Goal: Task Accomplishment & Management: Manage account settings

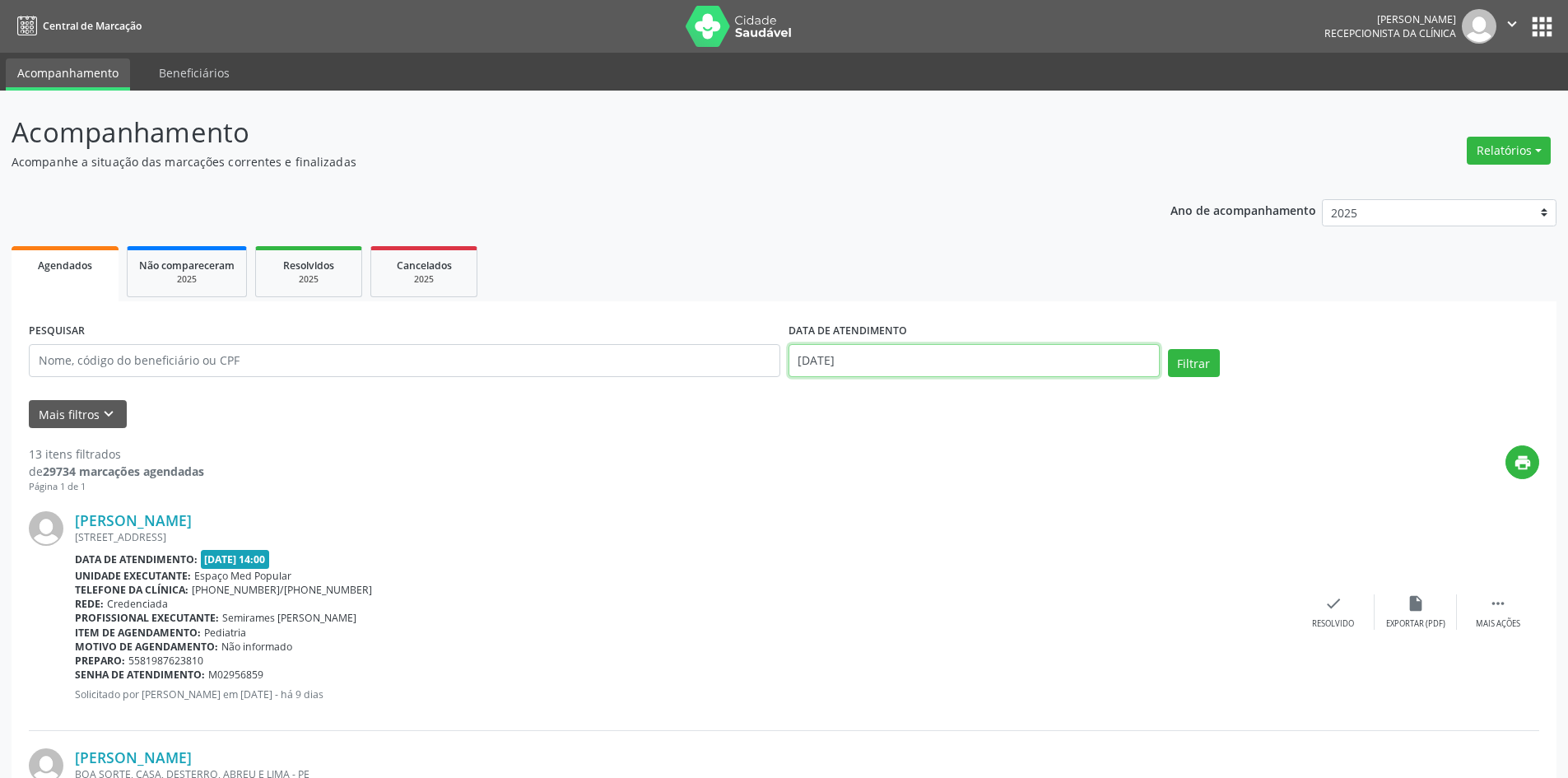
click at [922, 362] on input "[DATE]" at bounding box center [973, 360] width 371 height 32
click at [980, 483] on span "10" at bounding box center [987, 479] width 32 height 32
type input "[DATE]"
click at [980, 483] on span "10" at bounding box center [987, 479] width 32 height 32
select select "9"
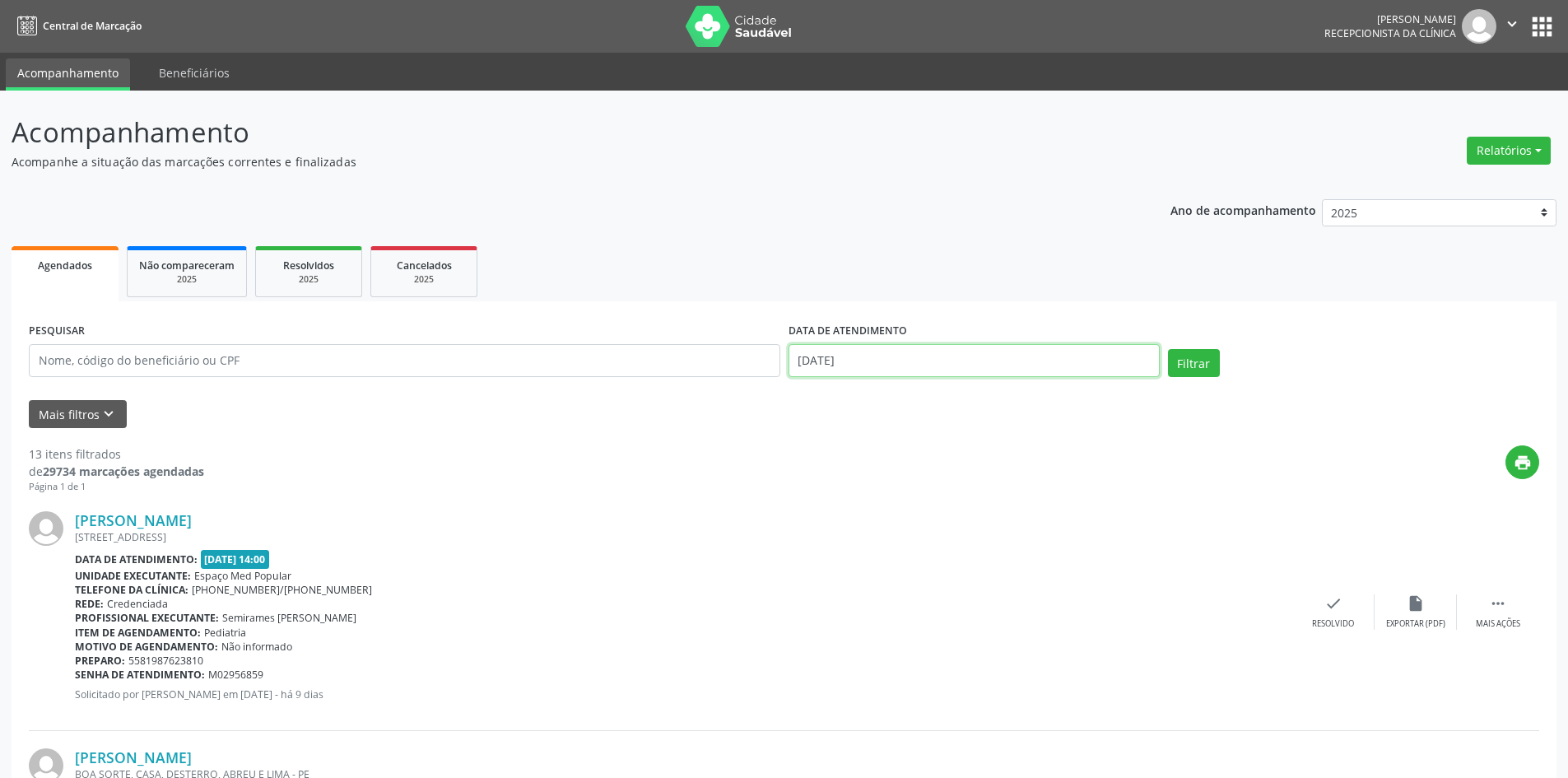
click at [989, 357] on input "[DATE]" at bounding box center [973, 360] width 371 height 32
click at [1025, 484] on span "11" at bounding box center [1023, 479] width 32 height 32
type input "[DATE]"
click at [1024, 483] on span "11" at bounding box center [1023, 479] width 32 height 32
click at [1024, 482] on div "print" at bounding box center [871, 469] width 1334 height 49
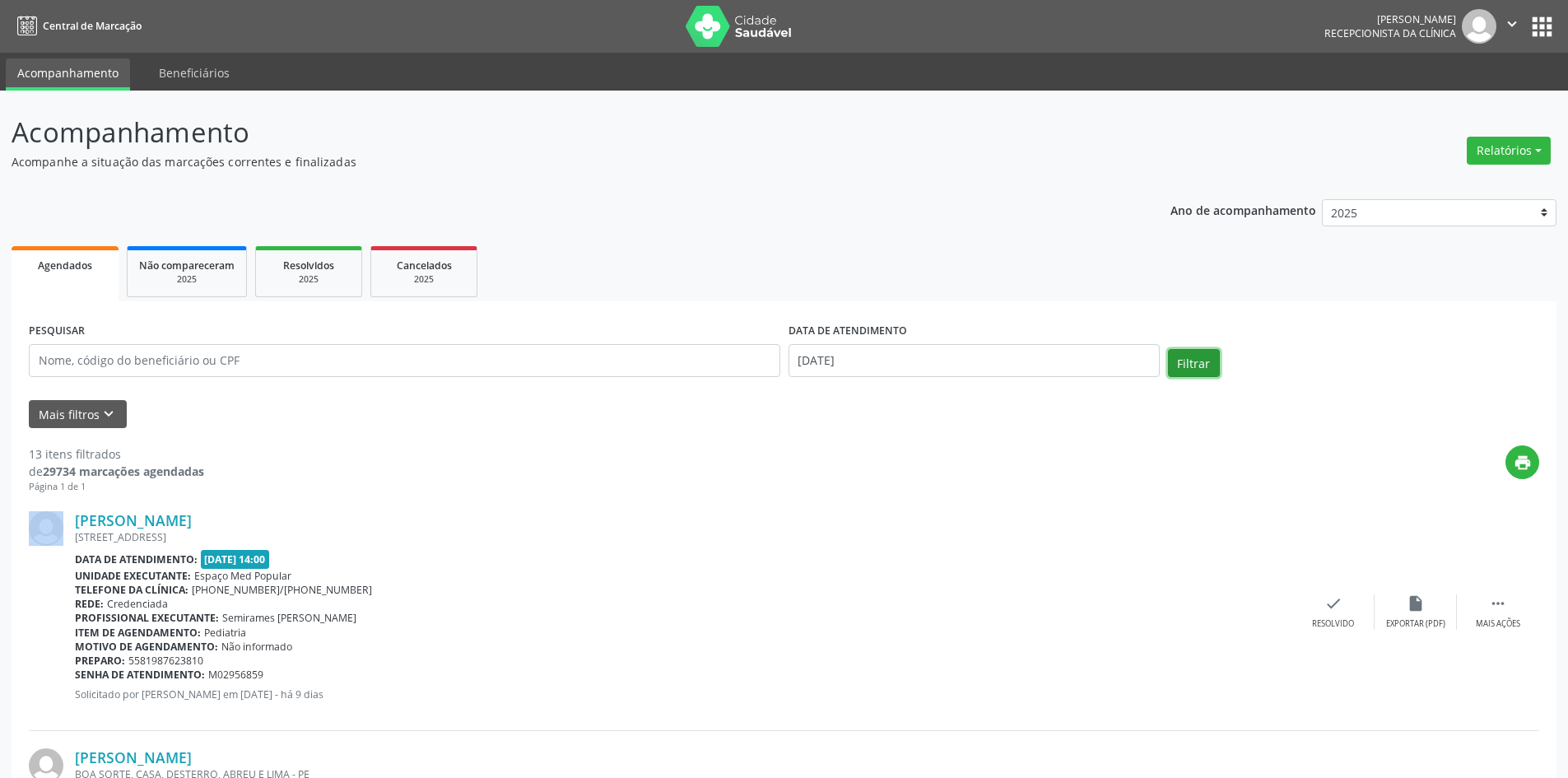
click at [1204, 360] on button "Filtrar" at bounding box center [1193, 363] width 52 height 28
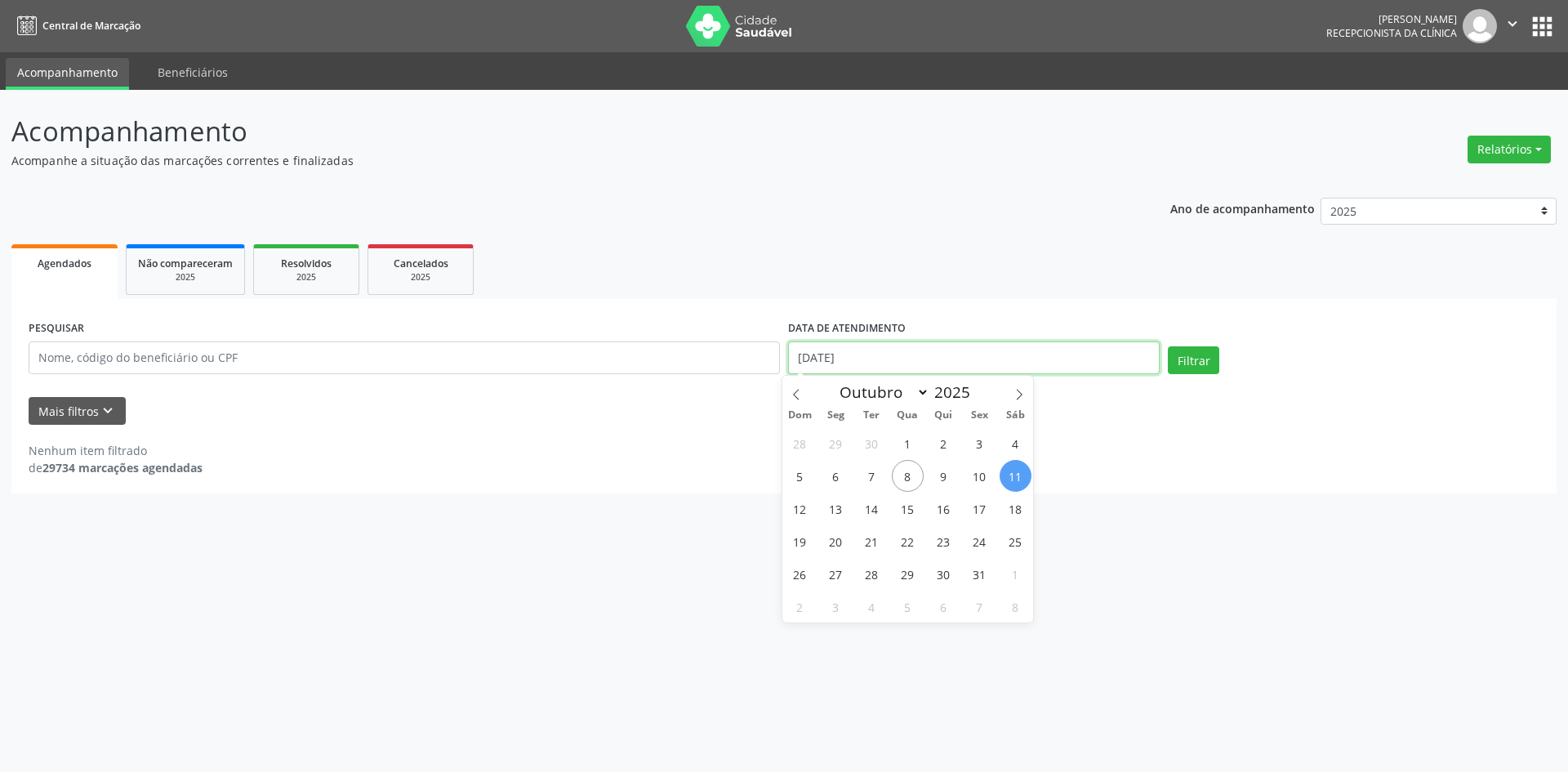
click at [874, 351] on input "[DATE]" at bounding box center [974, 357] width 371 height 32
click at [1011, 471] on span "11" at bounding box center [1016, 476] width 32 height 32
type input "[DATE]"
click at [1014, 467] on span "11" at bounding box center [1016, 476] width 32 height 32
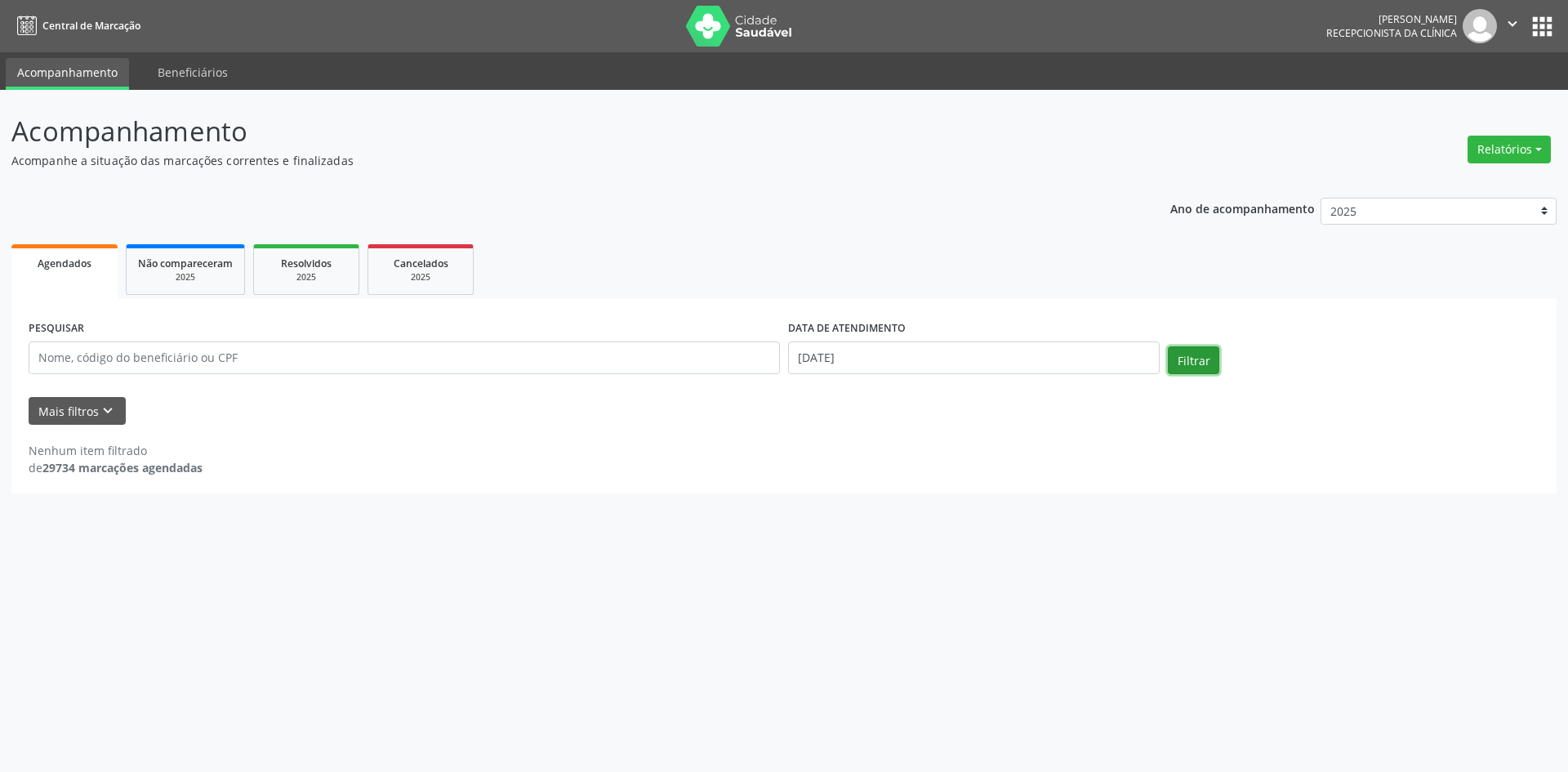
click at [1188, 351] on button "Filtrar" at bounding box center [1194, 360] width 51 height 27
click at [871, 348] on input "[DATE]" at bounding box center [974, 357] width 371 height 32
click at [929, 474] on span "9" at bounding box center [944, 476] width 32 height 32
type input "09/10/2025"
click at [929, 474] on span "9" at bounding box center [944, 476] width 32 height 32
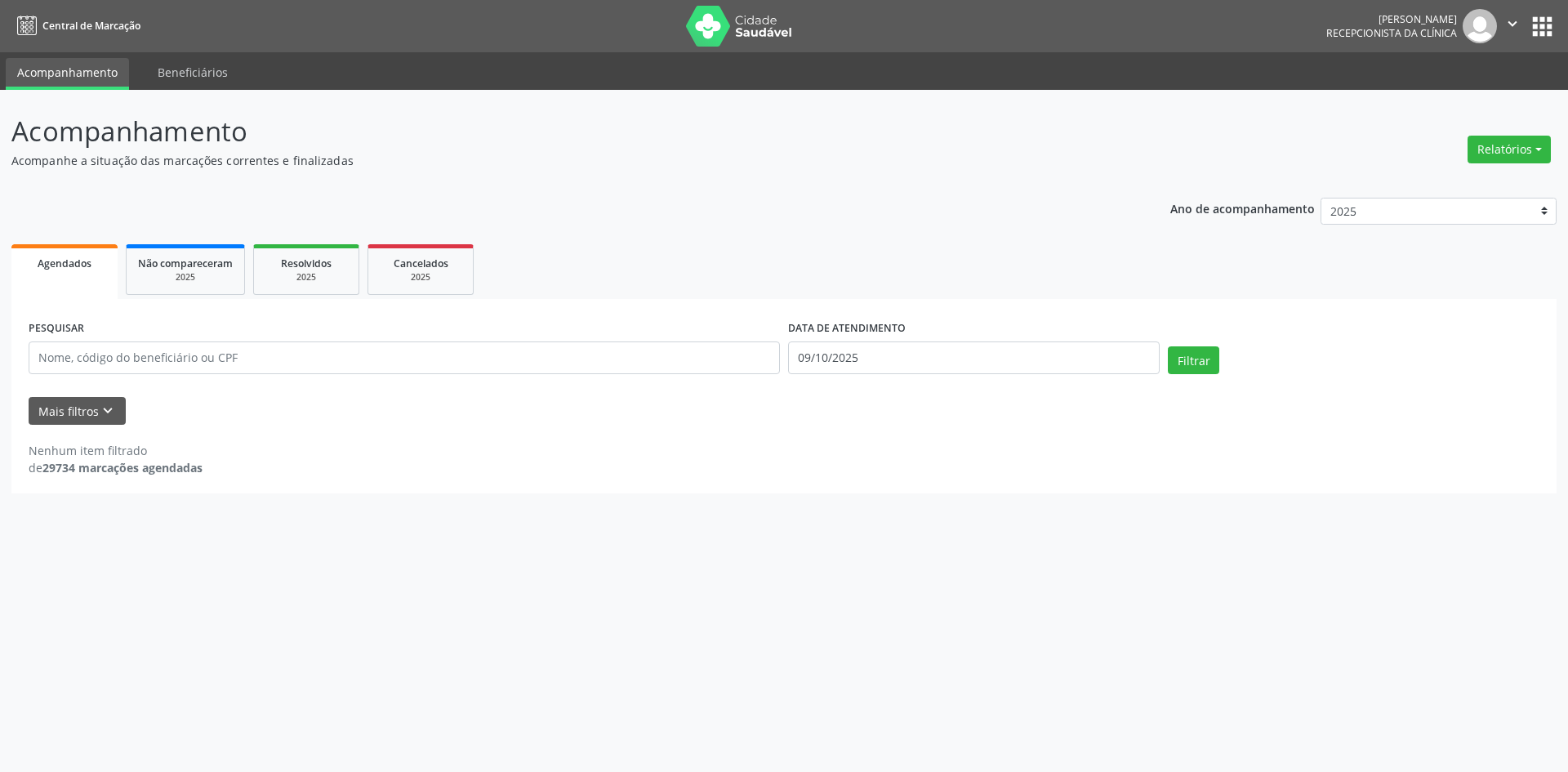
click at [929, 473] on div "Nenhum item filtrado de 29734 marcações agendadas" at bounding box center [784, 458] width 1511 height 34
click at [1207, 356] on button "Filtrar" at bounding box center [1194, 360] width 51 height 27
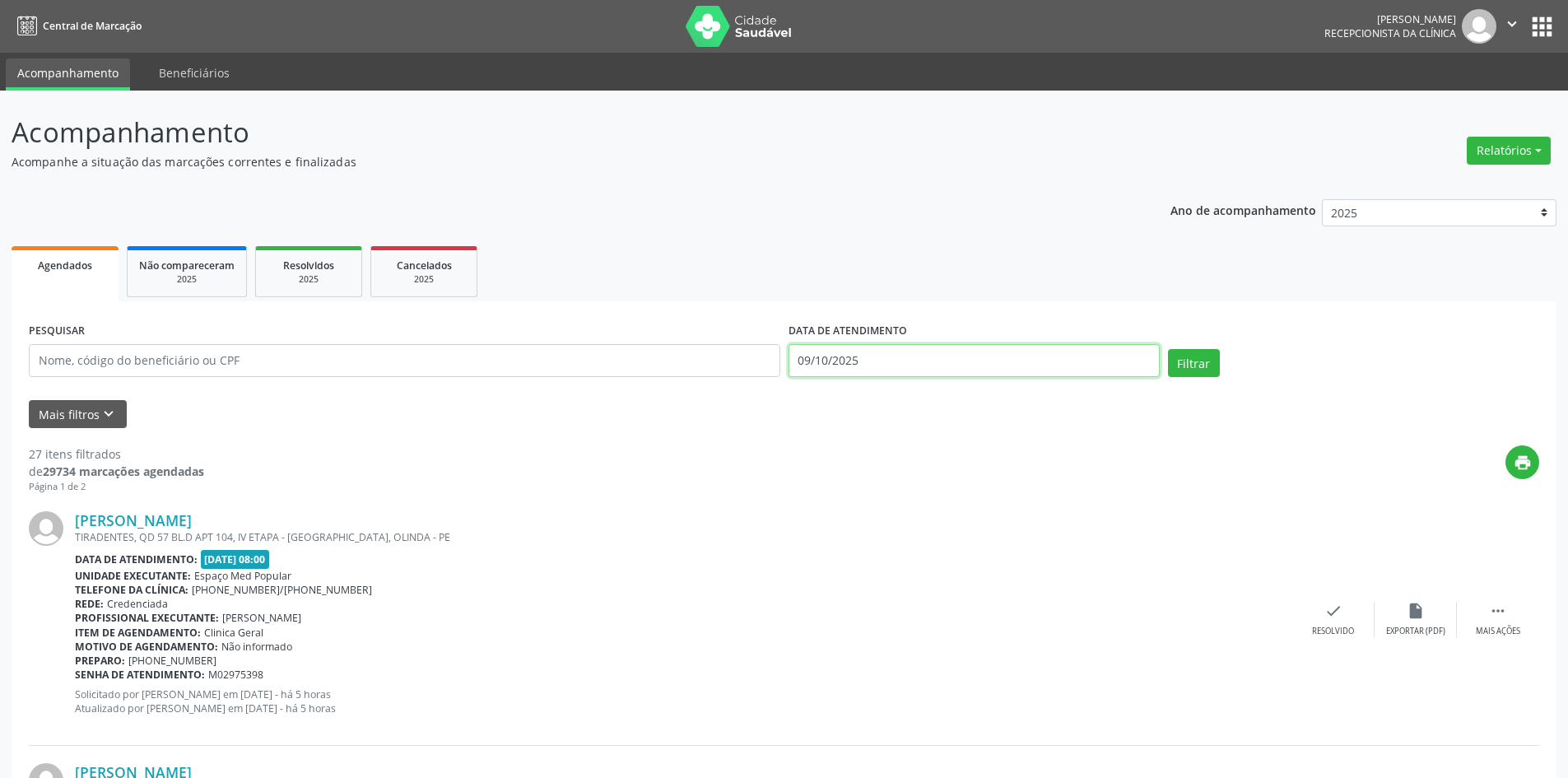
click at [942, 354] on input "09/10/2025" at bounding box center [973, 360] width 371 height 32
click at [915, 469] on span "8" at bounding box center [915, 479] width 32 height 32
type input "08/10/2025"
click at [1191, 368] on button "Filtrar" at bounding box center [1193, 363] width 52 height 28
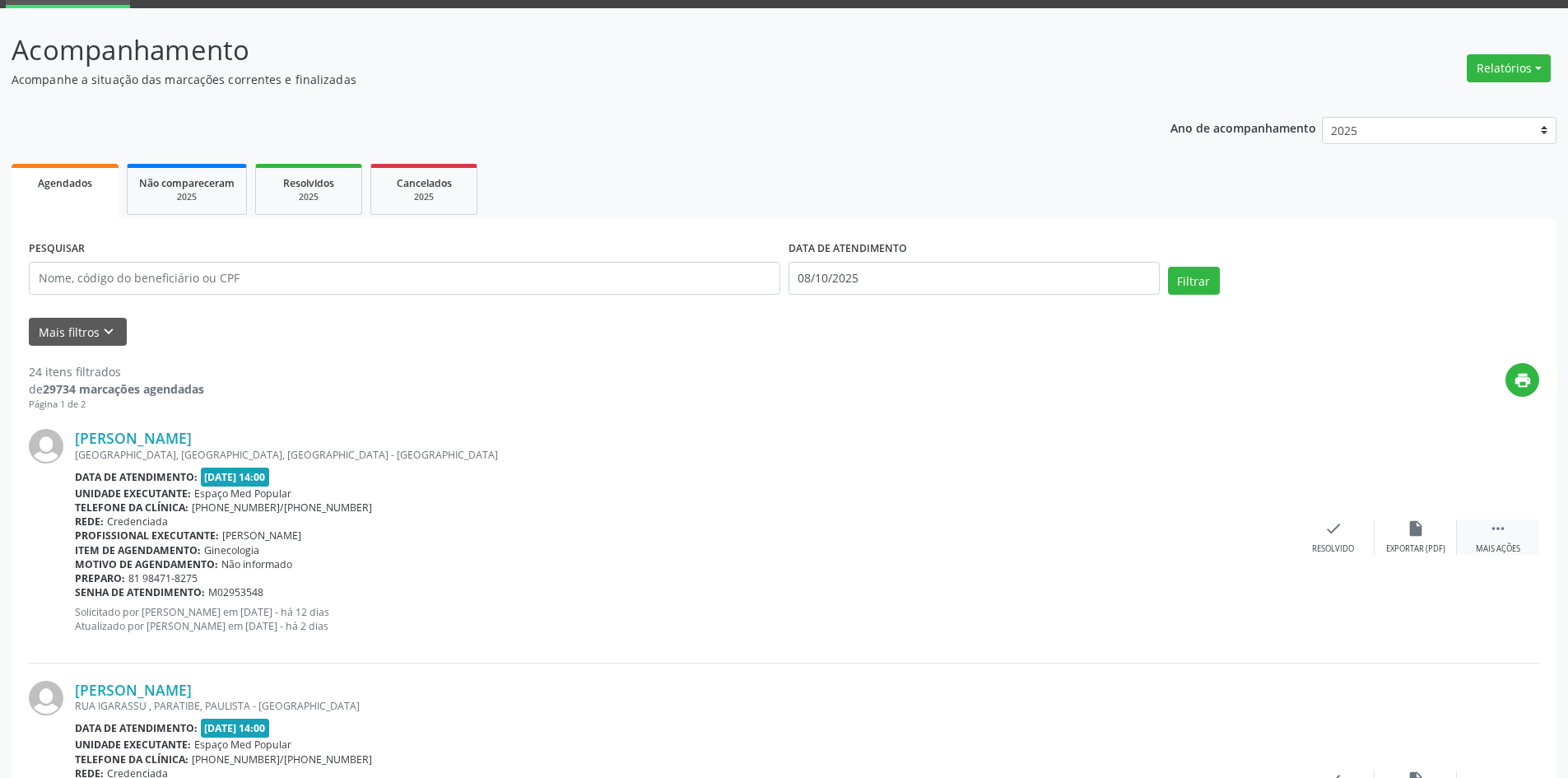
click at [1502, 519] on icon "" at bounding box center [1497, 528] width 18 height 18
click at [1430, 546] on div "Não compareceu" at bounding box center [1414, 549] width 70 height 11
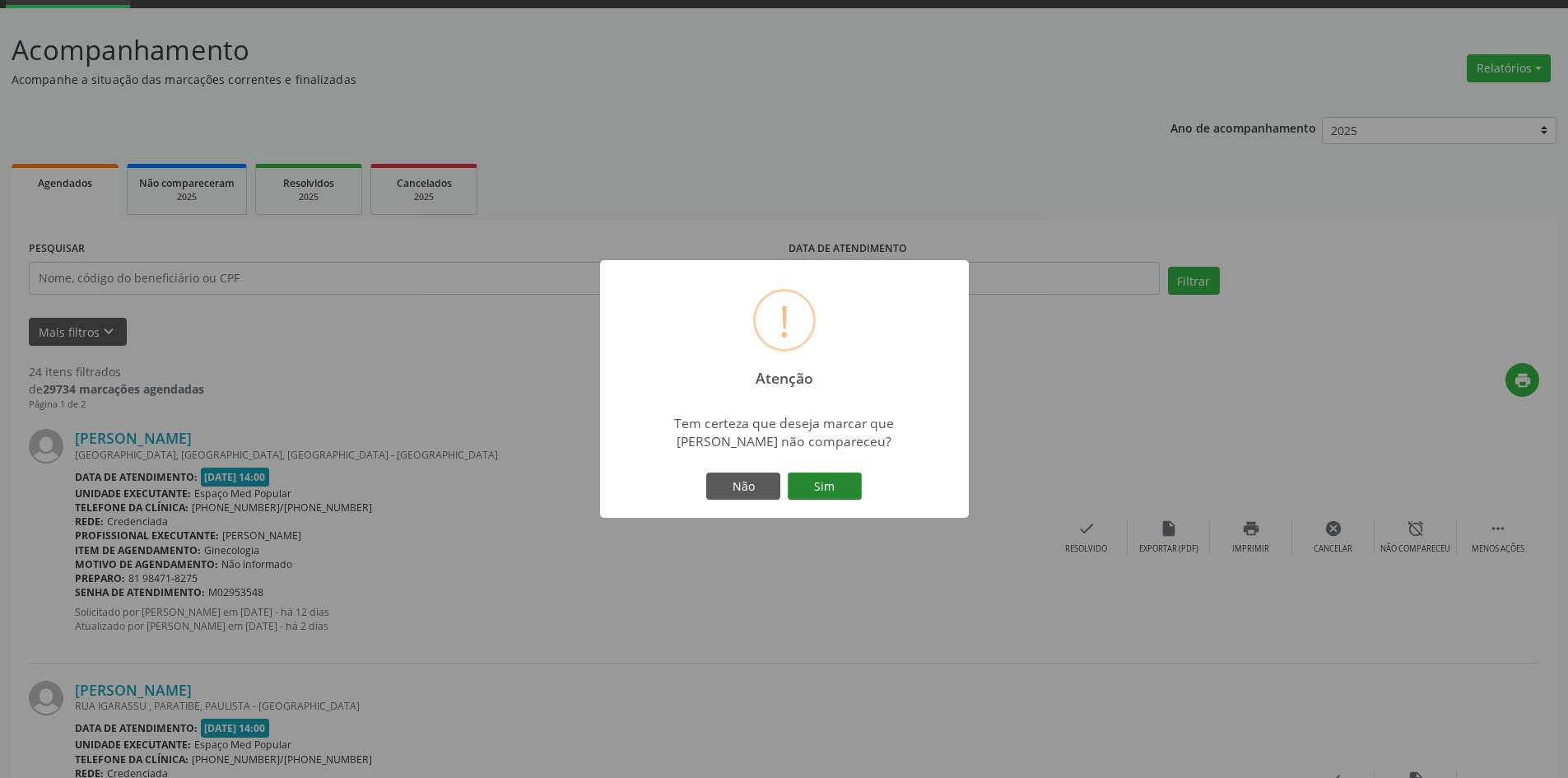
click at [851, 474] on button "Sim" at bounding box center [825, 486] width 74 height 28
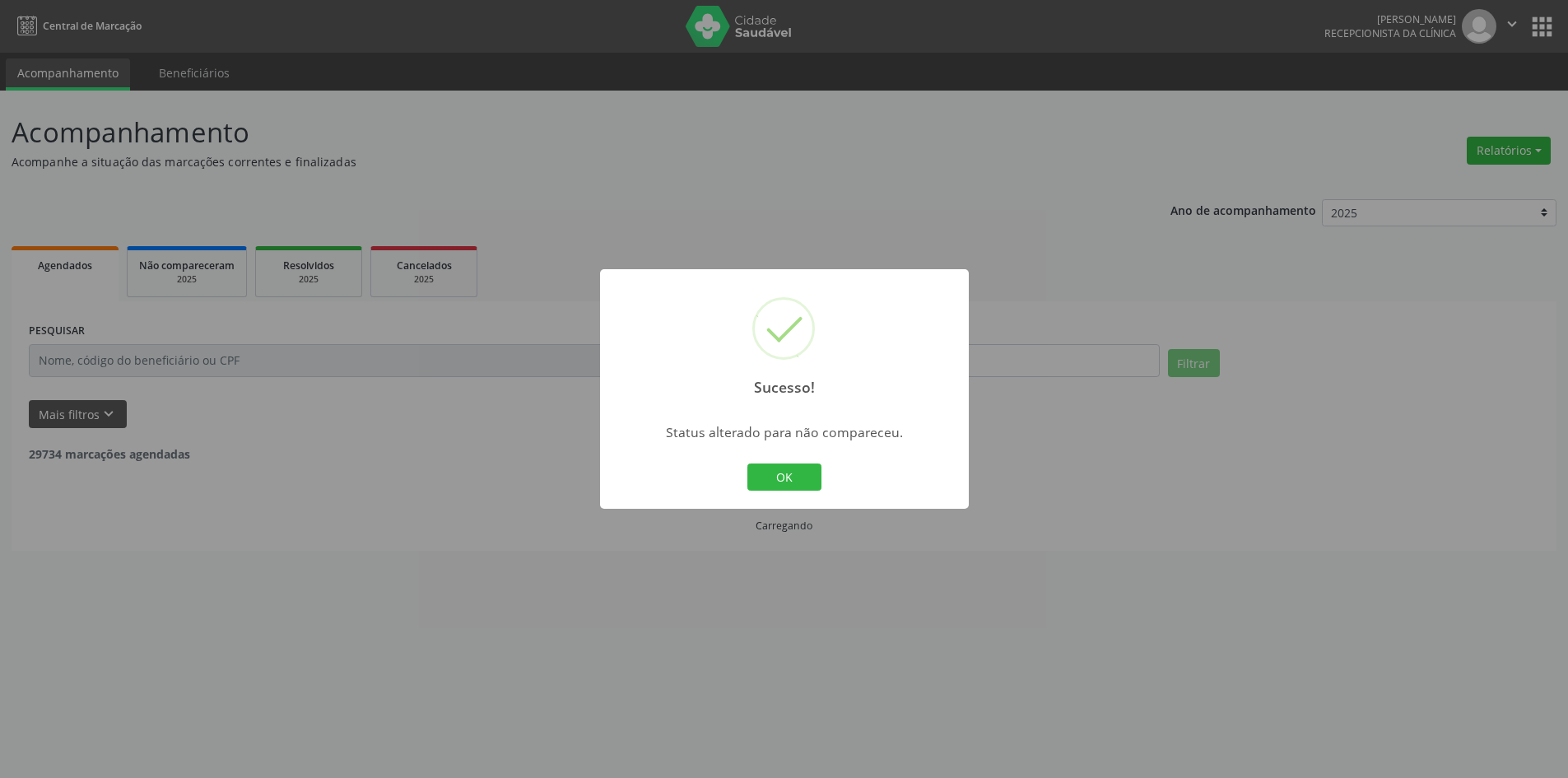
scroll to position [0, 0]
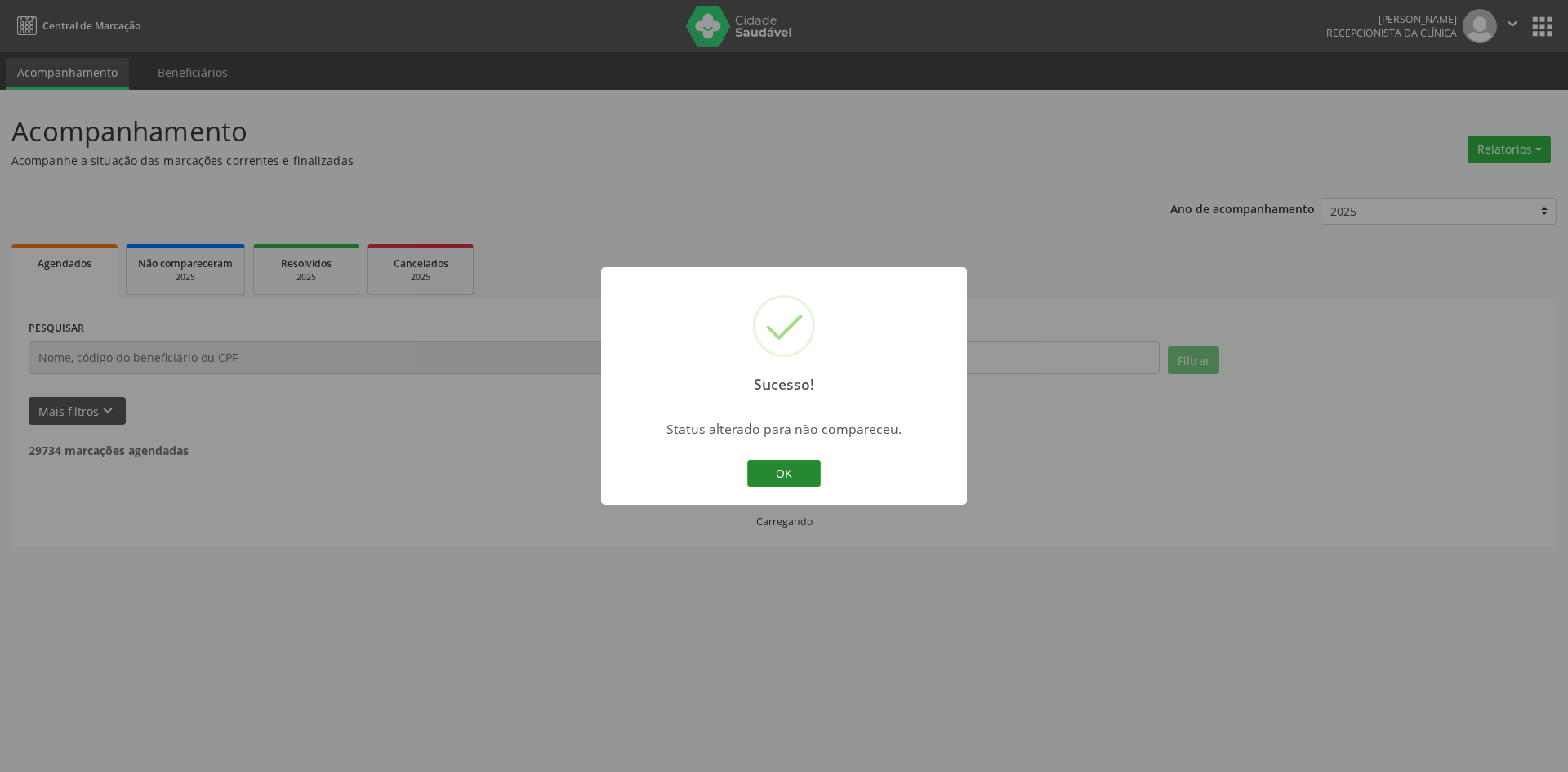
click at [786, 472] on button "OK" at bounding box center [784, 473] width 74 height 27
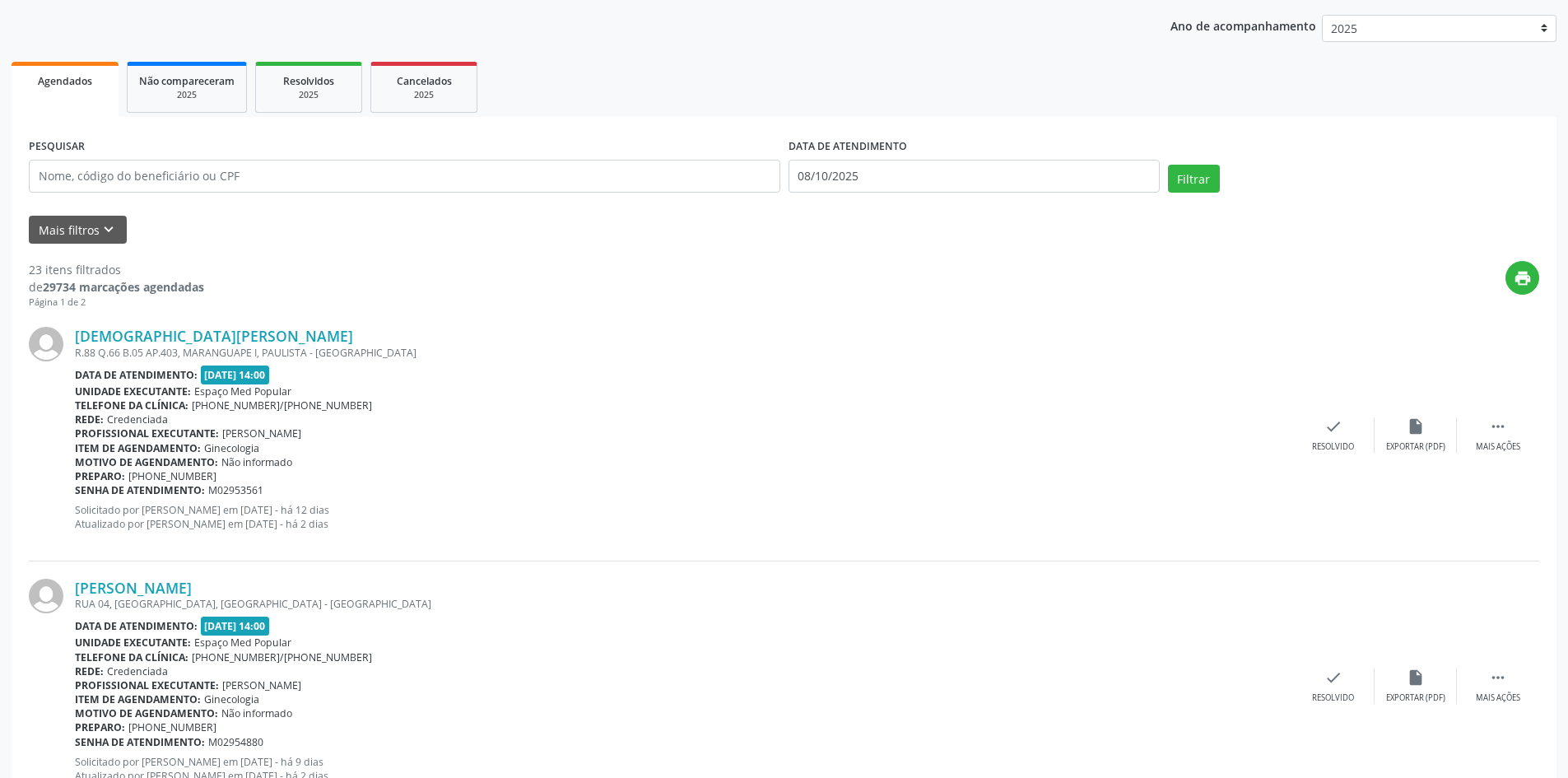
scroll to position [247, 0]
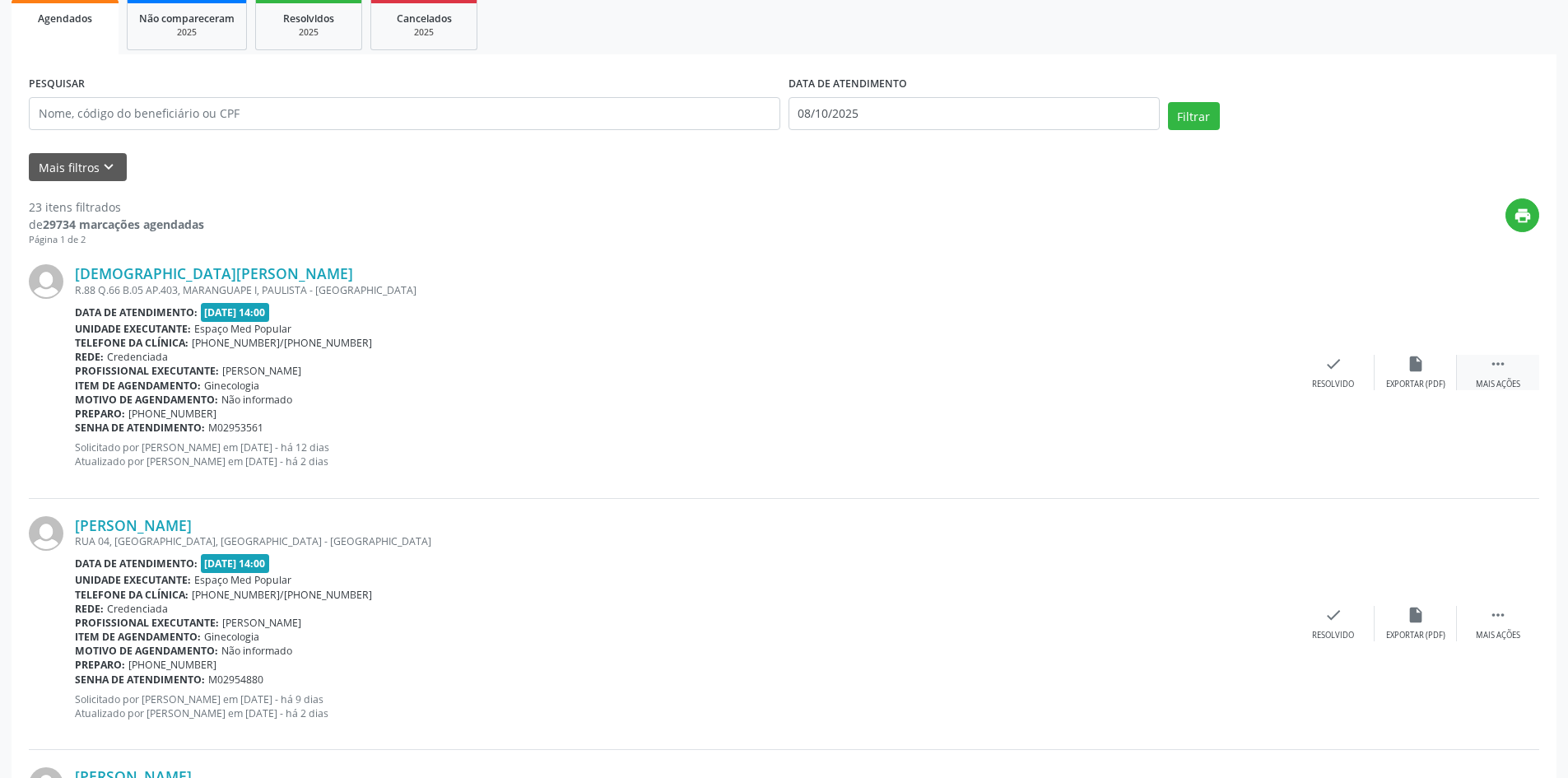
click at [1502, 366] on icon "" at bounding box center [1497, 364] width 18 height 18
click at [1434, 382] on div "Não compareceu" at bounding box center [1414, 385] width 70 height 11
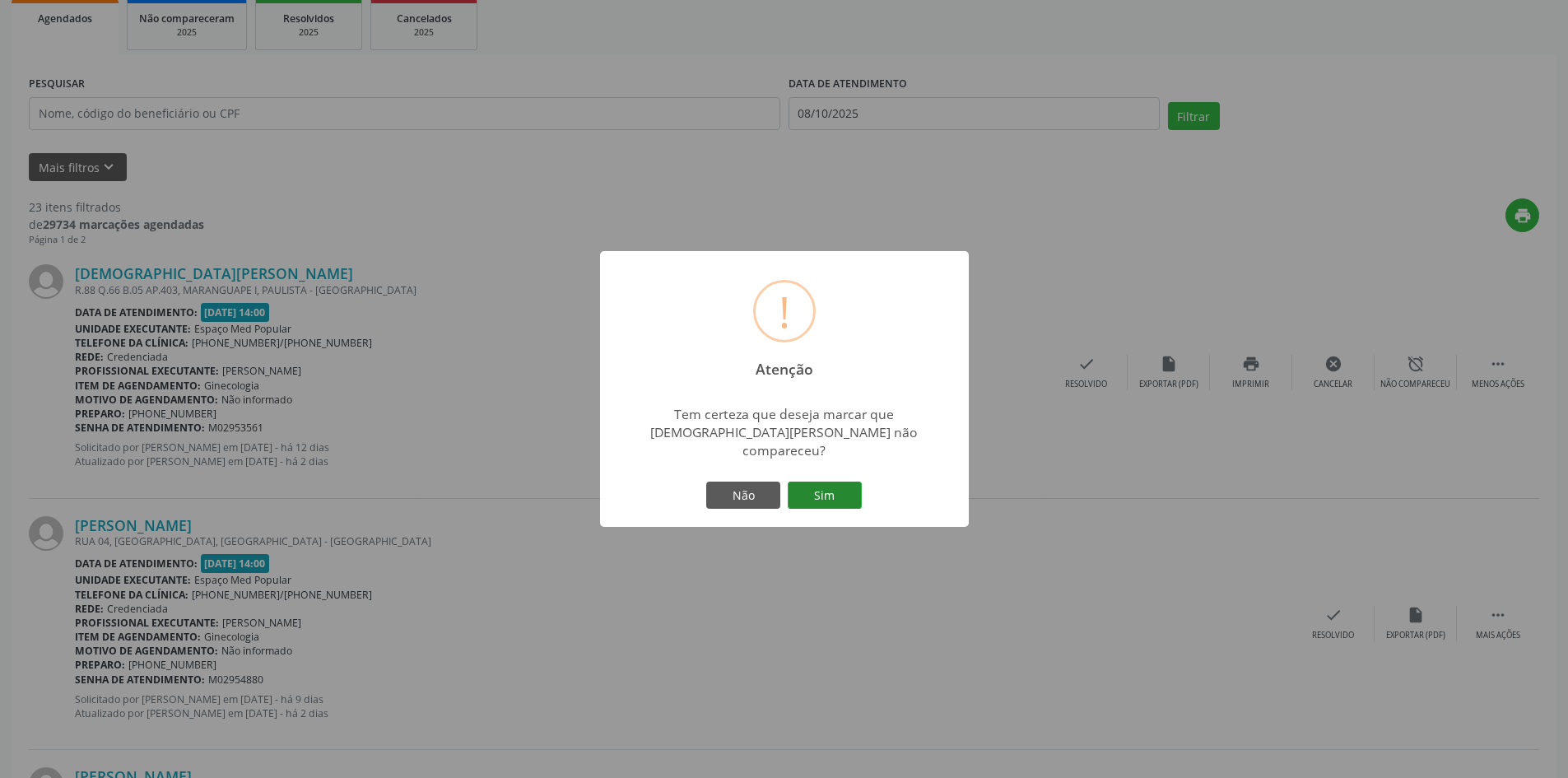
click at [830, 487] on button "Sim" at bounding box center [825, 494] width 74 height 28
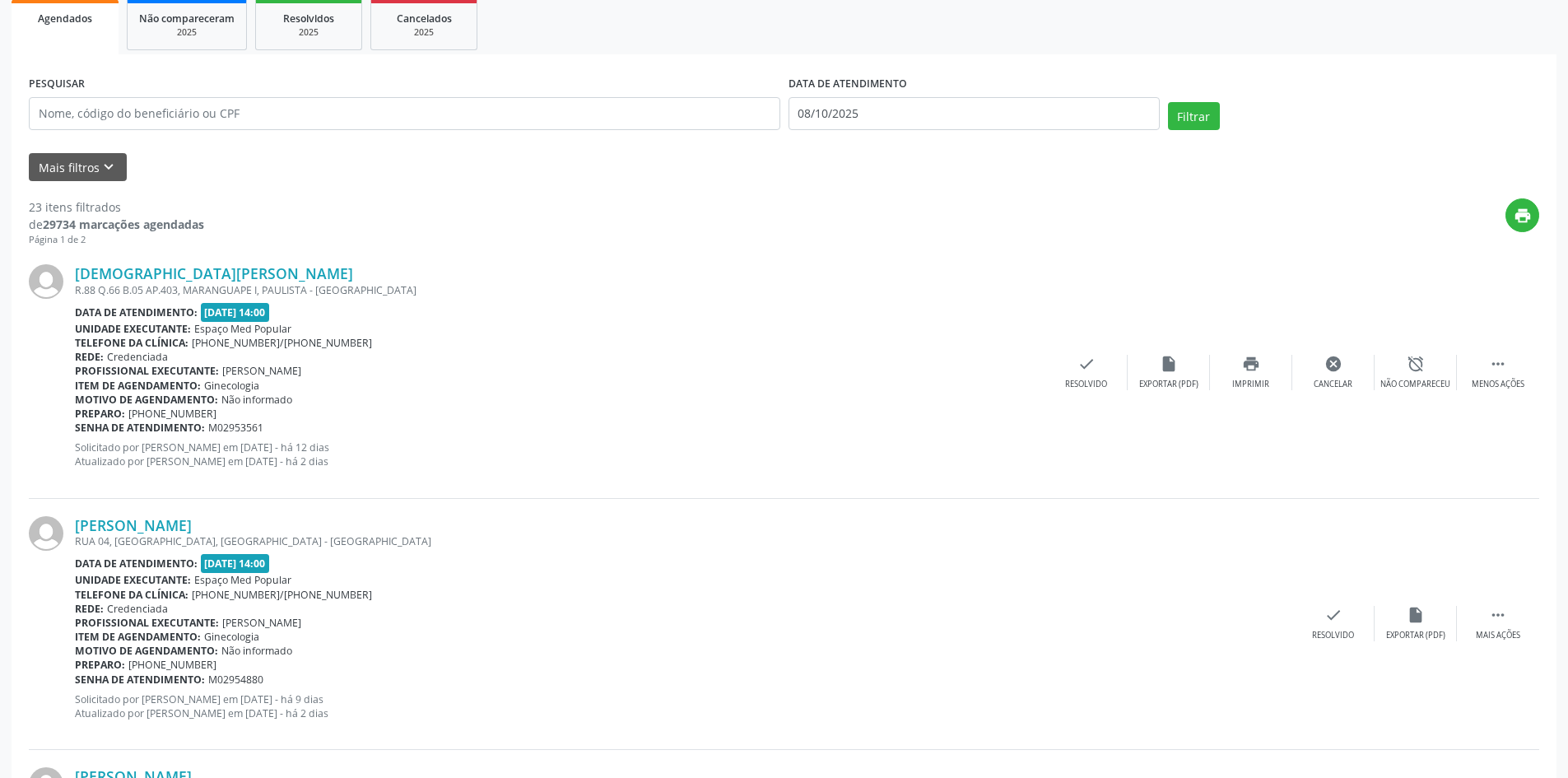
scroll to position [0, 0]
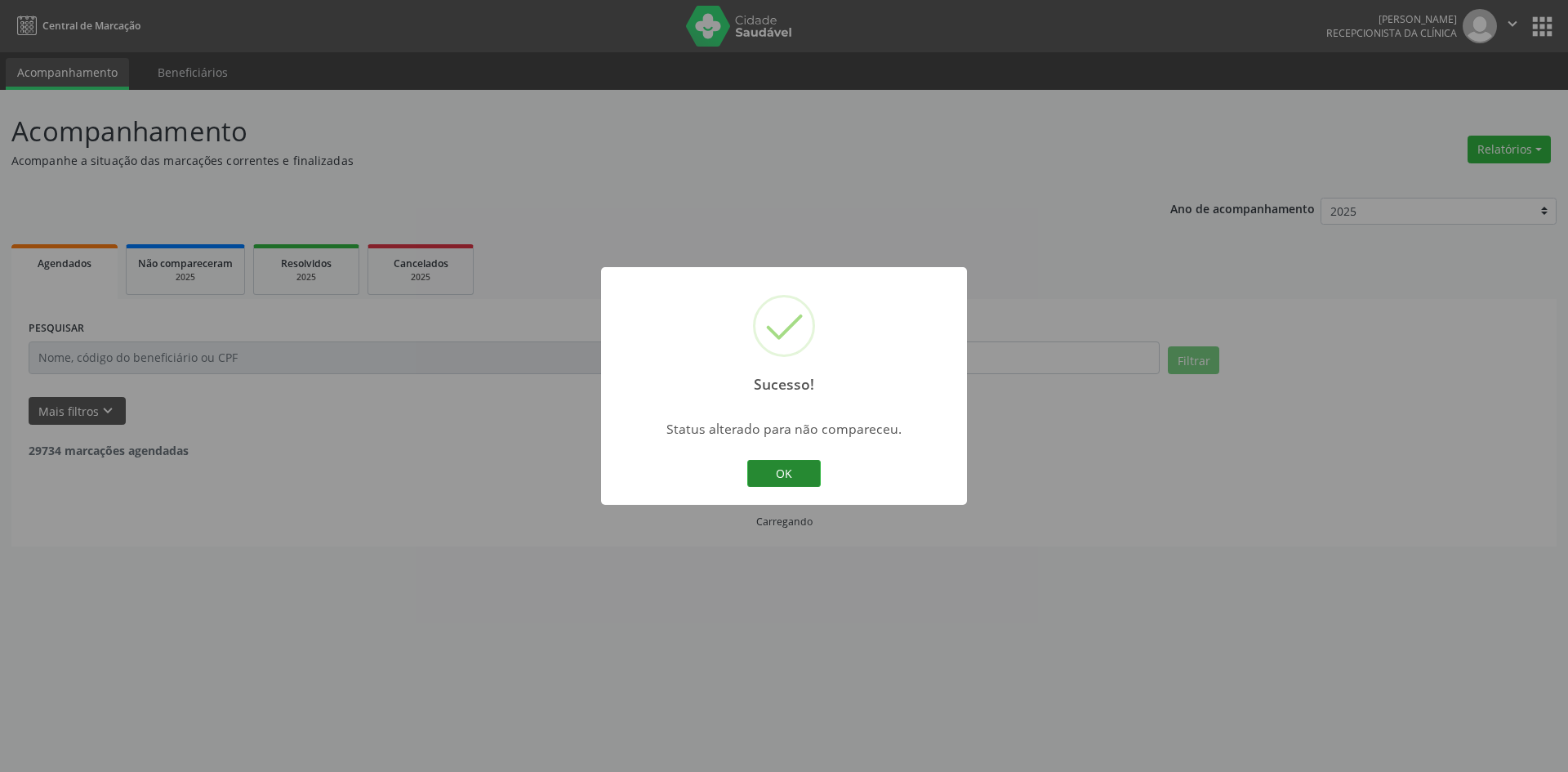
click at [803, 476] on button "OK" at bounding box center [784, 473] width 74 height 27
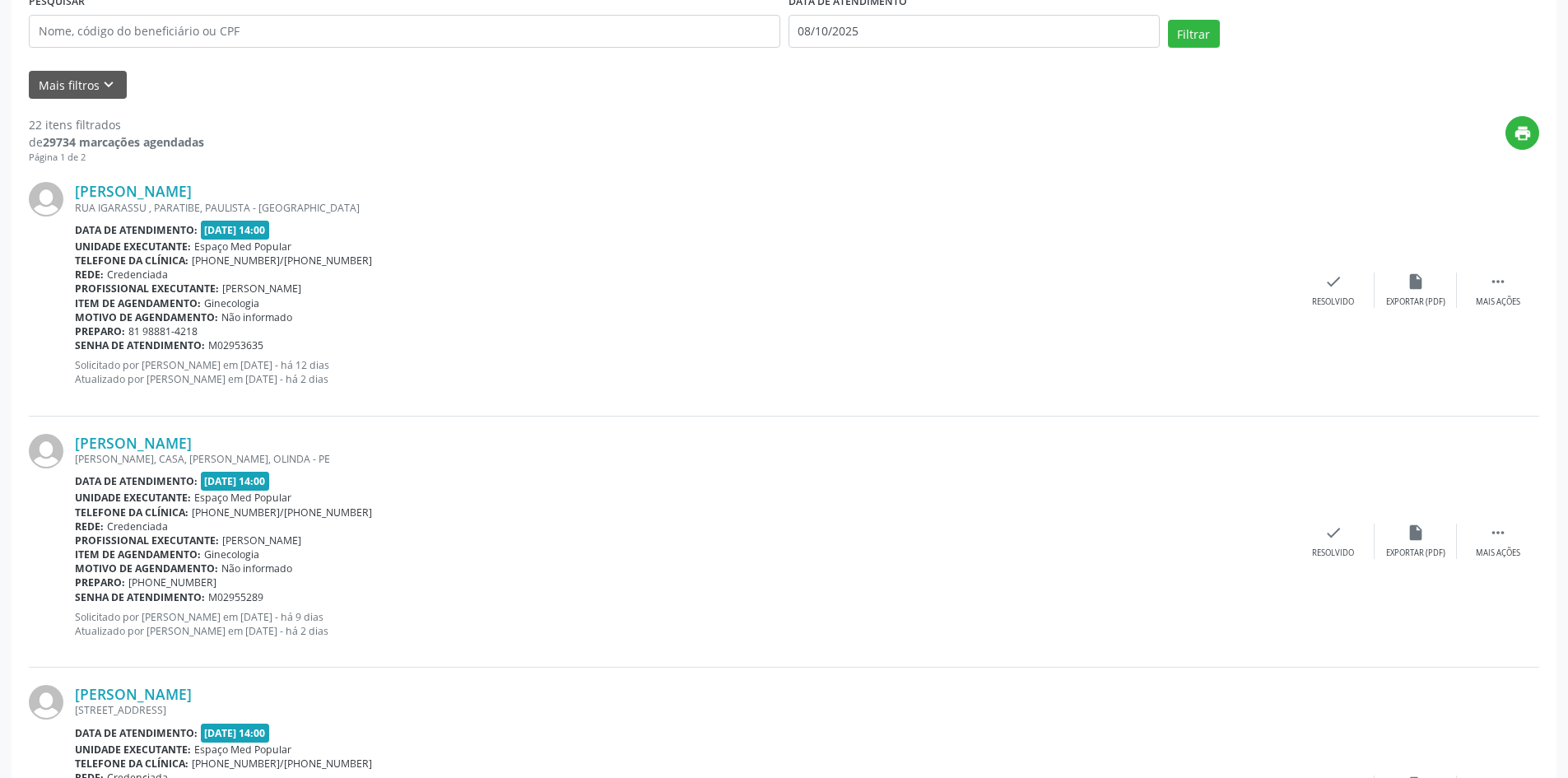
scroll to position [411, 0]
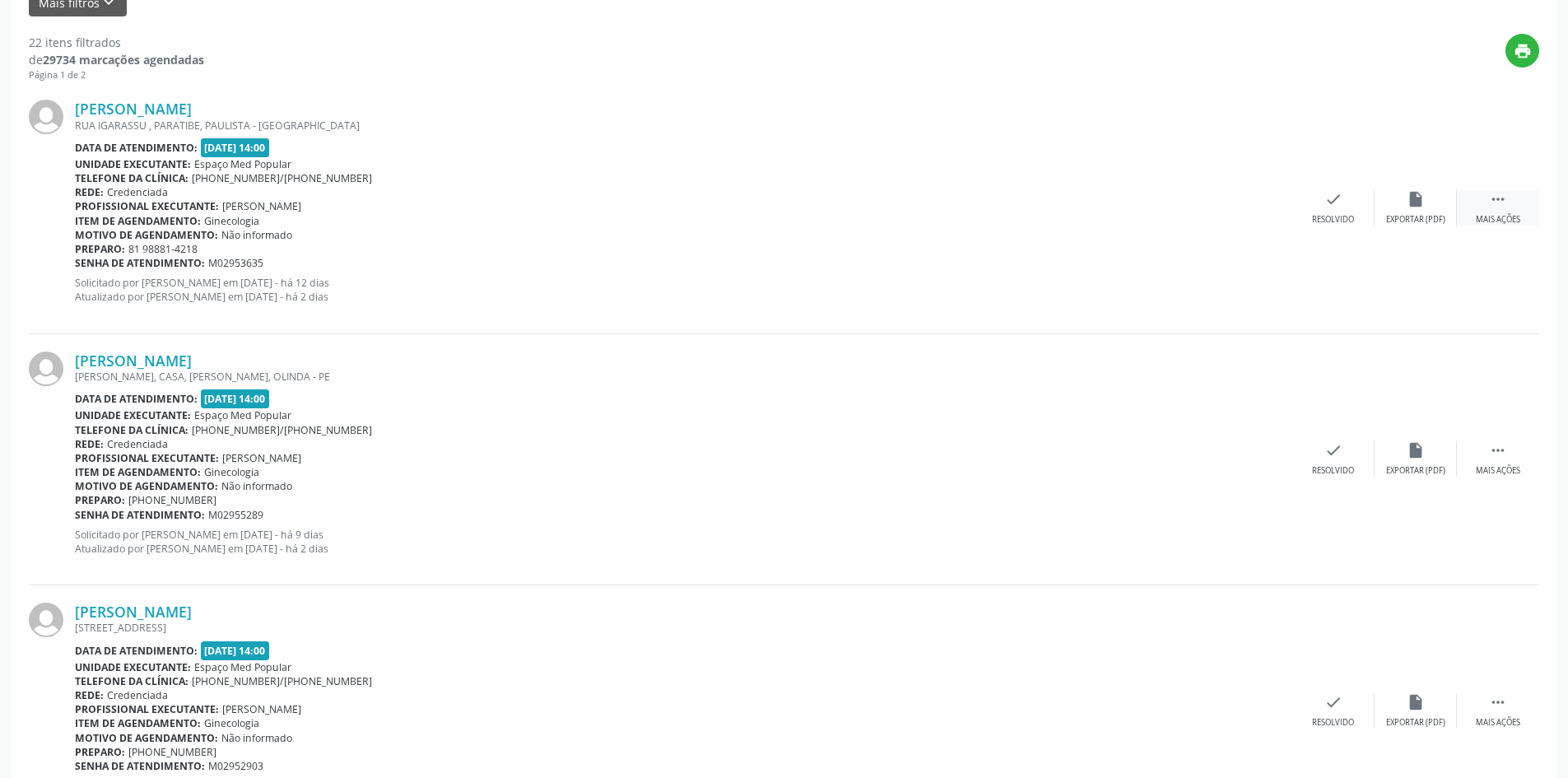
click at [1466, 200] on div " Mais ações" at bounding box center [1497, 207] width 82 height 35
click at [1433, 217] on div "Não compareceu" at bounding box center [1414, 220] width 70 height 11
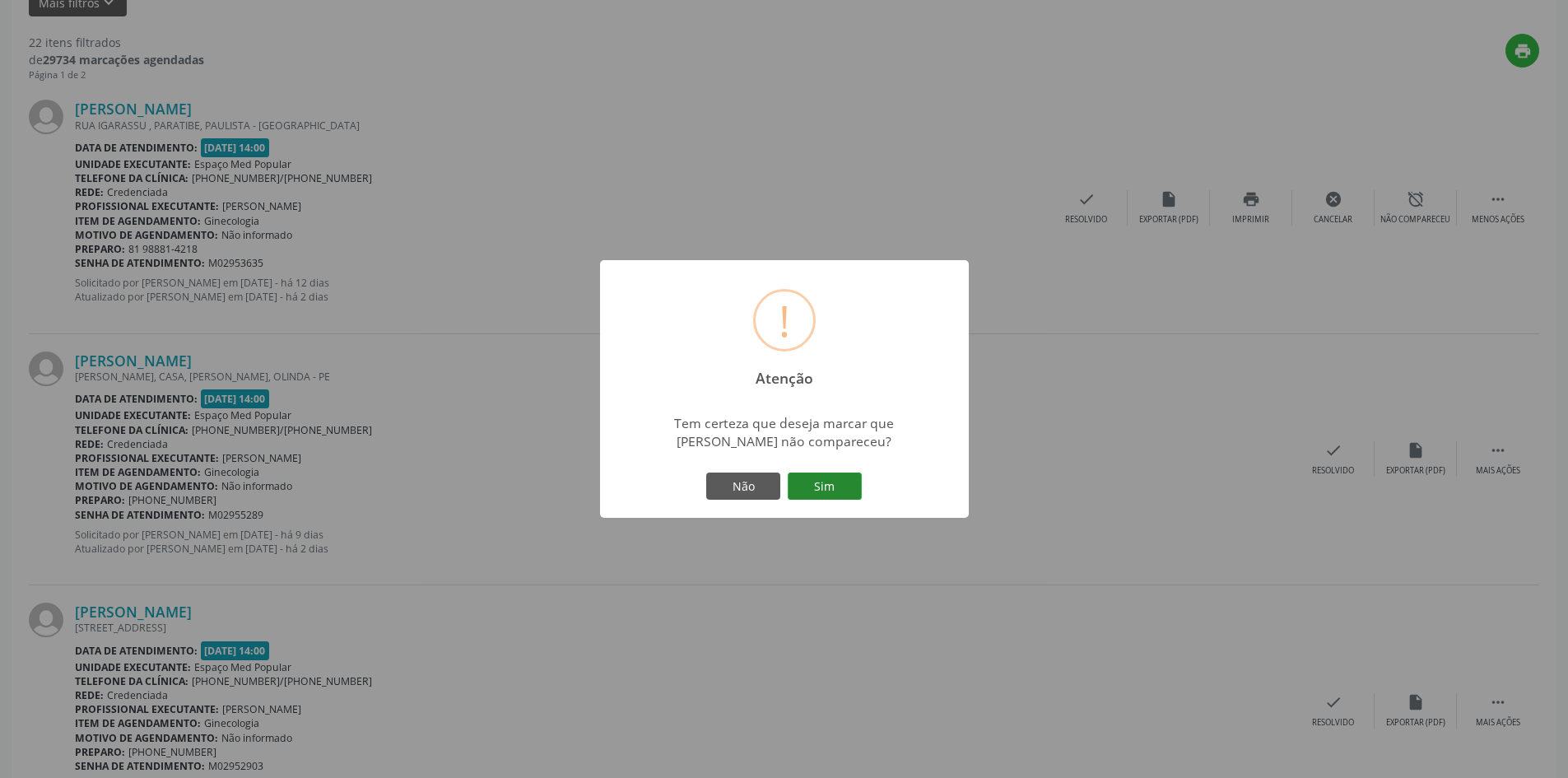
click at [842, 481] on button "Sim" at bounding box center [825, 486] width 74 height 28
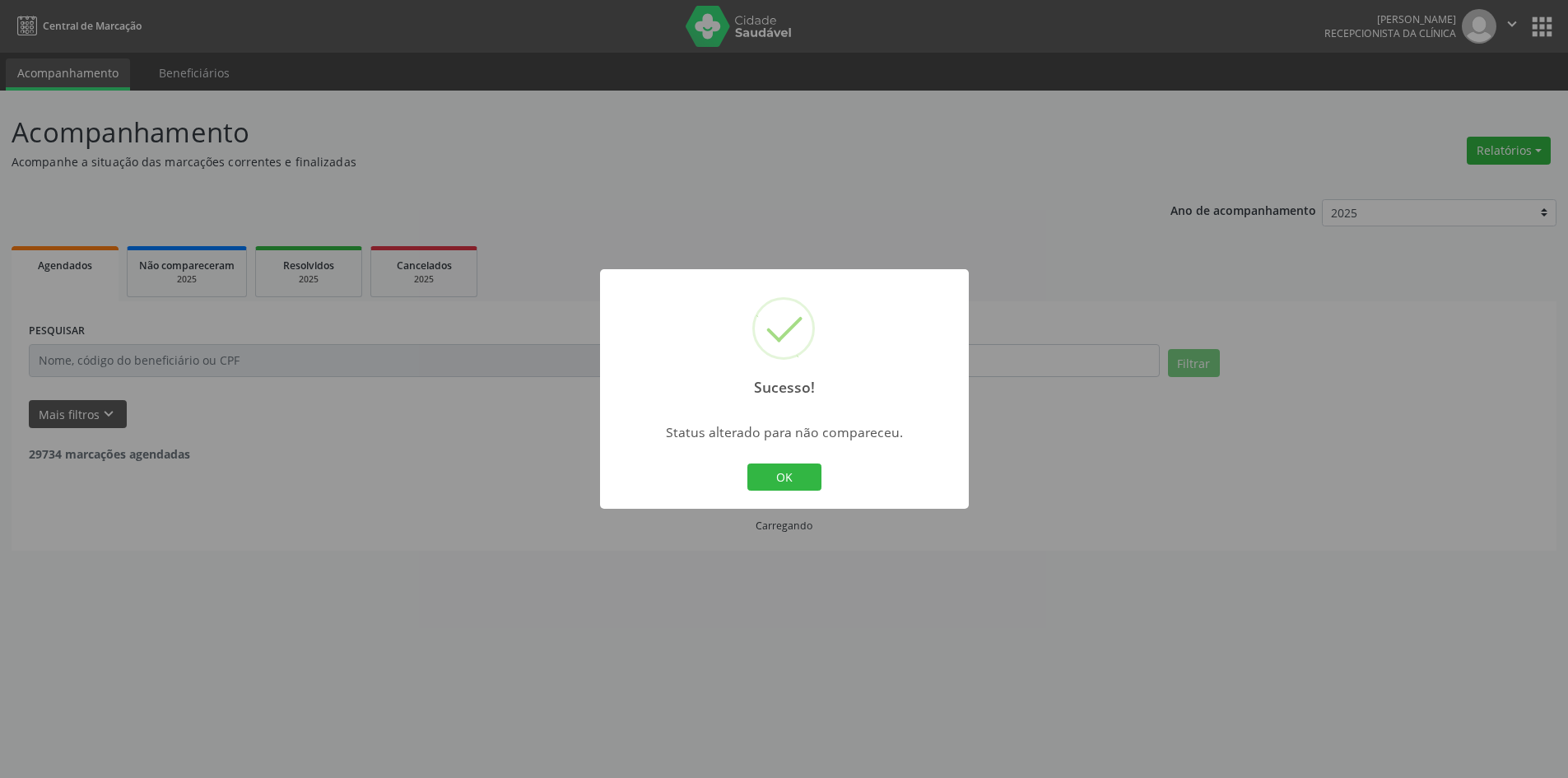
scroll to position [0, 0]
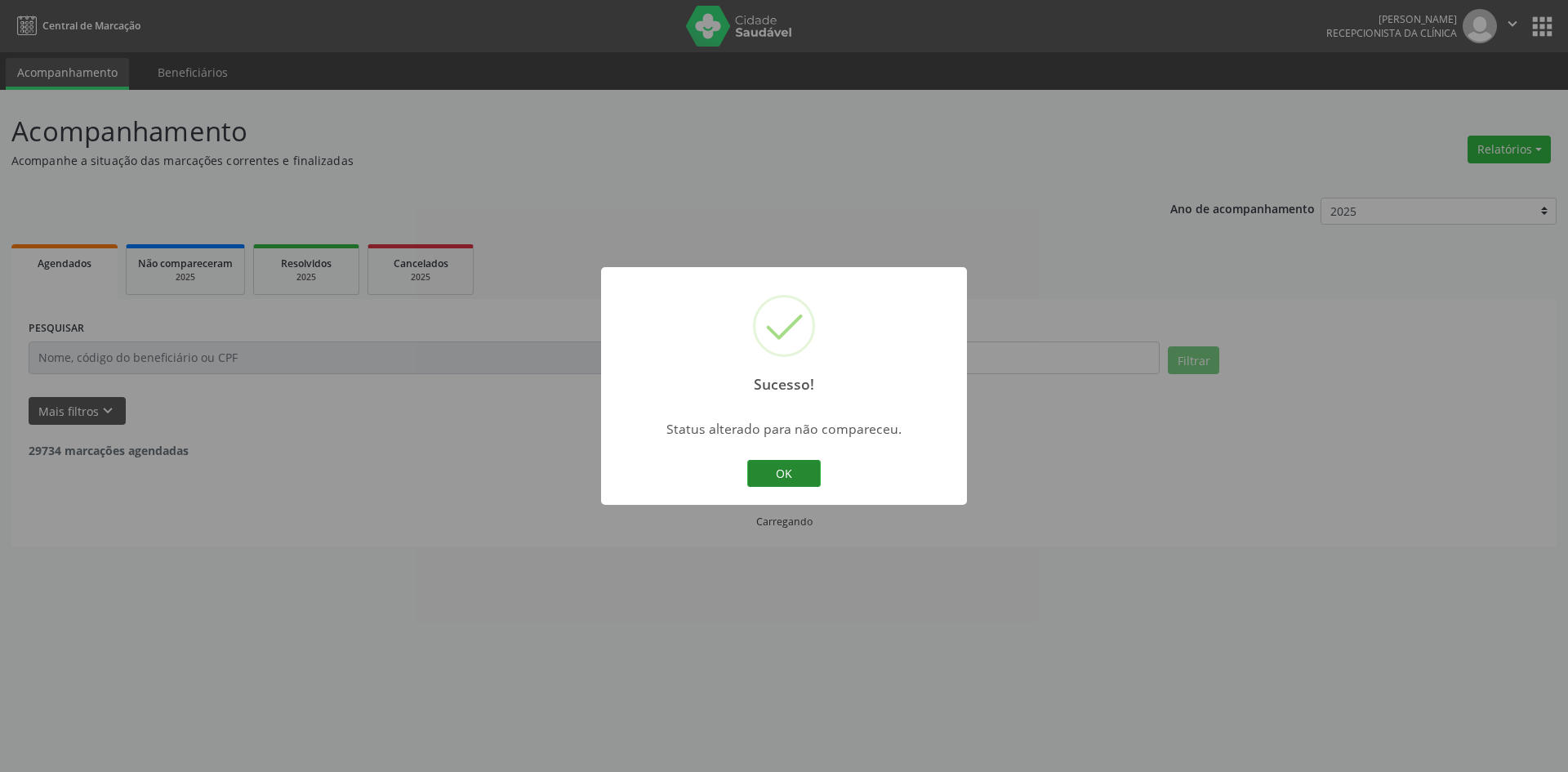
click at [776, 462] on button "OK" at bounding box center [784, 473] width 74 height 27
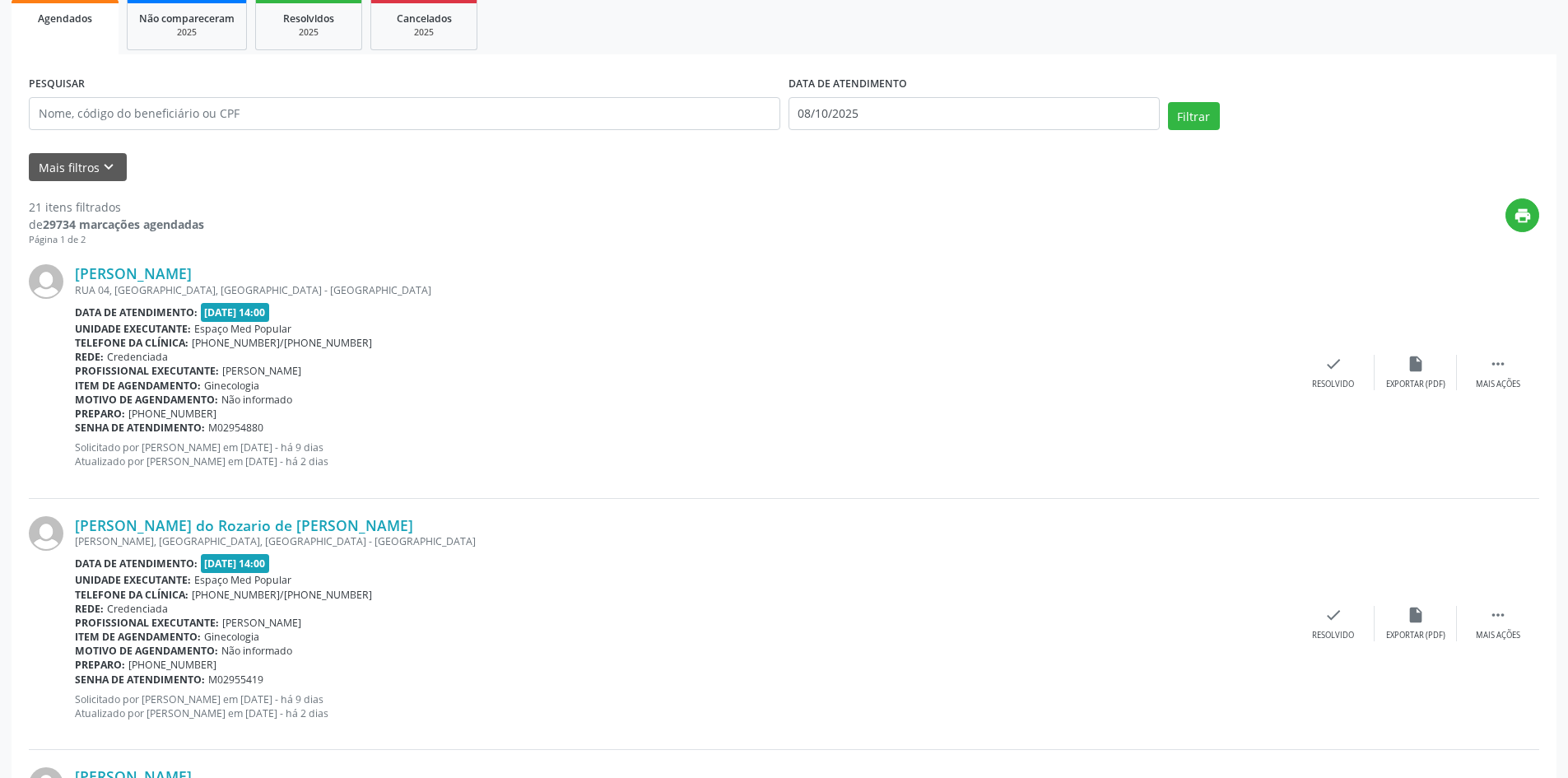
scroll to position [329, 0]
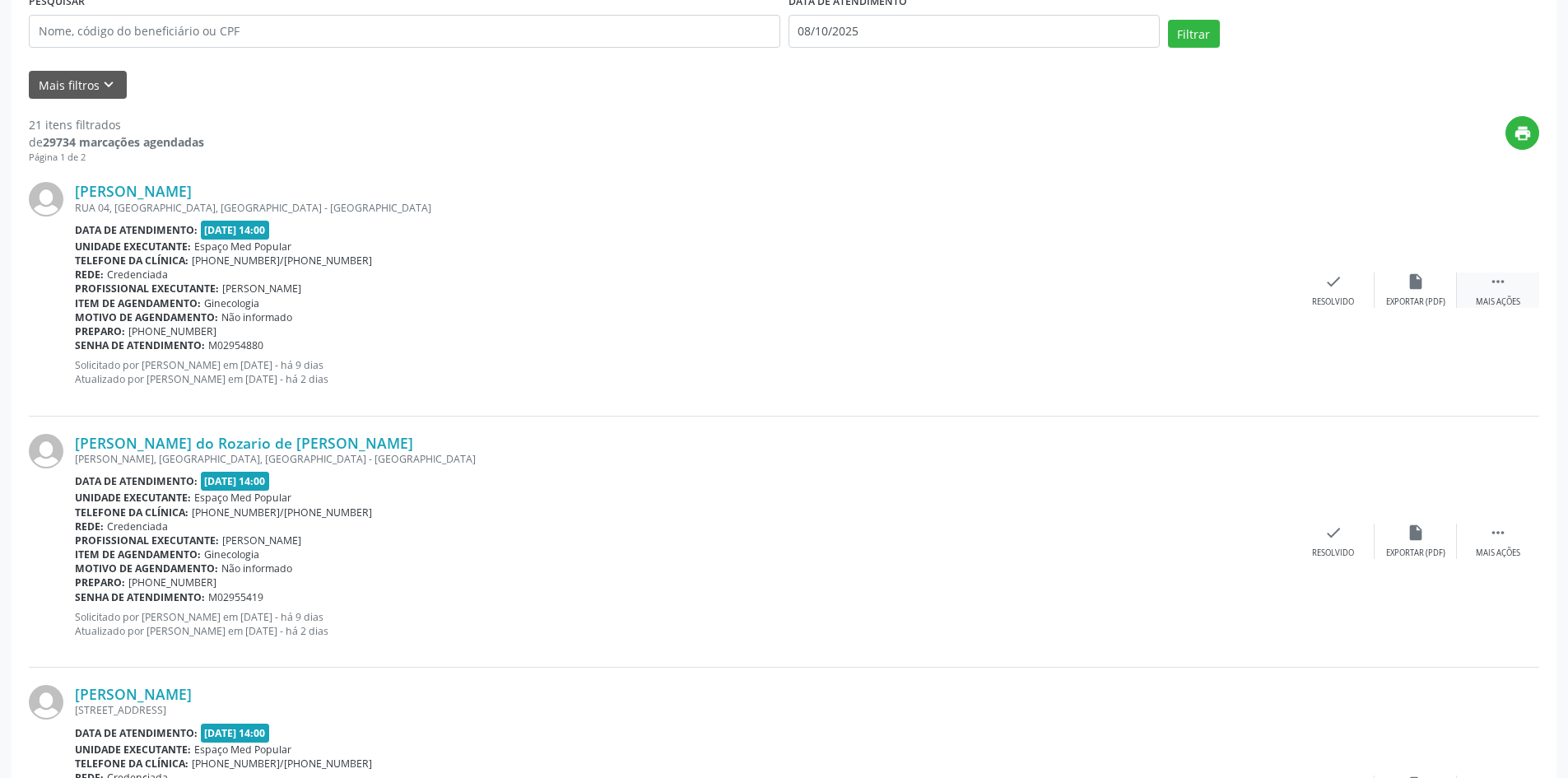
click at [1484, 292] on div " Mais ações" at bounding box center [1497, 289] width 82 height 35
click at [1426, 298] on div "Não compareceu" at bounding box center [1414, 302] width 70 height 11
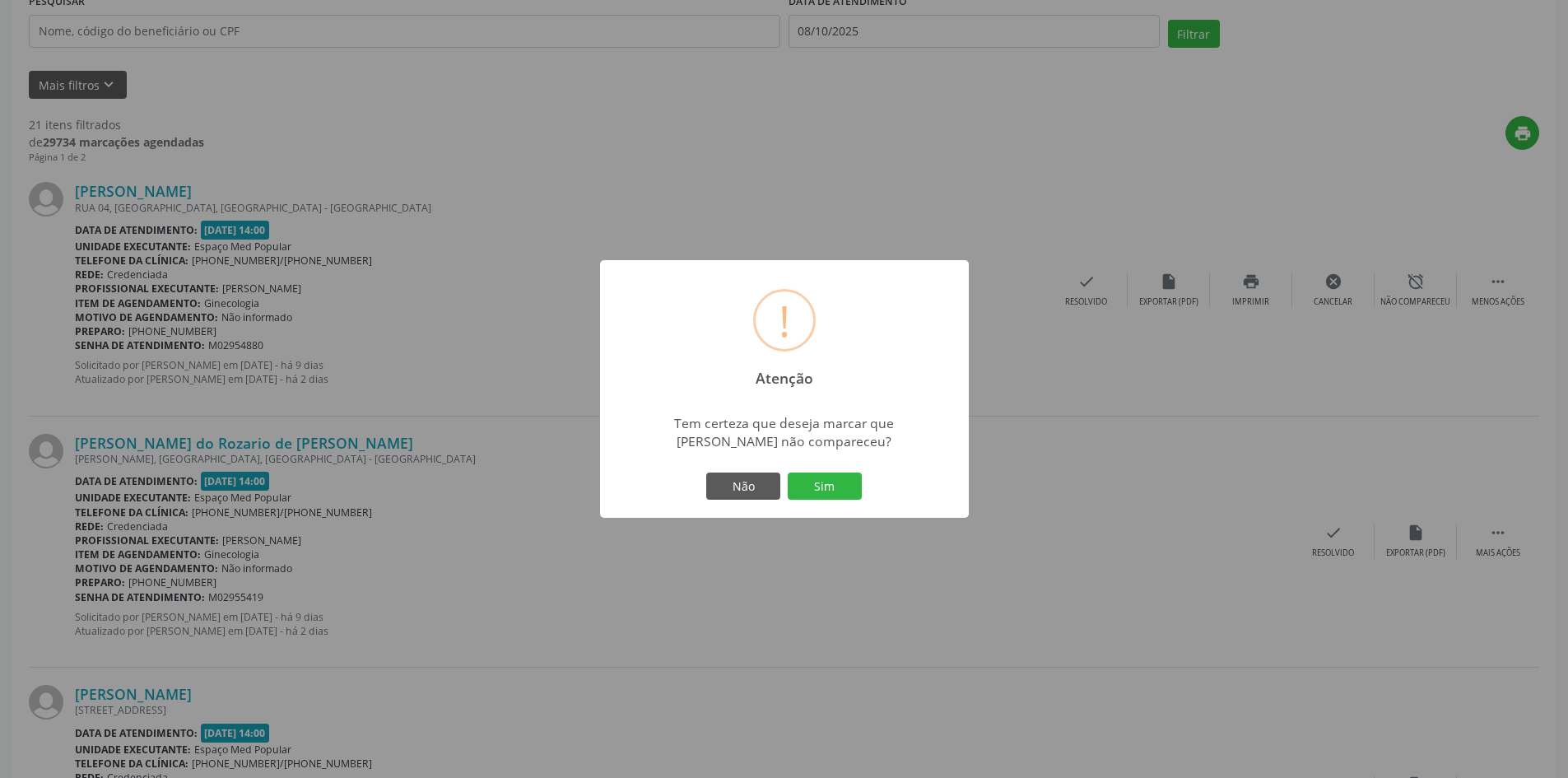
click at [843, 493] on button "Sim" at bounding box center [825, 486] width 74 height 28
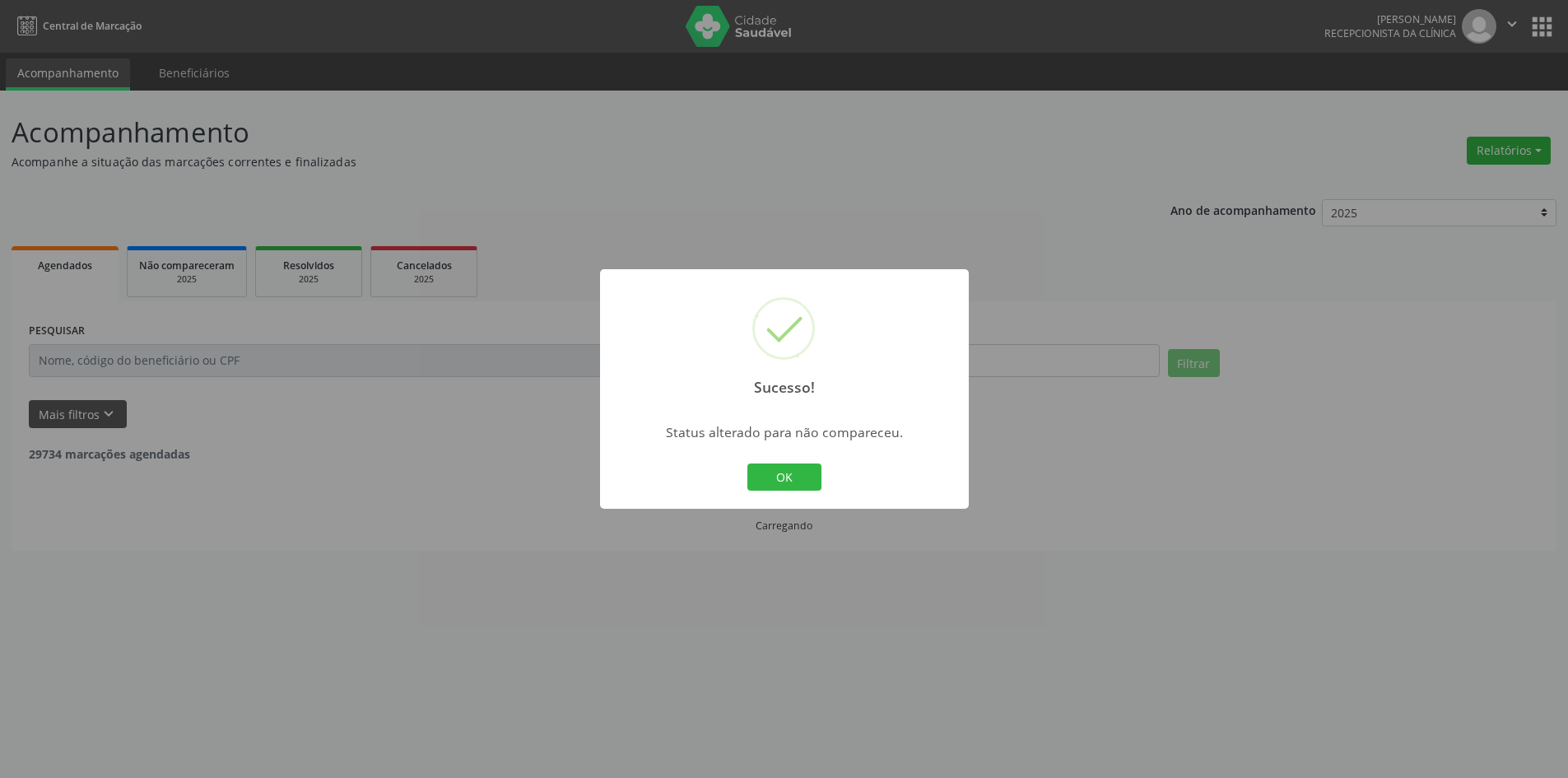
scroll to position [0, 0]
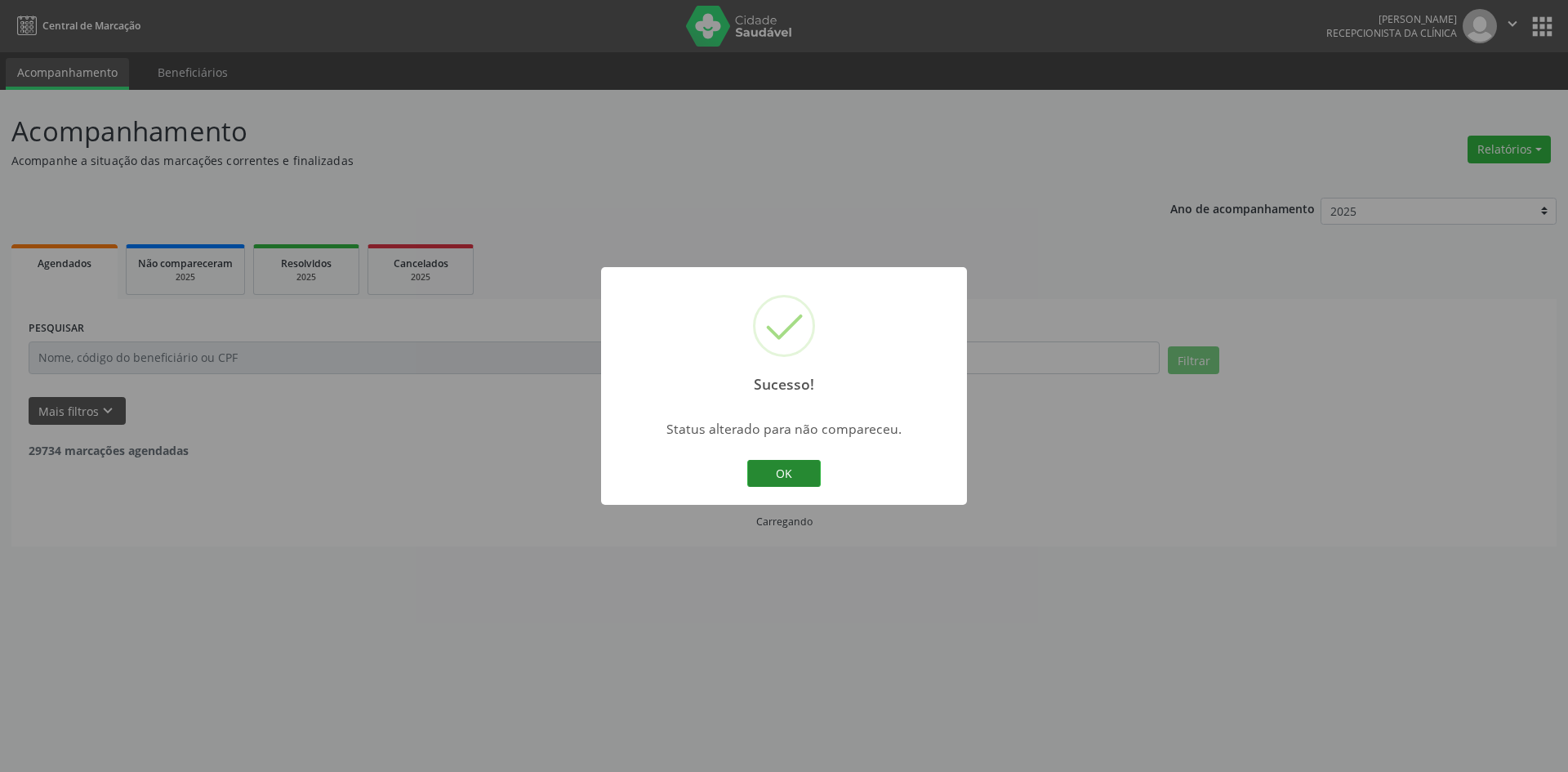
click at [792, 478] on button "OK" at bounding box center [784, 473] width 74 height 27
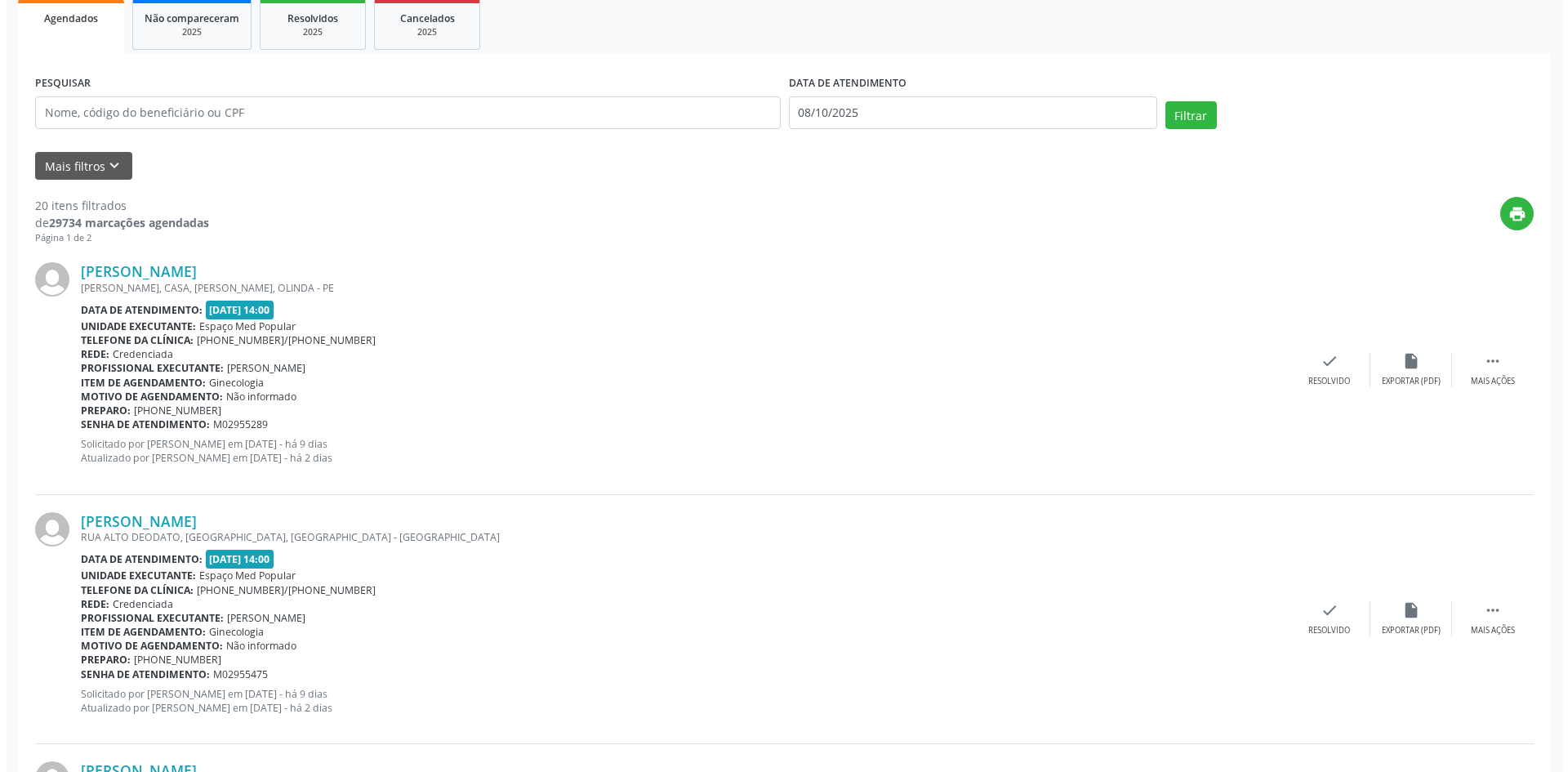
scroll to position [327, 0]
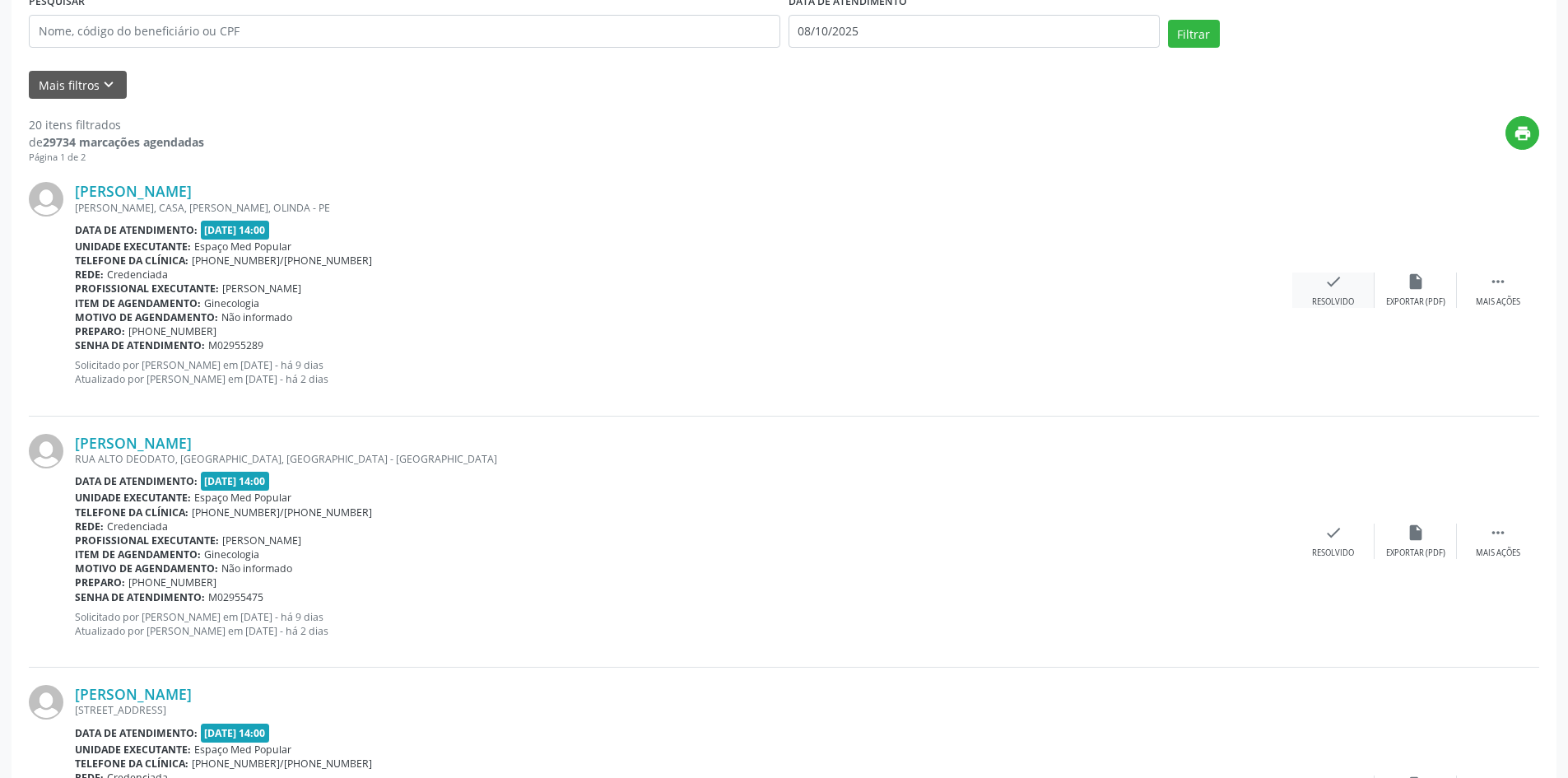
click at [1354, 284] on div "check Resolvido" at bounding box center [1333, 289] width 82 height 35
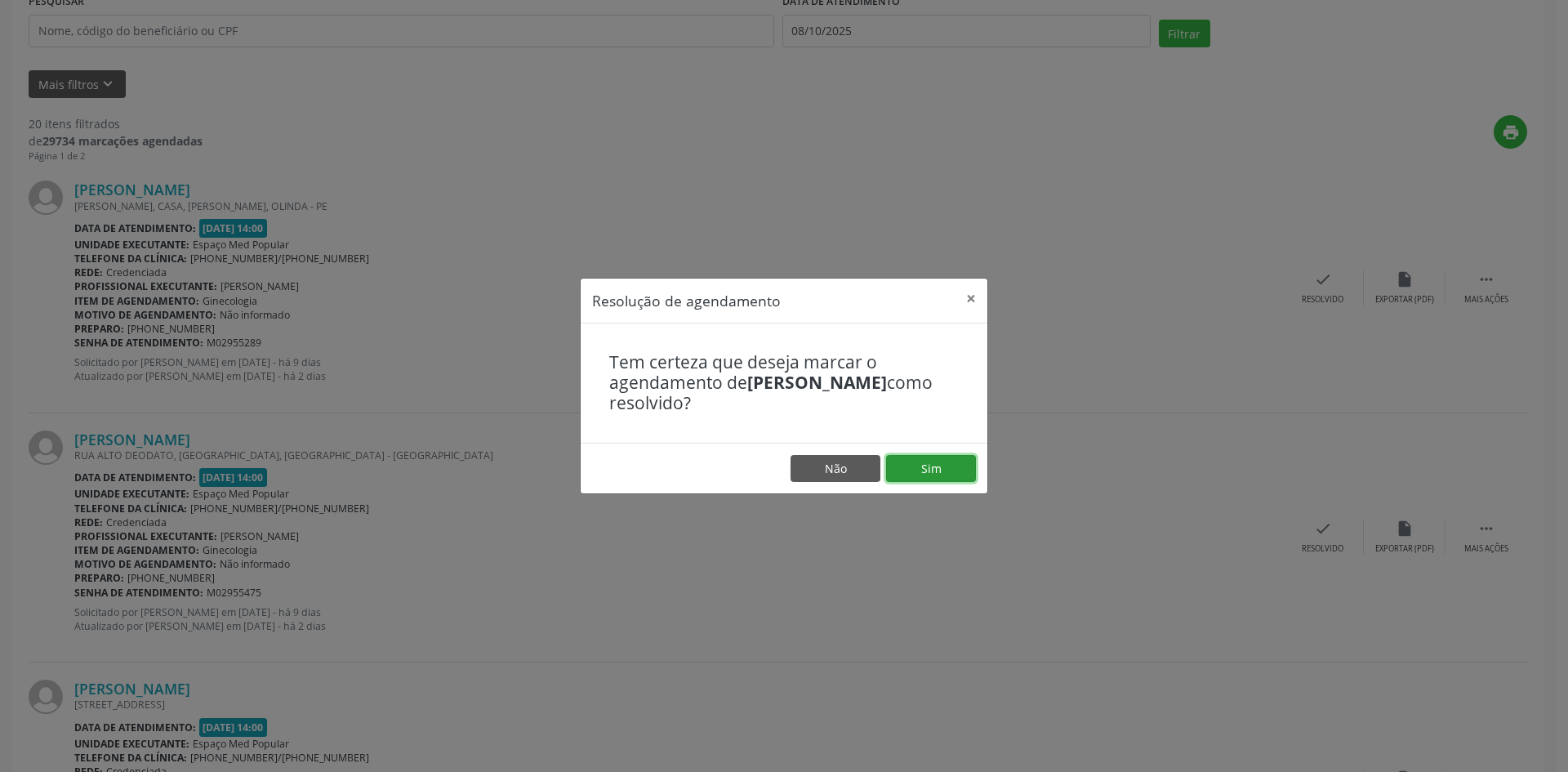
click at [942, 465] on button "Sim" at bounding box center [930, 468] width 90 height 27
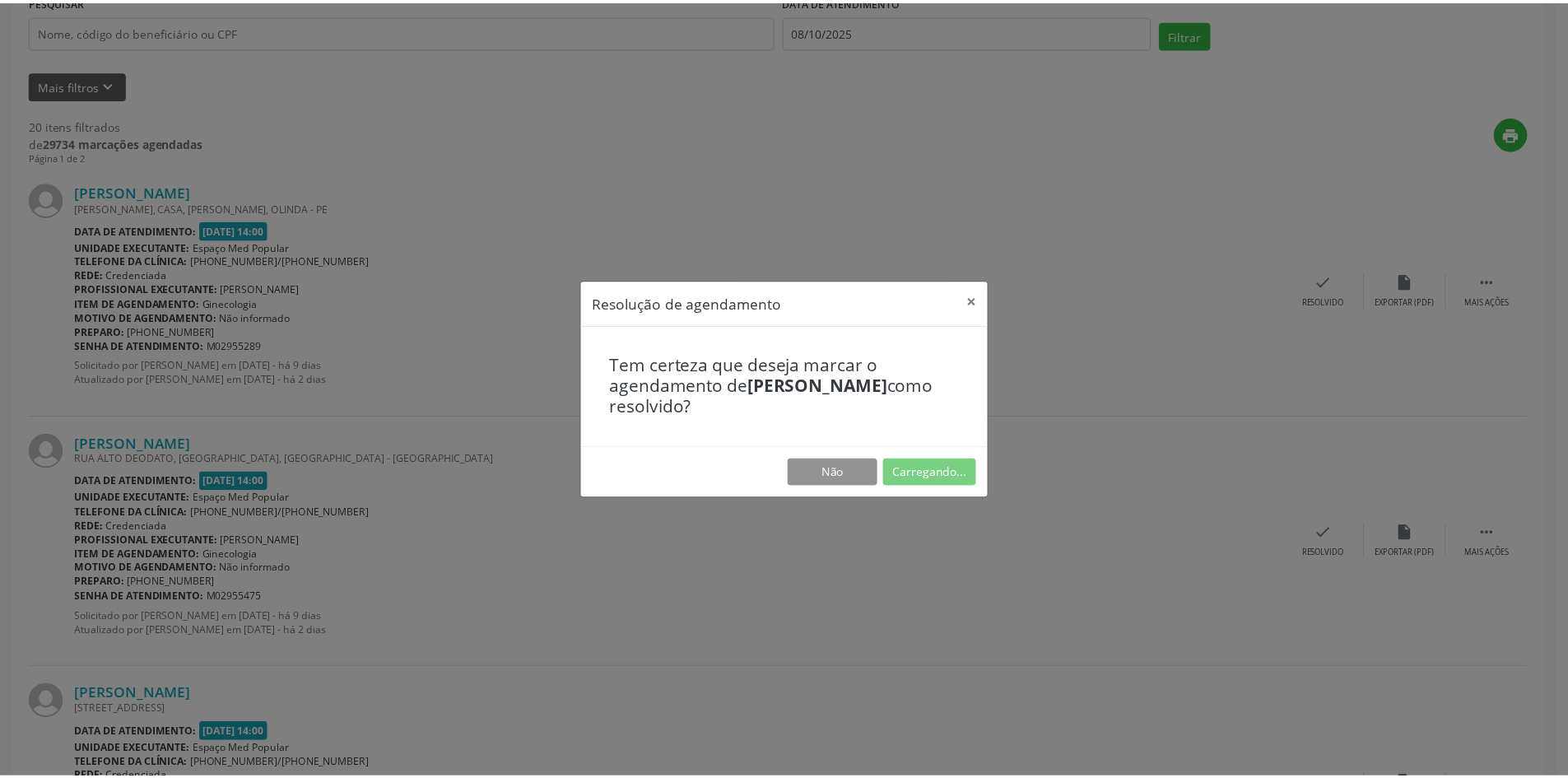
scroll to position [0, 0]
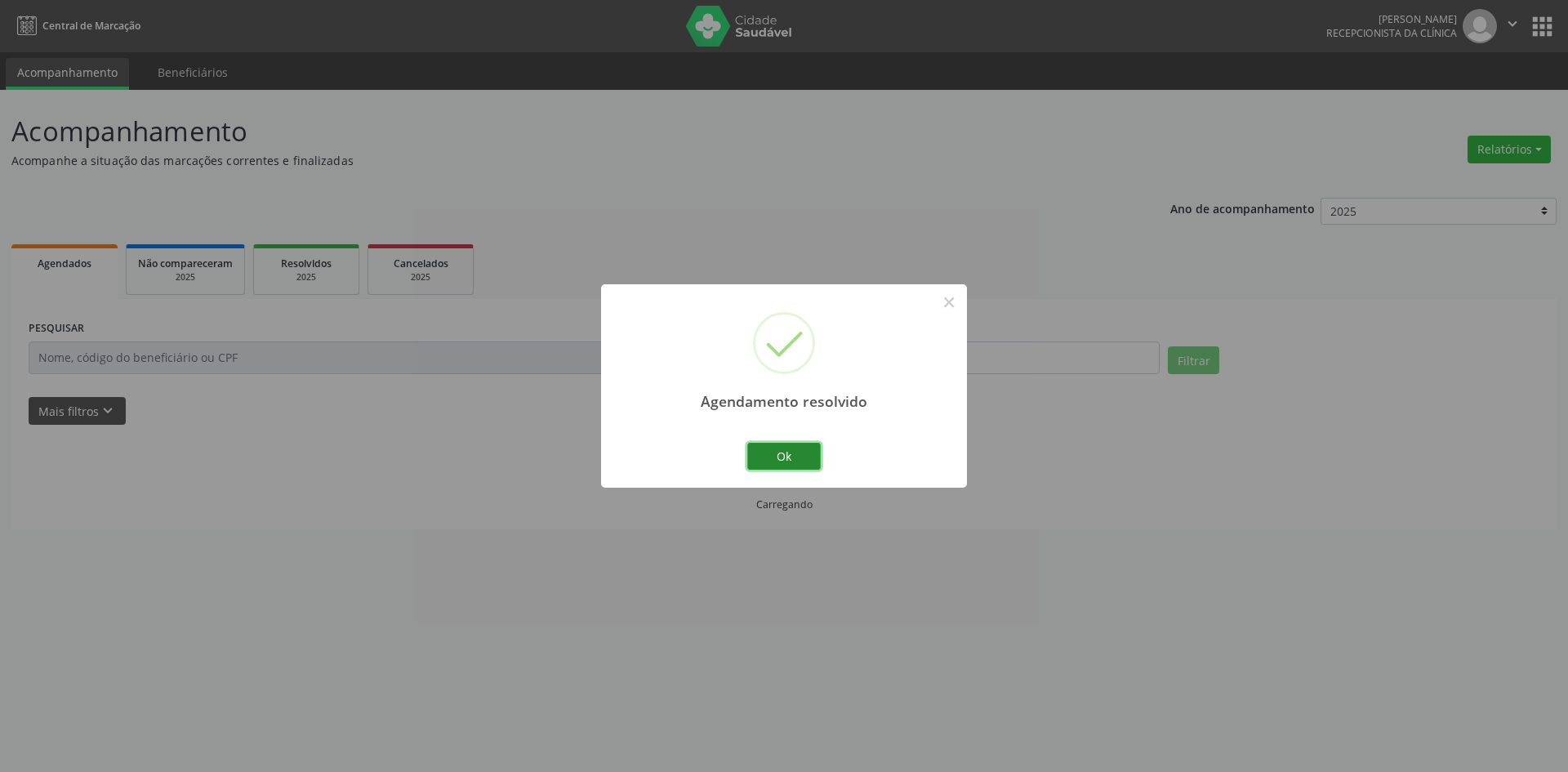
click at [798, 463] on button "Ok" at bounding box center [784, 456] width 74 height 27
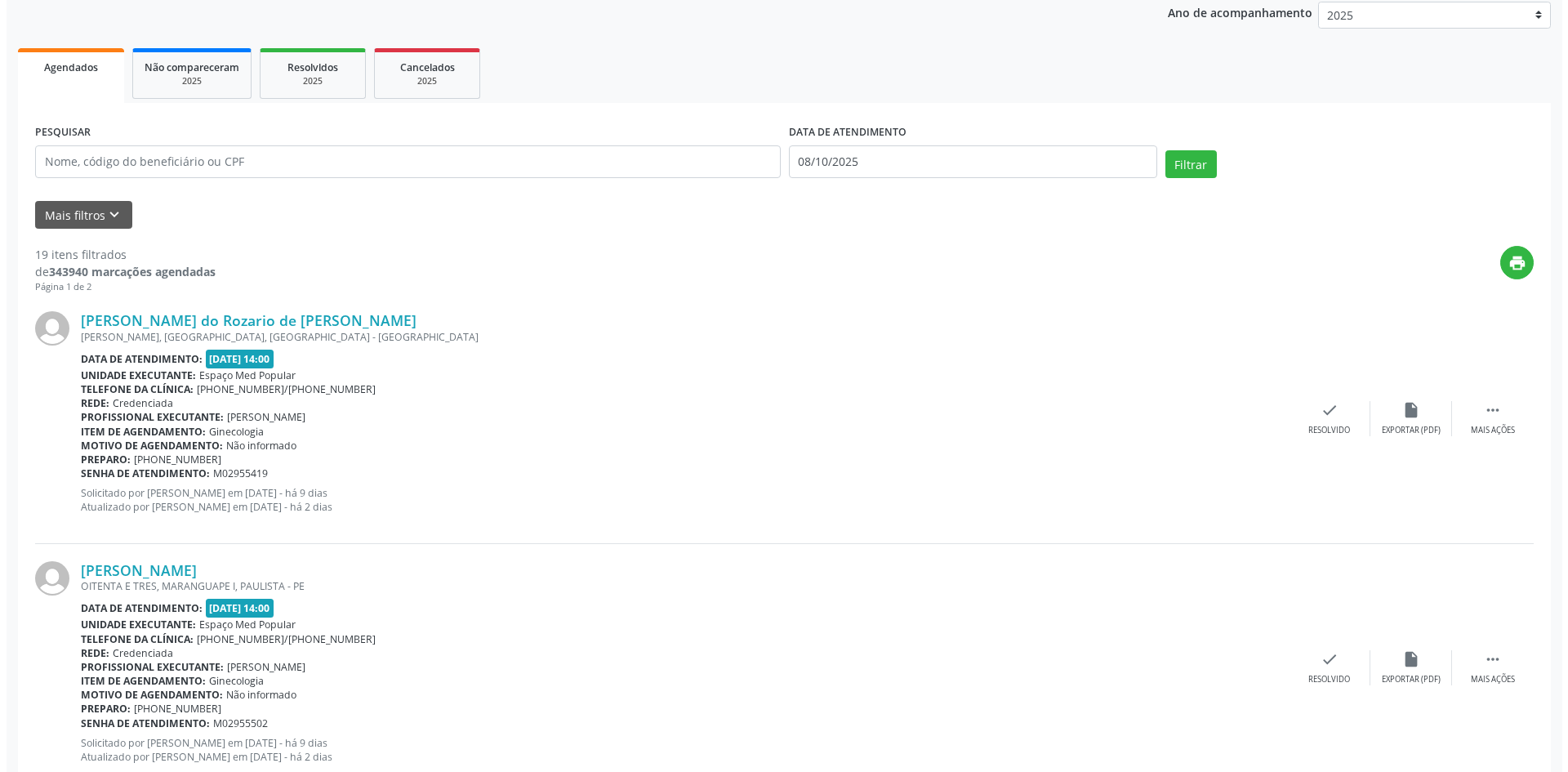
scroll to position [245, 0]
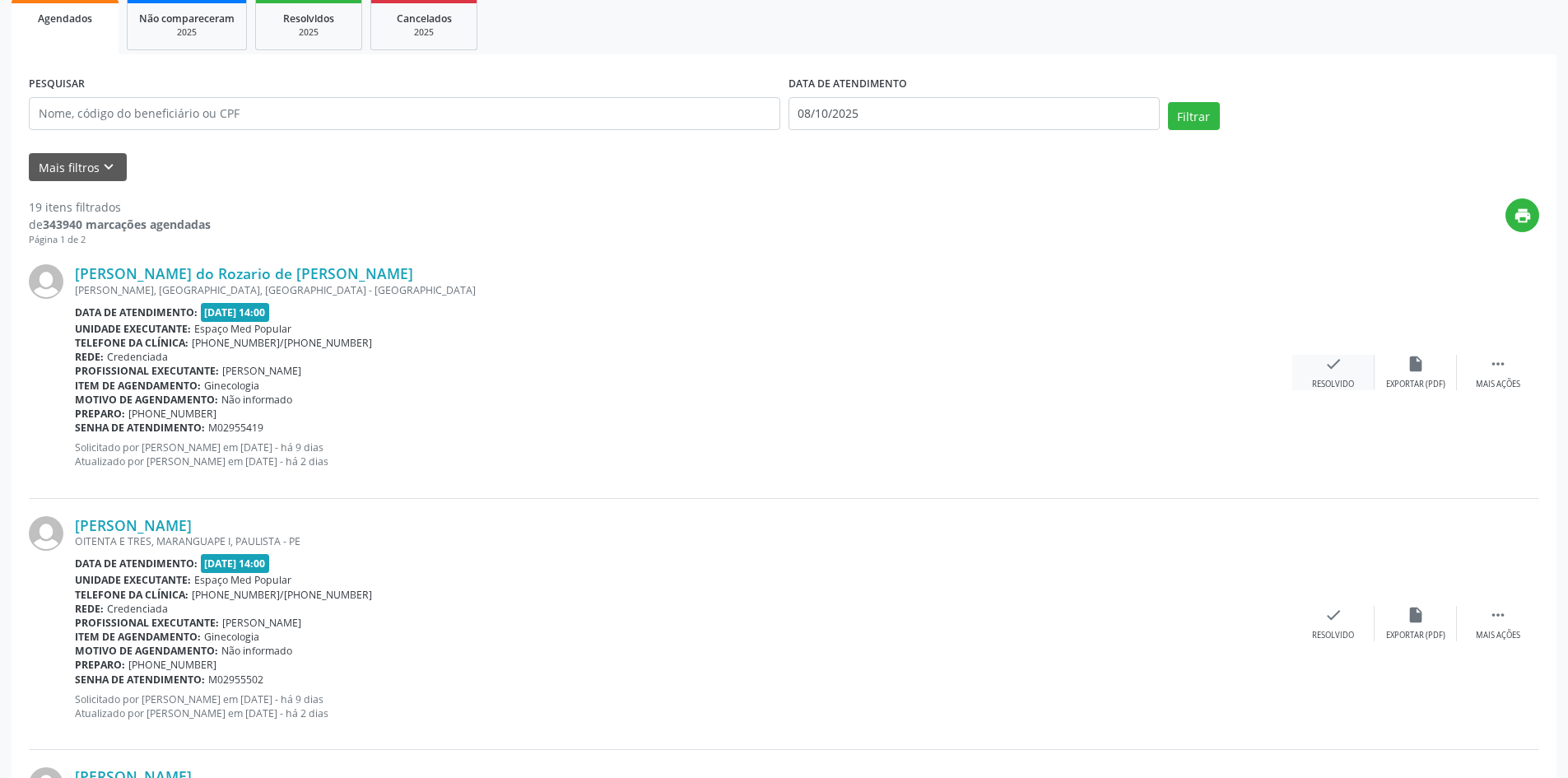
click at [1332, 376] on div "check Resolvido" at bounding box center [1333, 372] width 82 height 35
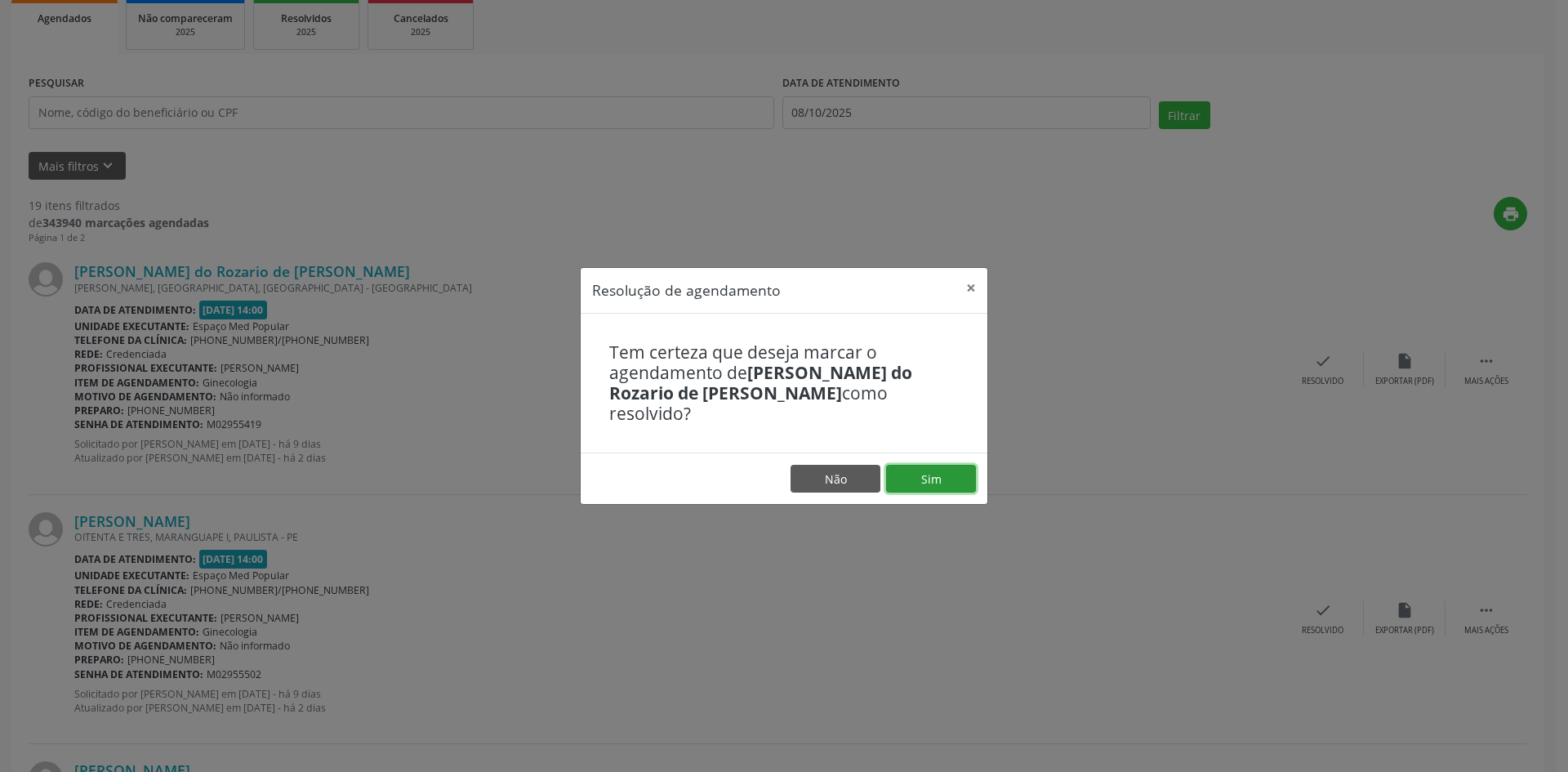
click at [963, 467] on button "Sim" at bounding box center [930, 478] width 90 height 27
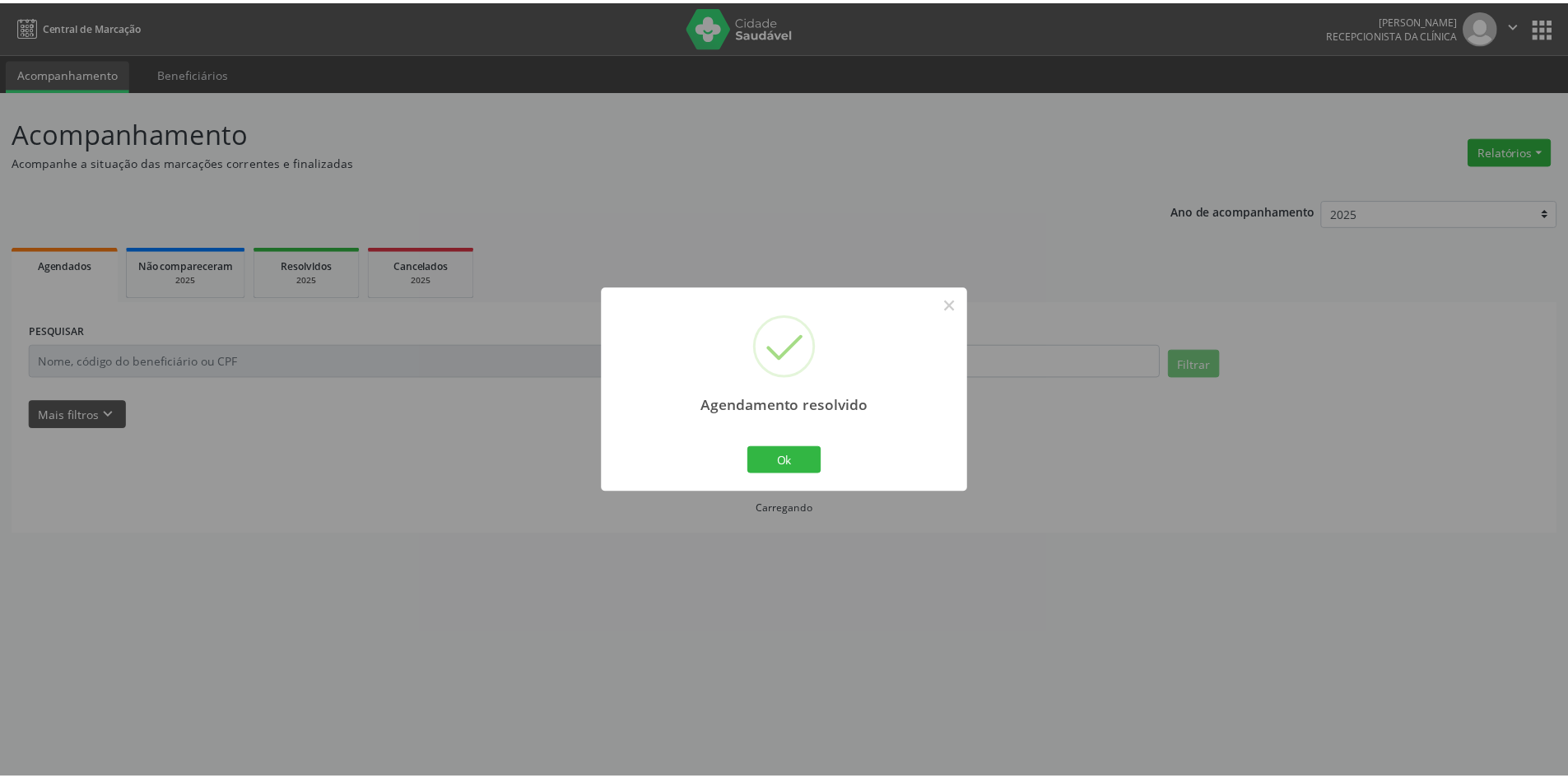
scroll to position [0, 0]
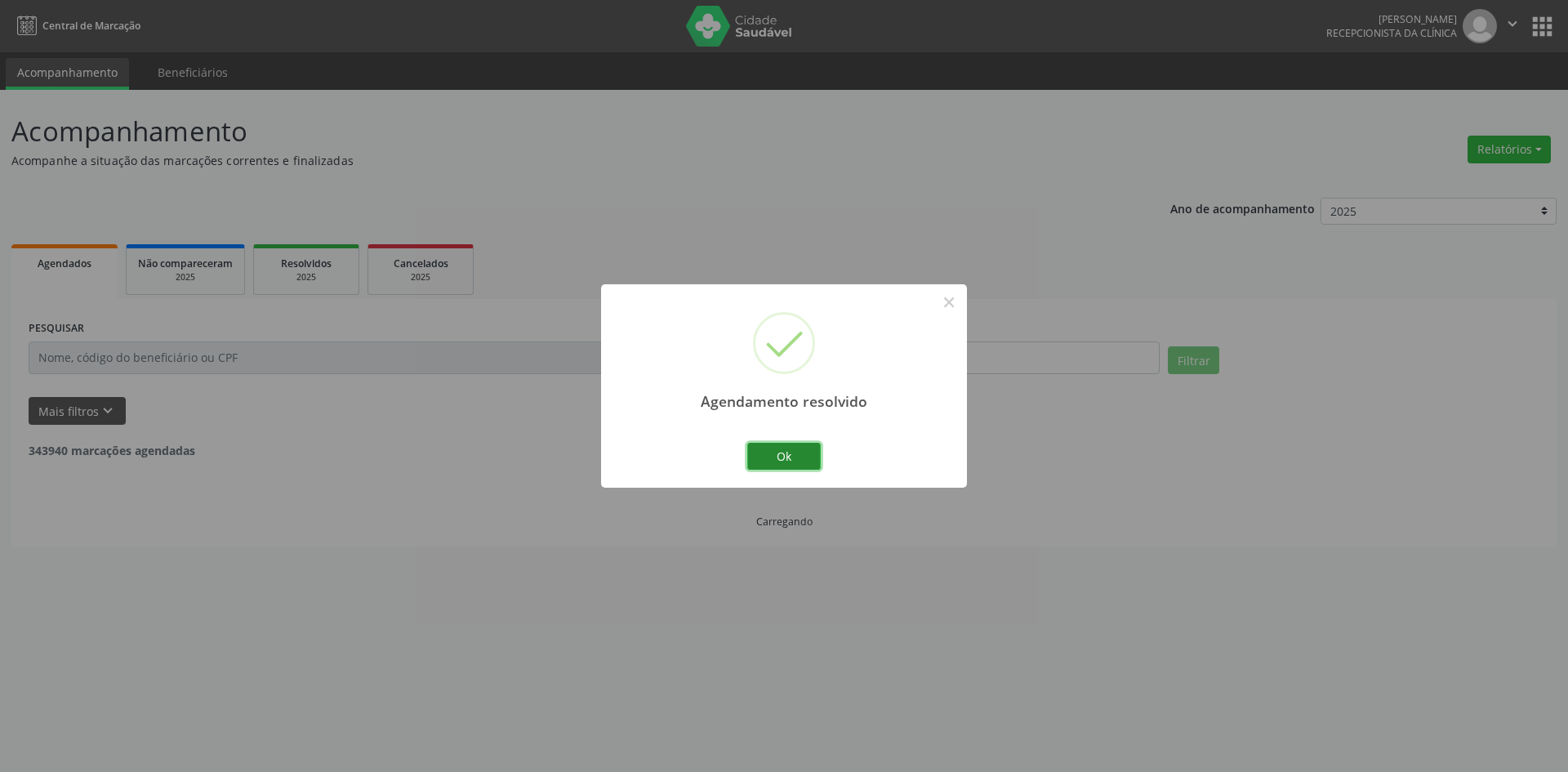
click at [804, 451] on button "Ok" at bounding box center [784, 456] width 74 height 27
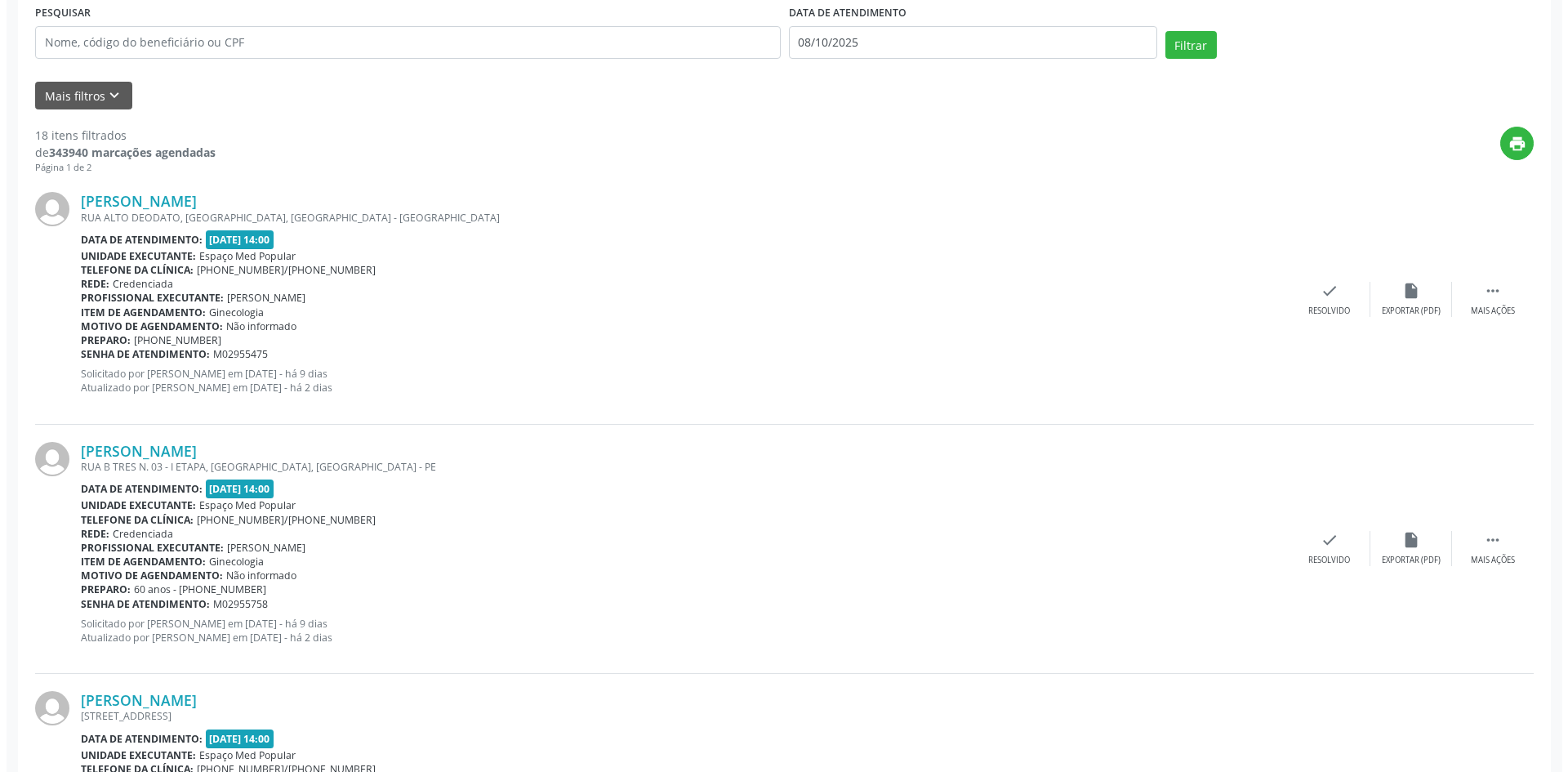
scroll to position [327, 0]
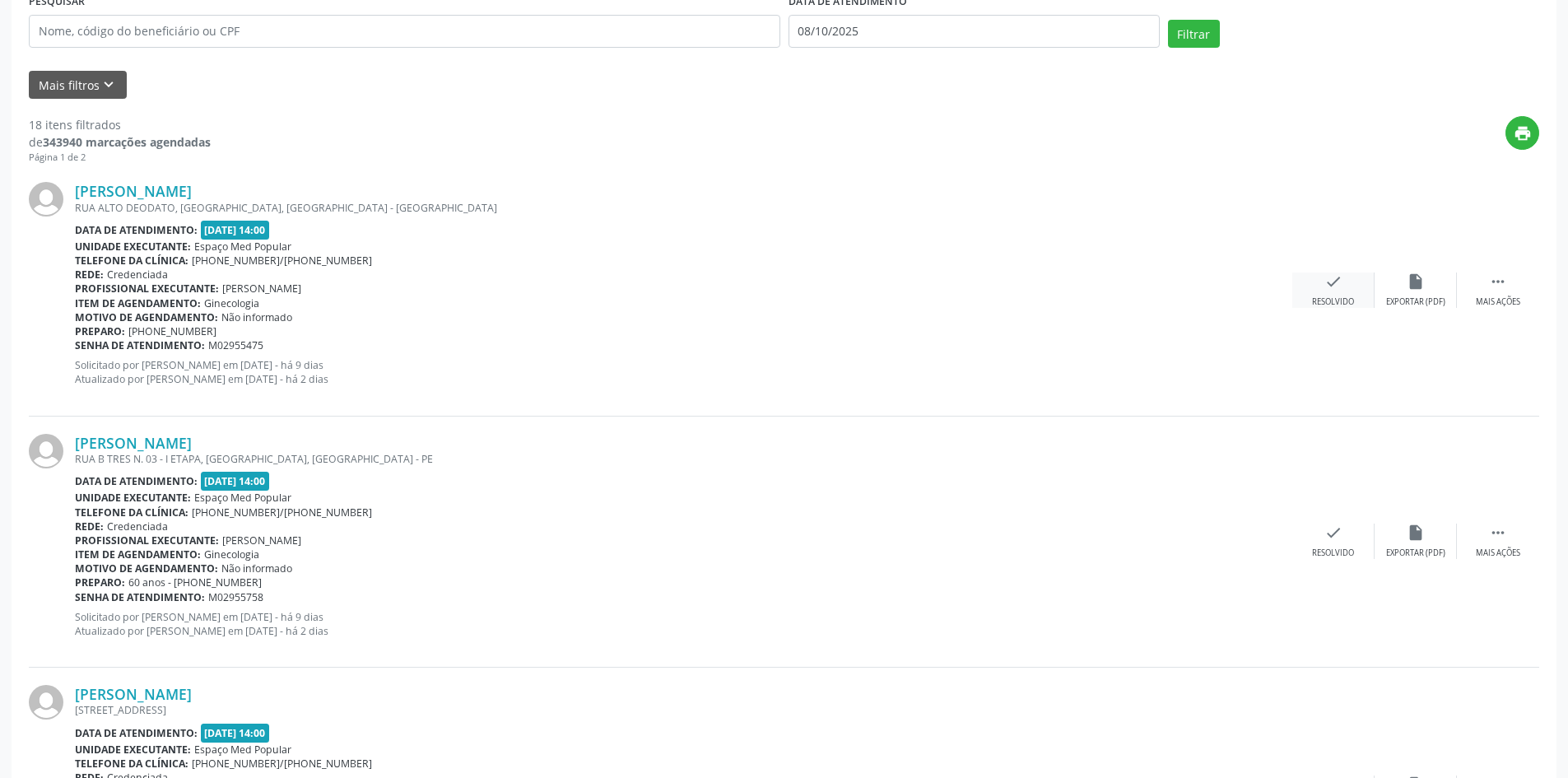
click at [1323, 291] on div "check Resolvido" at bounding box center [1333, 289] width 82 height 35
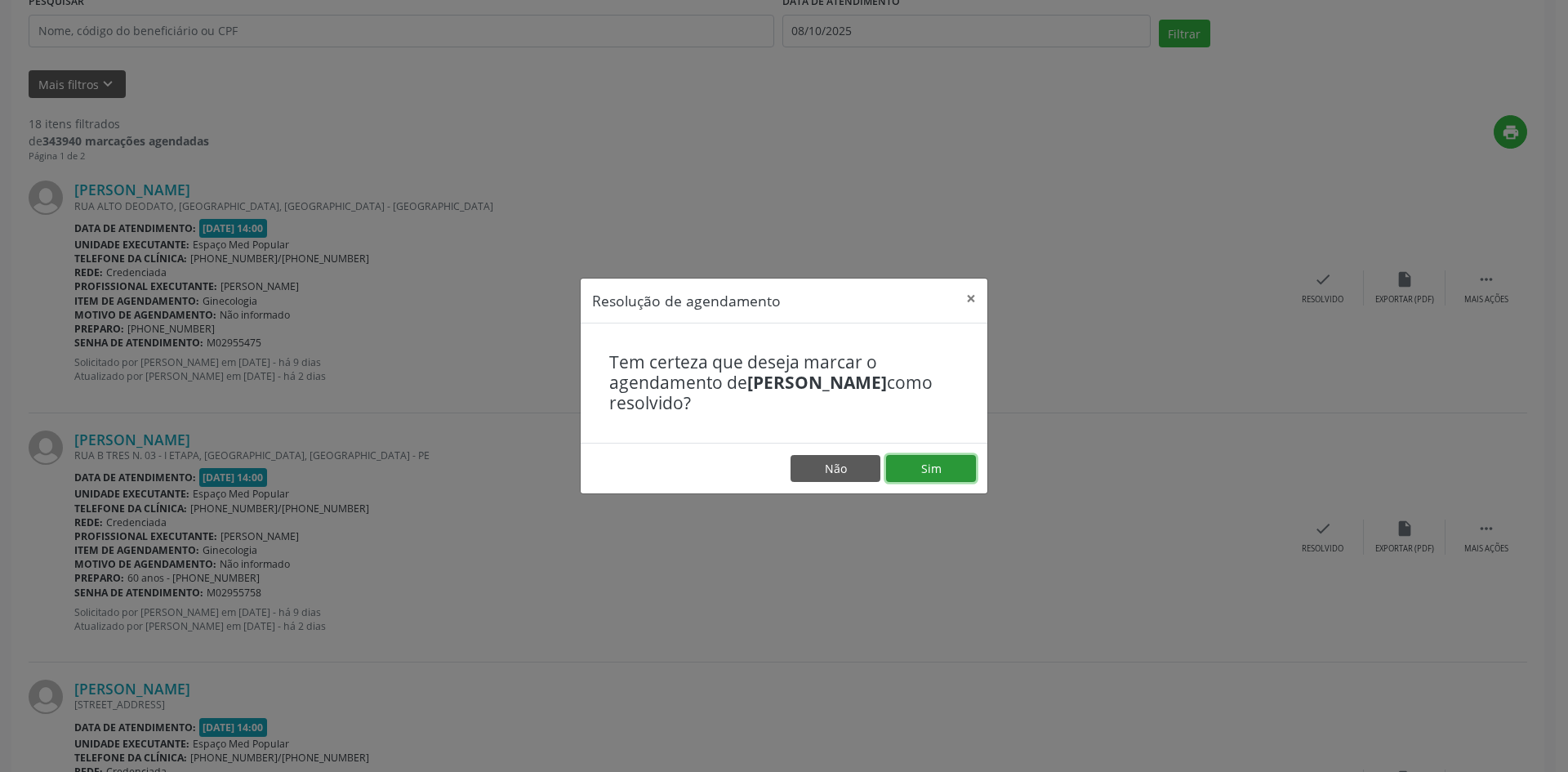
click at [941, 470] on button "Sim" at bounding box center [930, 468] width 90 height 27
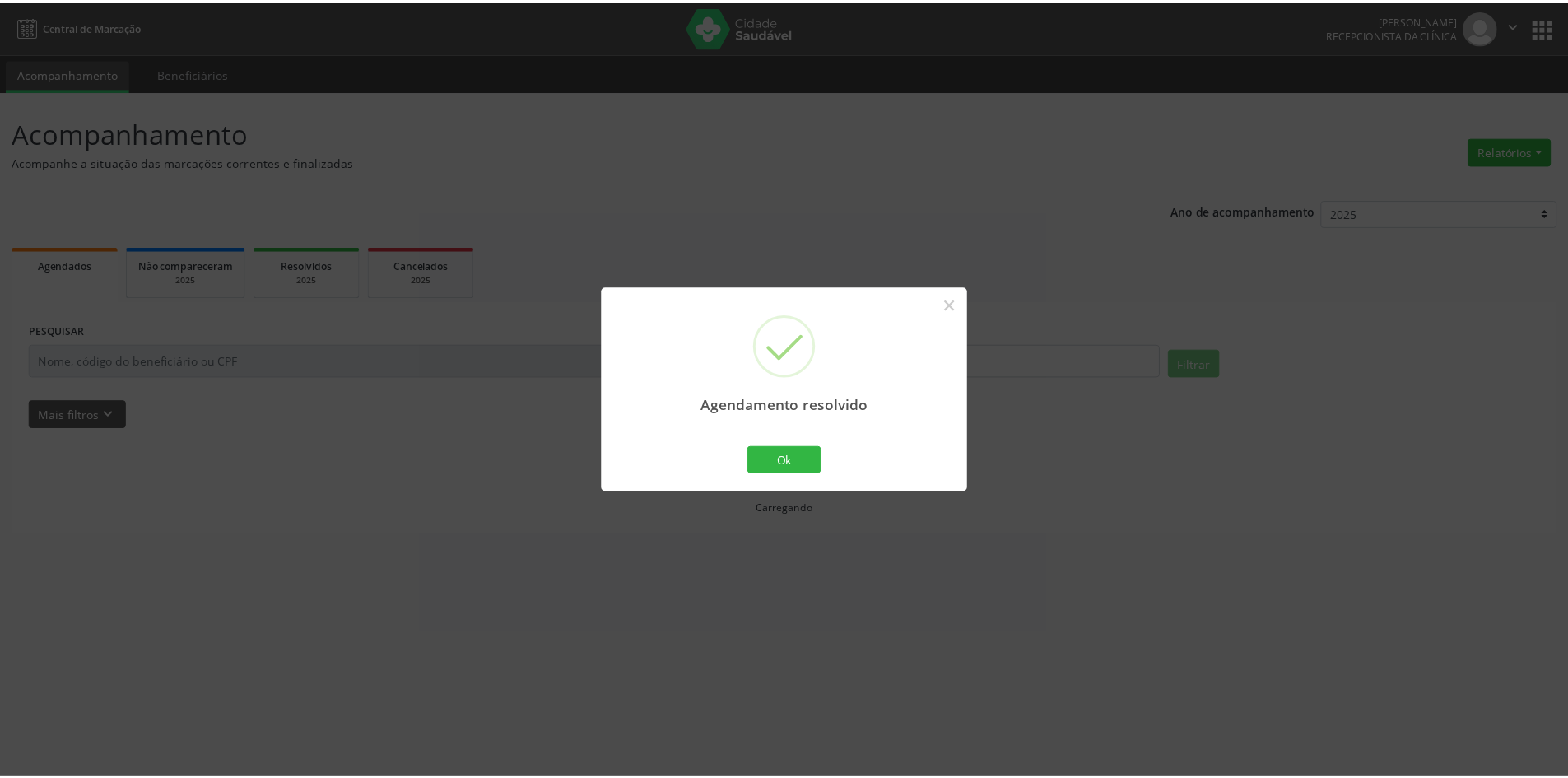
scroll to position [0, 0]
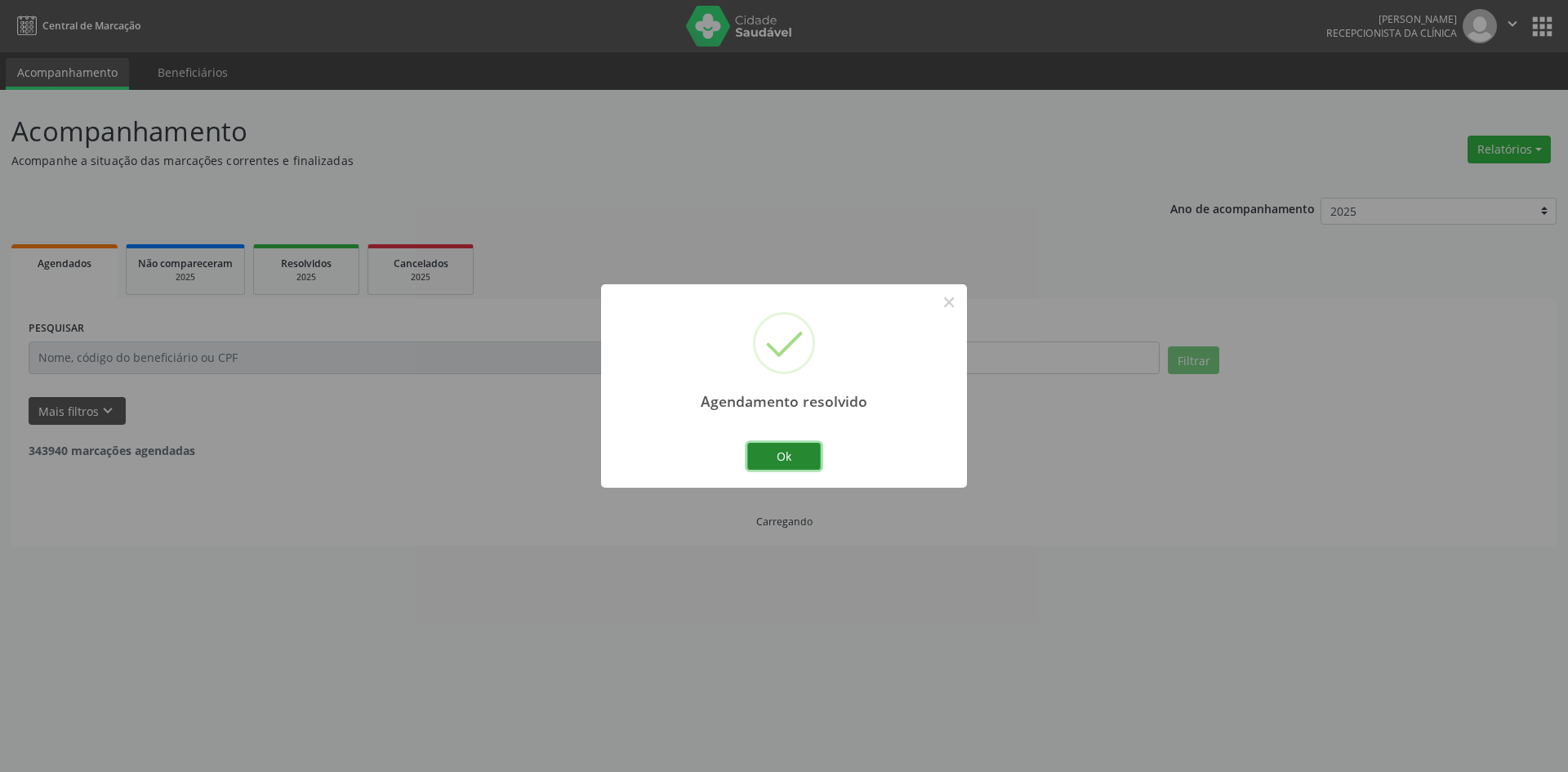
click at [769, 458] on button "Ok" at bounding box center [784, 456] width 74 height 27
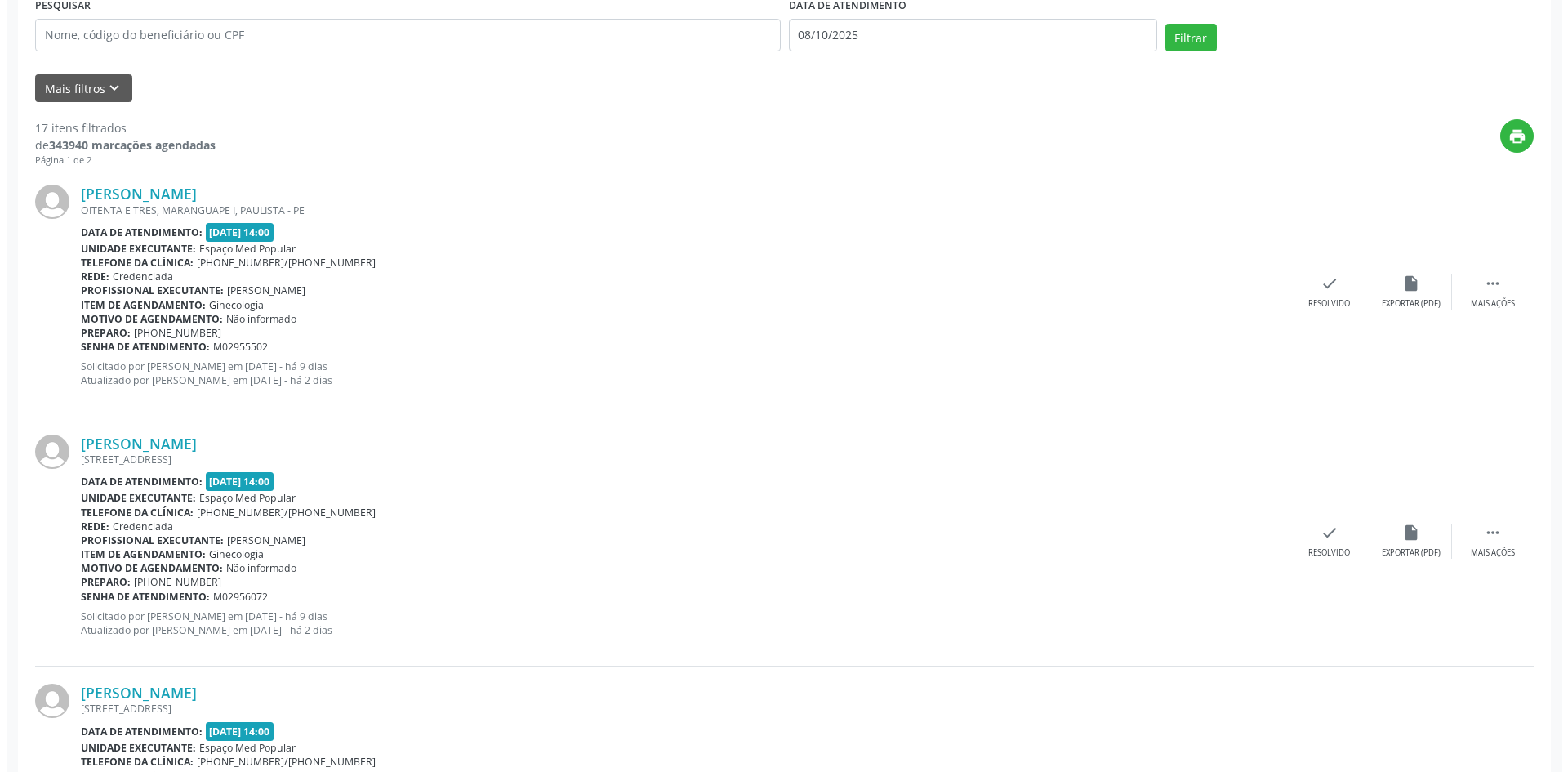
scroll to position [327, 0]
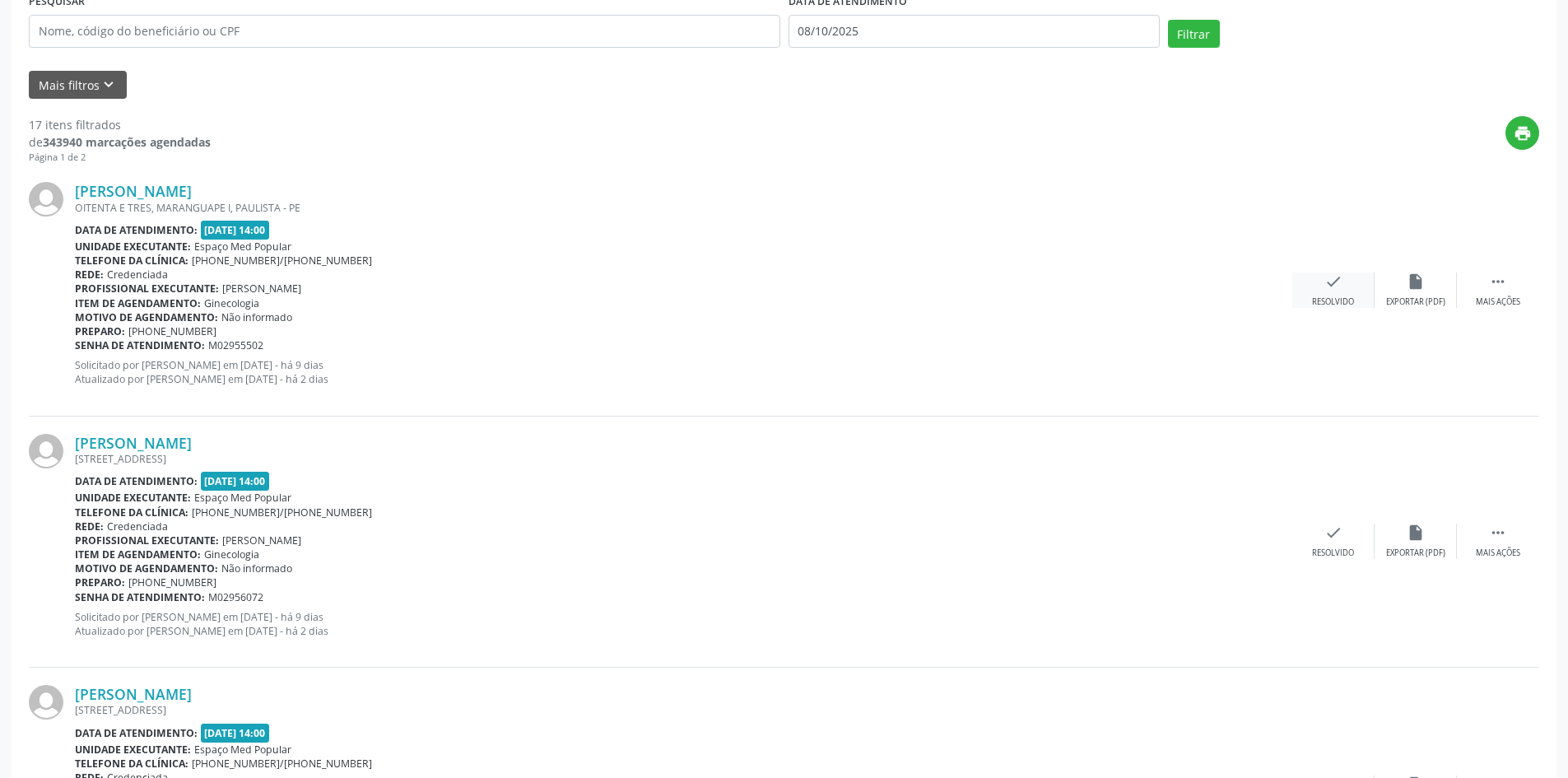
click at [1353, 296] on div "Resolvido" at bounding box center [1332, 302] width 42 height 11
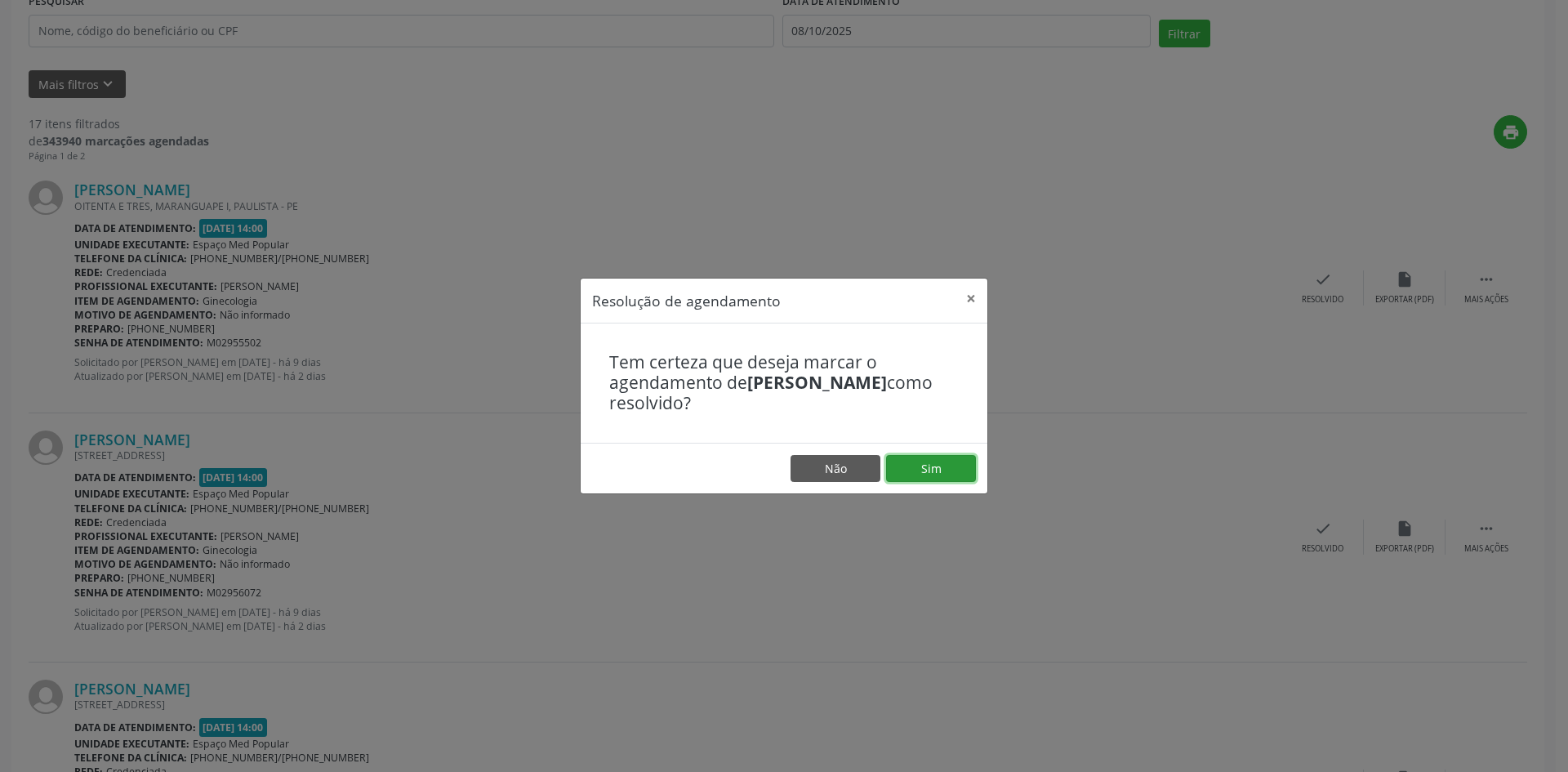
click at [923, 473] on button "Sim" at bounding box center [930, 468] width 90 height 27
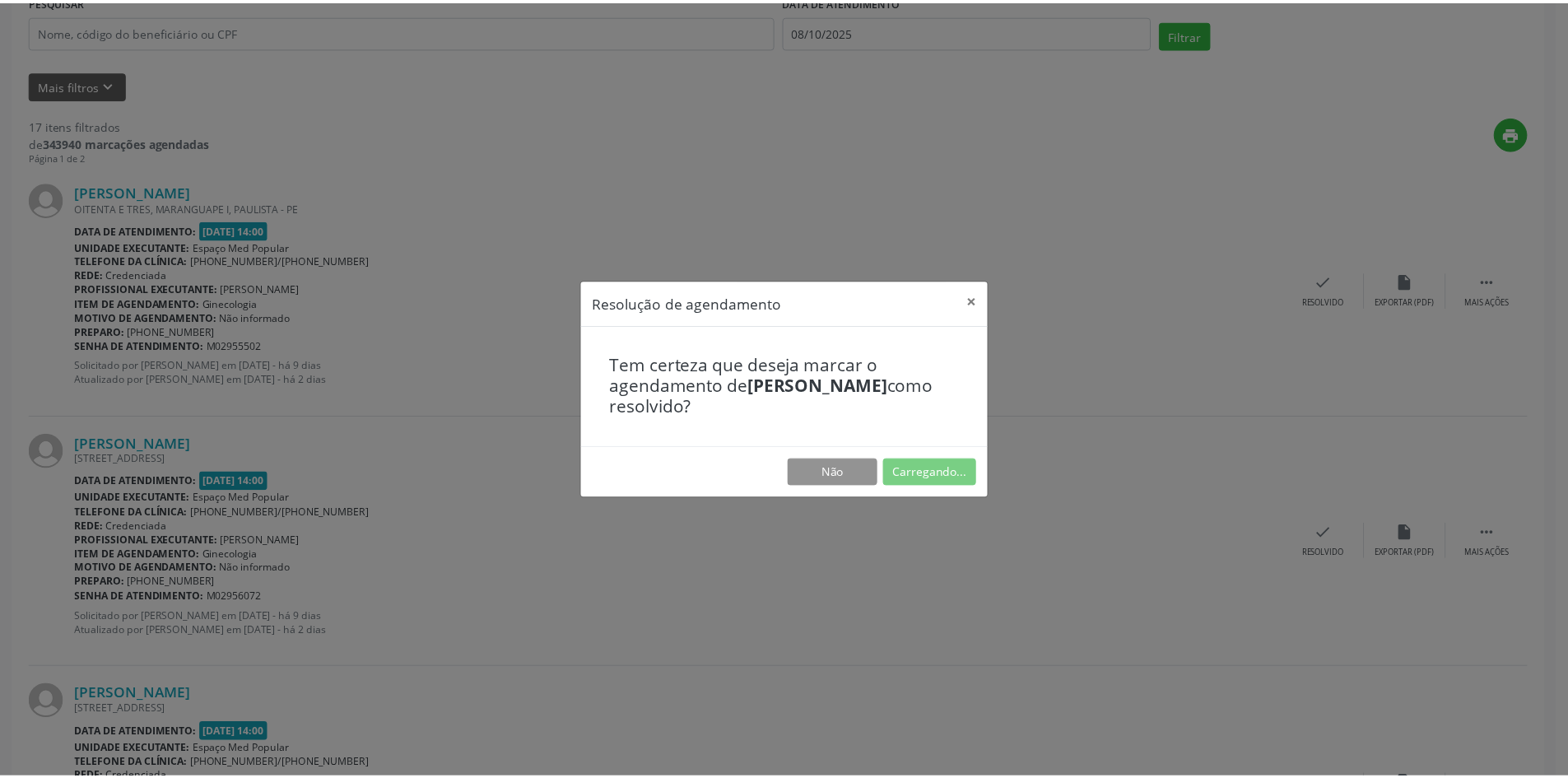
scroll to position [0, 0]
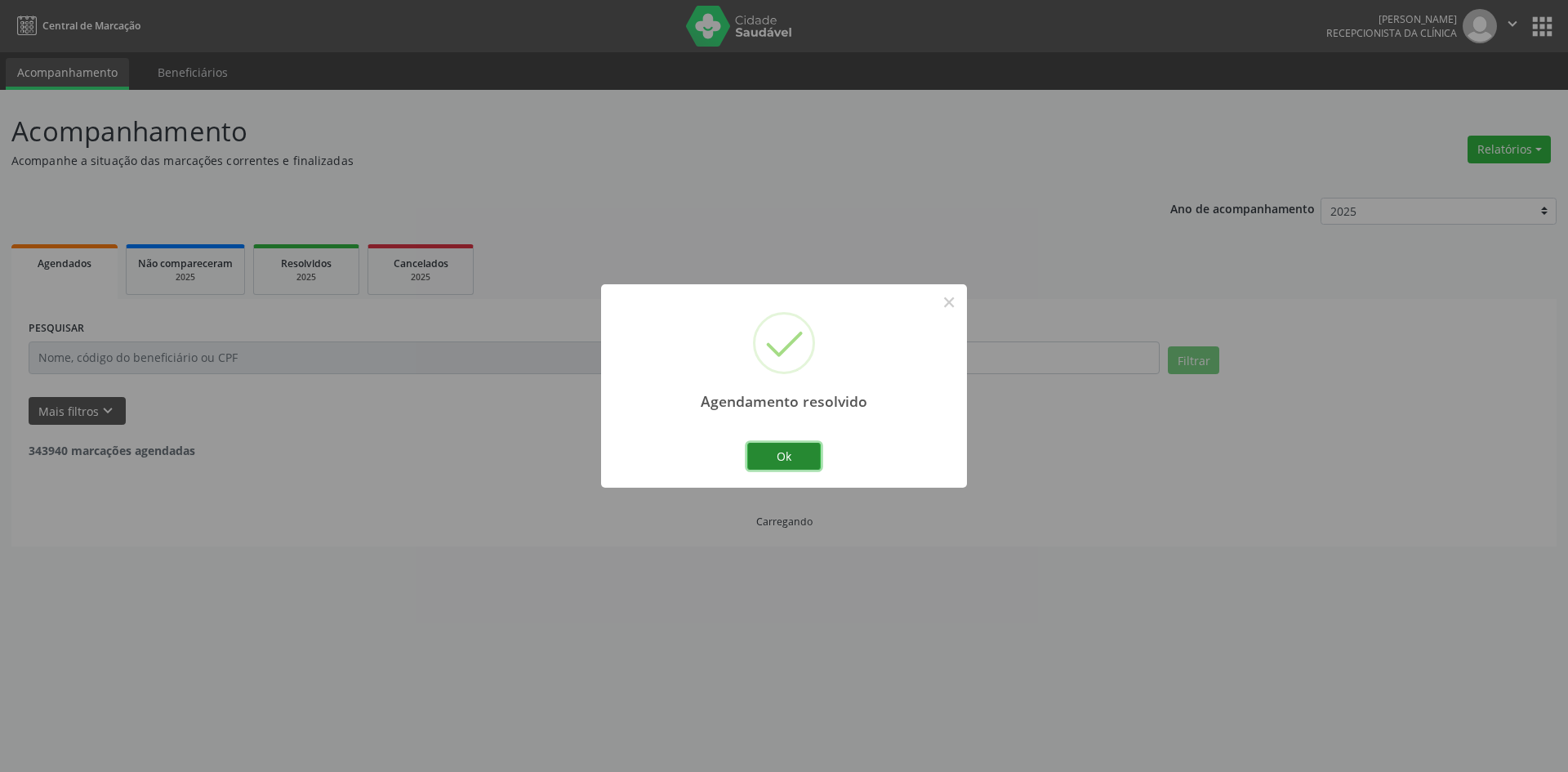
click at [798, 469] on button "Ok" at bounding box center [784, 456] width 74 height 27
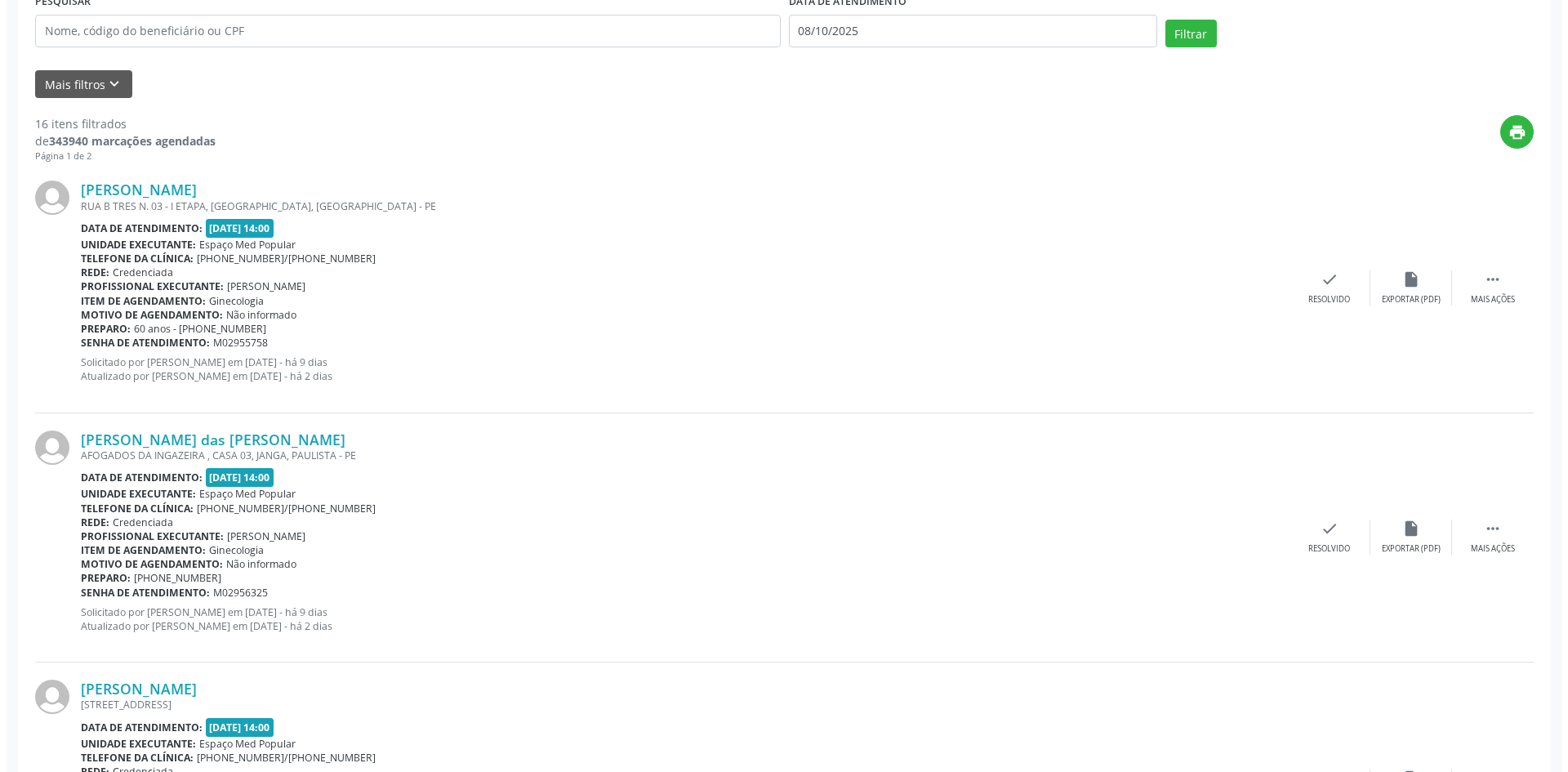
scroll to position [408, 0]
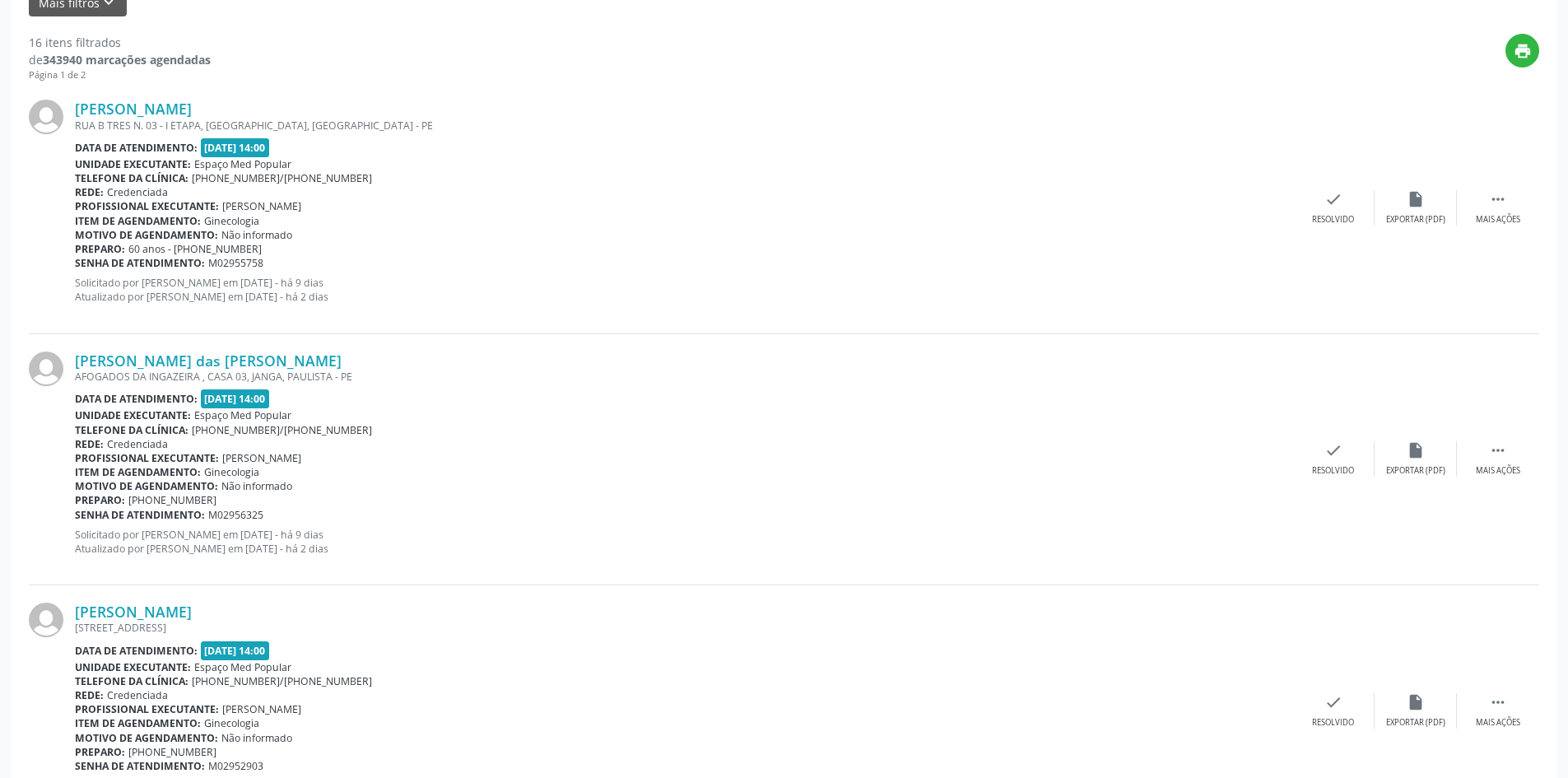
click at [1344, 179] on div "[PERSON_NAME] [GEOGRAPHIC_DATA]. 03 - I ETAPA, [GEOGRAPHIC_DATA], [GEOGRAPHIC_D…" at bounding box center [784, 207] width 1510 height 251
click at [1340, 199] on icon "check" at bounding box center [1332, 199] width 18 height 18
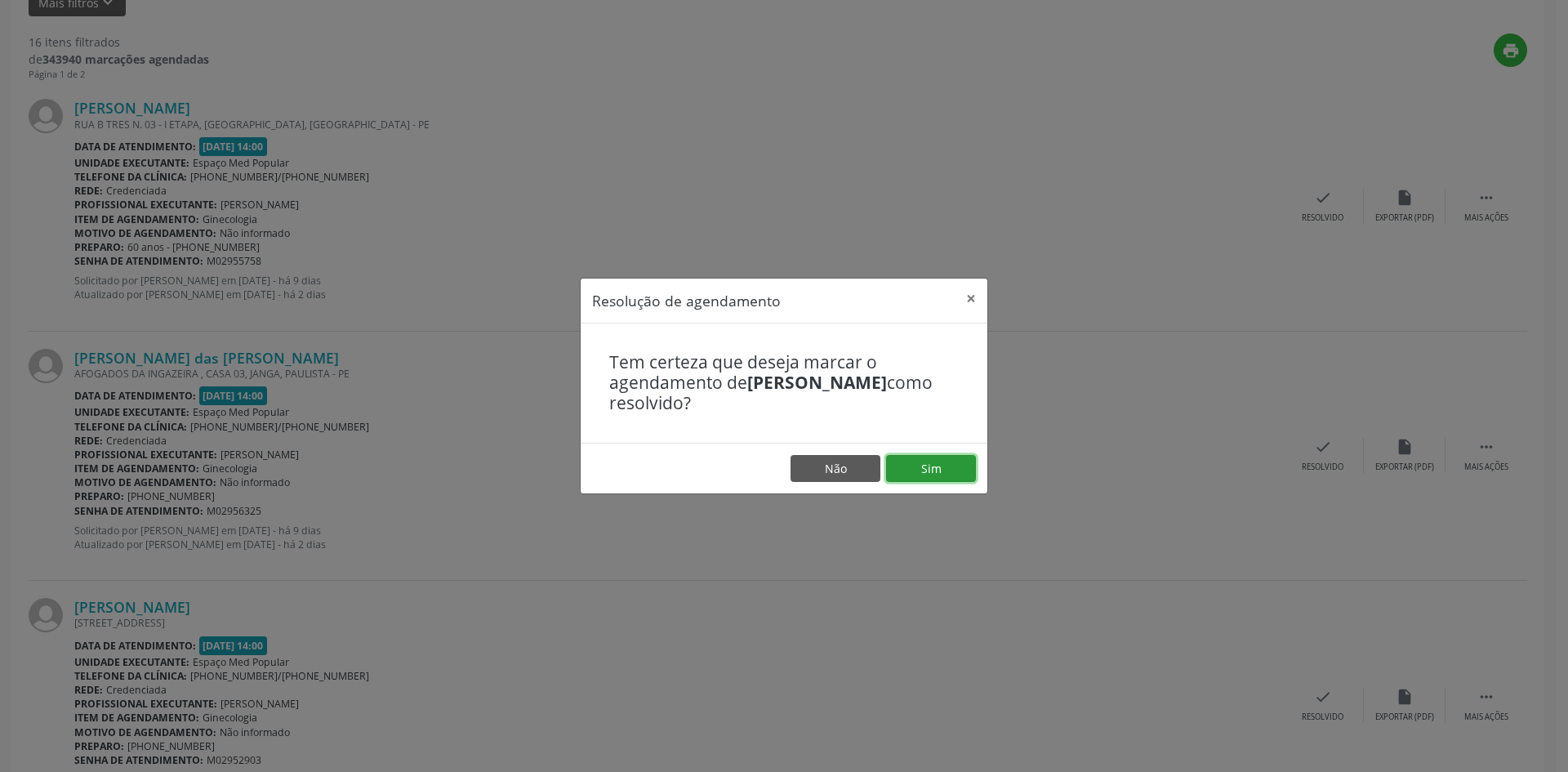
click at [892, 457] on button "Sim" at bounding box center [930, 468] width 90 height 27
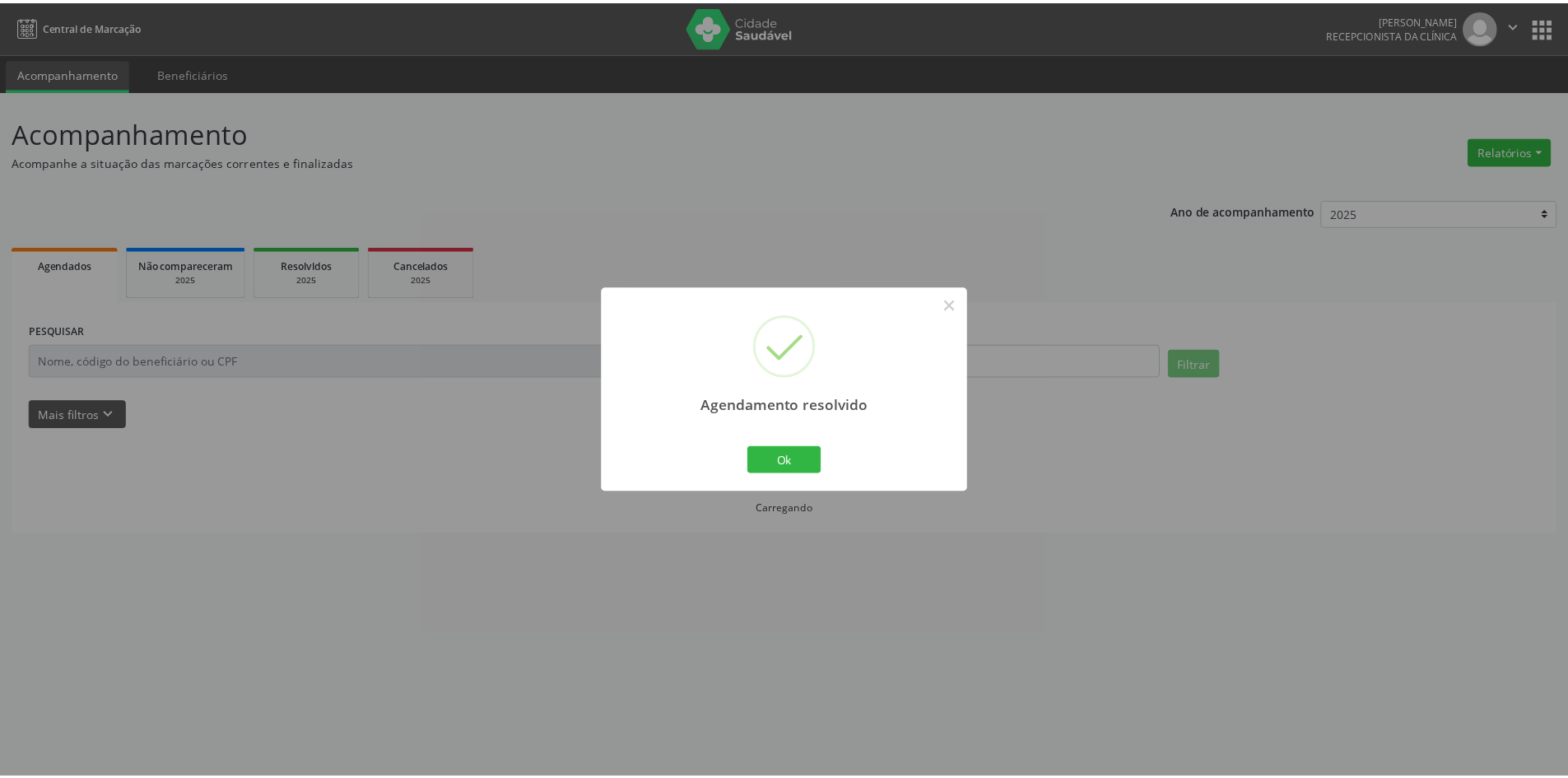
scroll to position [0, 0]
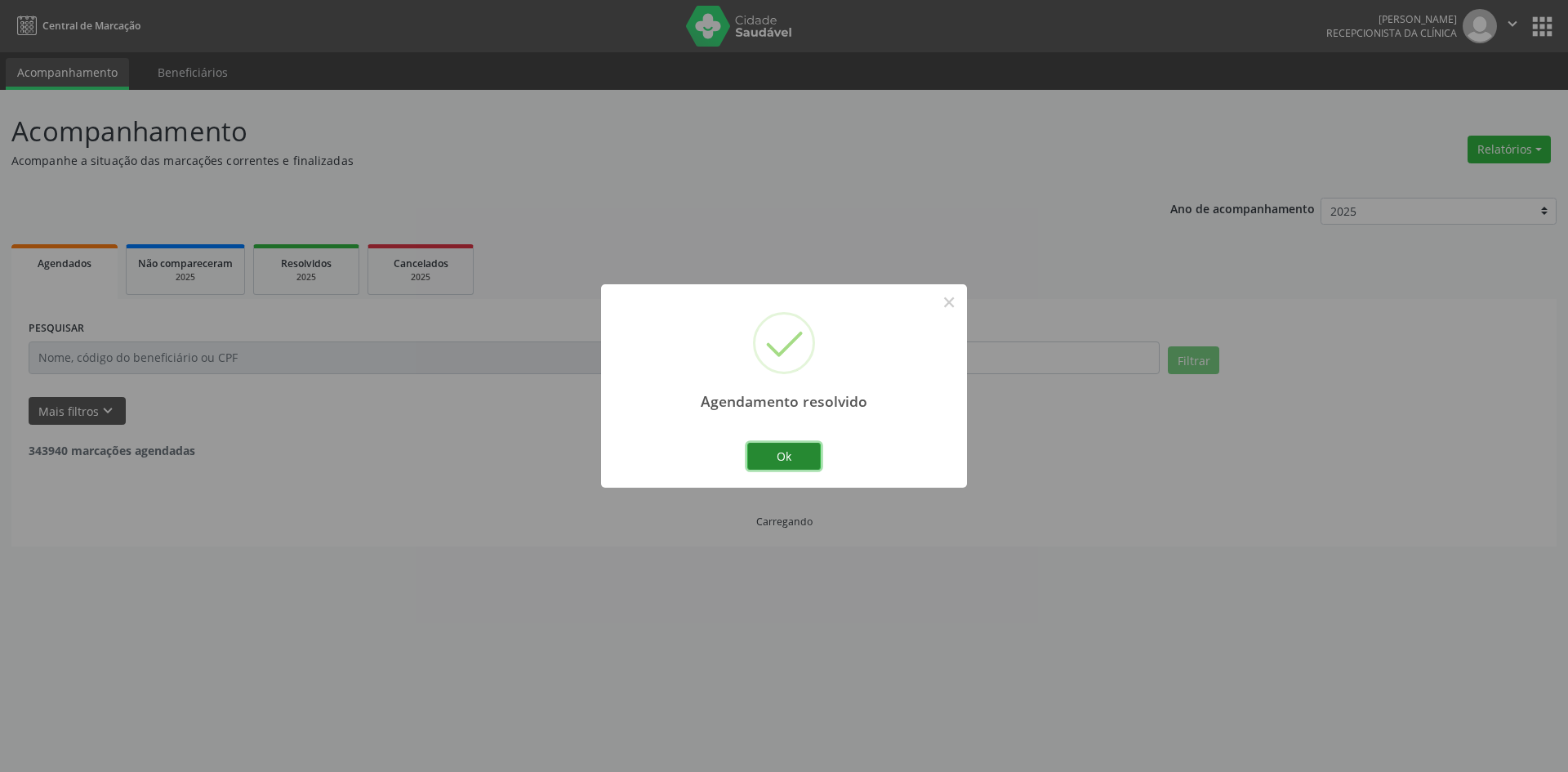
click at [778, 461] on button "Ok" at bounding box center [784, 456] width 74 height 27
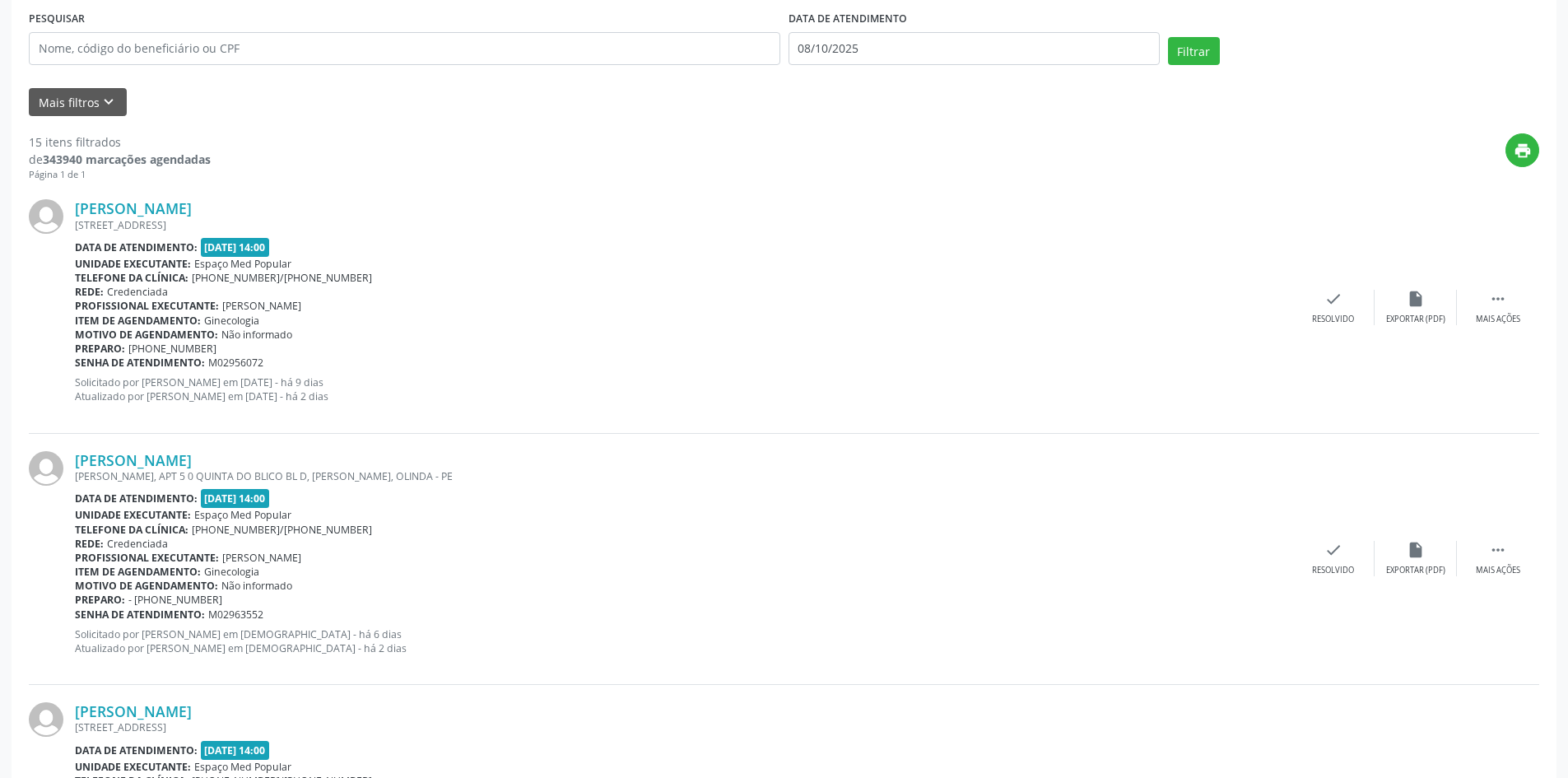
scroll to position [329, 0]
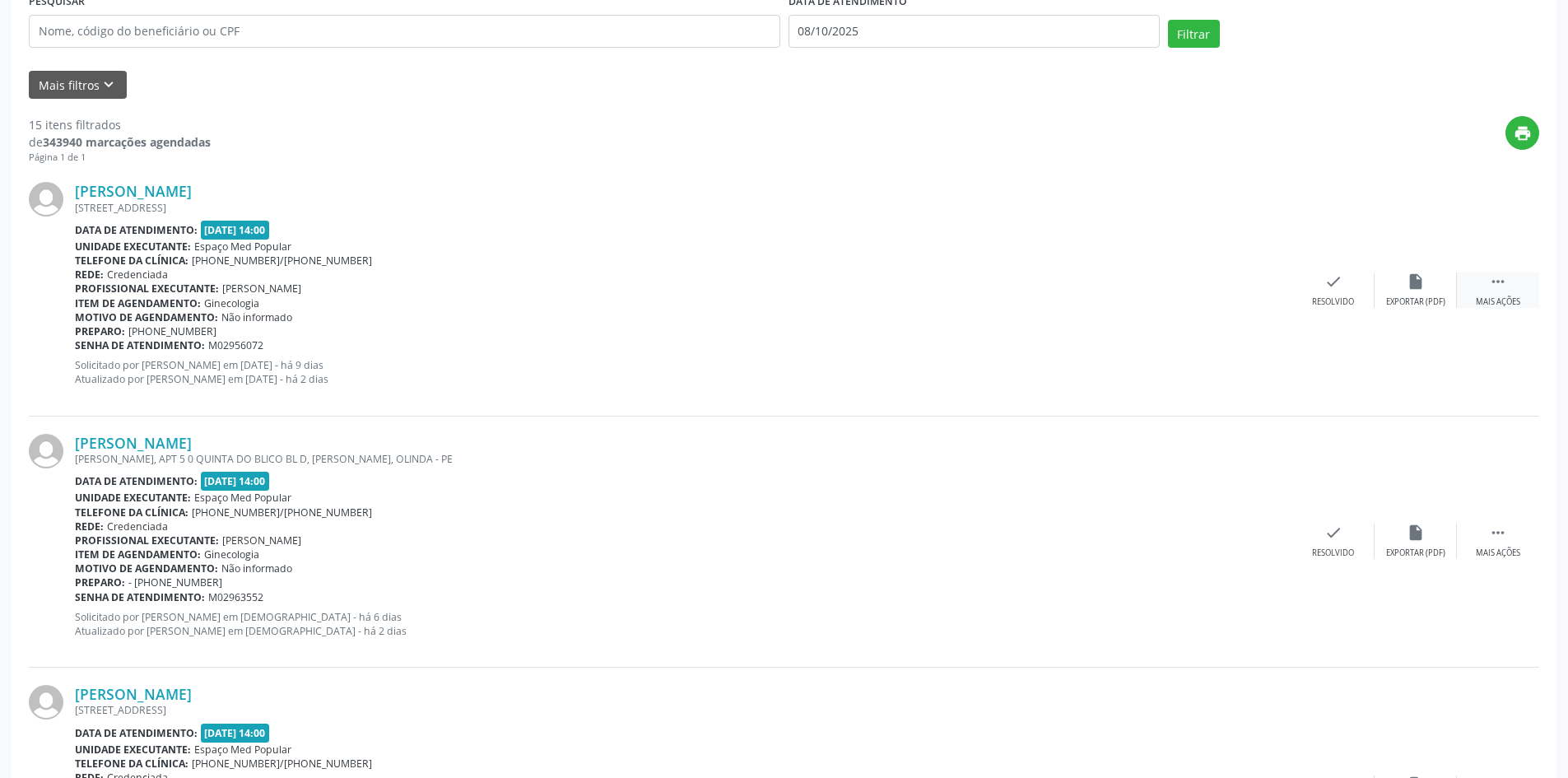
click at [1511, 296] on div "Mais ações" at bounding box center [1497, 302] width 45 height 11
click at [1416, 295] on div "alarm_off Não compareceu" at bounding box center [1415, 289] width 82 height 35
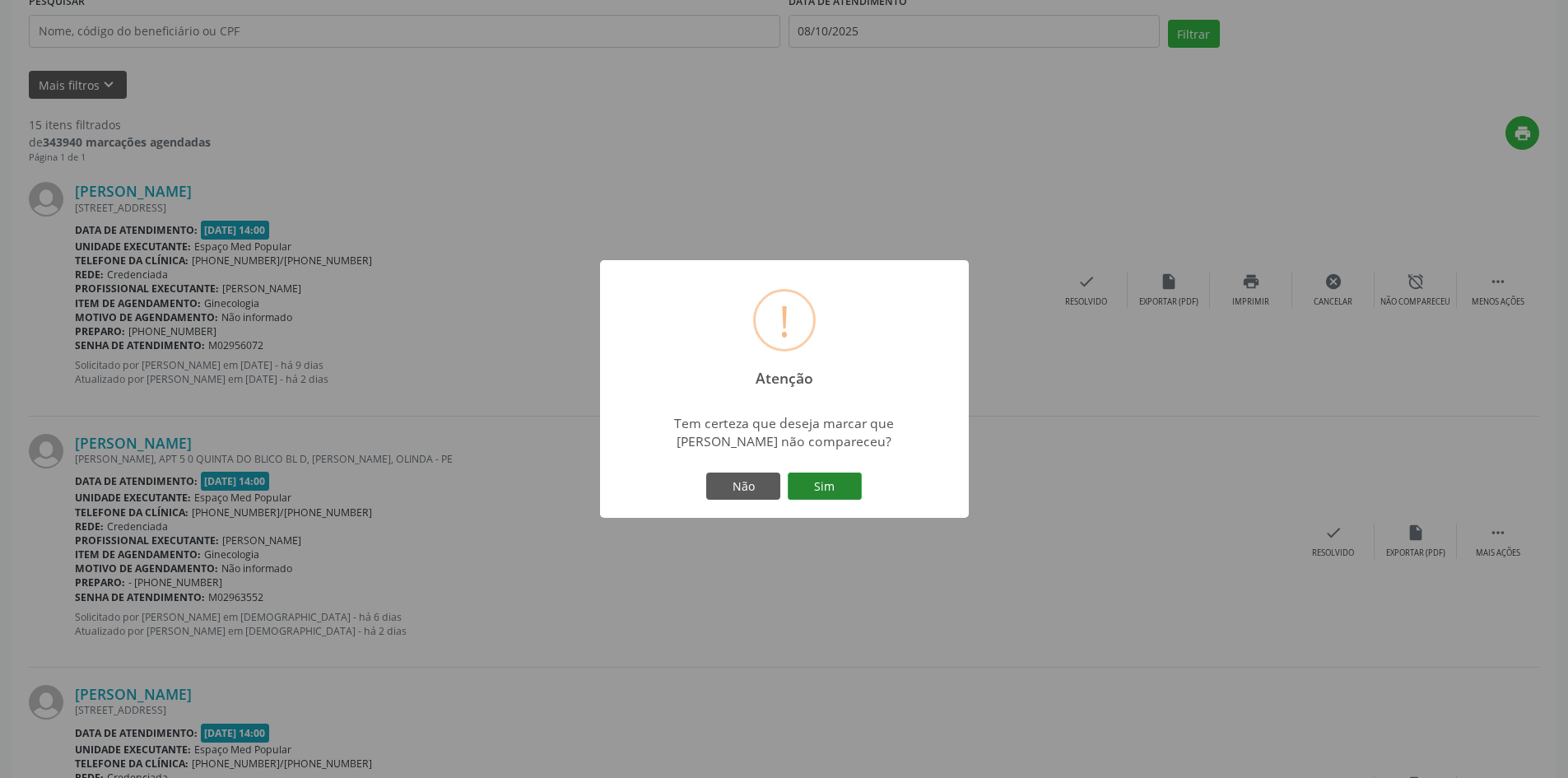
click at [839, 492] on button "Sim" at bounding box center [825, 486] width 74 height 28
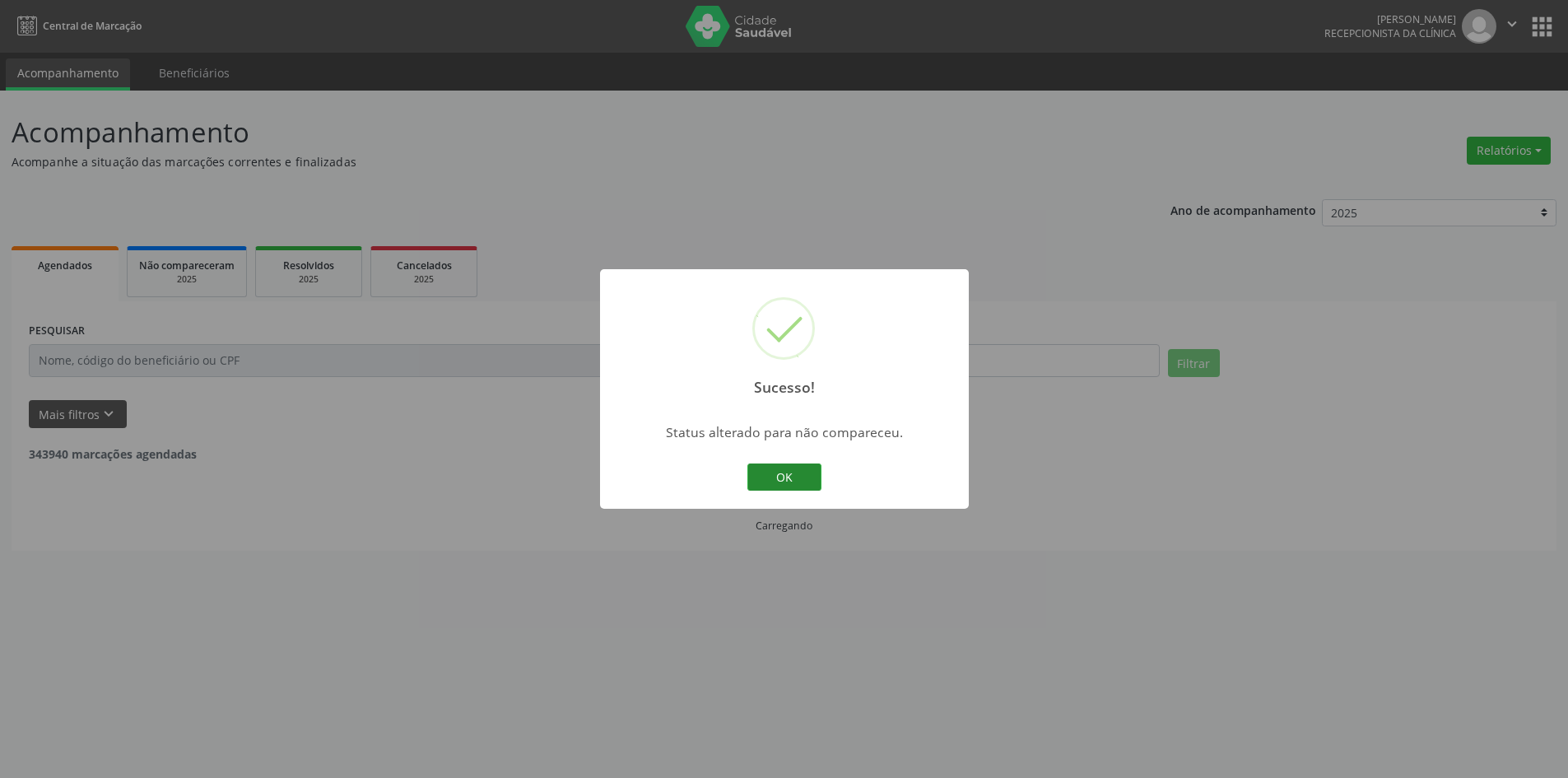
scroll to position [0, 0]
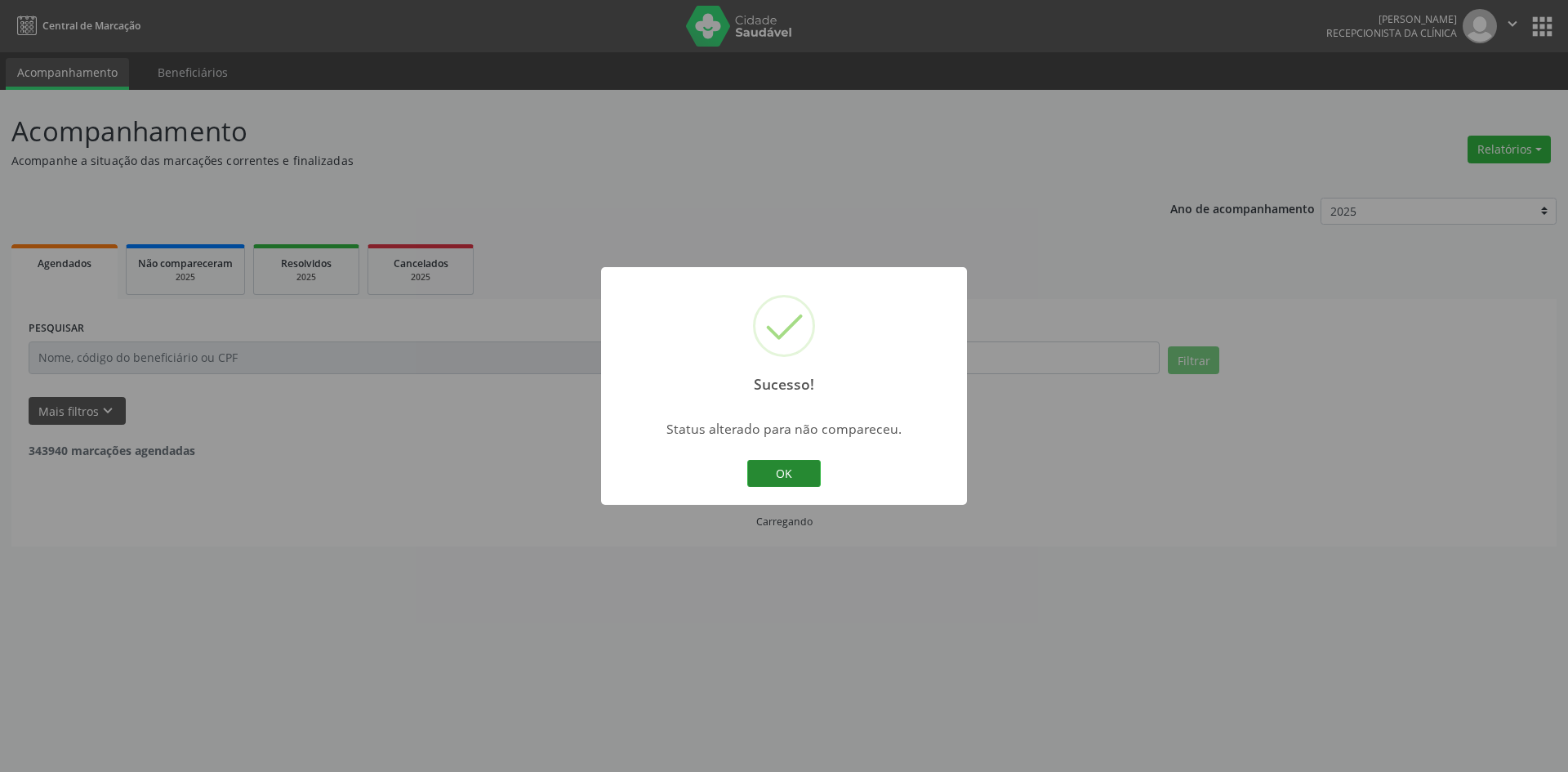
click at [791, 473] on button "OK" at bounding box center [784, 473] width 74 height 27
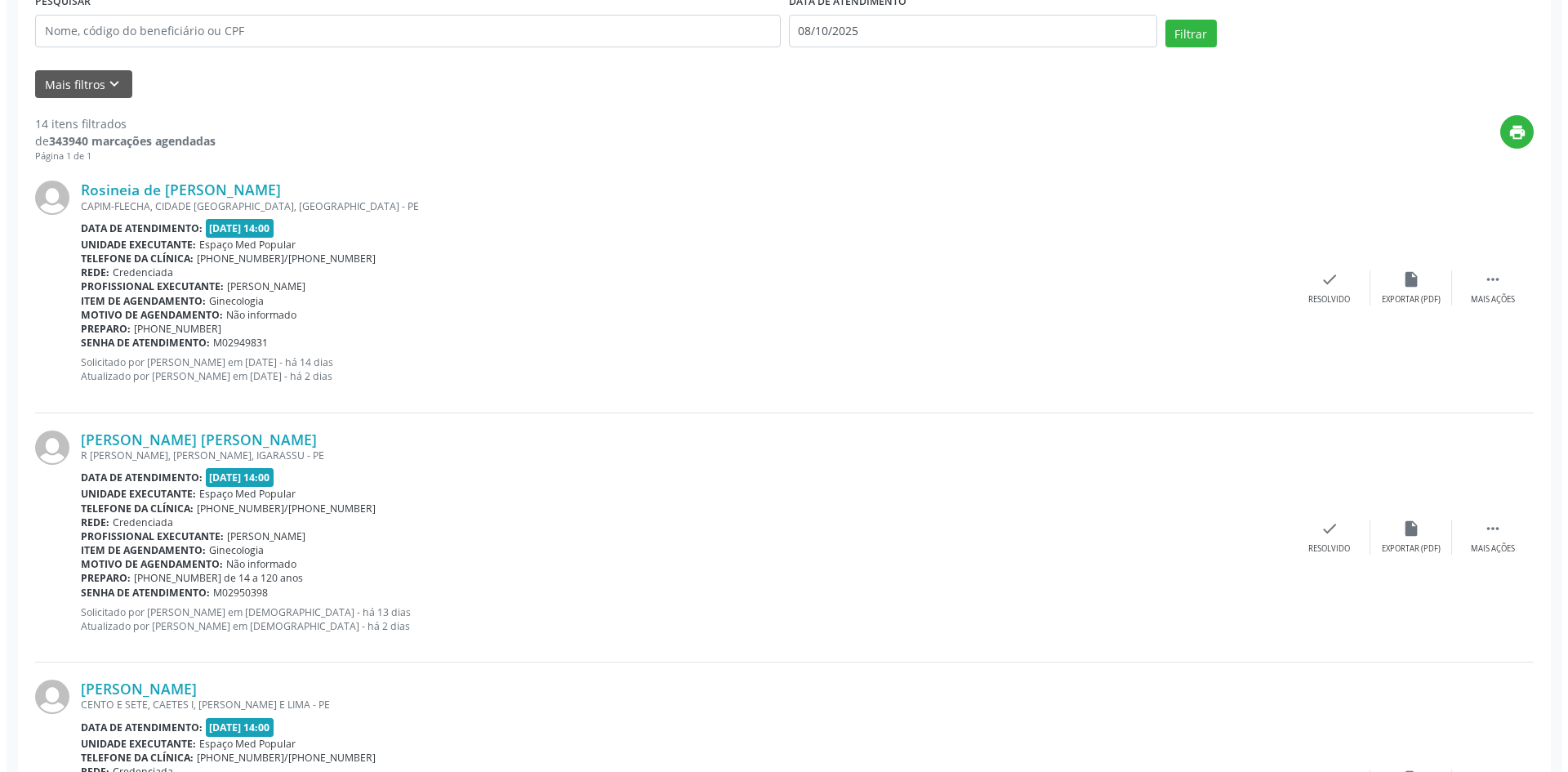
scroll to position [408, 0]
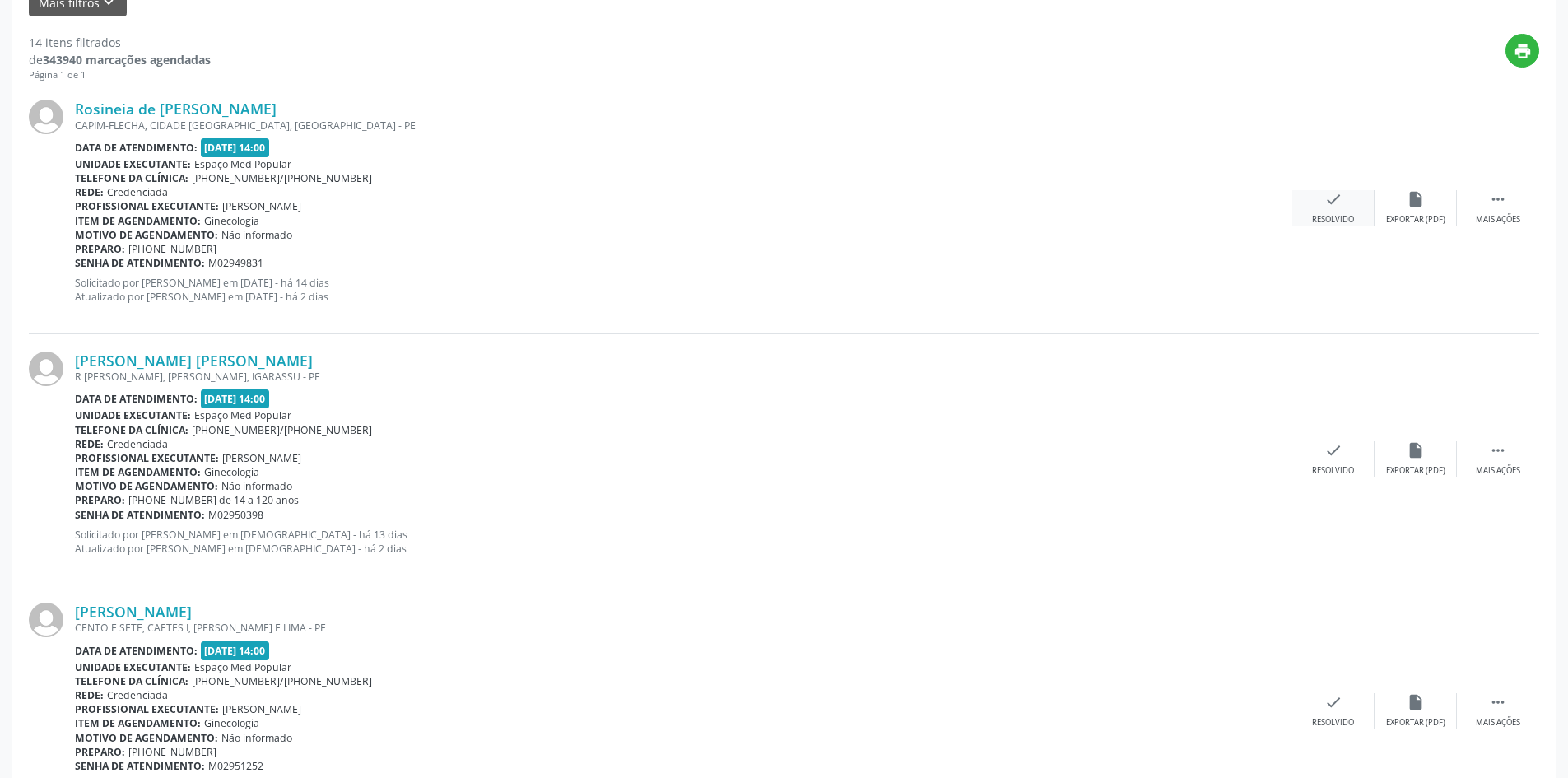
click at [1328, 217] on div "Resolvido" at bounding box center [1332, 220] width 42 height 11
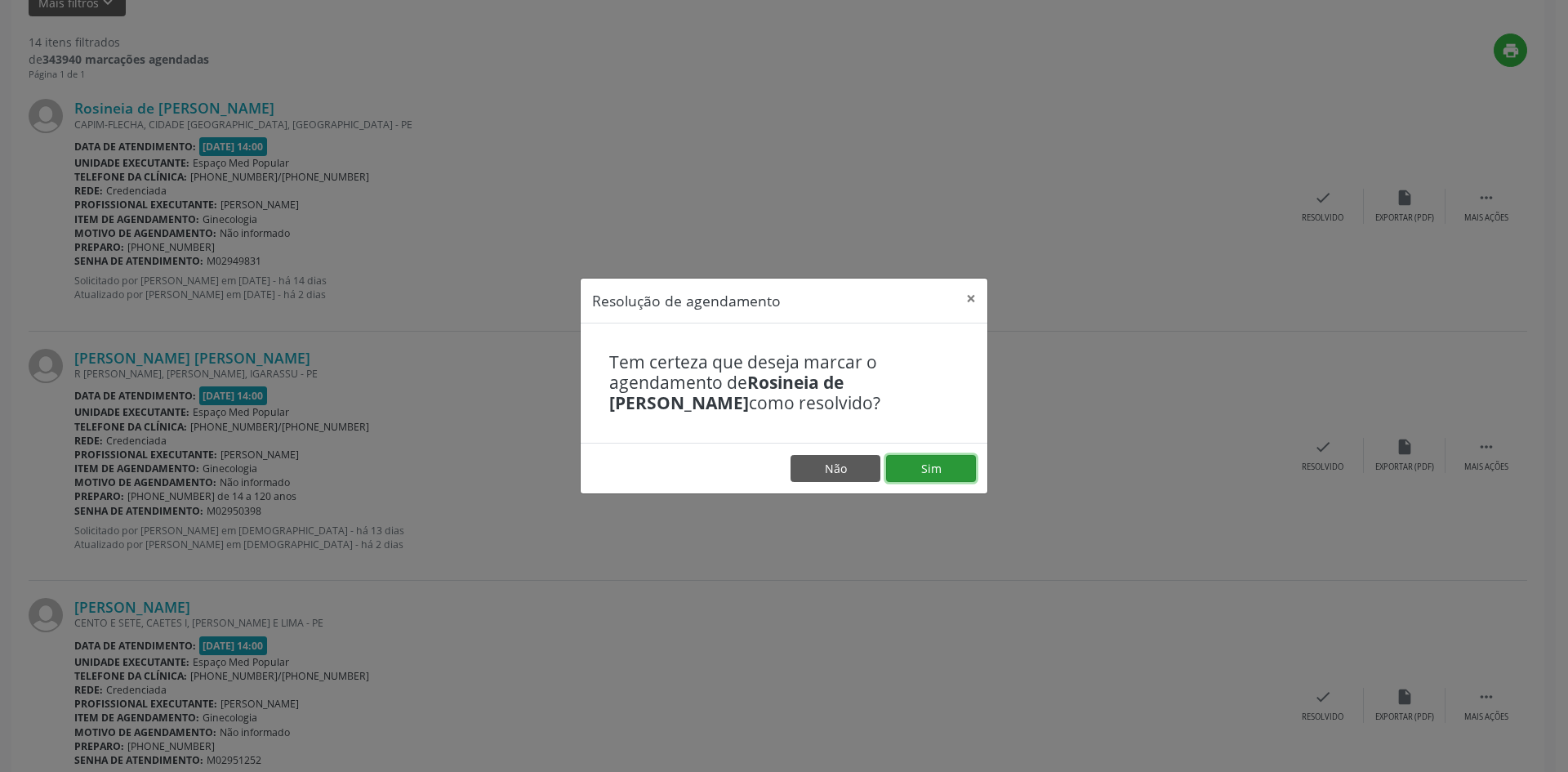
click at [924, 465] on button "Sim" at bounding box center [930, 468] width 90 height 27
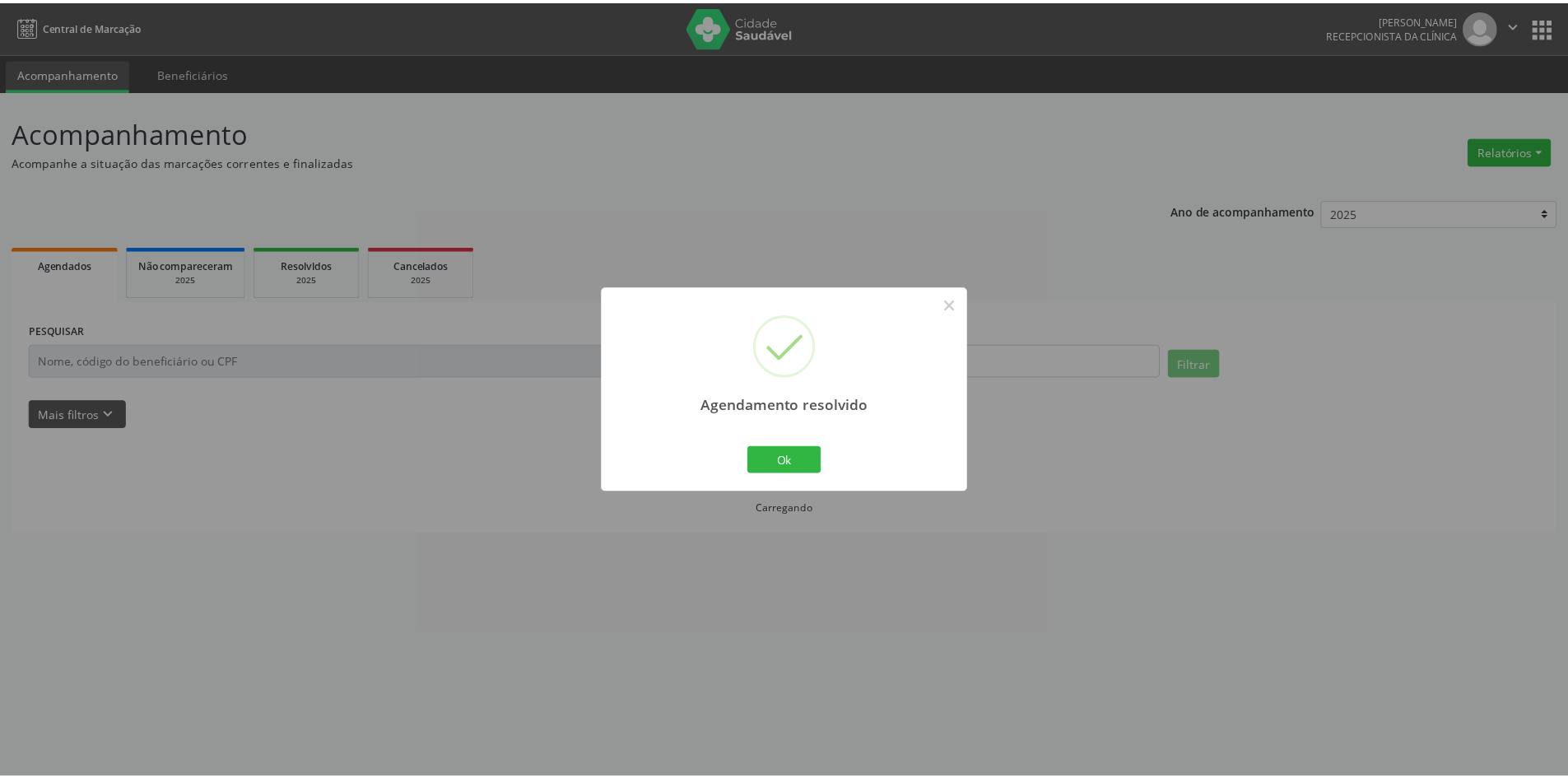
scroll to position [0, 0]
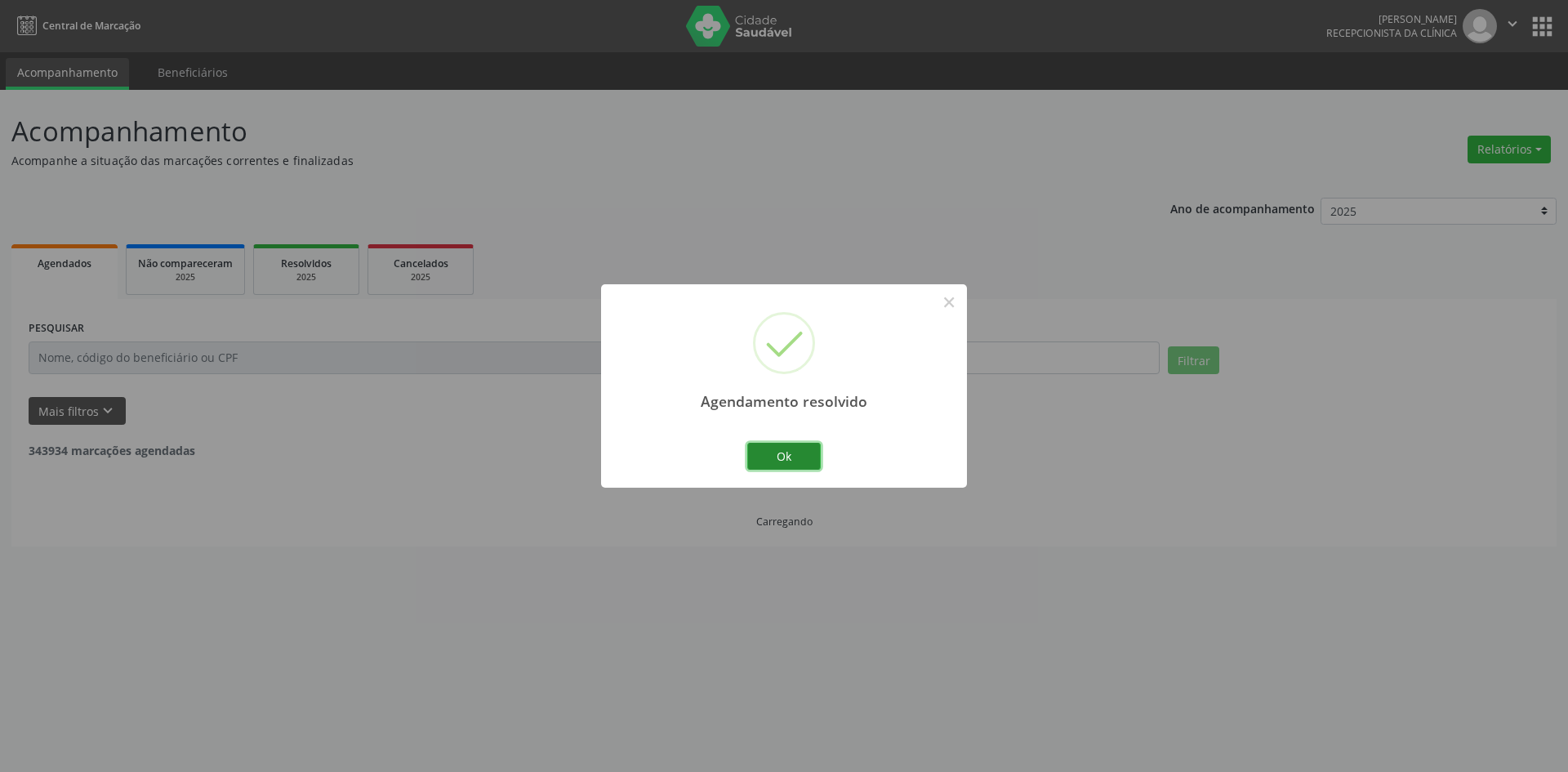
click at [803, 455] on button "Ok" at bounding box center [784, 456] width 74 height 27
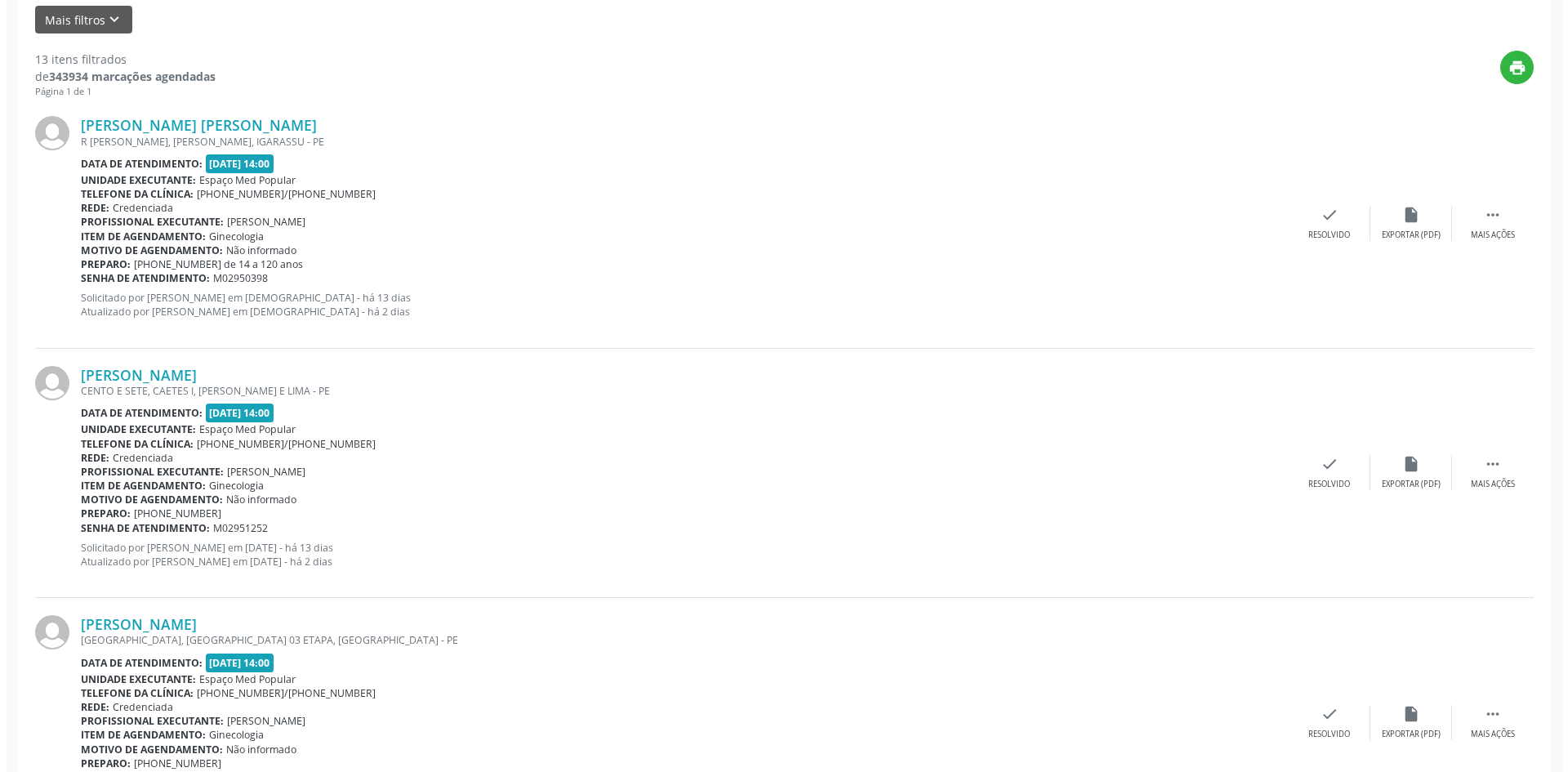
scroll to position [408, 0]
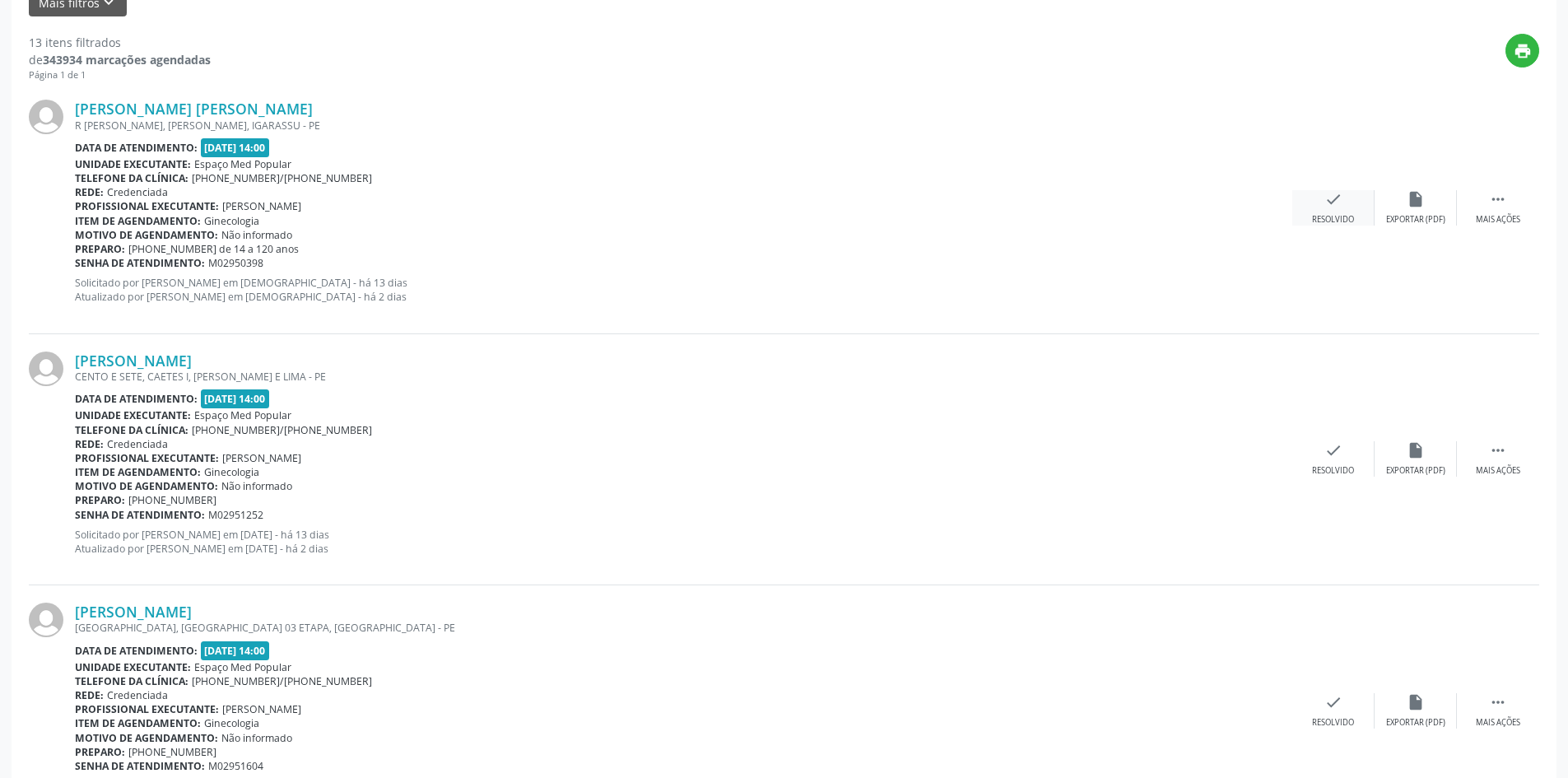
click at [1327, 212] on div "check Resolvido" at bounding box center [1333, 207] width 82 height 35
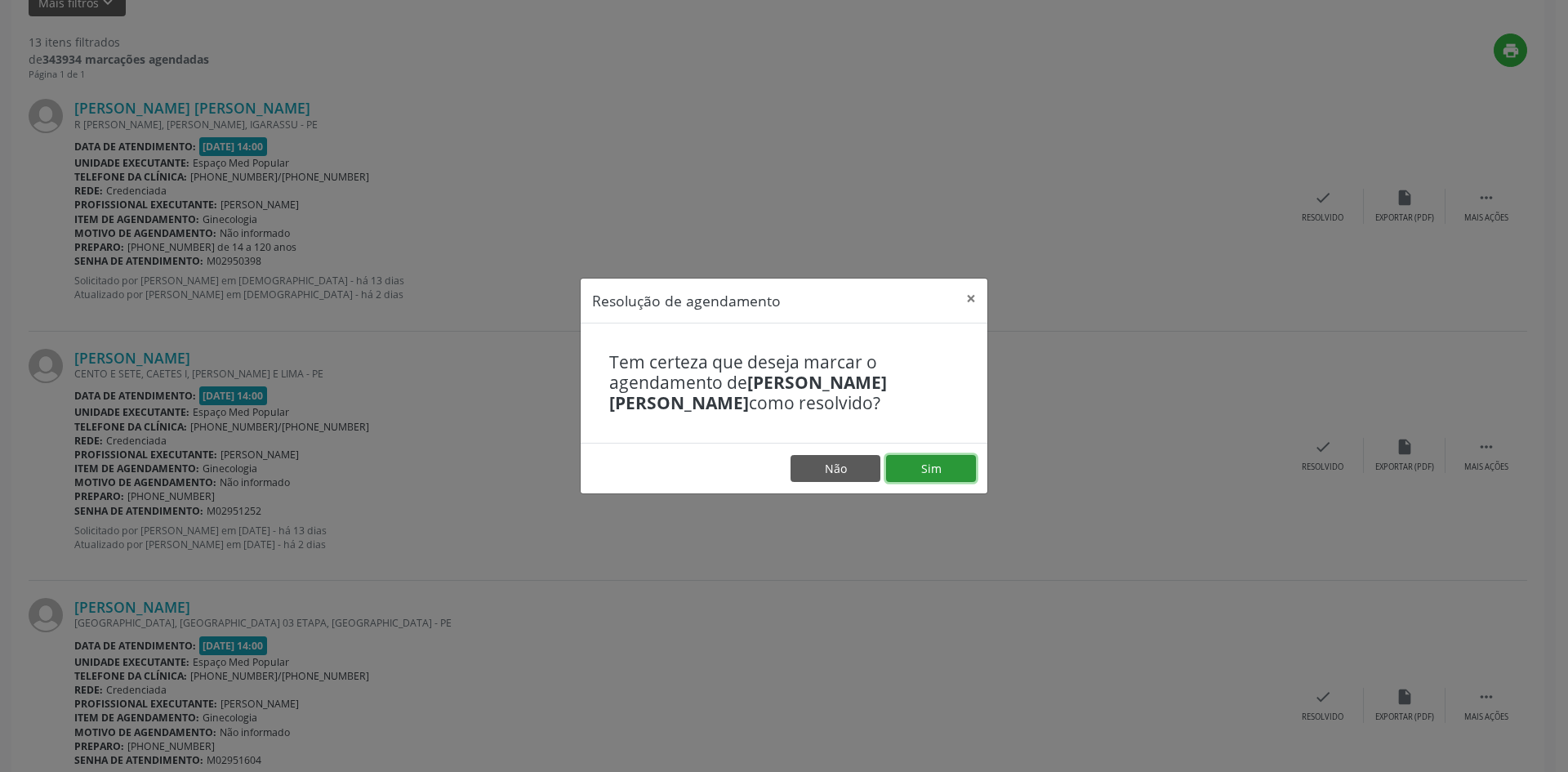
click at [910, 468] on button "Sim" at bounding box center [930, 468] width 90 height 27
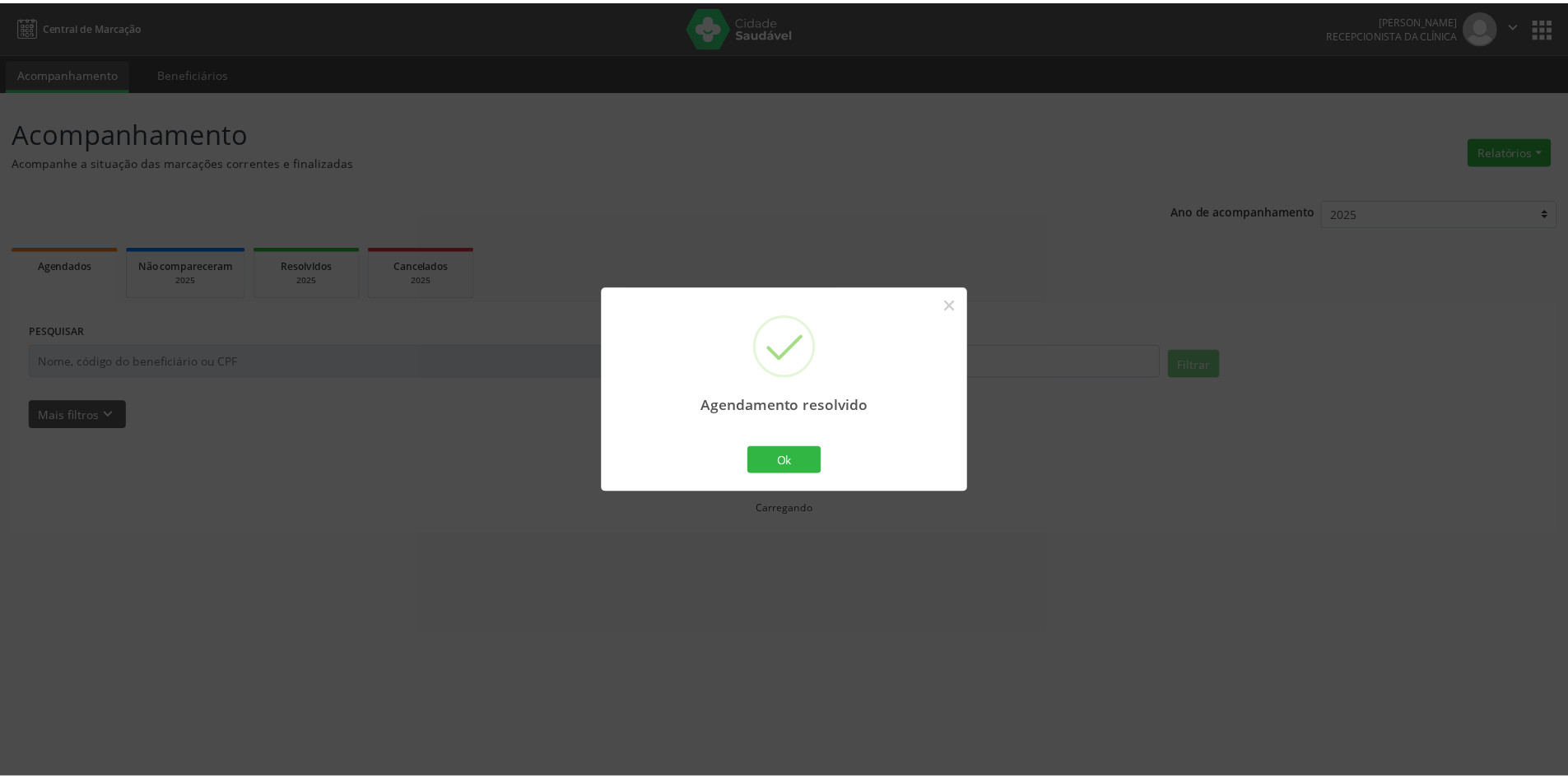
scroll to position [0, 0]
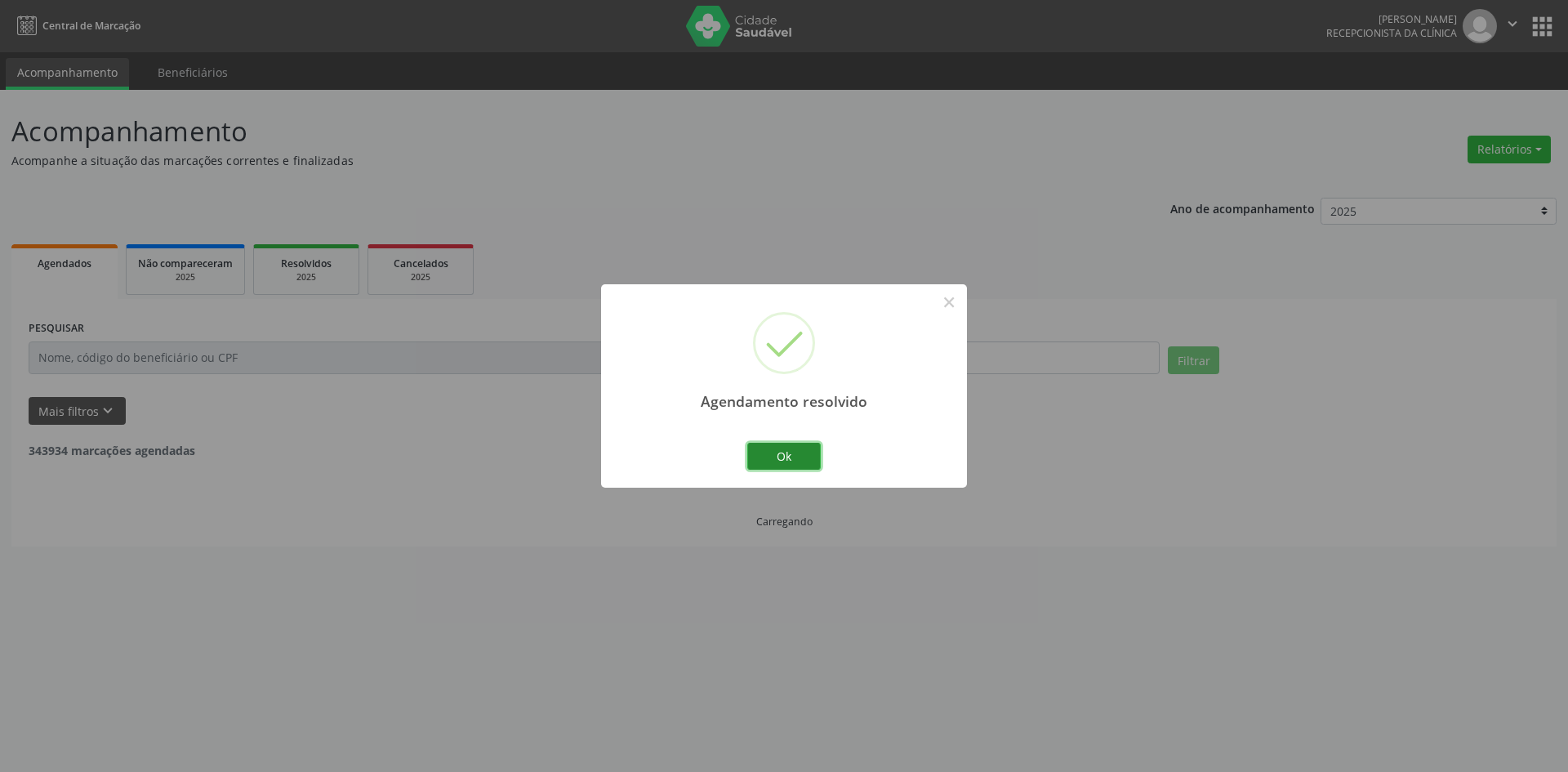
click at [806, 457] on button "Ok" at bounding box center [784, 456] width 74 height 27
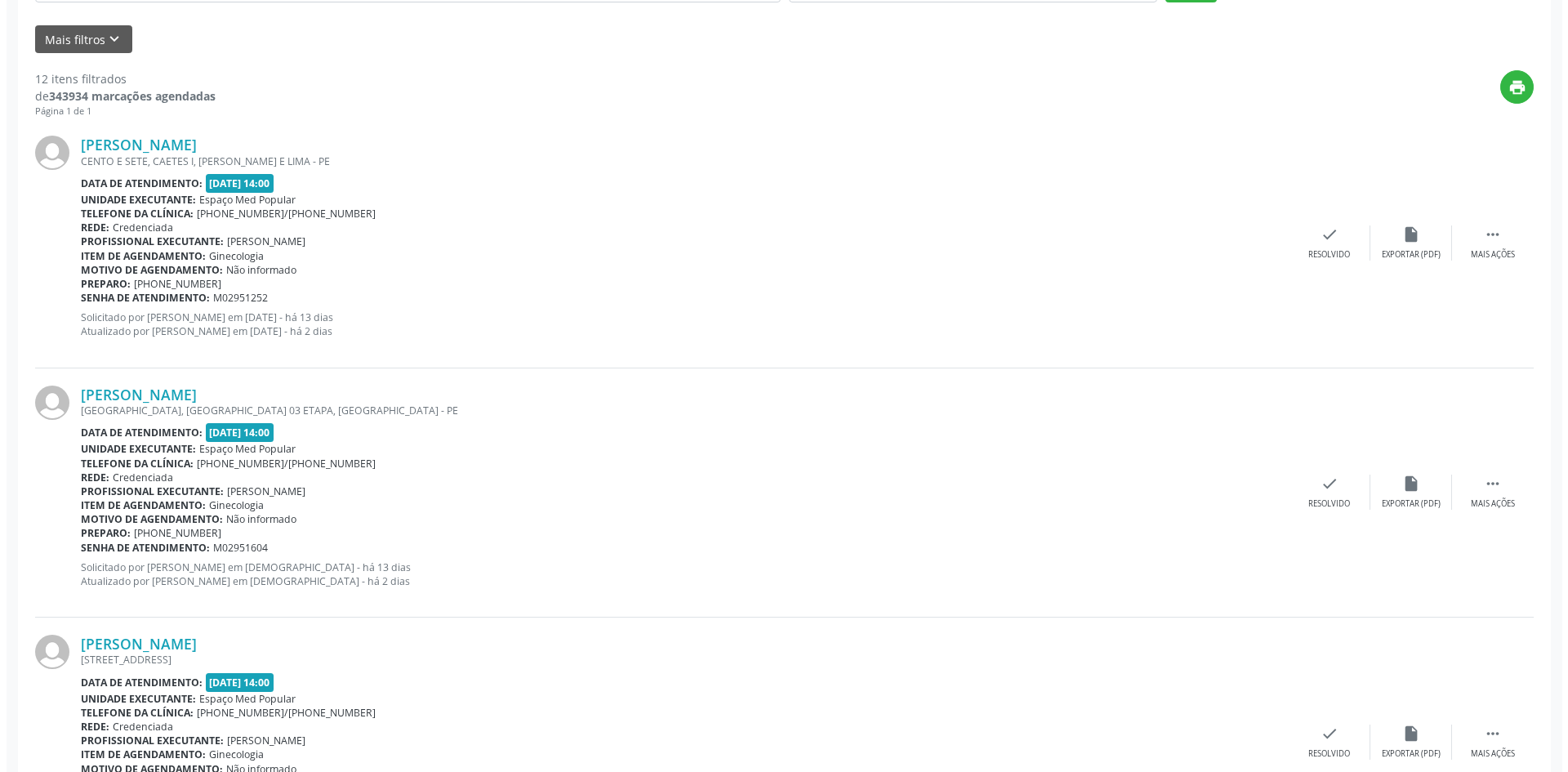
scroll to position [408, 0]
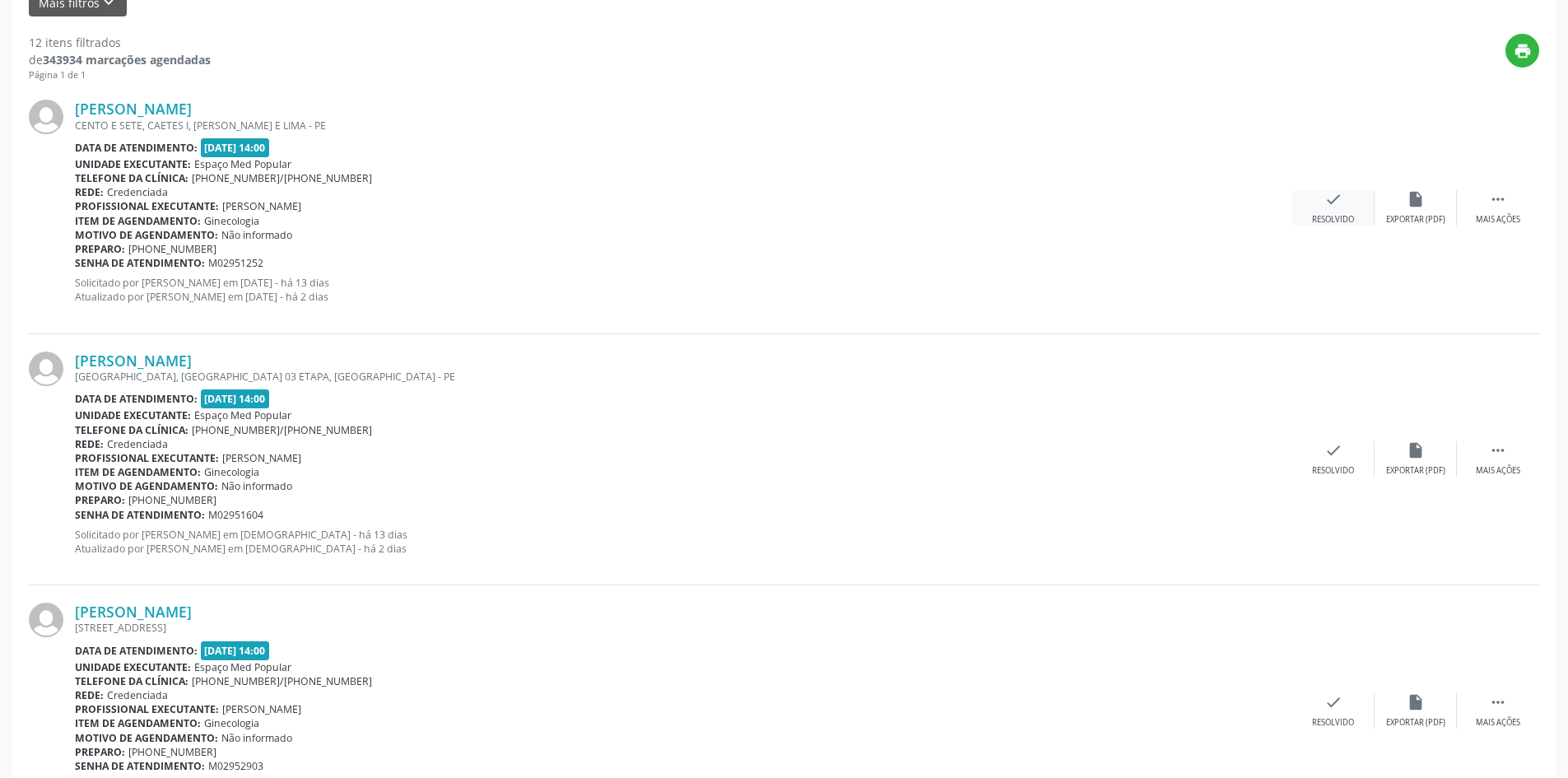
click at [1334, 194] on icon "check" at bounding box center [1332, 199] width 18 height 18
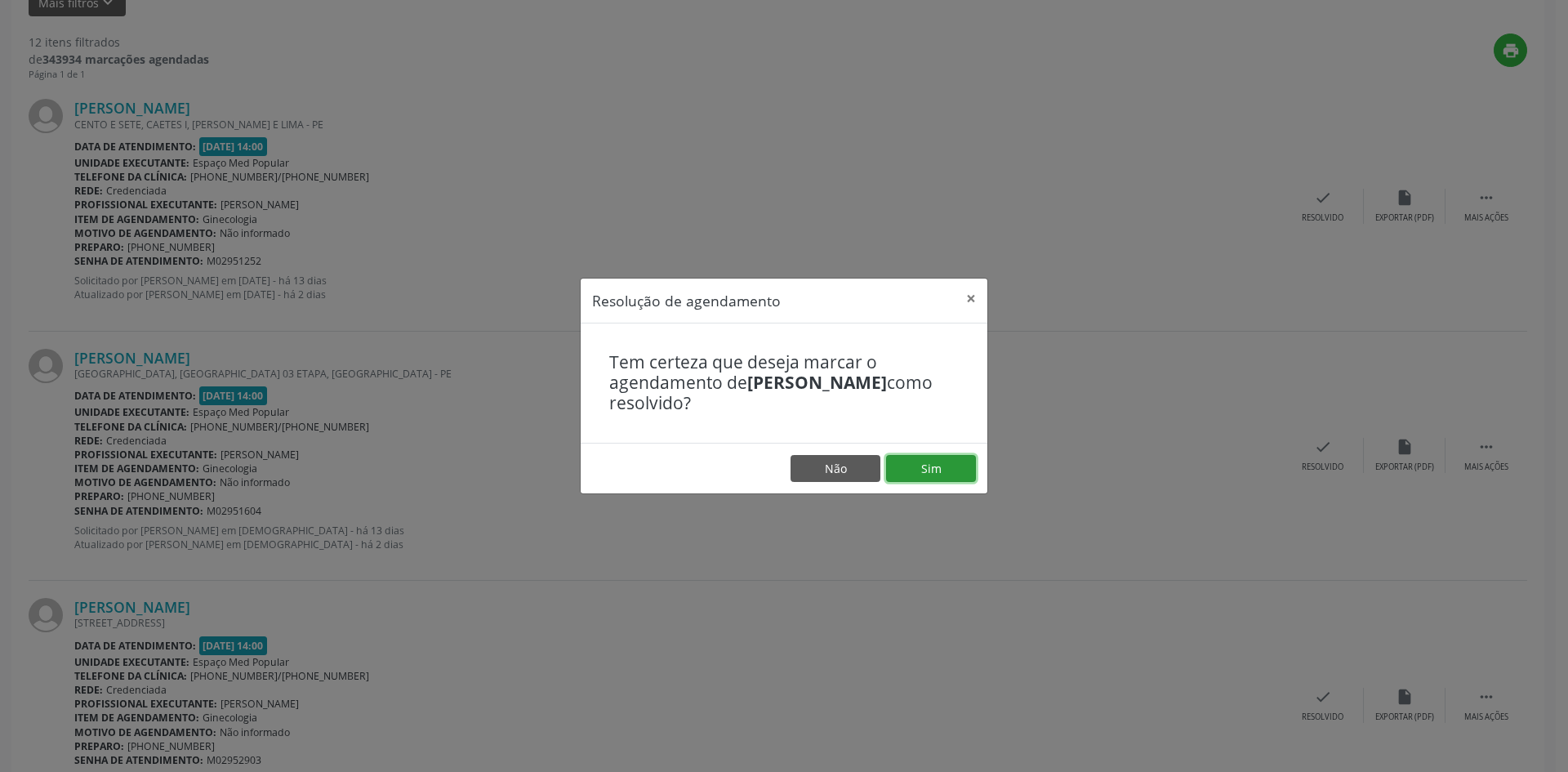
click at [920, 466] on button "Sim" at bounding box center [930, 468] width 90 height 27
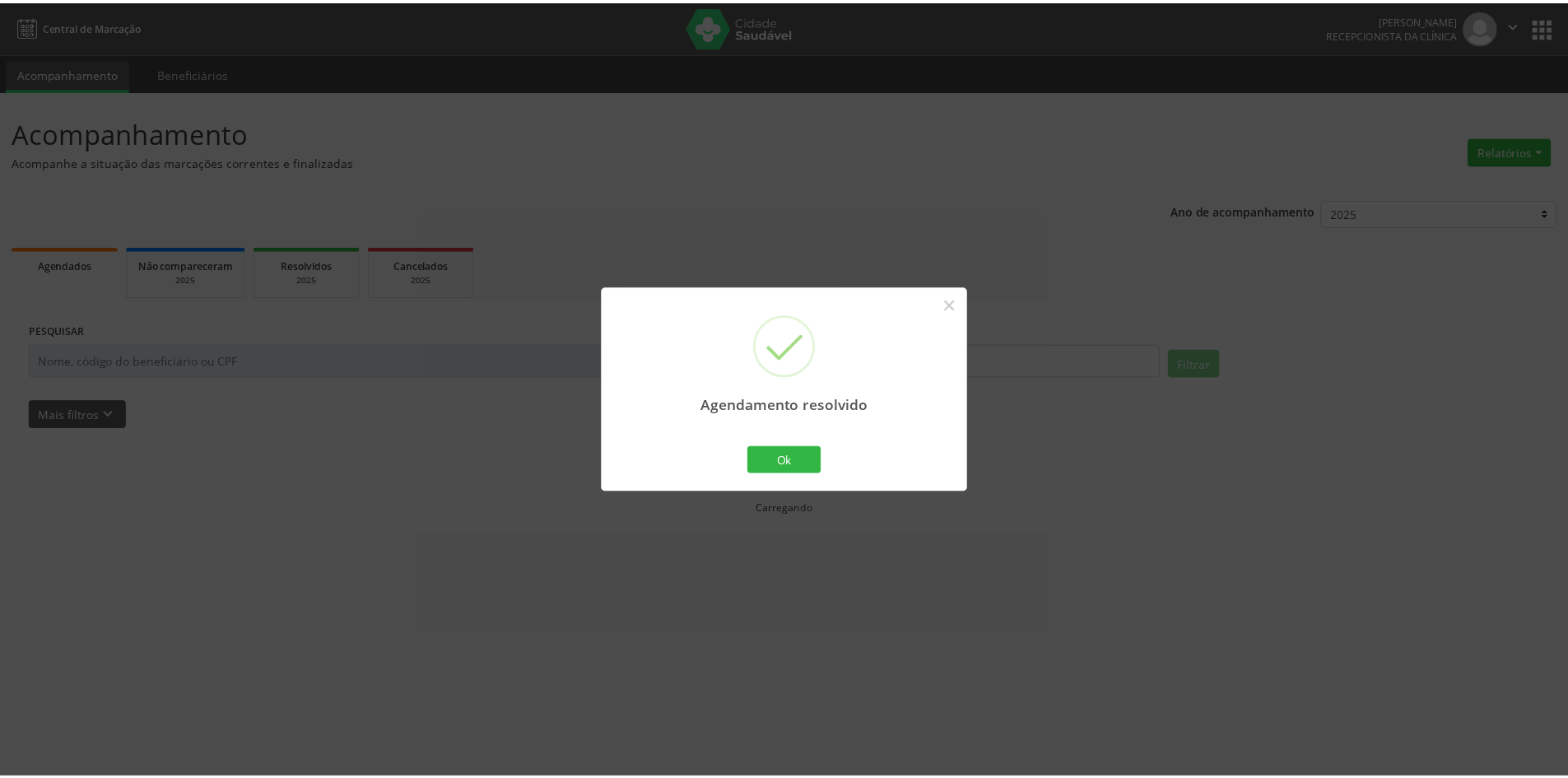
scroll to position [0, 0]
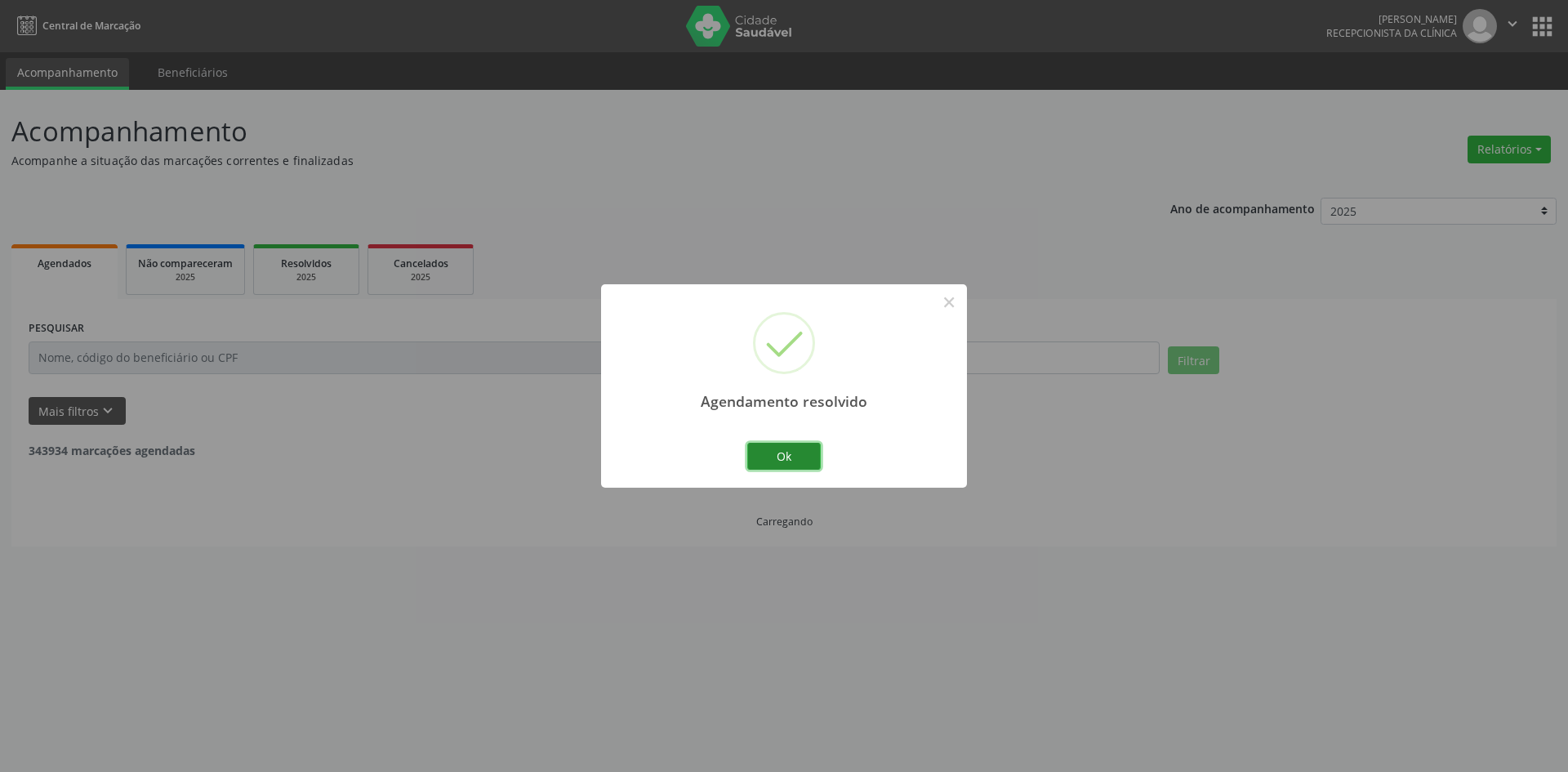
click at [787, 454] on button "Ok" at bounding box center [784, 456] width 74 height 27
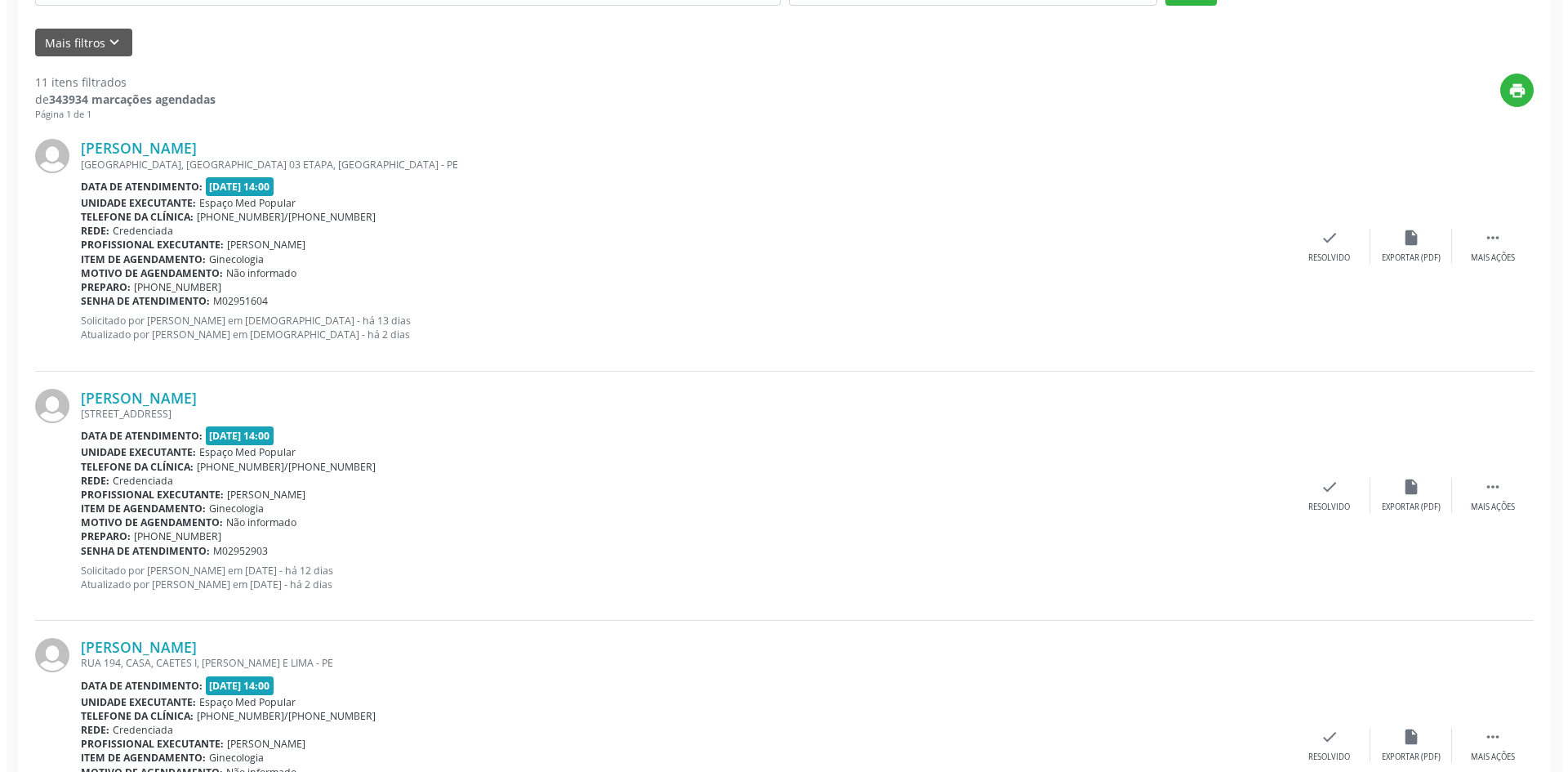
scroll to position [408, 0]
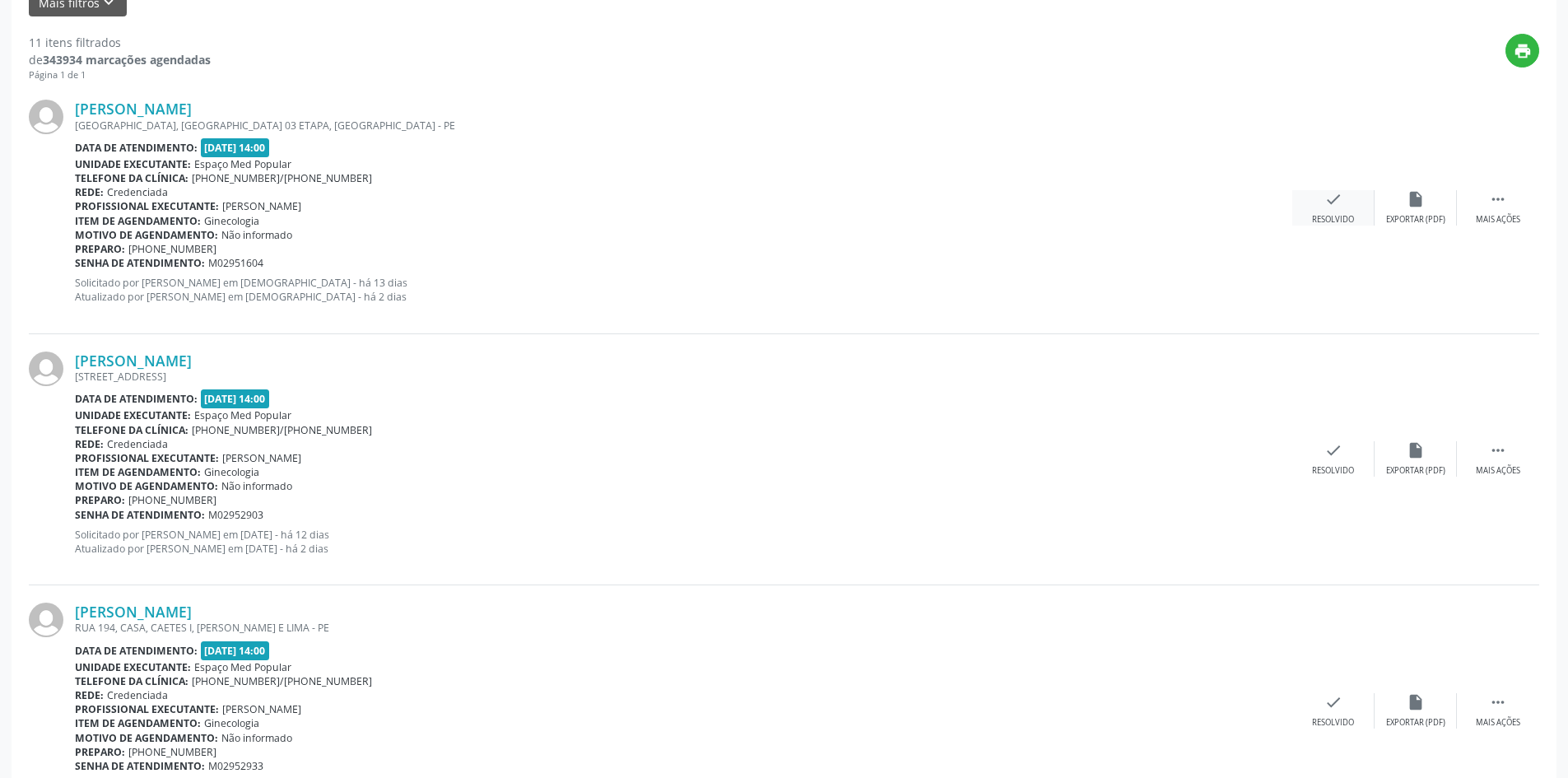
click at [1302, 214] on div "check Resolvido" at bounding box center [1333, 207] width 82 height 35
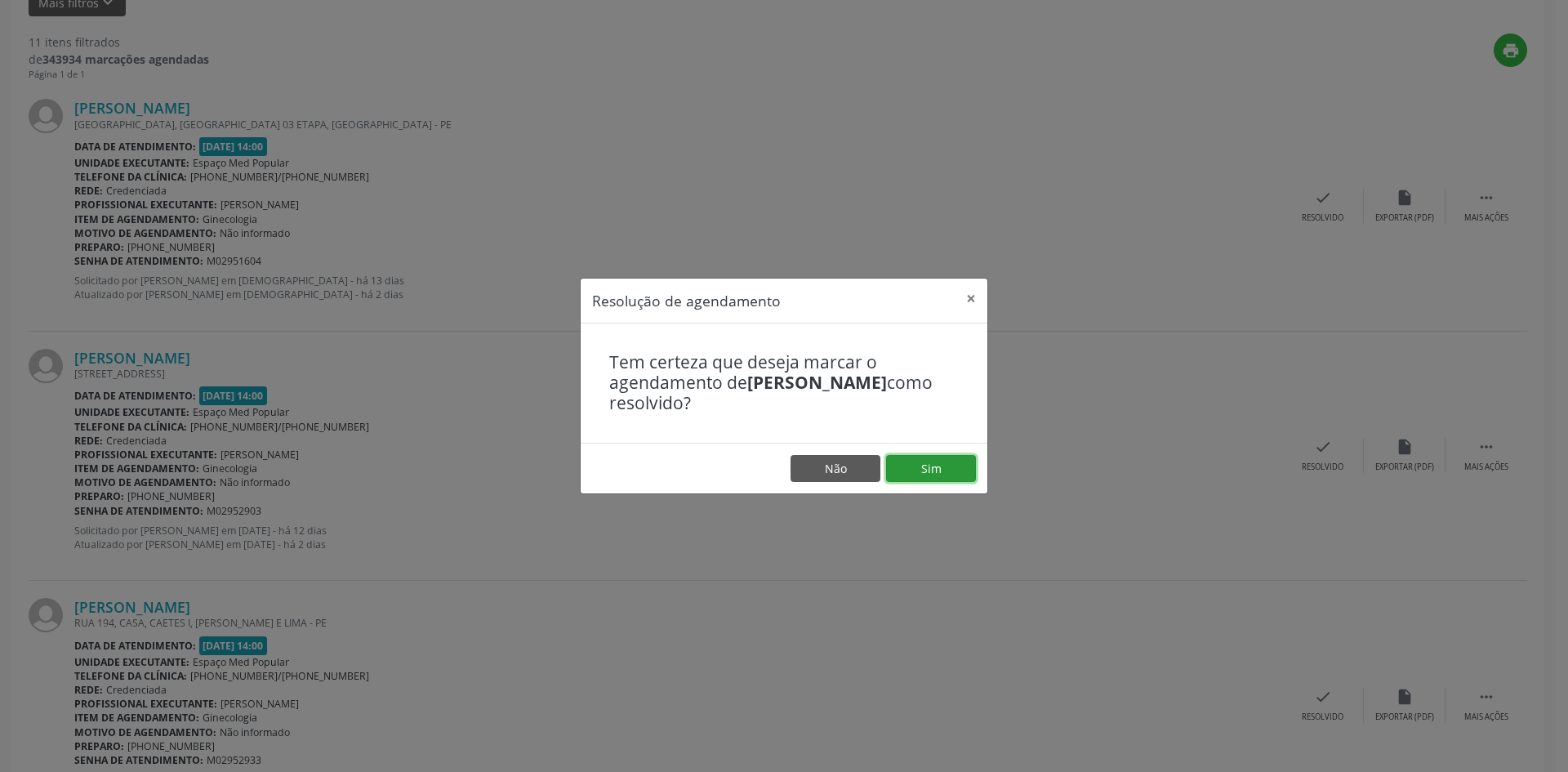
click at [909, 459] on button "Sim" at bounding box center [930, 468] width 90 height 27
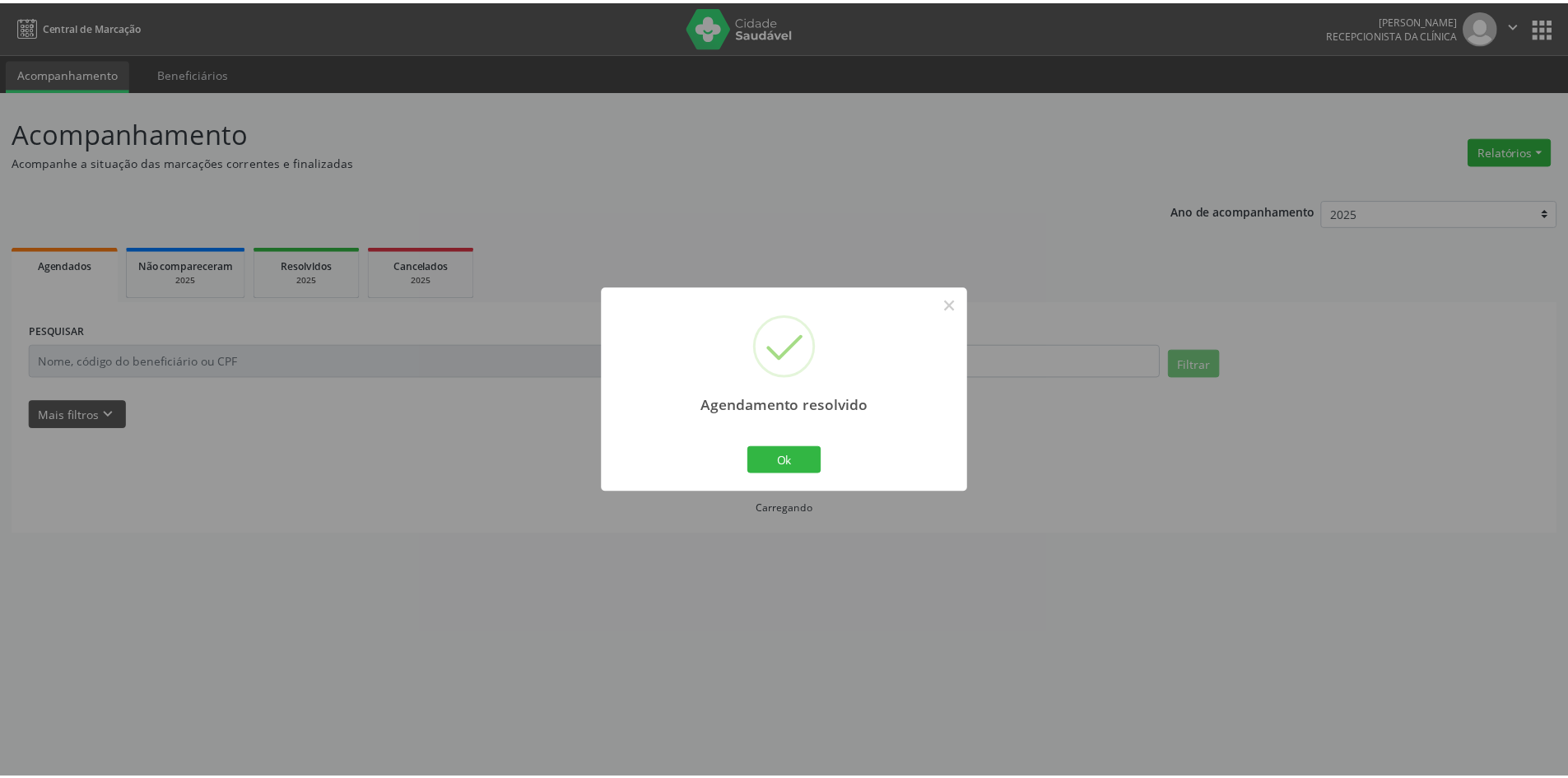
scroll to position [0, 0]
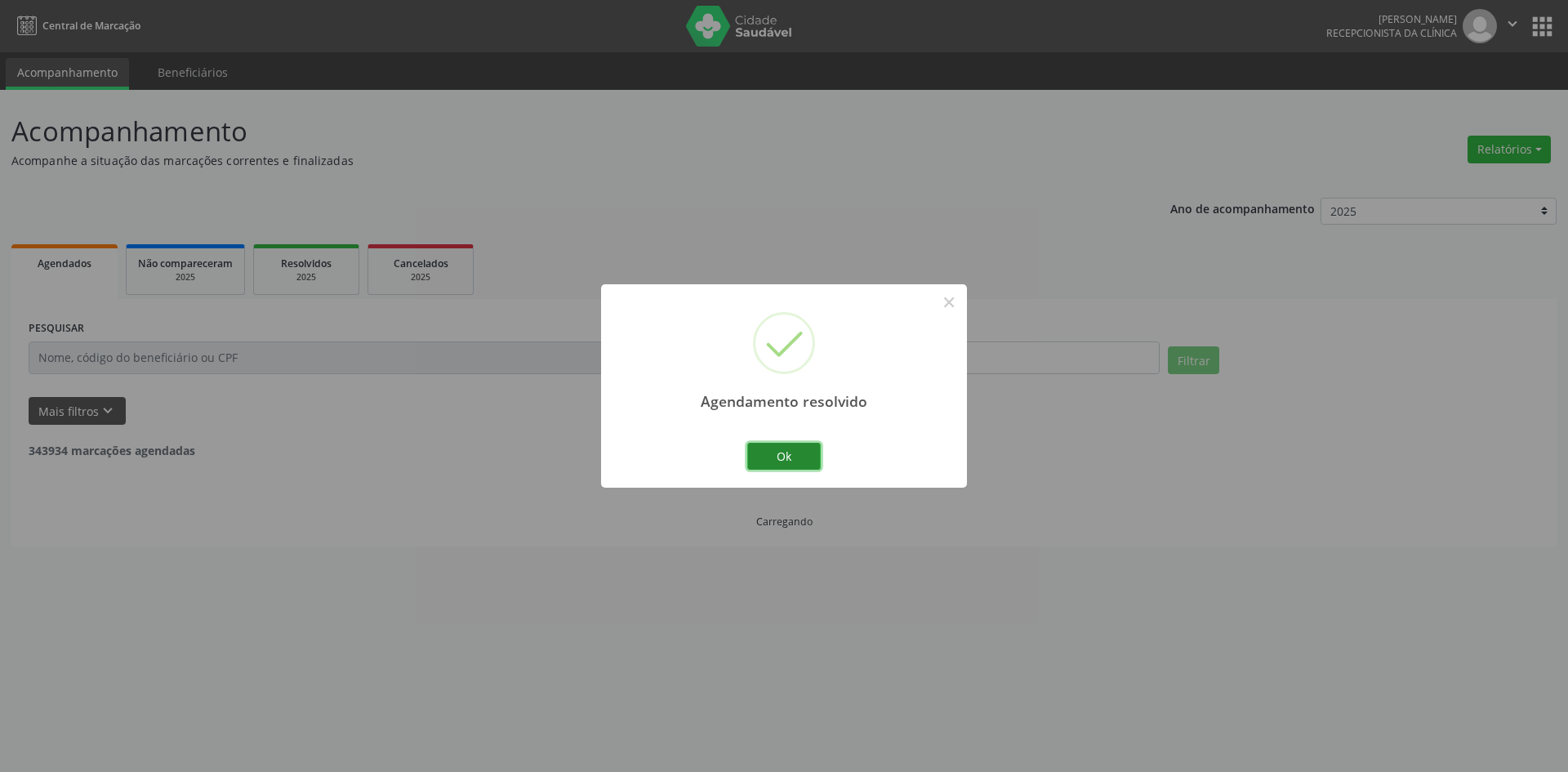
click at [798, 448] on button "Ok" at bounding box center [784, 456] width 74 height 27
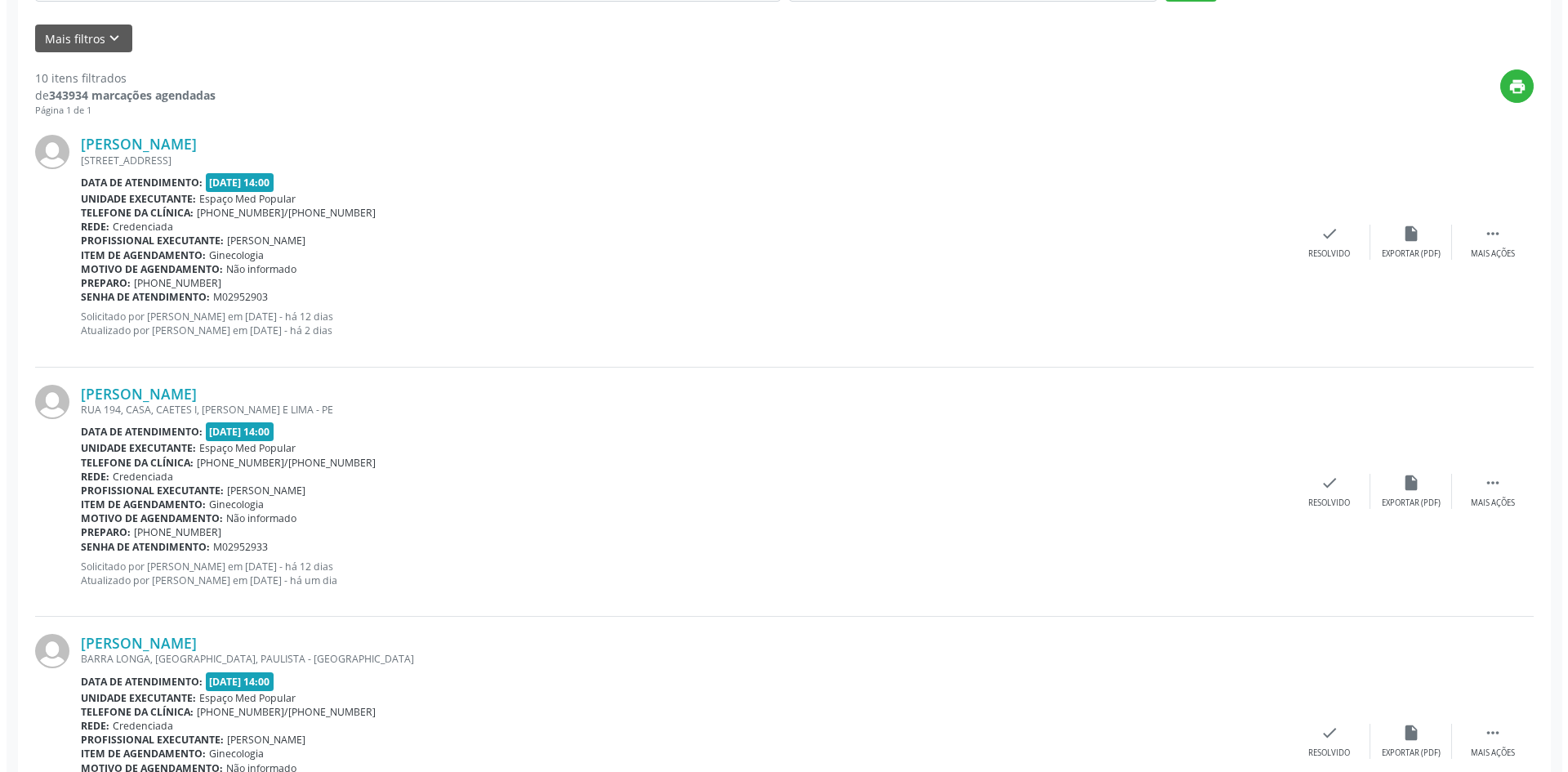
scroll to position [408, 0]
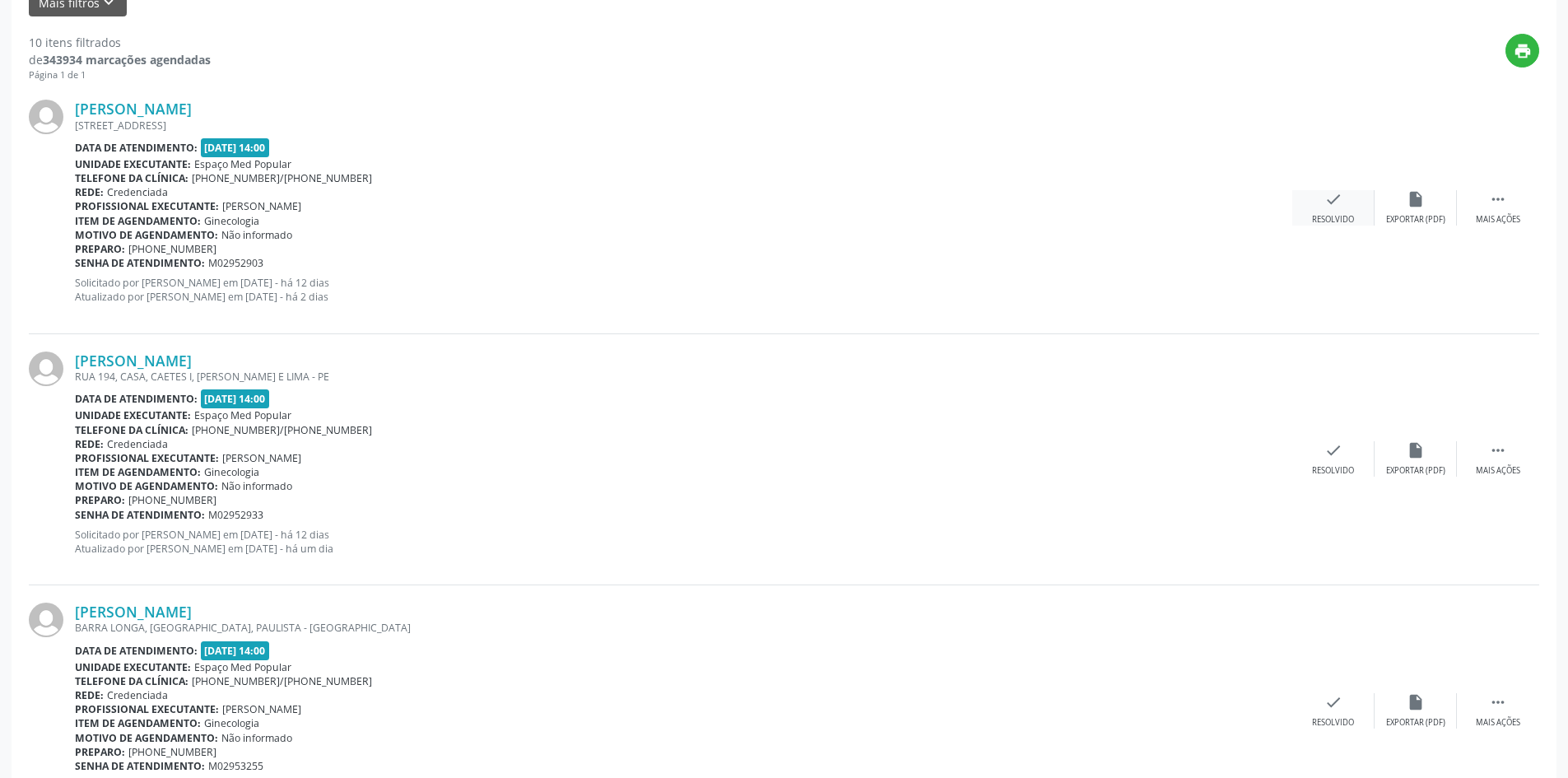
click at [1317, 214] on div "Resolvido" at bounding box center [1332, 220] width 42 height 11
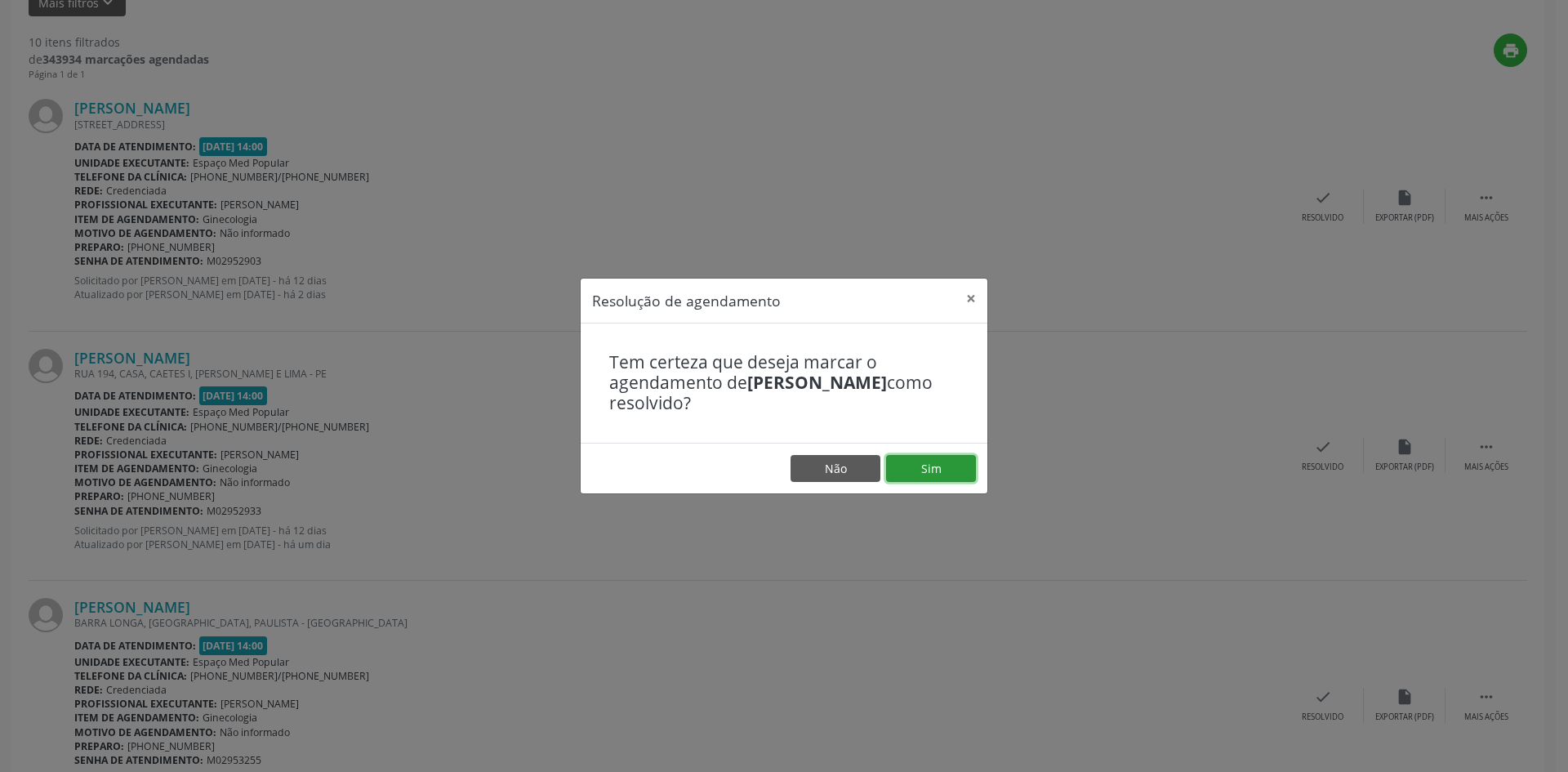
click at [910, 458] on button "Sim" at bounding box center [930, 468] width 90 height 27
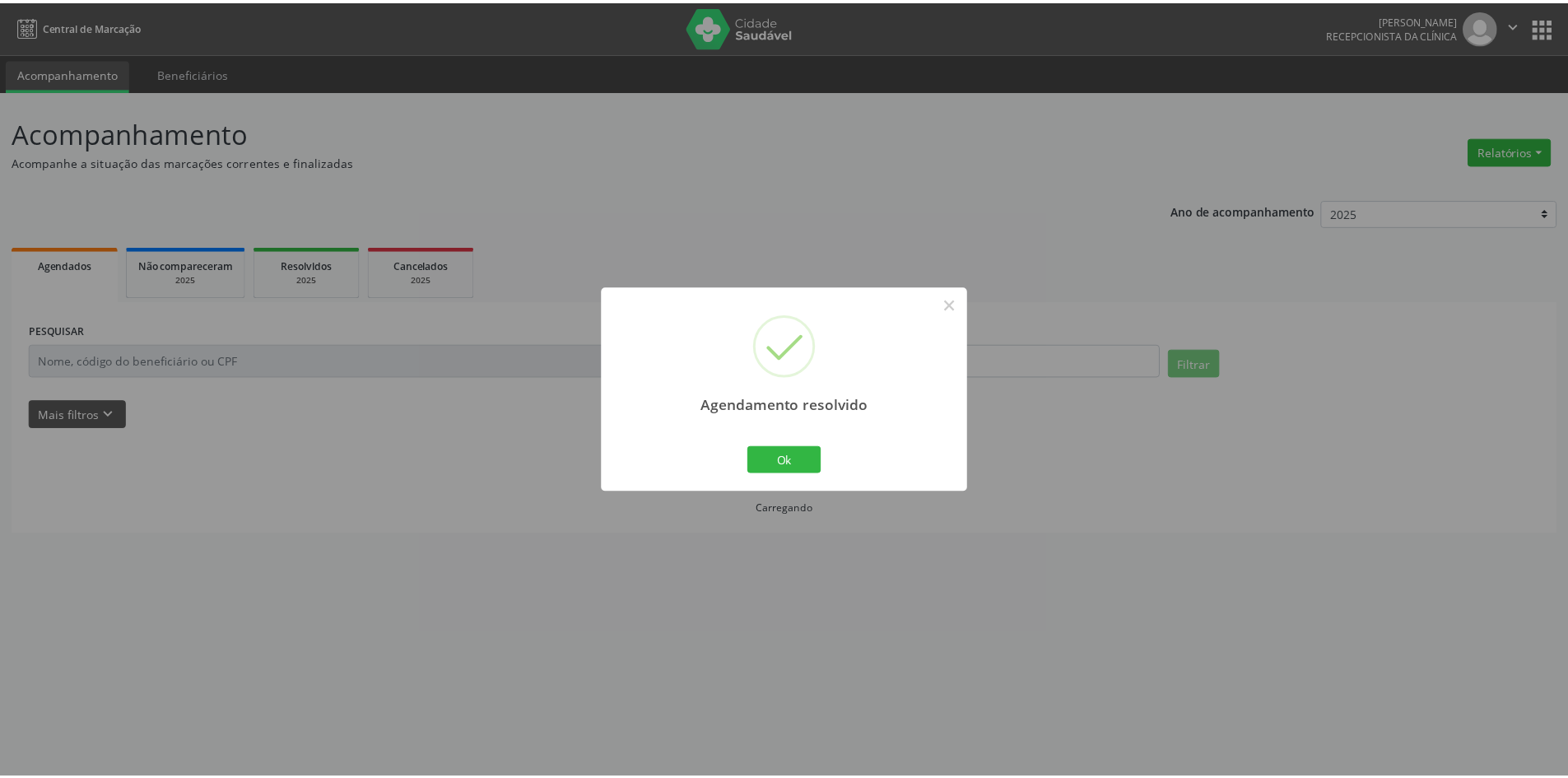
scroll to position [0, 0]
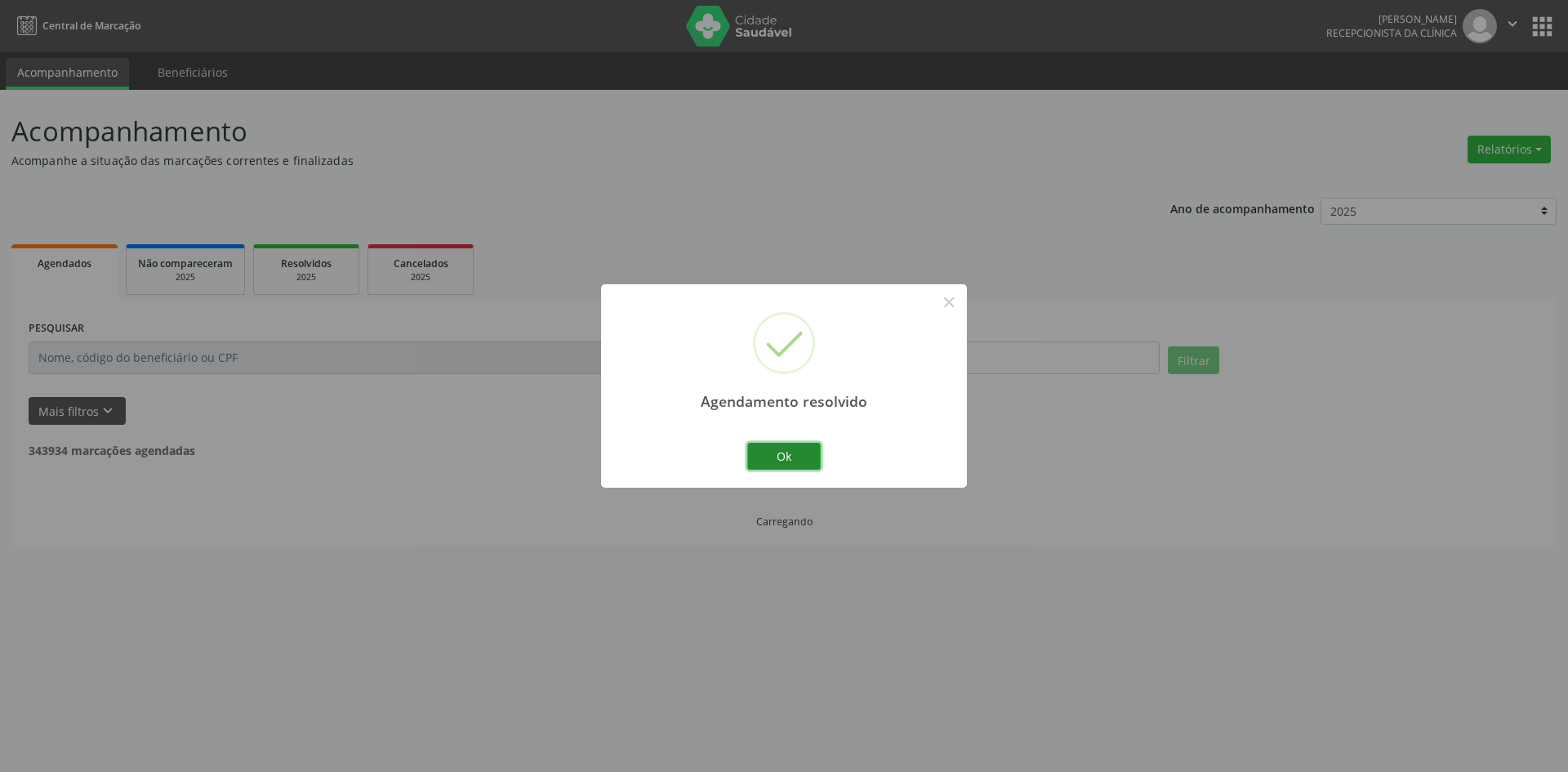
click at [780, 446] on button "Ok" at bounding box center [784, 456] width 74 height 27
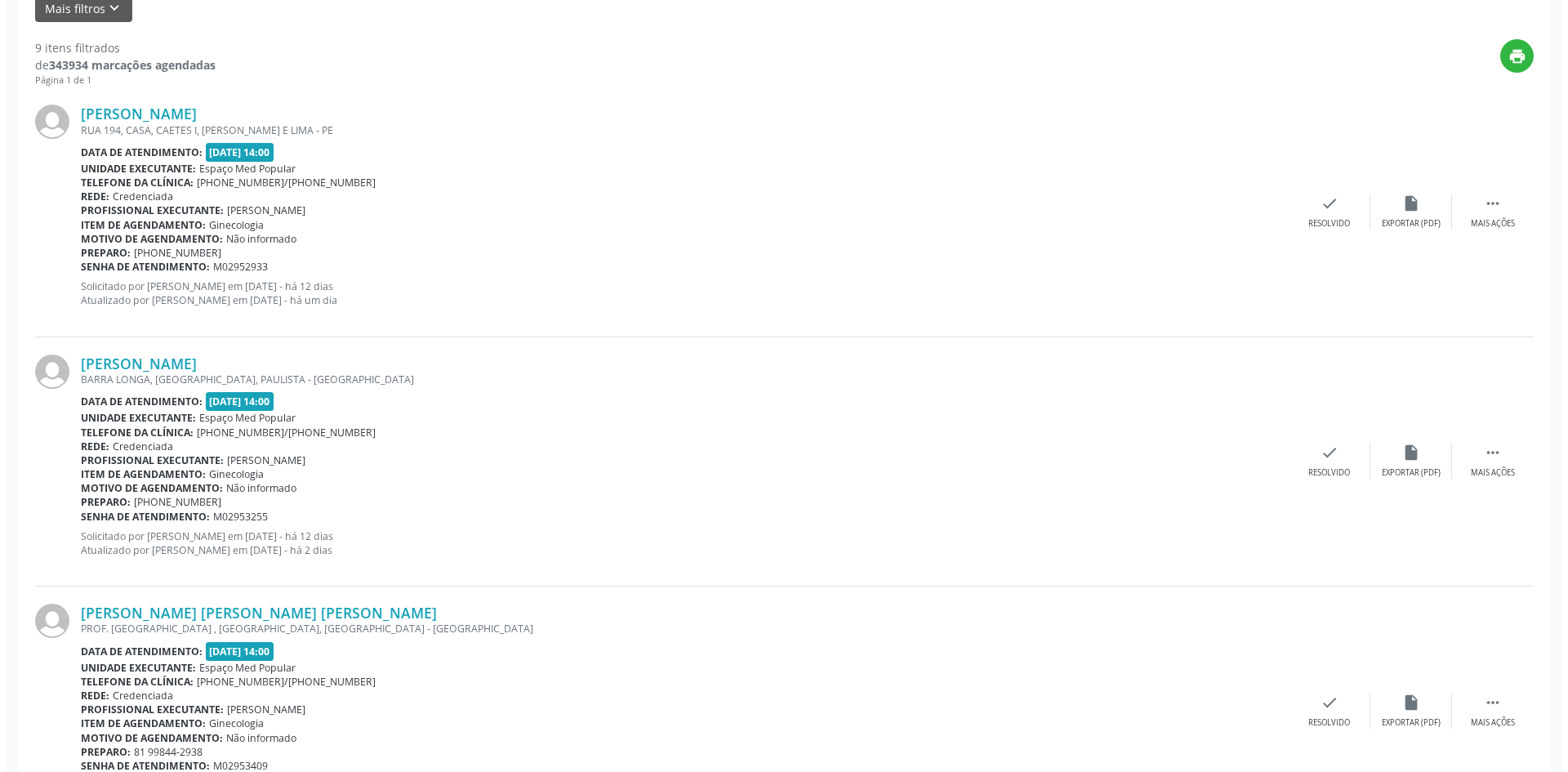
scroll to position [408, 0]
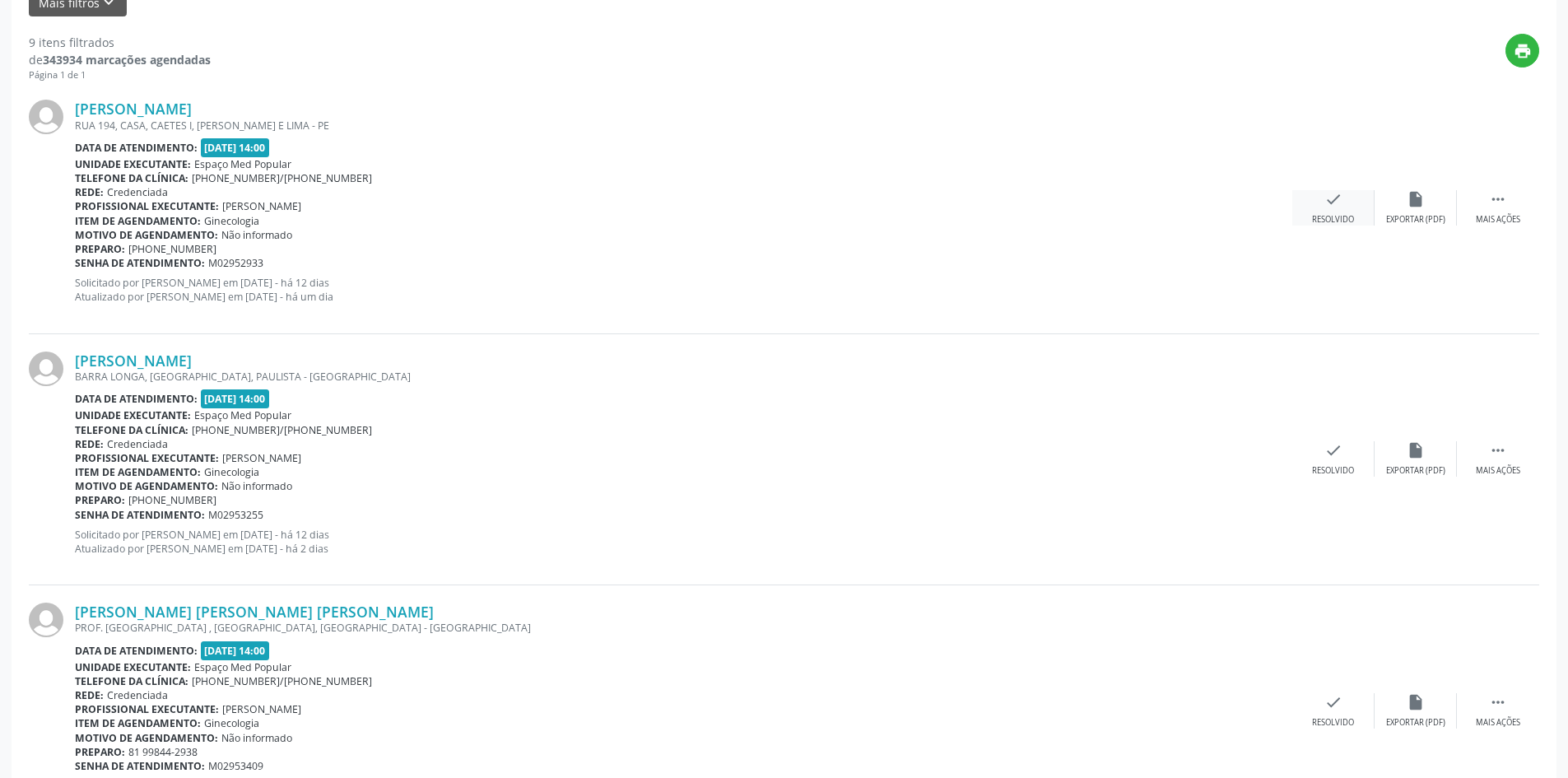
click at [1323, 208] on div "check Resolvido" at bounding box center [1333, 207] width 82 height 35
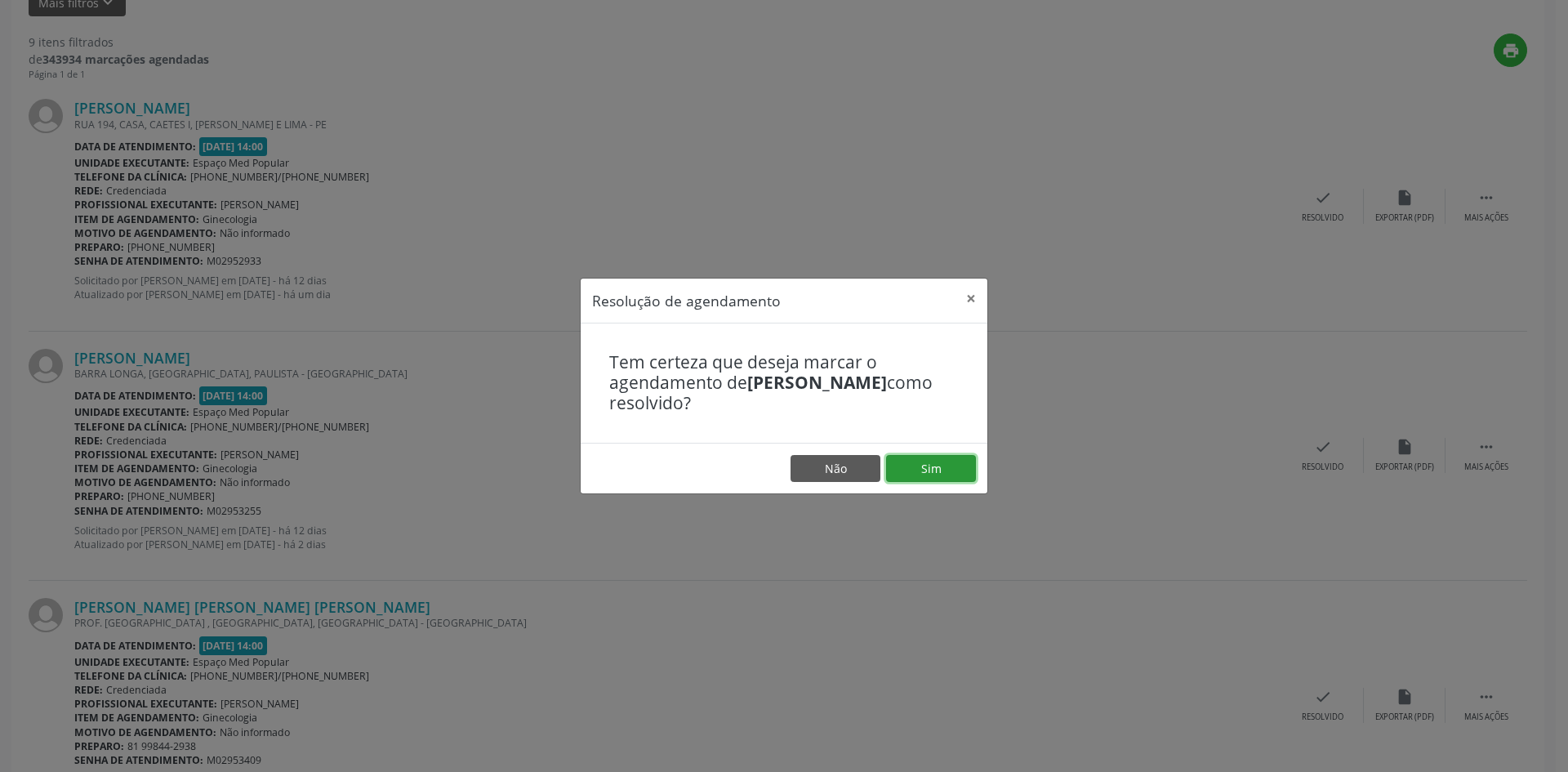
click at [959, 460] on button "Sim" at bounding box center [930, 468] width 90 height 27
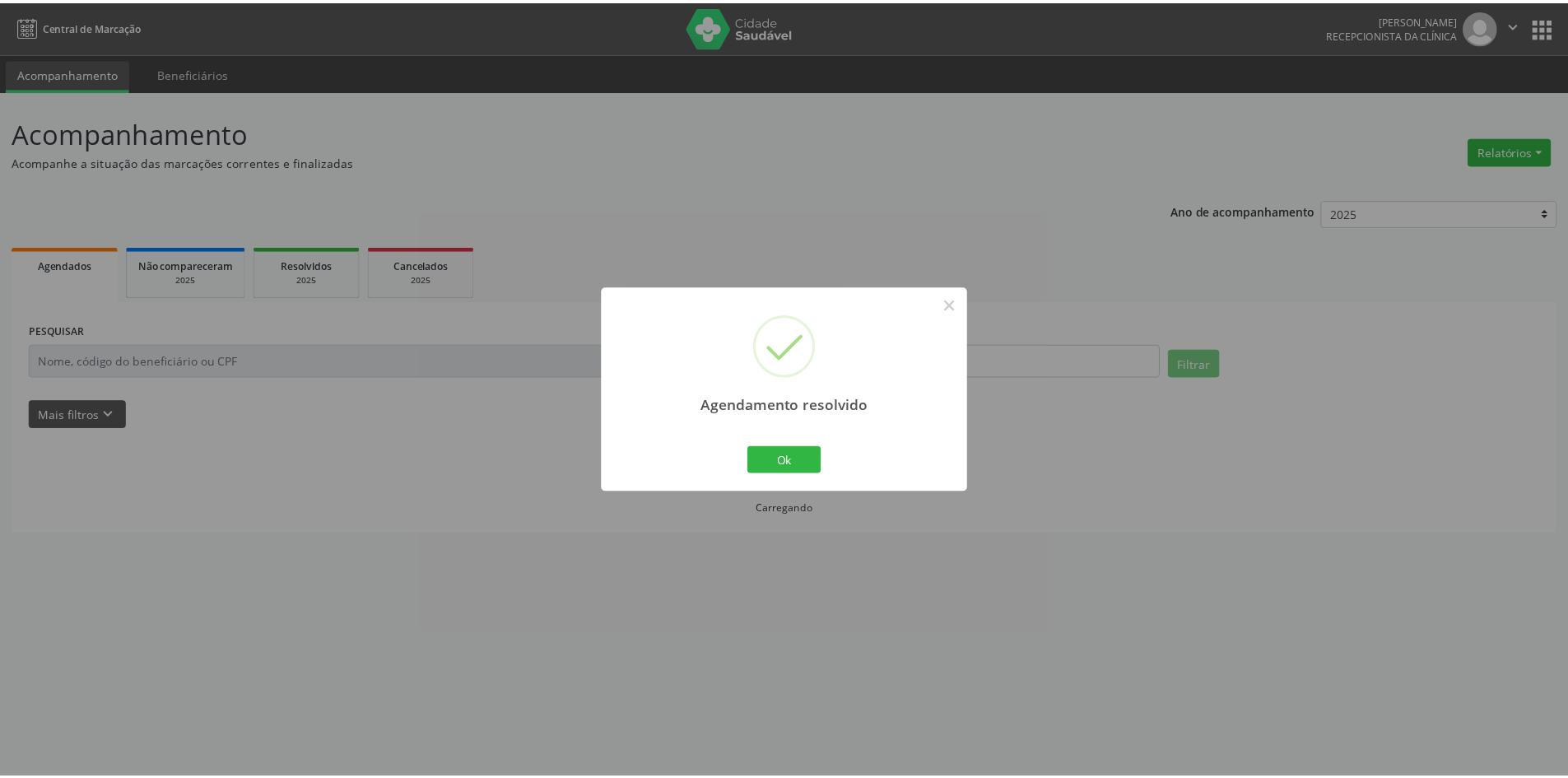
scroll to position [0, 0]
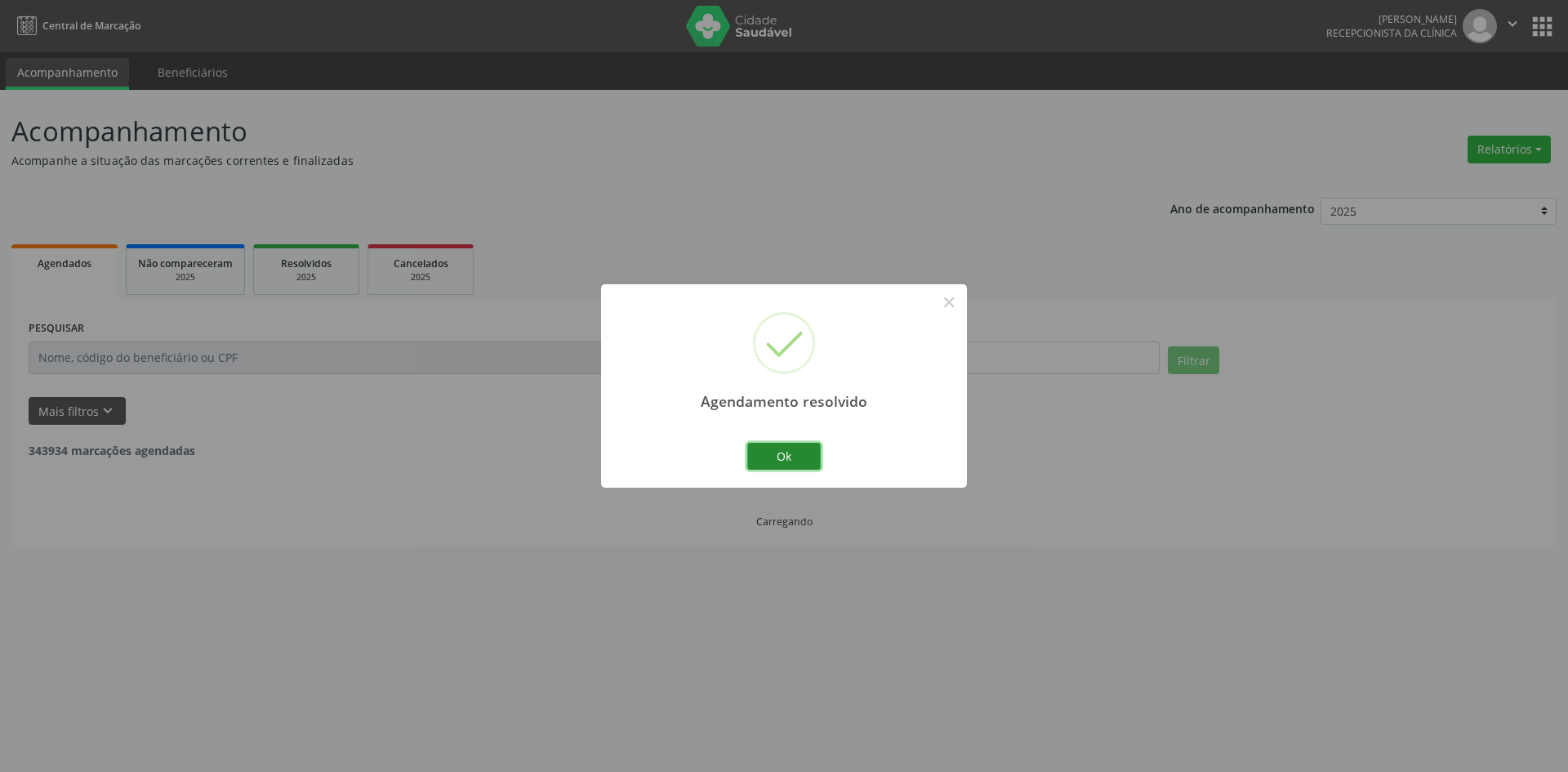
click at [796, 453] on button "Ok" at bounding box center [784, 456] width 74 height 27
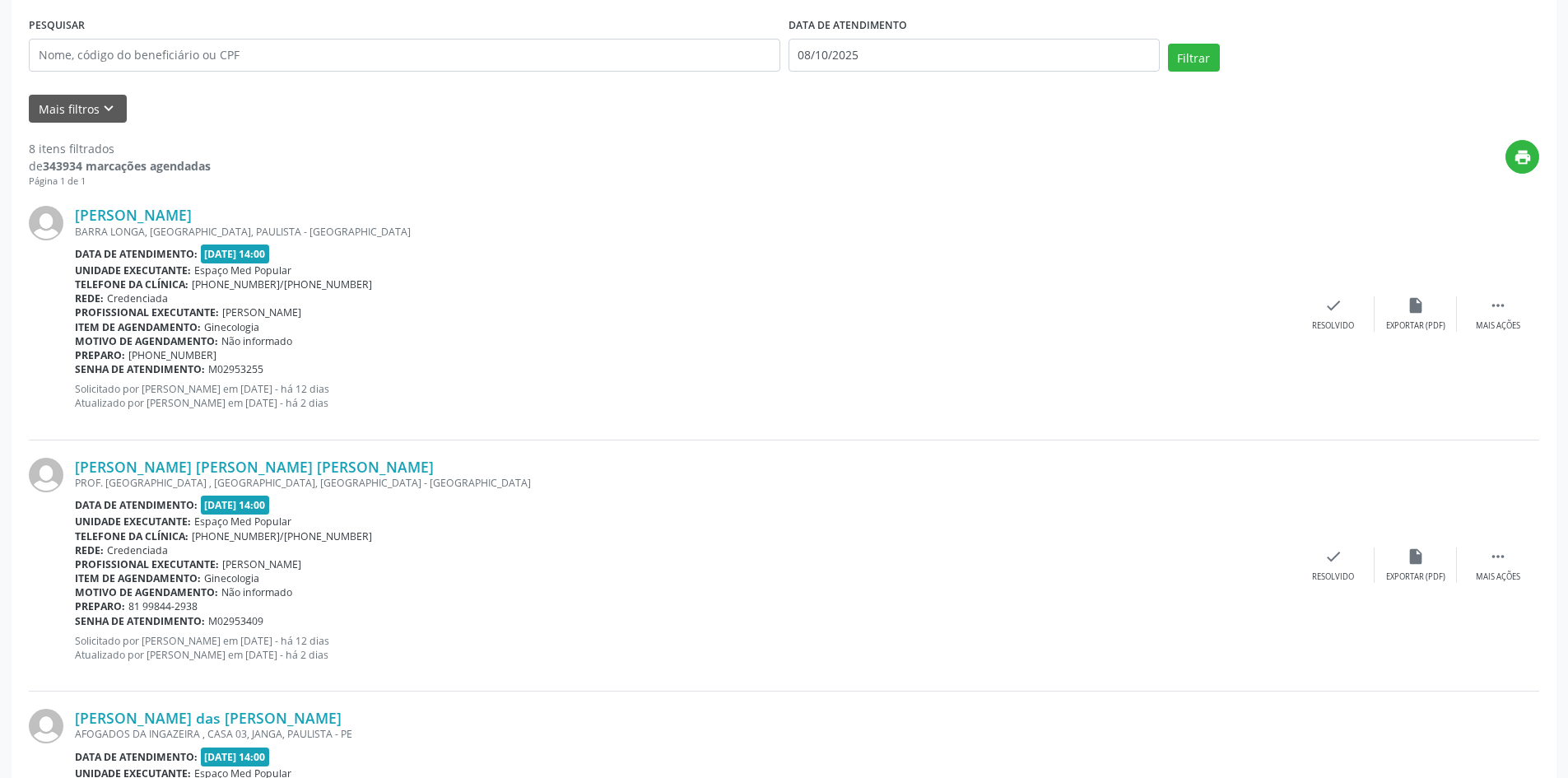
scroll to position [329, 0]
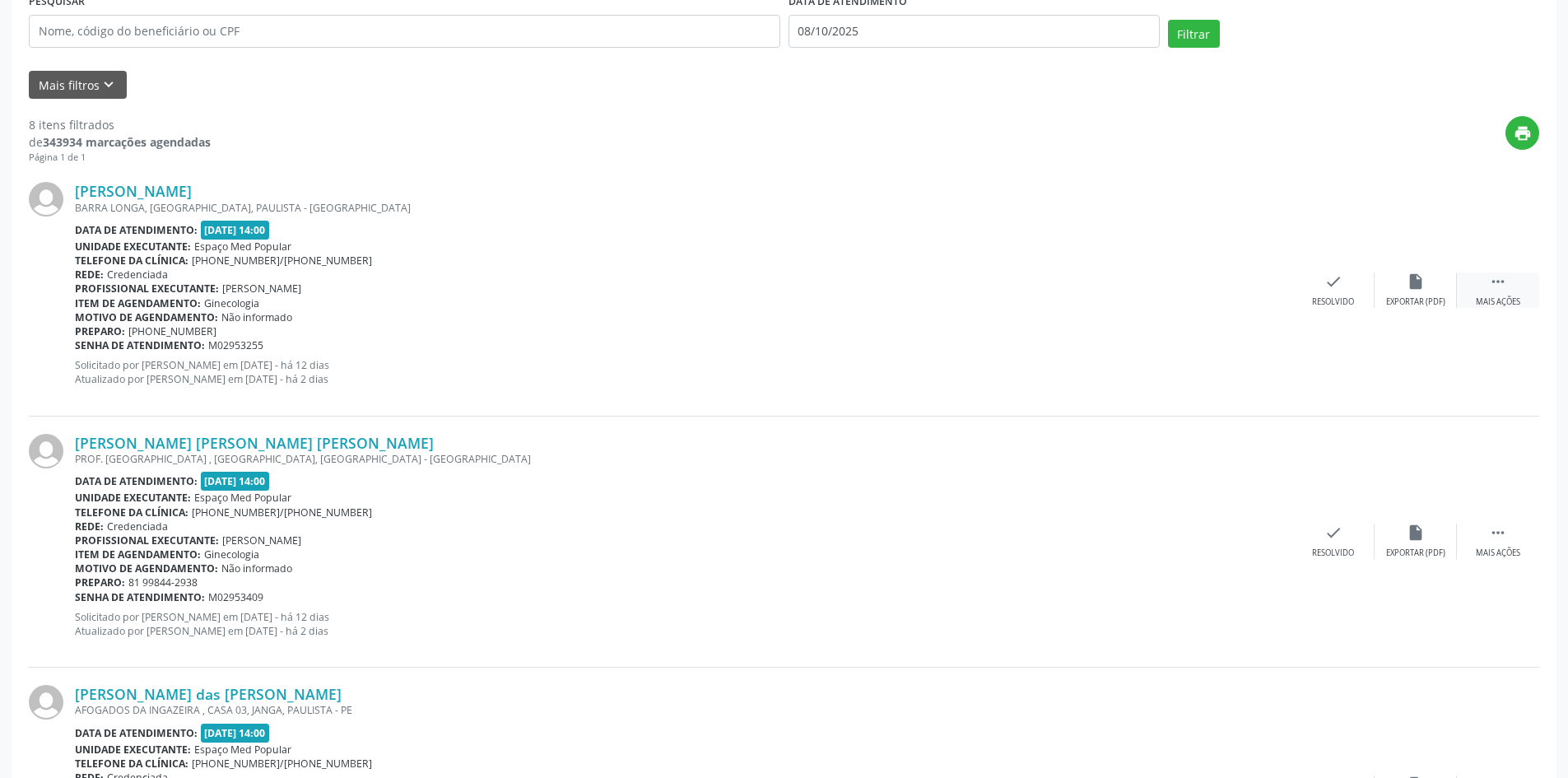
click at [1468, 282] on div " Mais ações" at bounding box center [1497, 289] width 82 height 35
click at [1376, 286] on div "alarm_off Não compareceu" at bounding box center [1415, 289] width 82 height 35
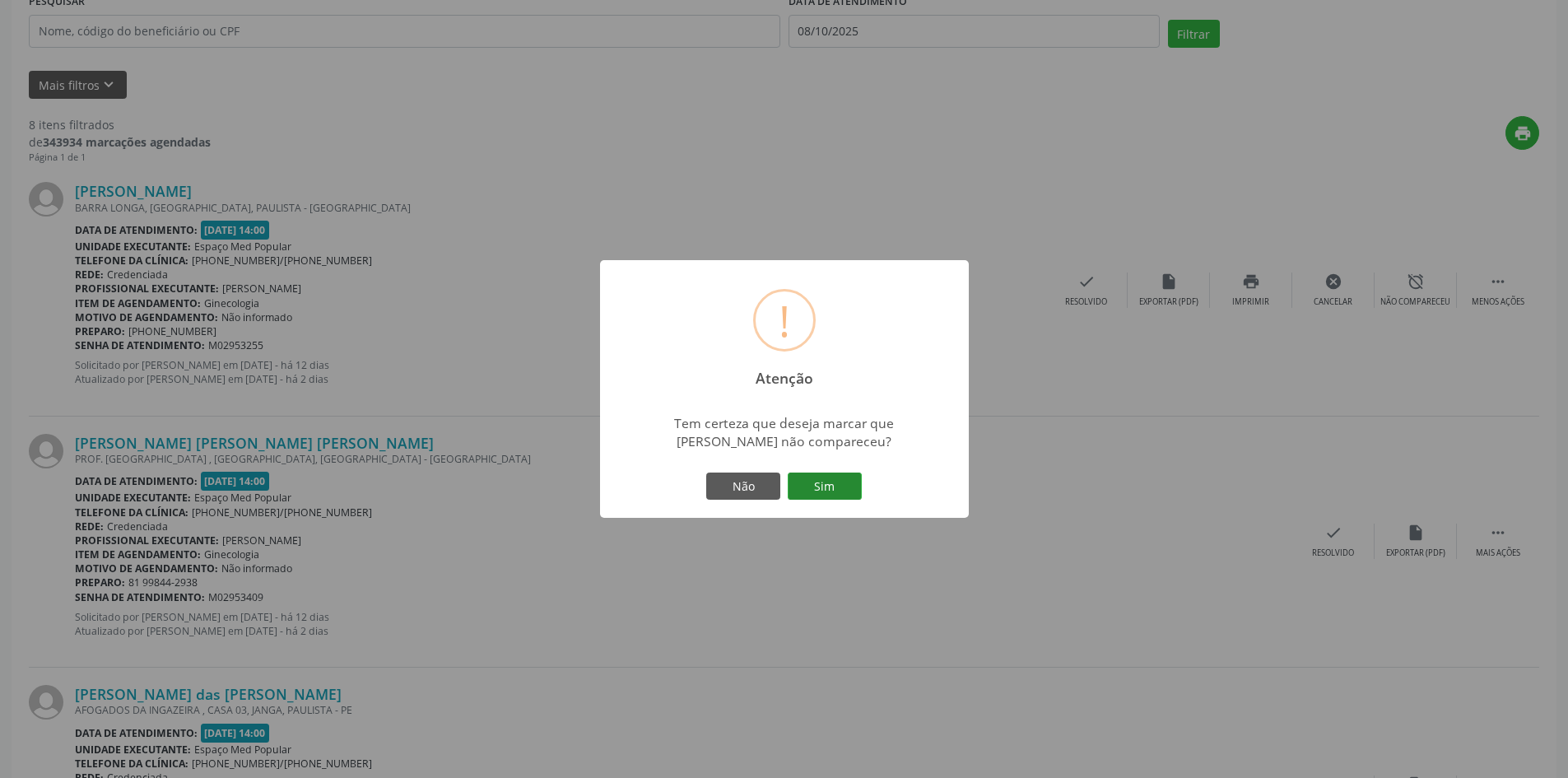
click at [813, 491] on button "Sim" at bounding box center [825, 486] width 74 height 28
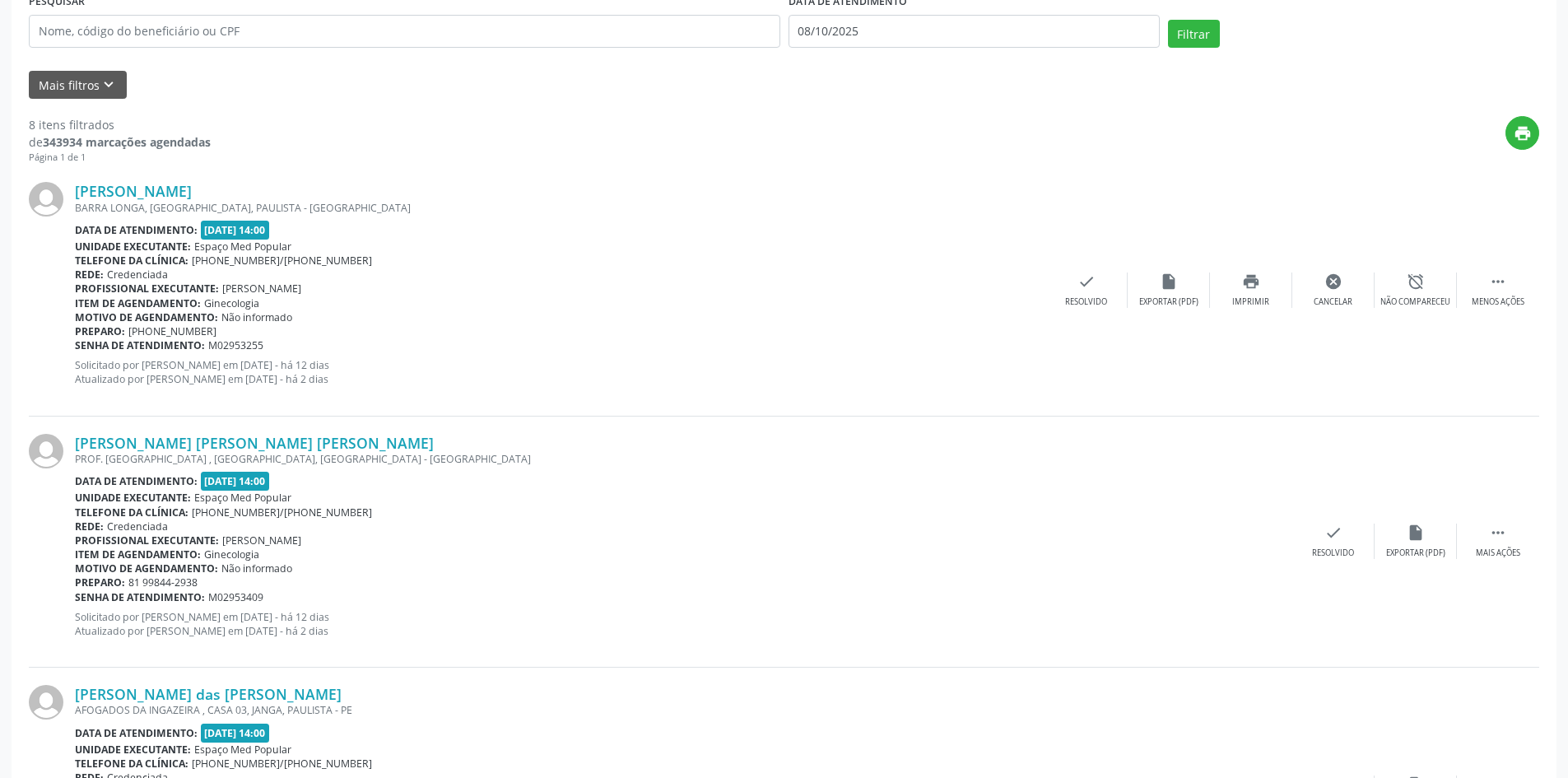
scroll to position [0, 0]
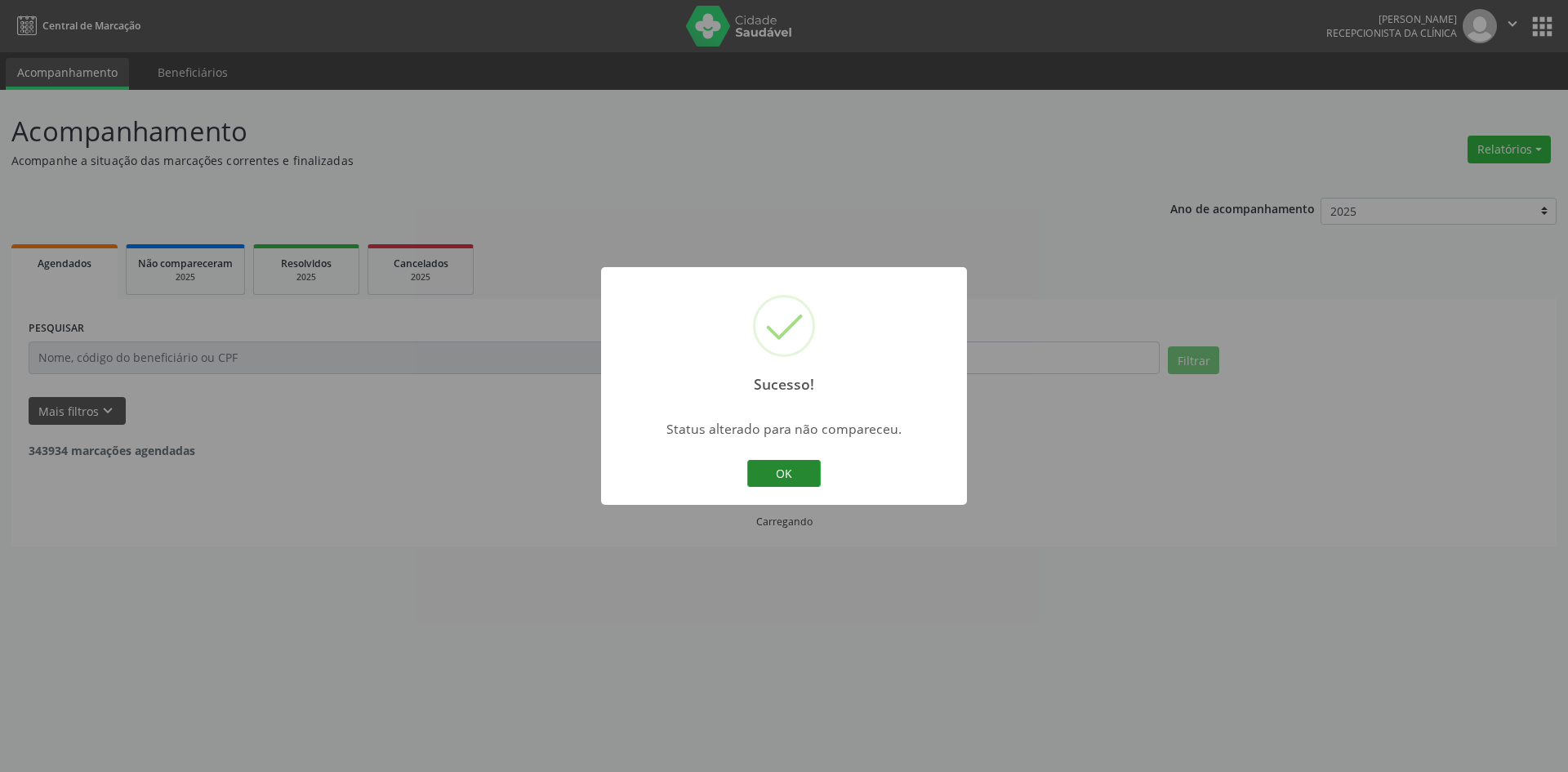
click at [785, 462] on button "OK" at bounding box center [784, 473] width 74 height 27
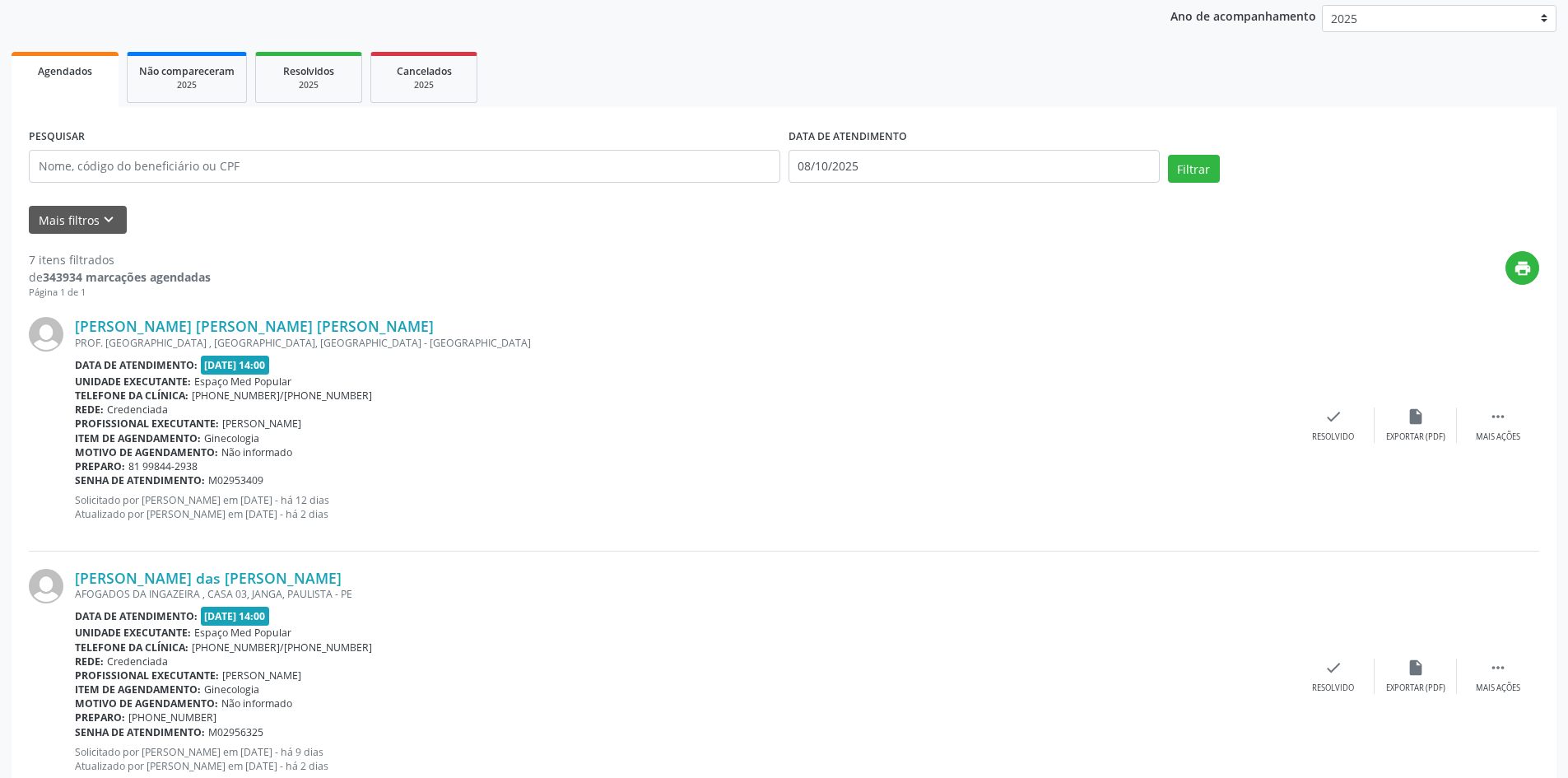
scroll to position [329, 0]
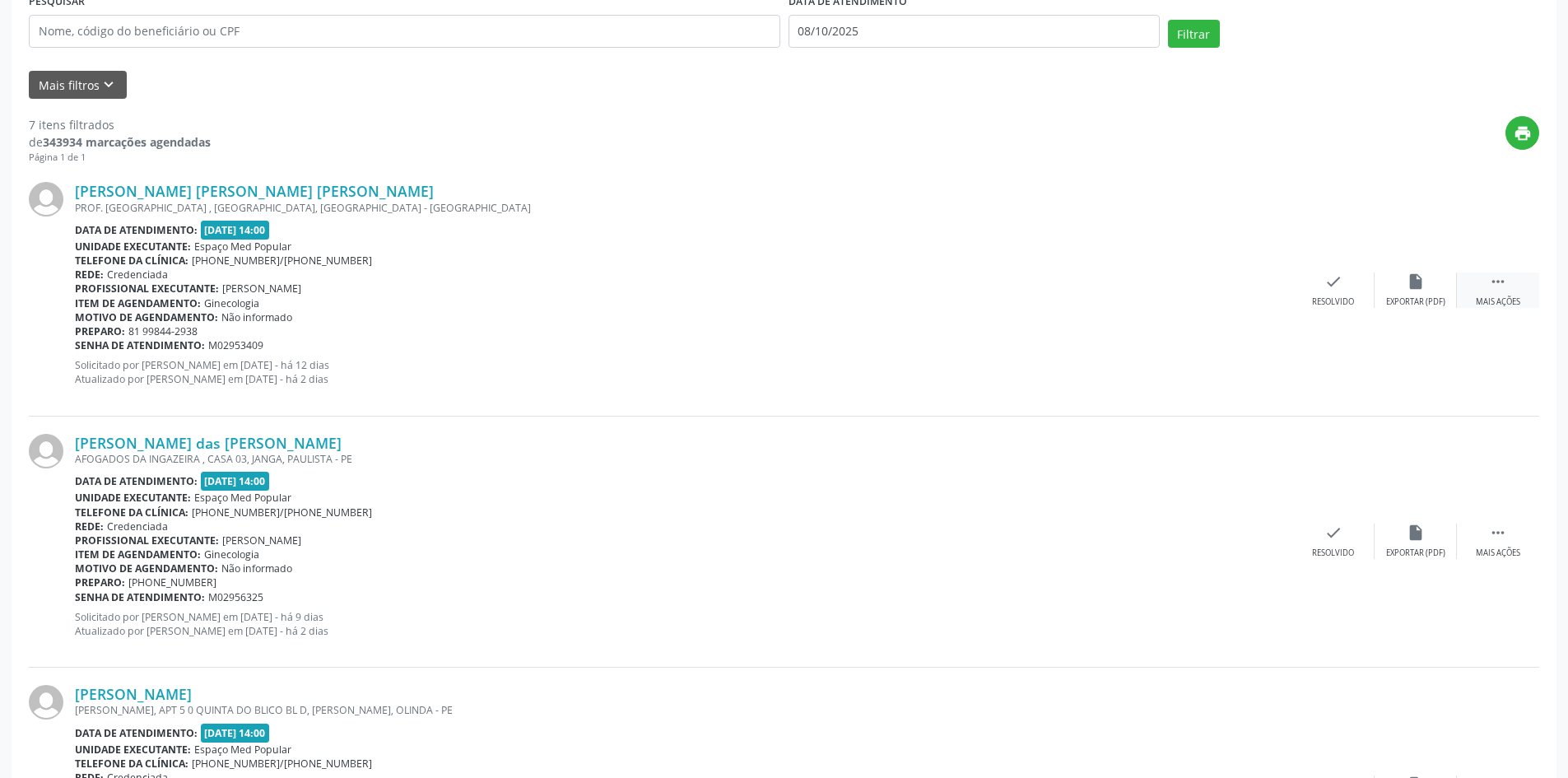
click at [1487, 281] on div " Mais ações" at bounding box center [1497, 289] width 82 height 35
click at [1400, 293] on div "alarm_off Não compareceu" at bounding box center [1415, 289] width 82 height 35
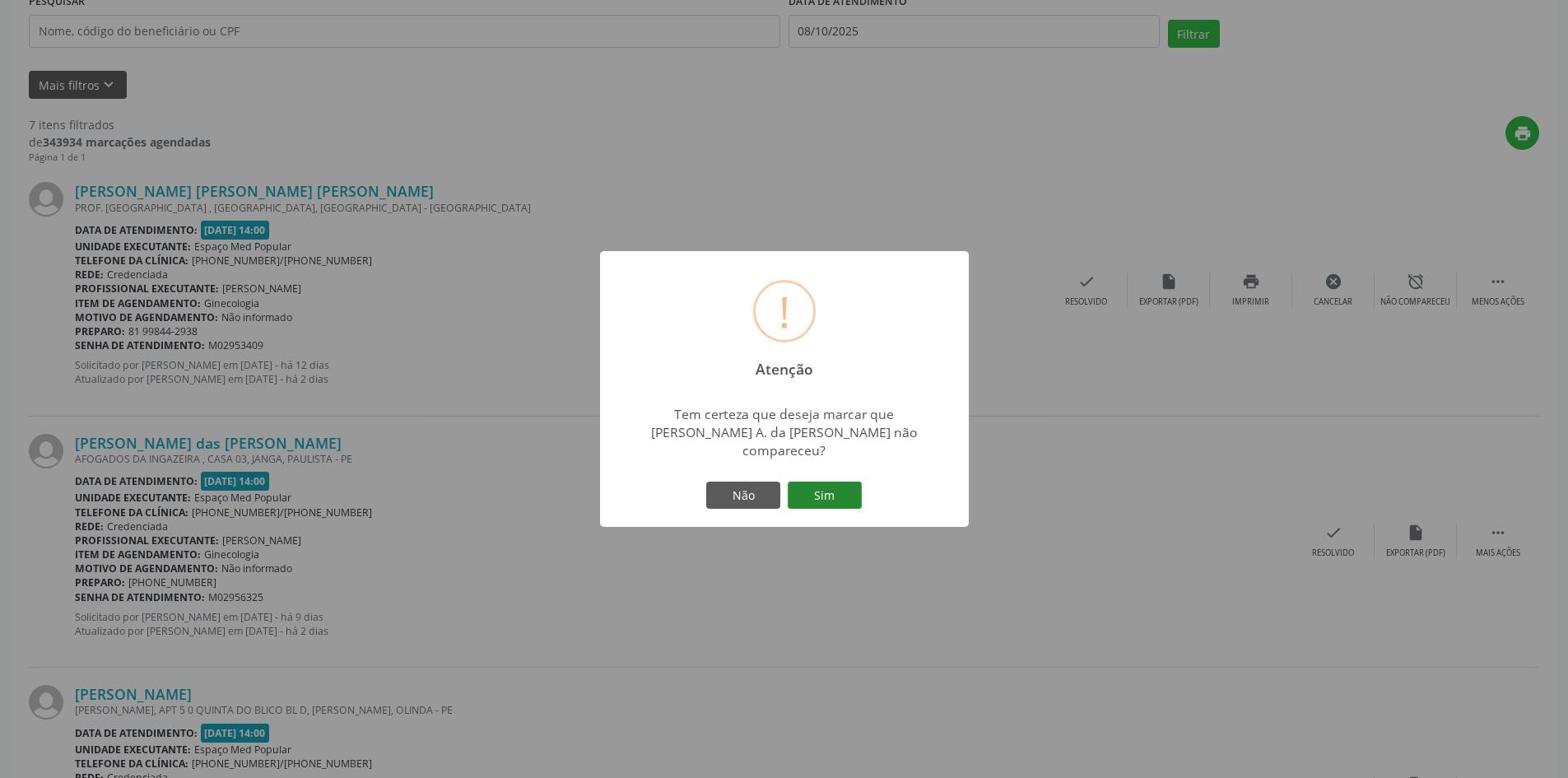
click at [850, 481] on button "Sim" at bounding box center [825, 494] width 74 height 28
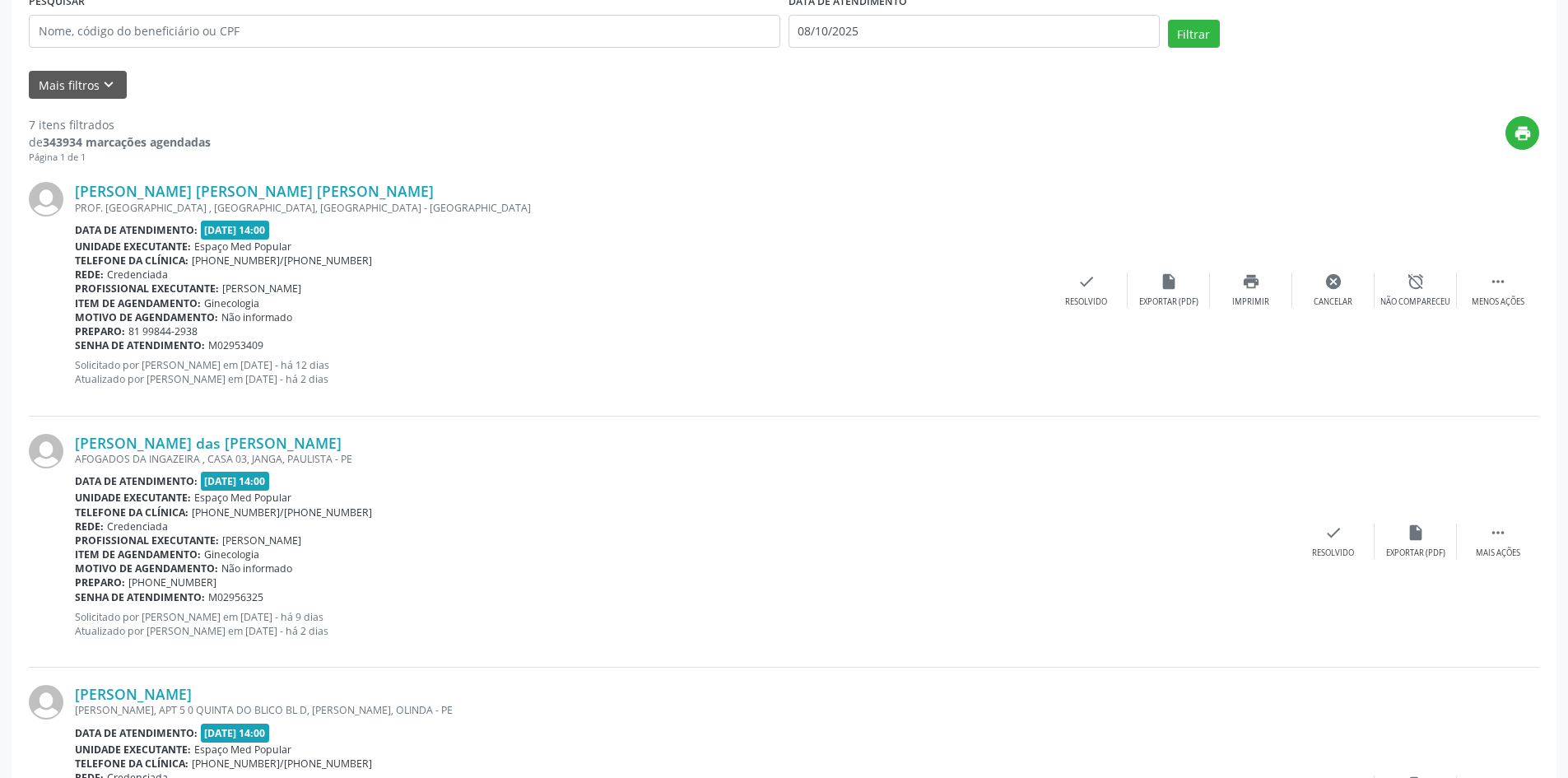
scroll to position [0, 0]
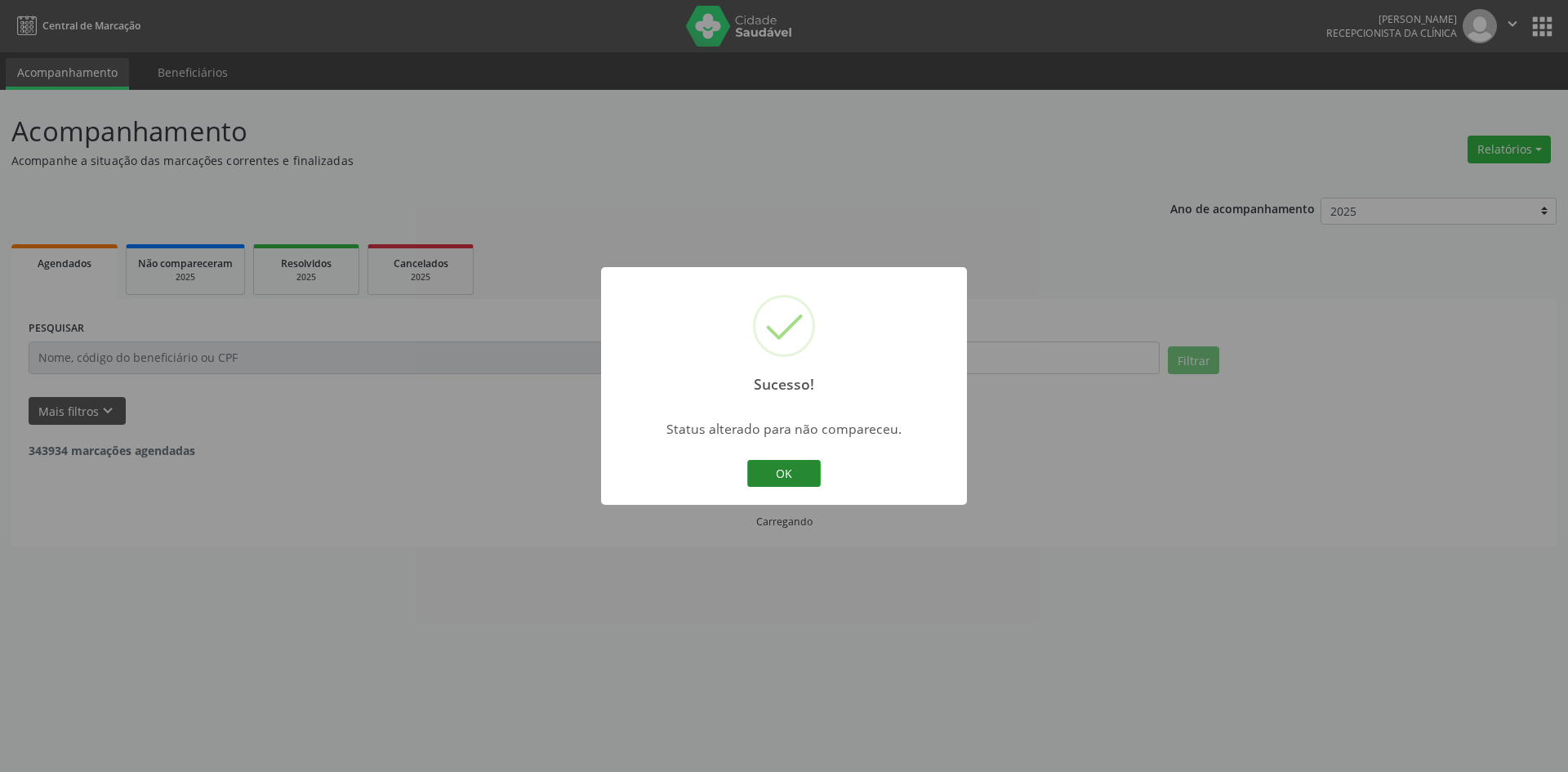
click at [763, 477] on button "OK" at bounding box center [784, 473] width 74 height 27
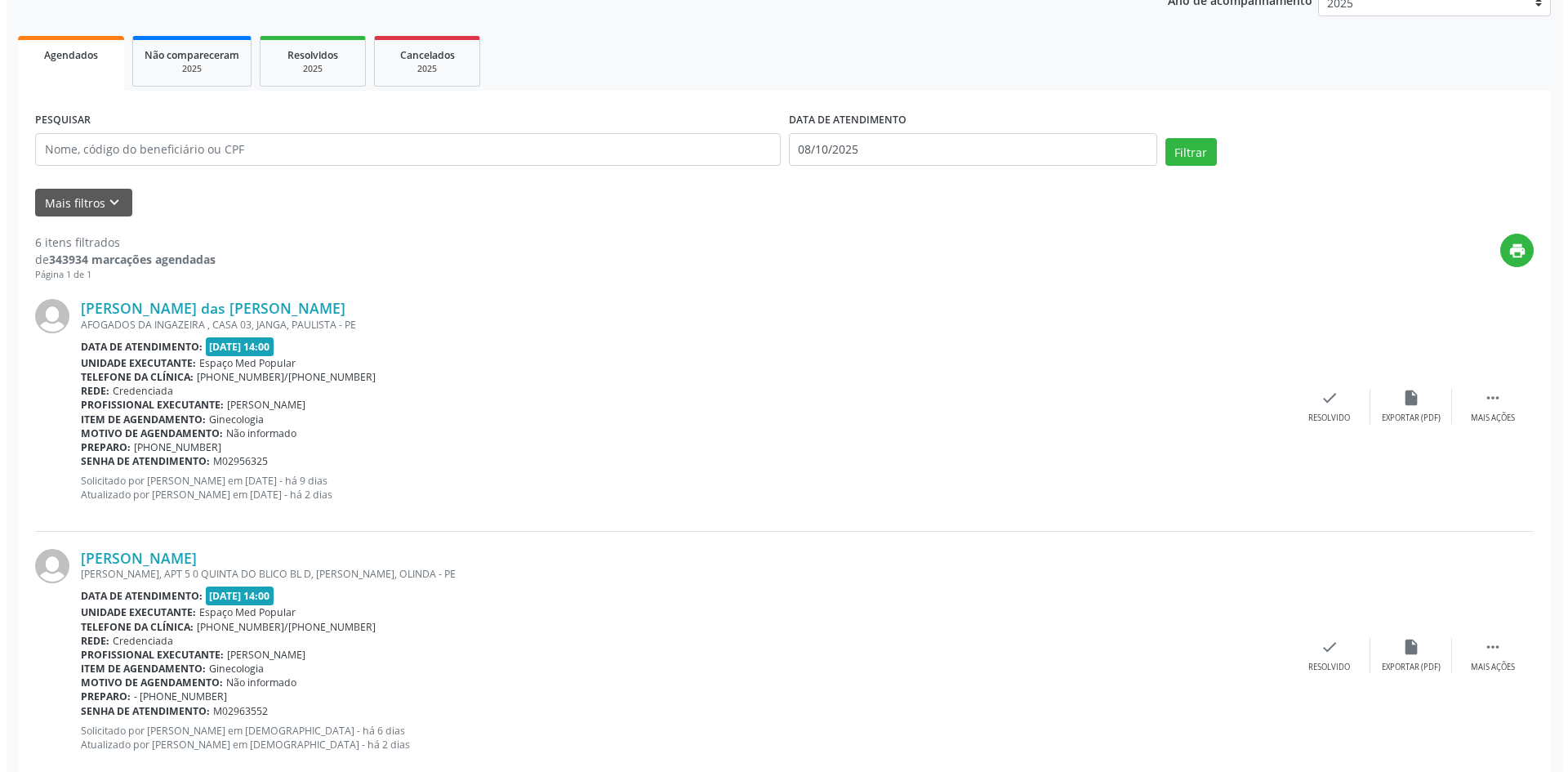
scroll to position [245, 0]
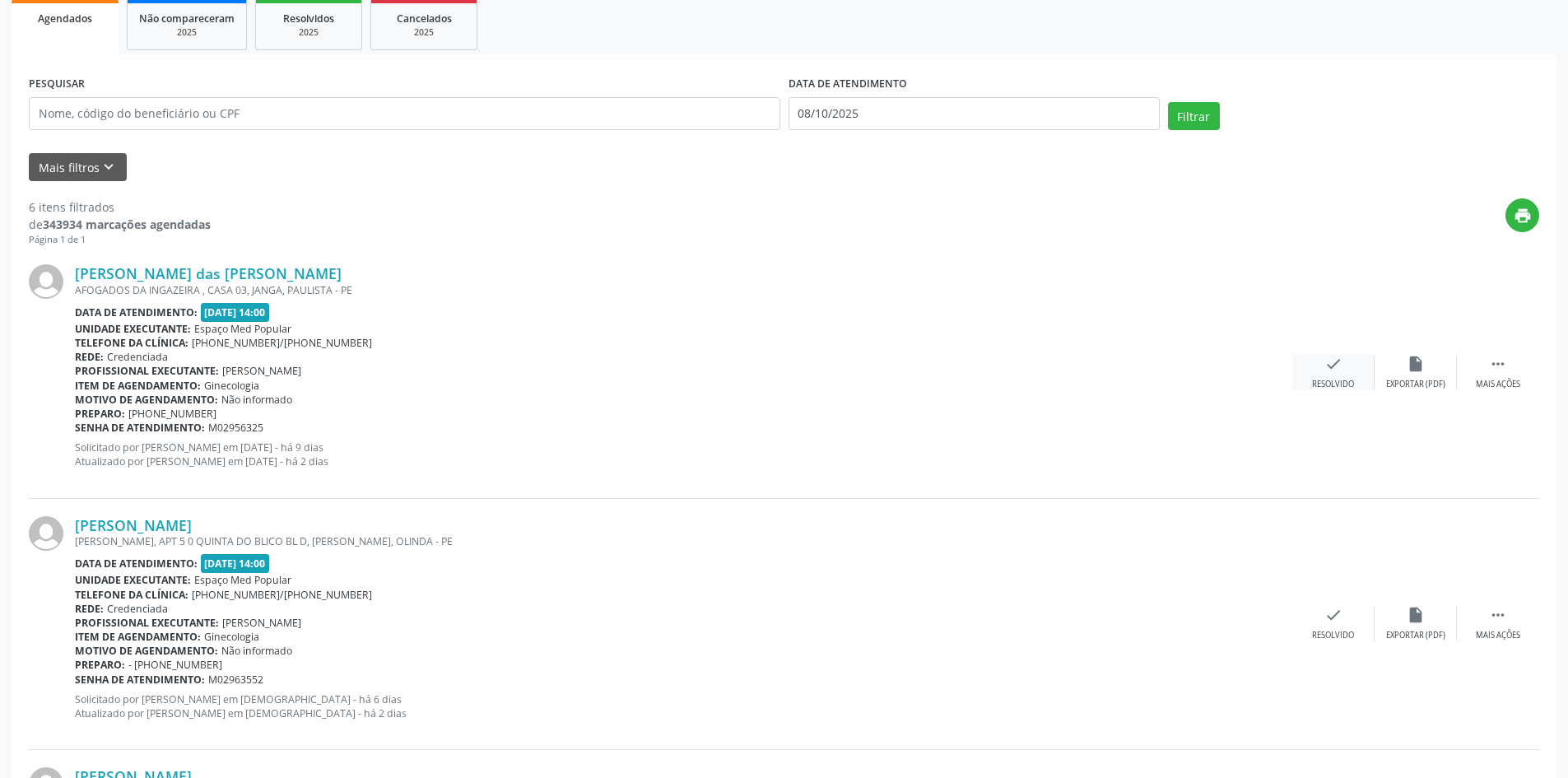
click at [1328, 368] on icon "check" at bounding box center [1332, 364] width 18 height 18
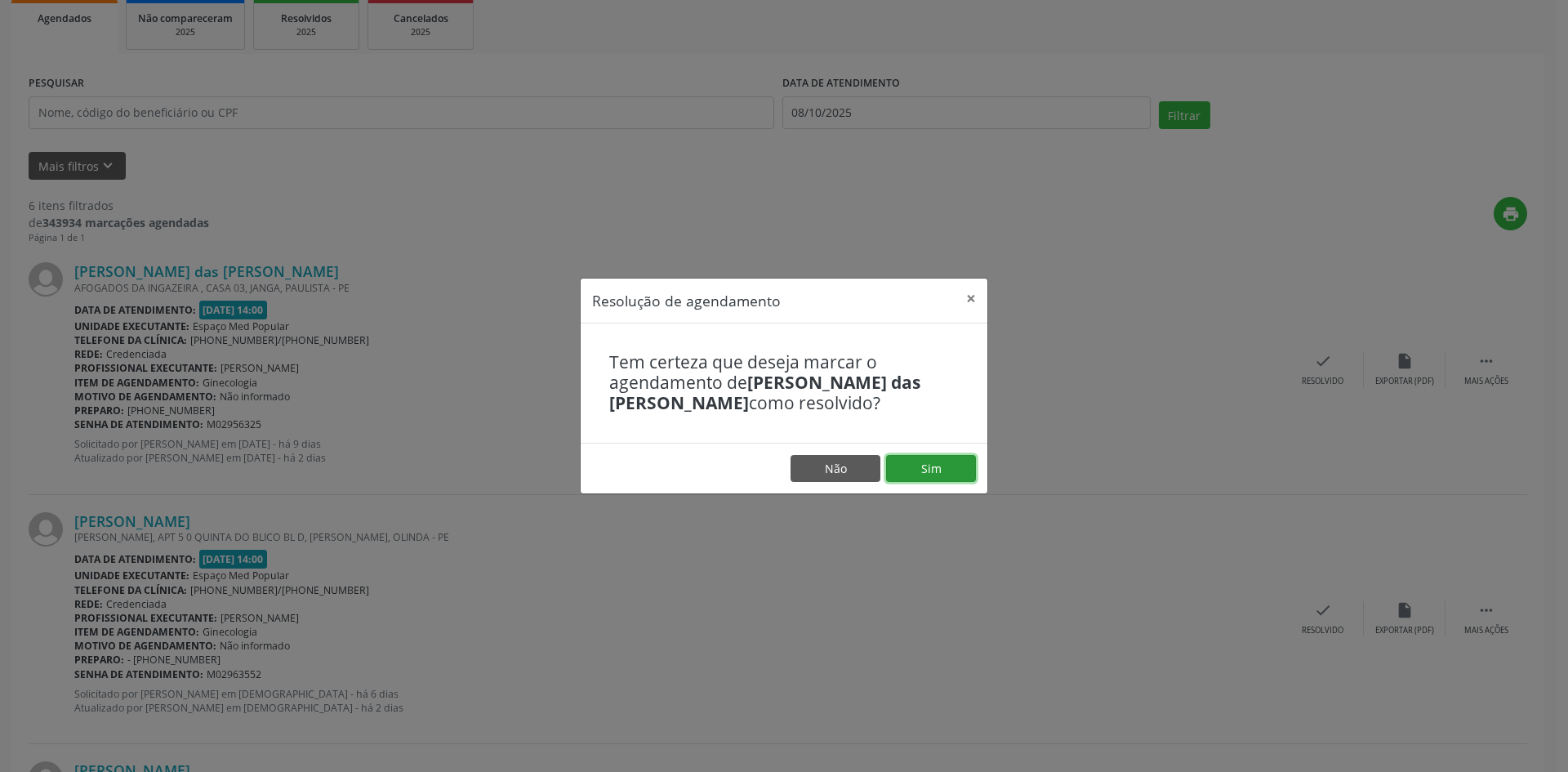
click at [939, 465] on button "Sim" at bounding box center [930, 468] width 90 height 27
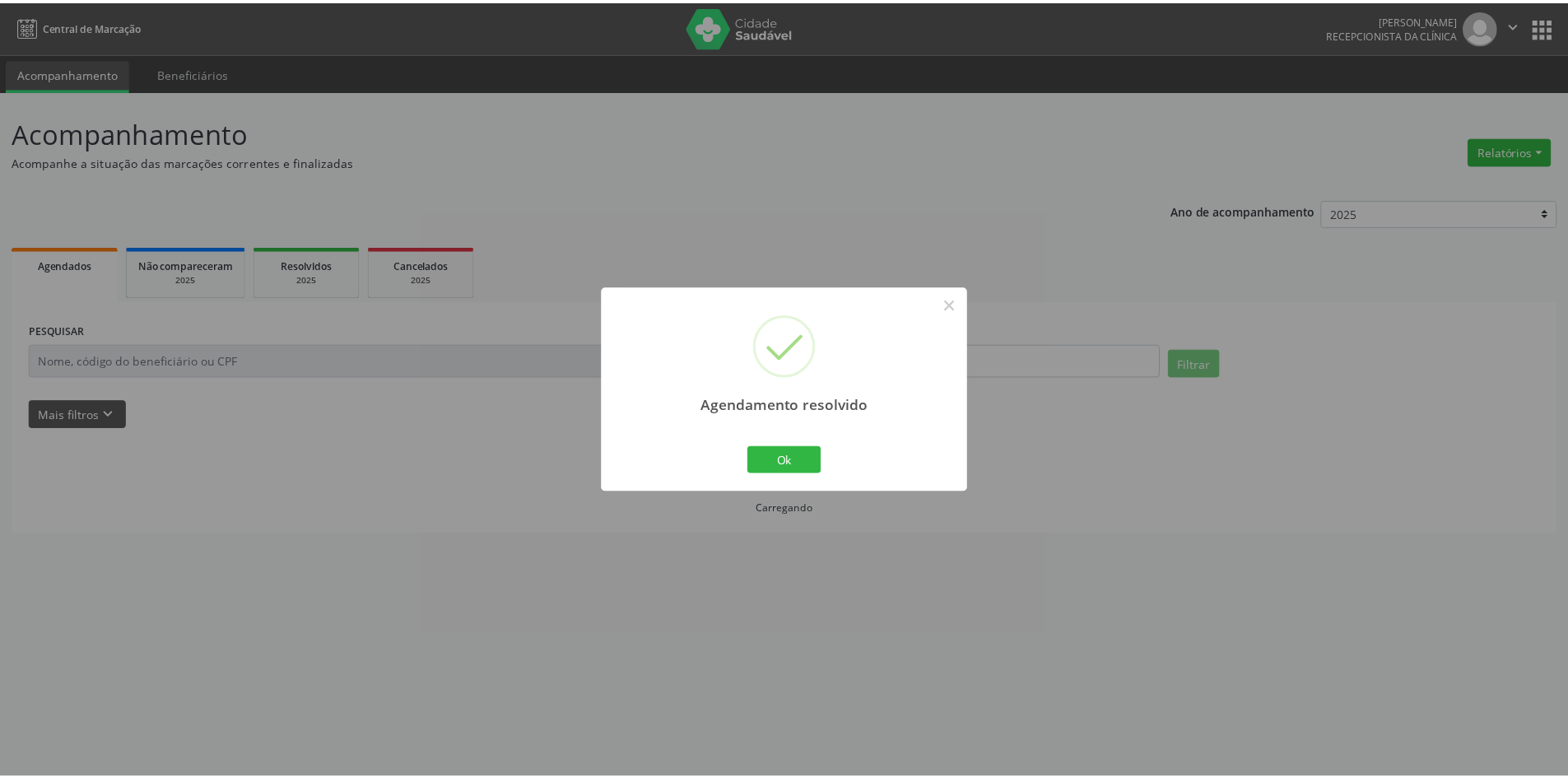
scroll to position [0, 0]
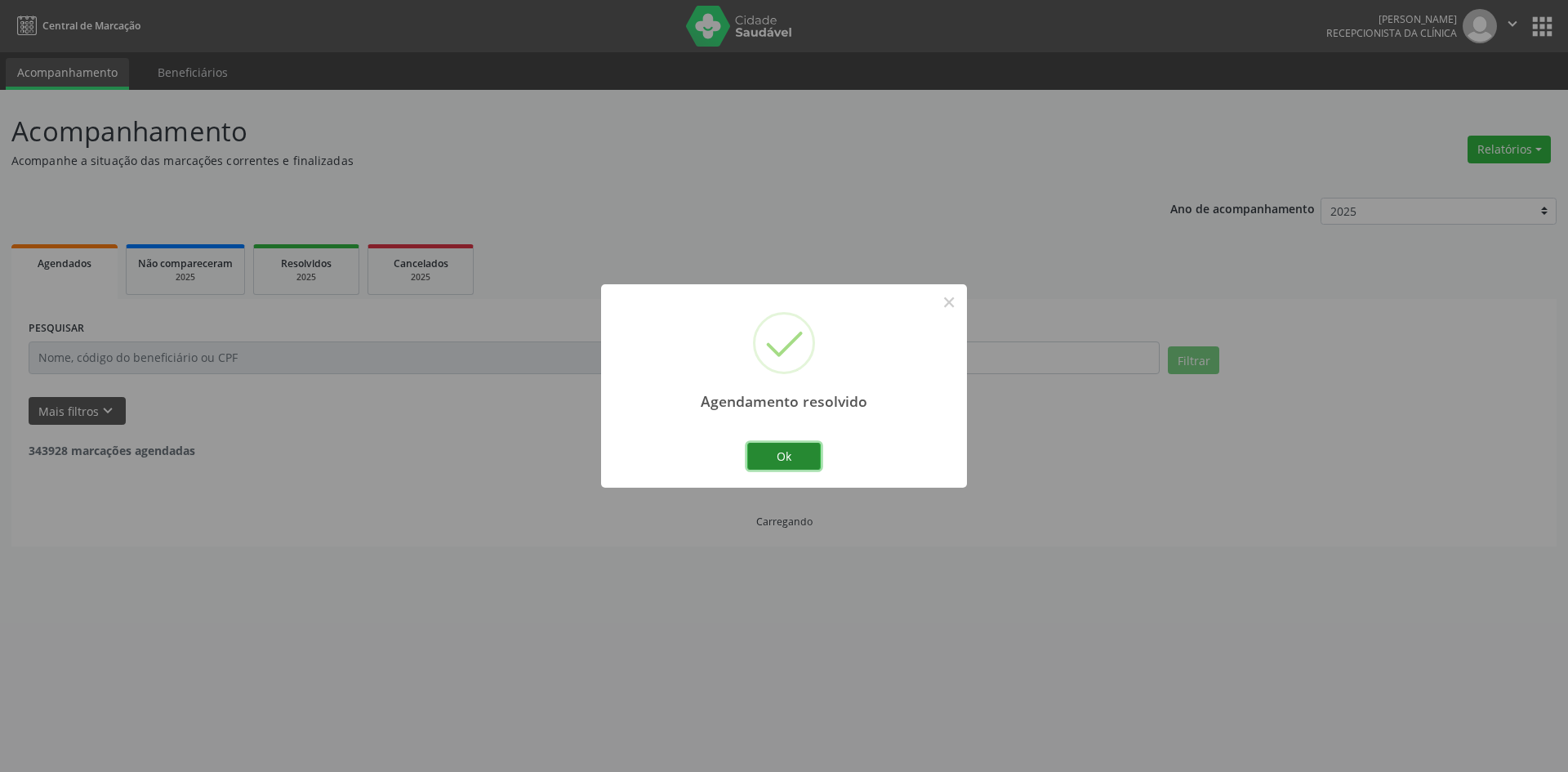
click at [791, 465] on button "Ok" at bounding box center [784, 456] width 74 height 27
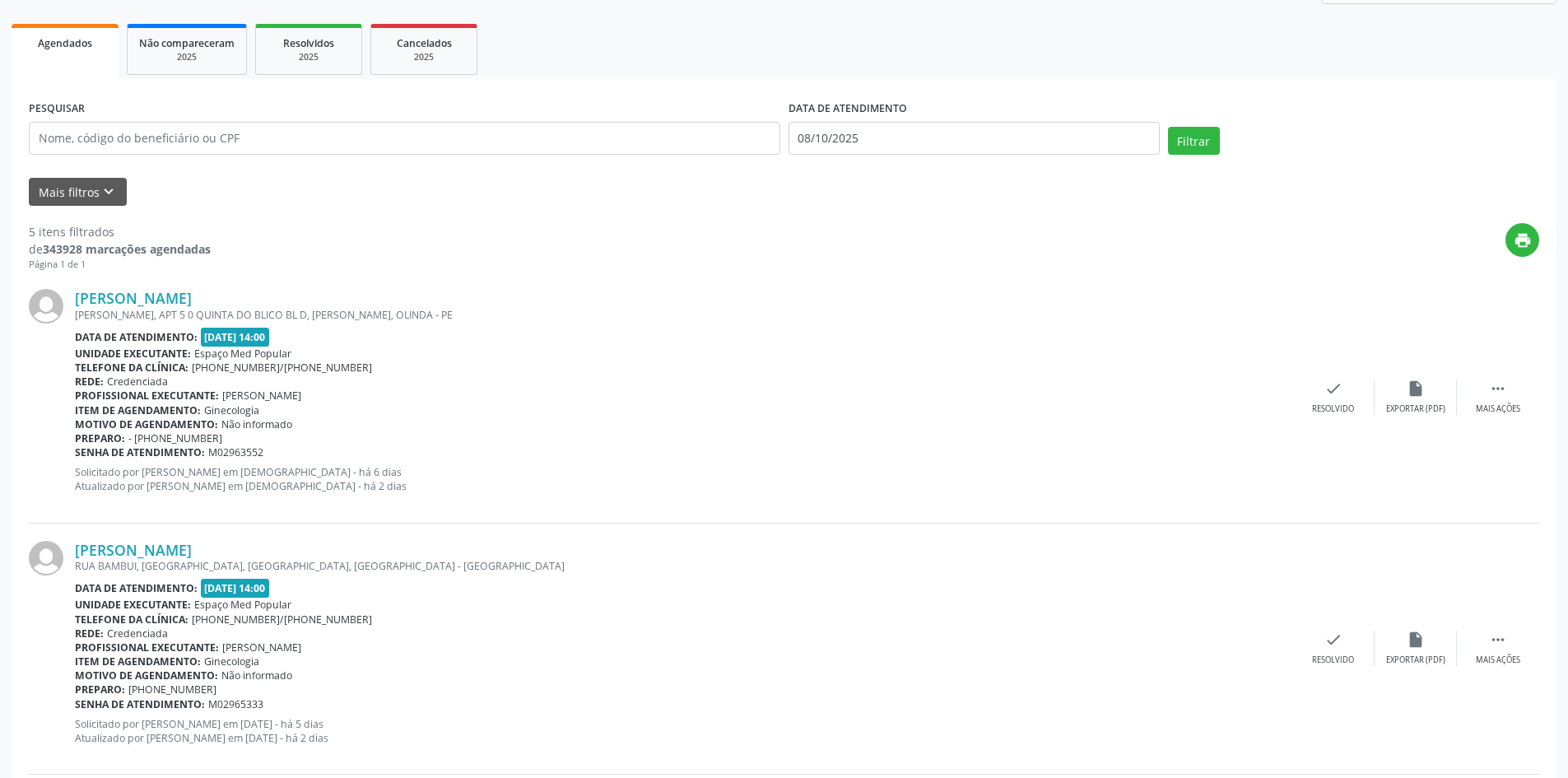
scroll to position [247, 0]
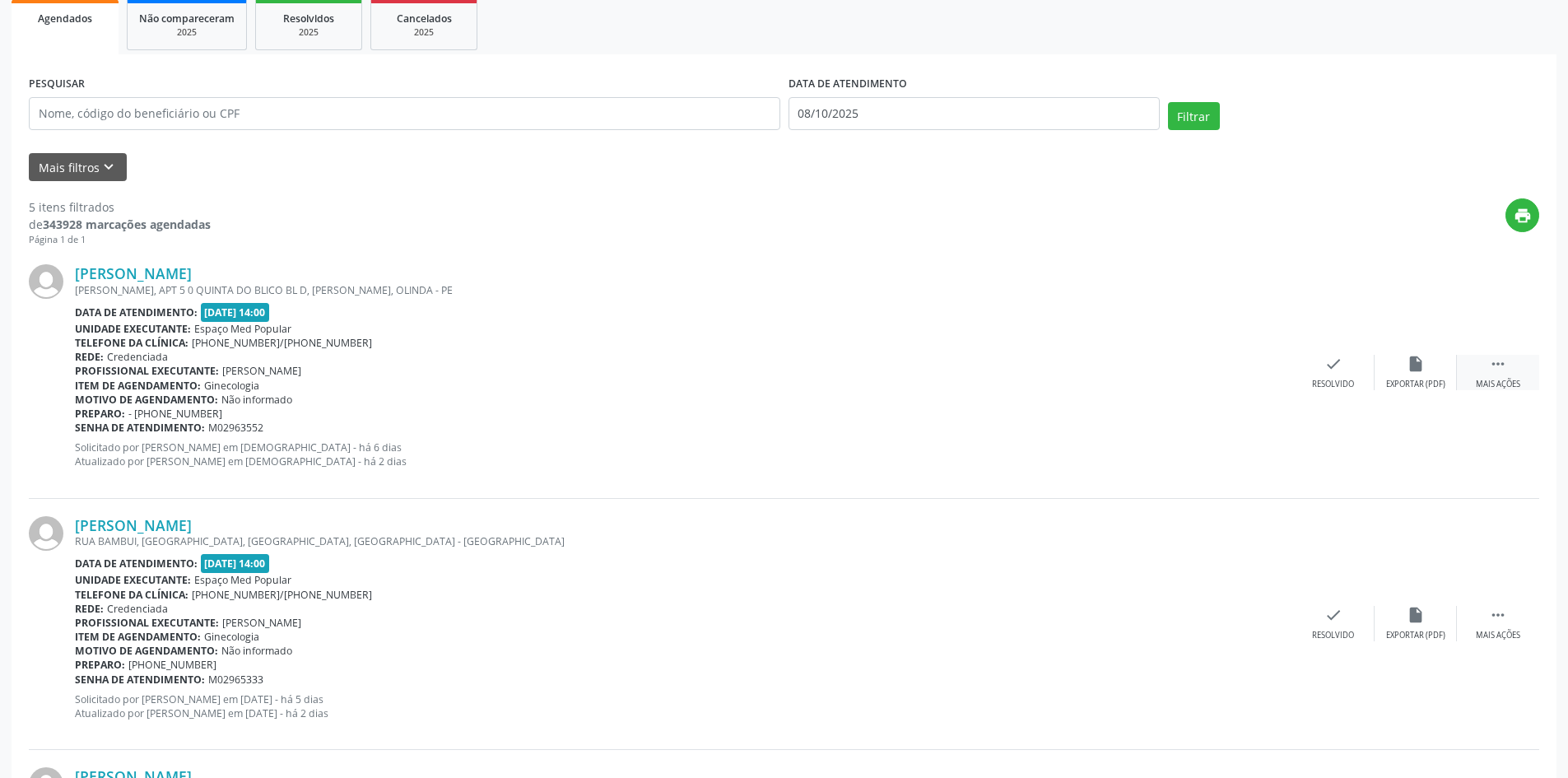
click at [1524, 375] on div " Mais ações" at bounding box center [1497, 372] width 82 height 35
click at [1411, 385] on div "Não compareceu" at bounding box center [1414, 385] width 70 height 11
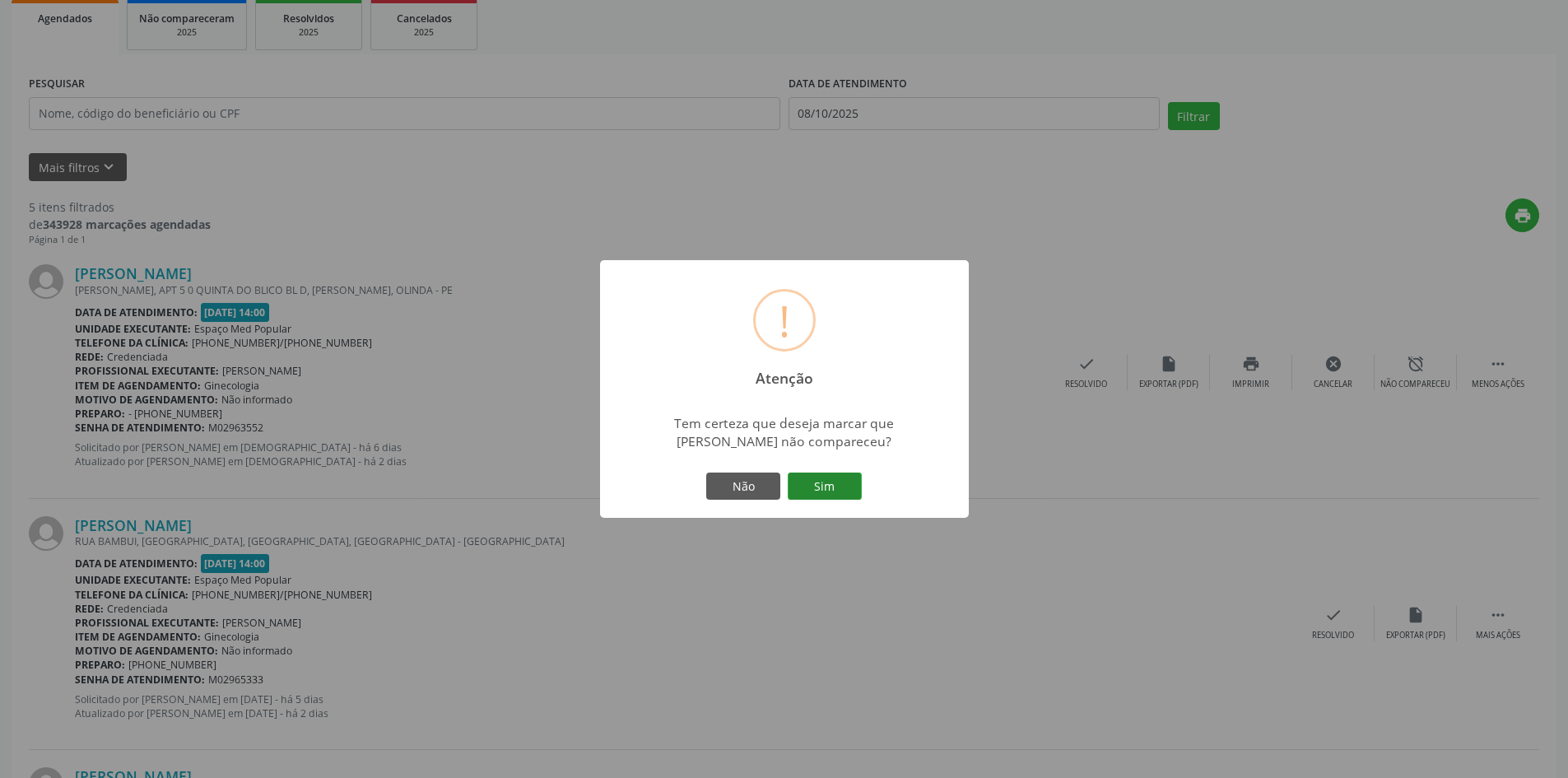
click at [844, 482] on button "Sim" at bounding box center [825, 486] width 74 height 28
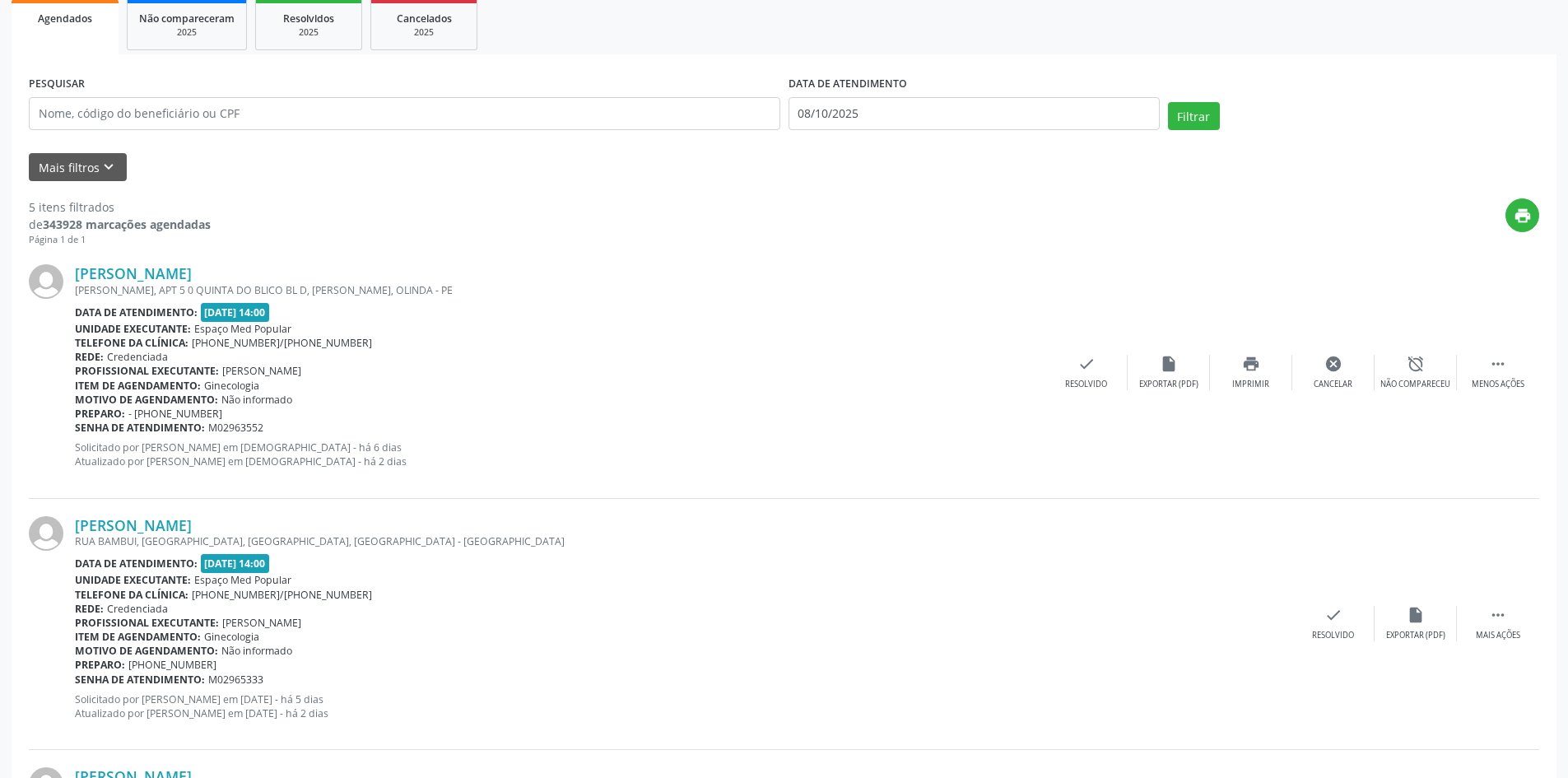
scroll to position [0, 0]
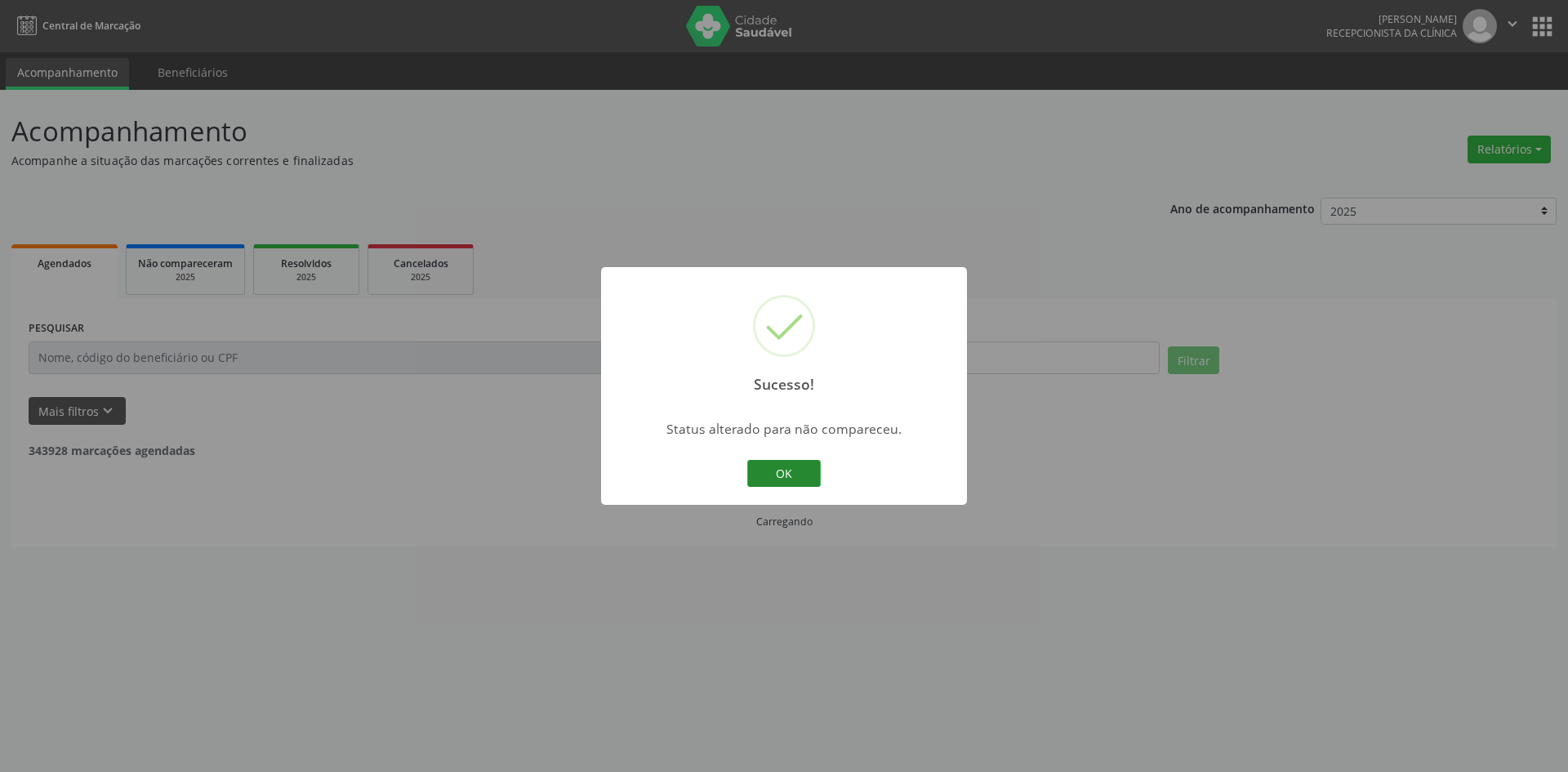
click at [777, 468] on button "OK" at bounding box center [784, 473] width 74 height 27
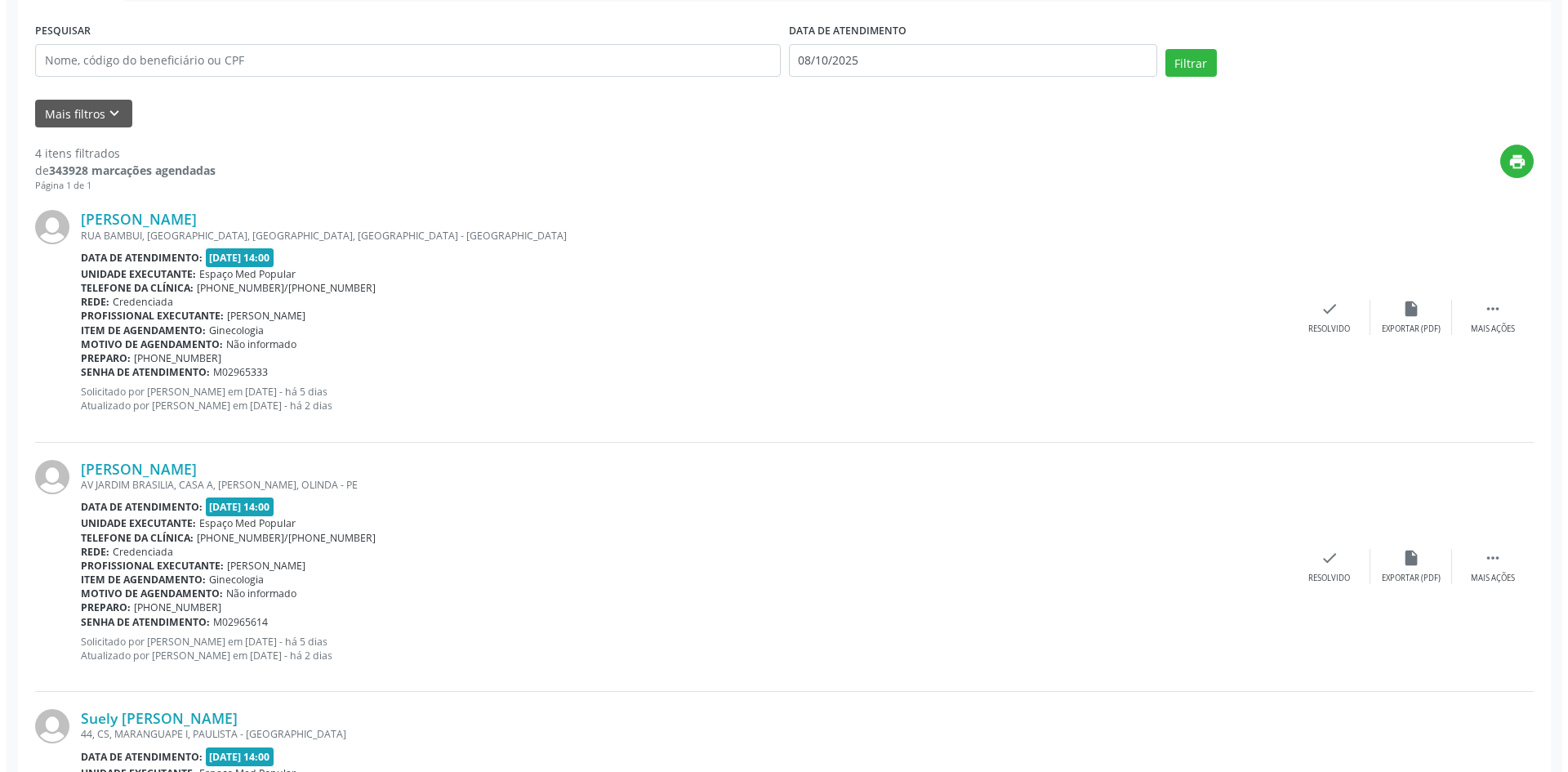
scroll to position [327, 0]
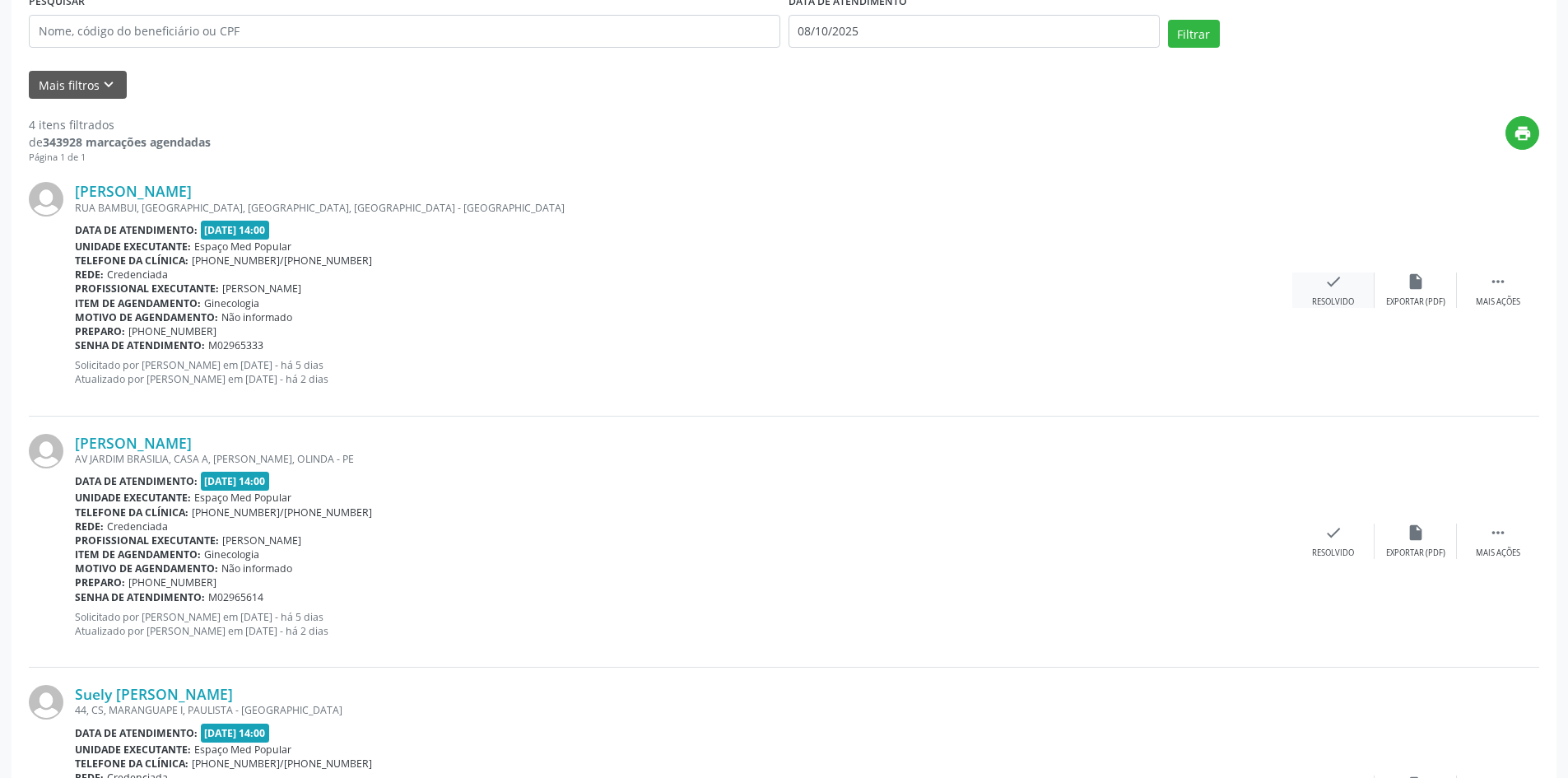
click at [1315, 289] on div "check Resolvido" at bounding box center [1333, 289] width 82 height 35
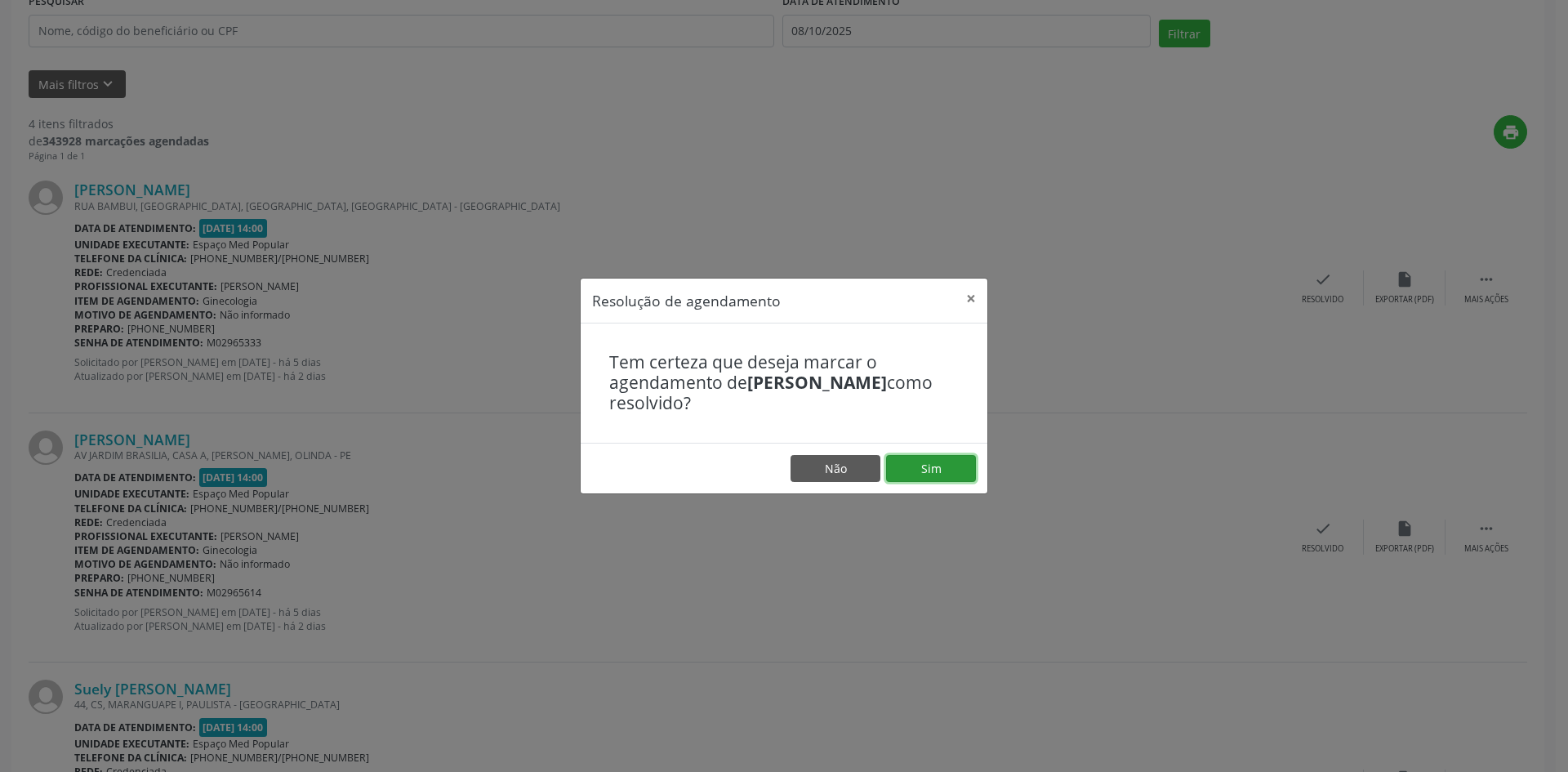
click at [910, 462] on button "Sim" at bounding box center [930, 468] width 90 height 27
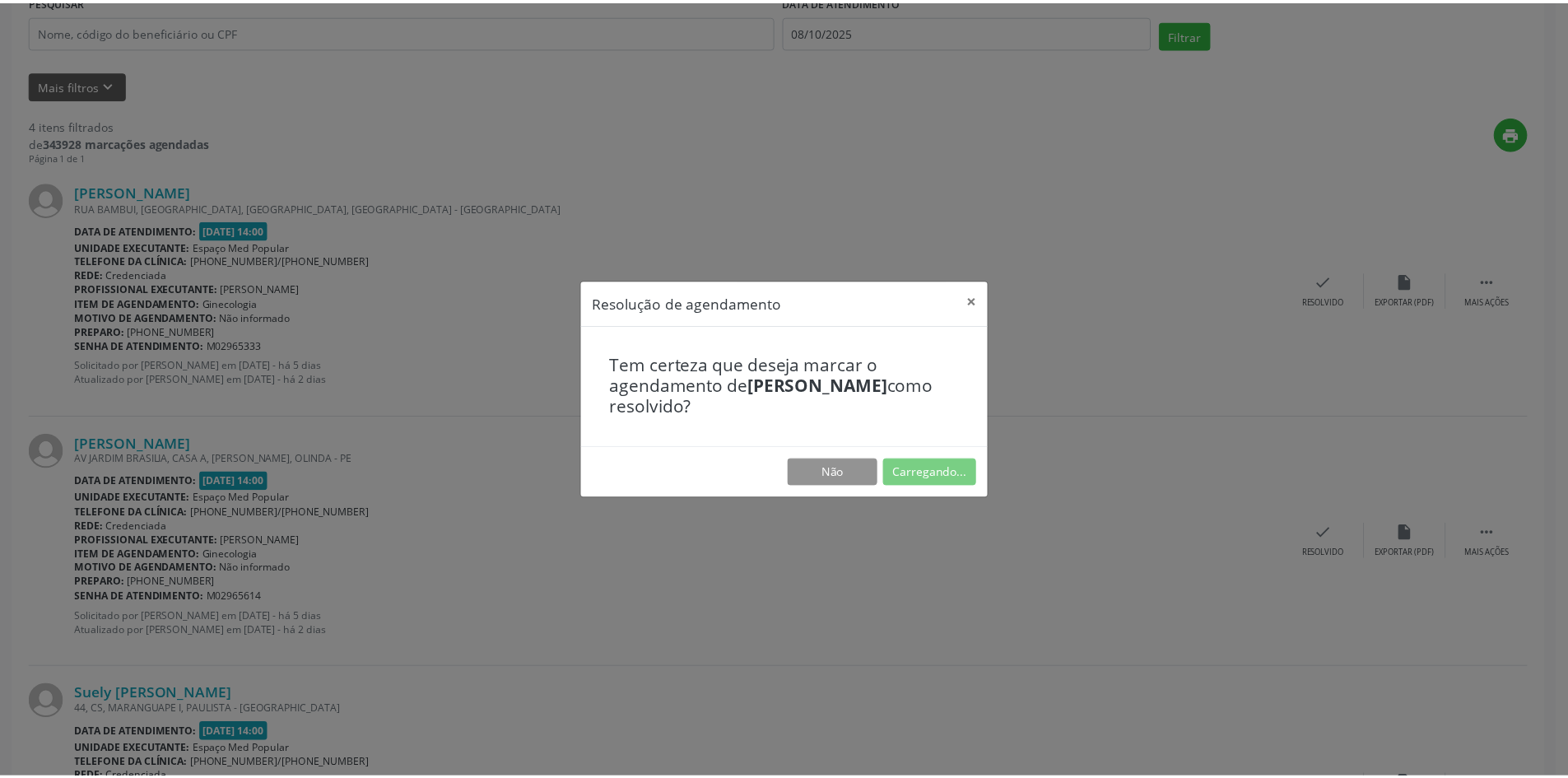
scroll to position [0, 0]
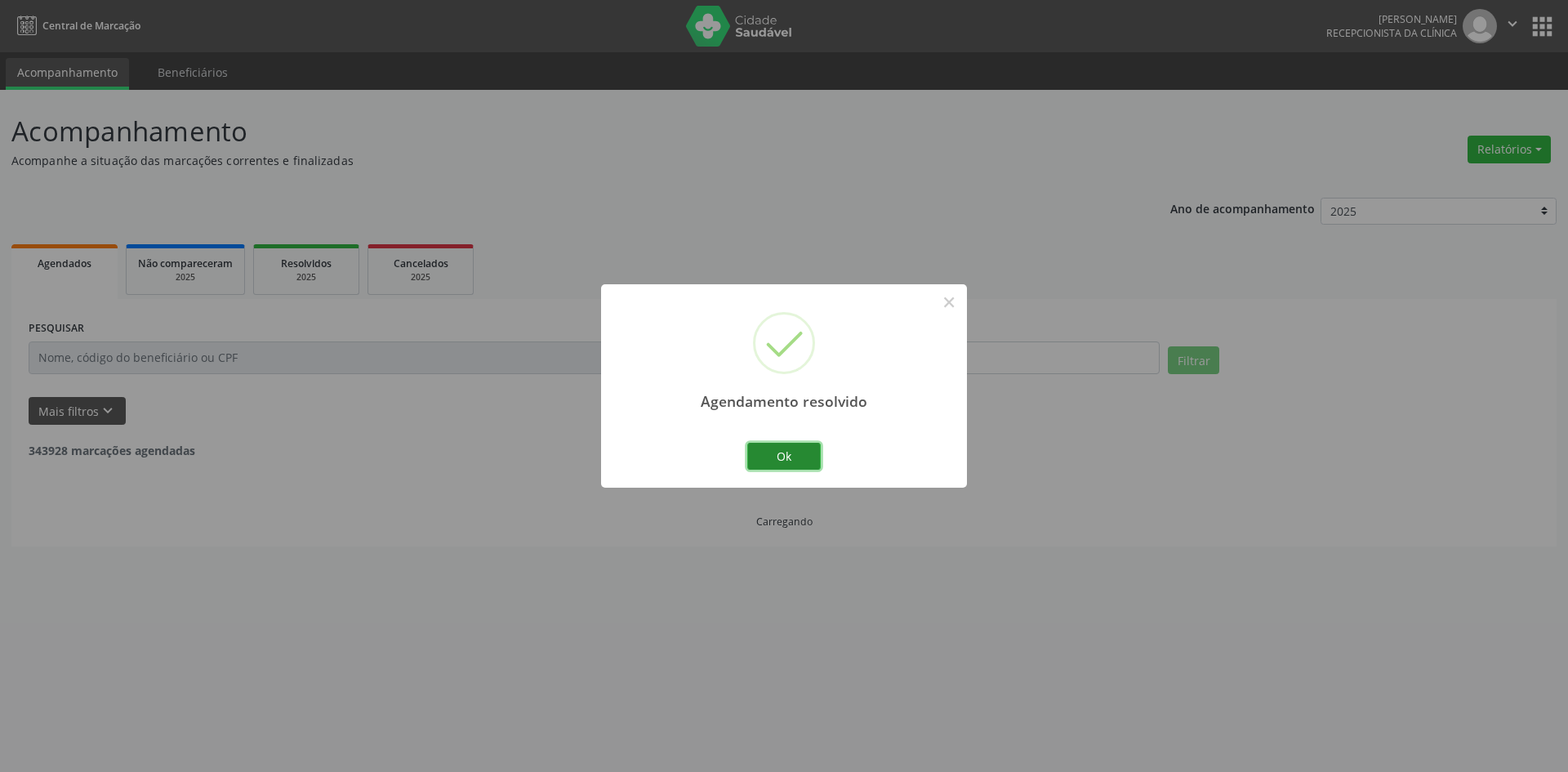
click at [803, 465] on button "Ok" at bounding box center [784, 456] width 74 height 27
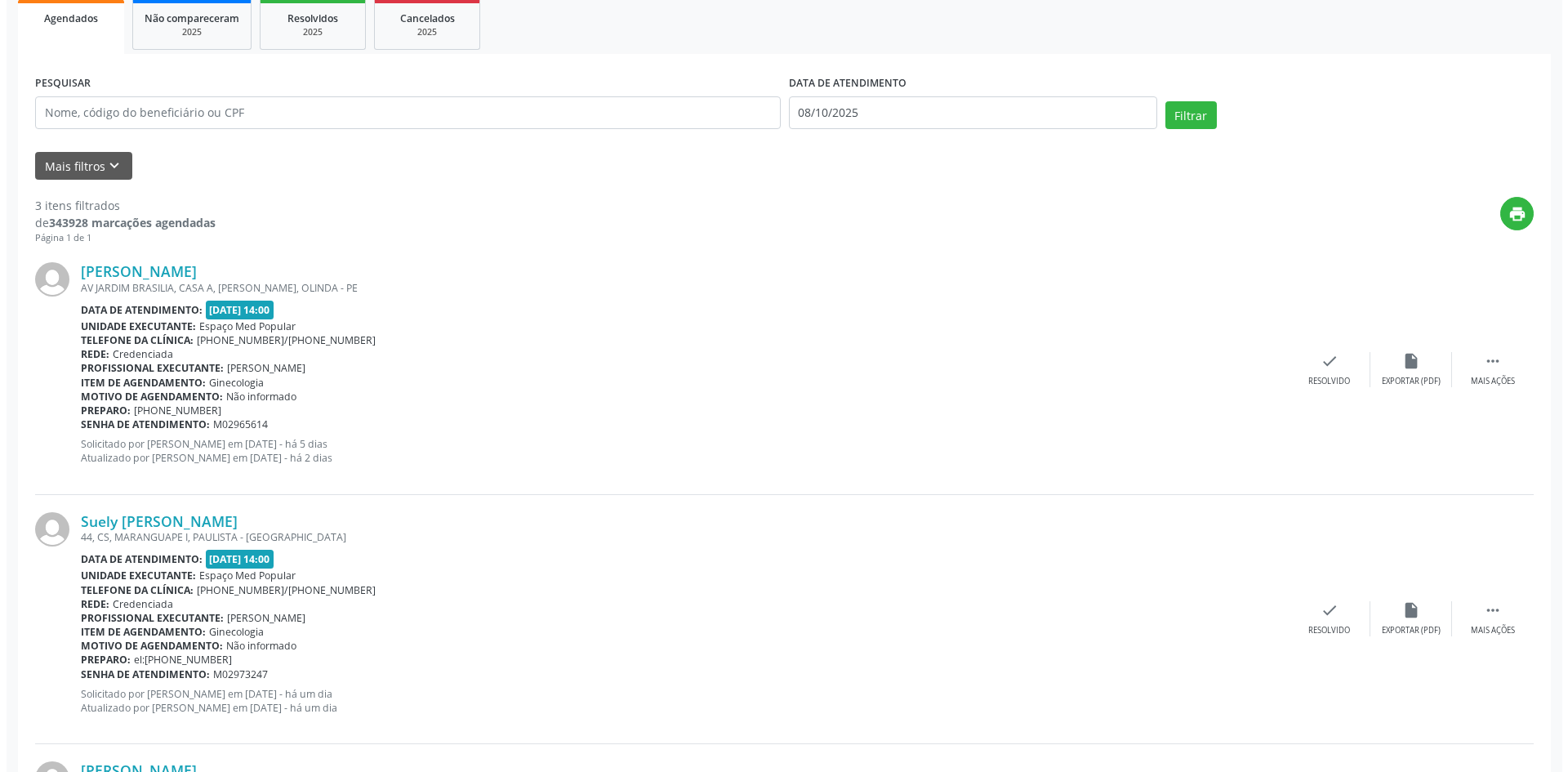
scroll to position [327, 0]
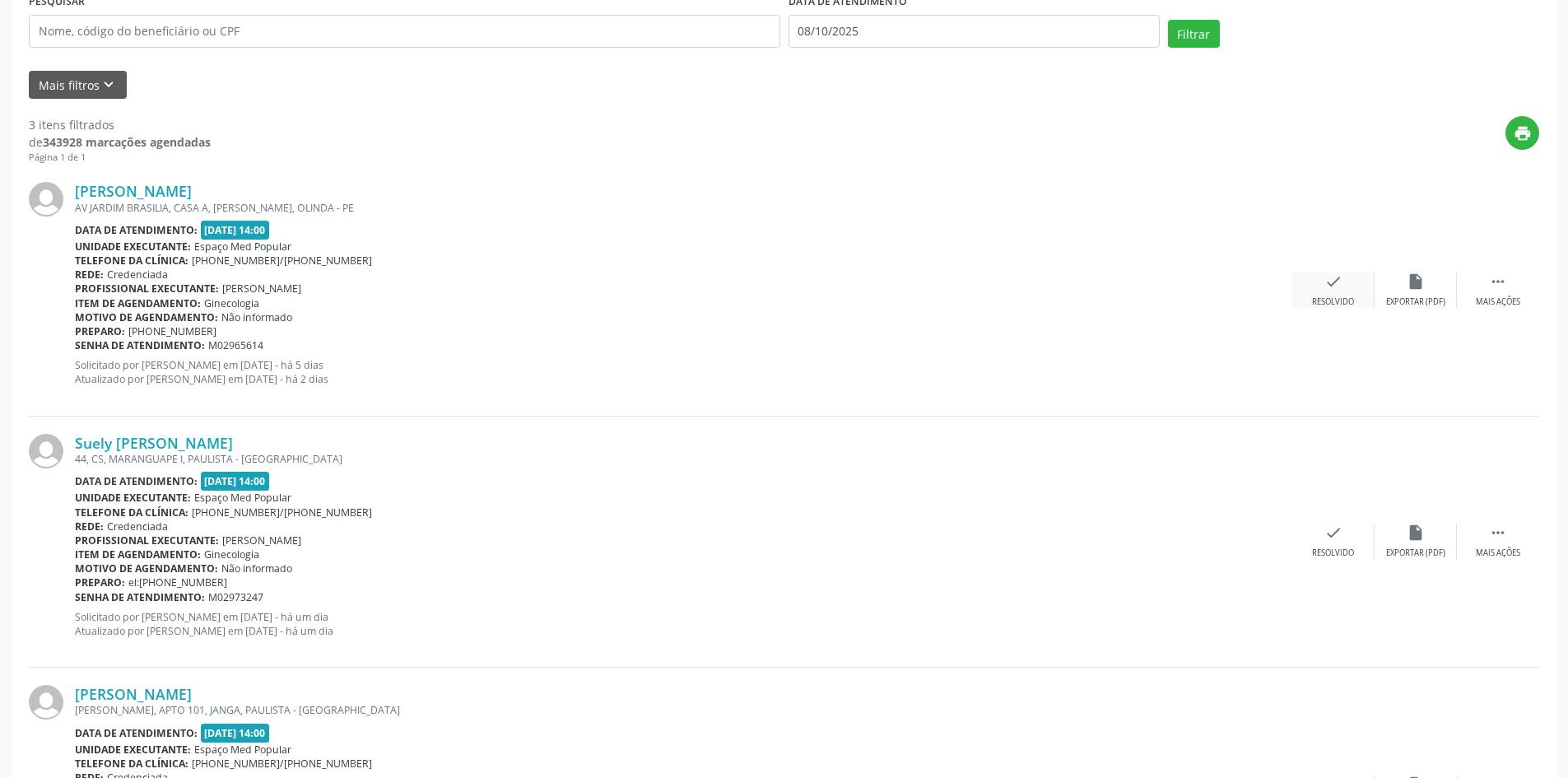
click at [1322, 302] on div "Resolvido" at bounding box center [1332, 302] width 42 height 11
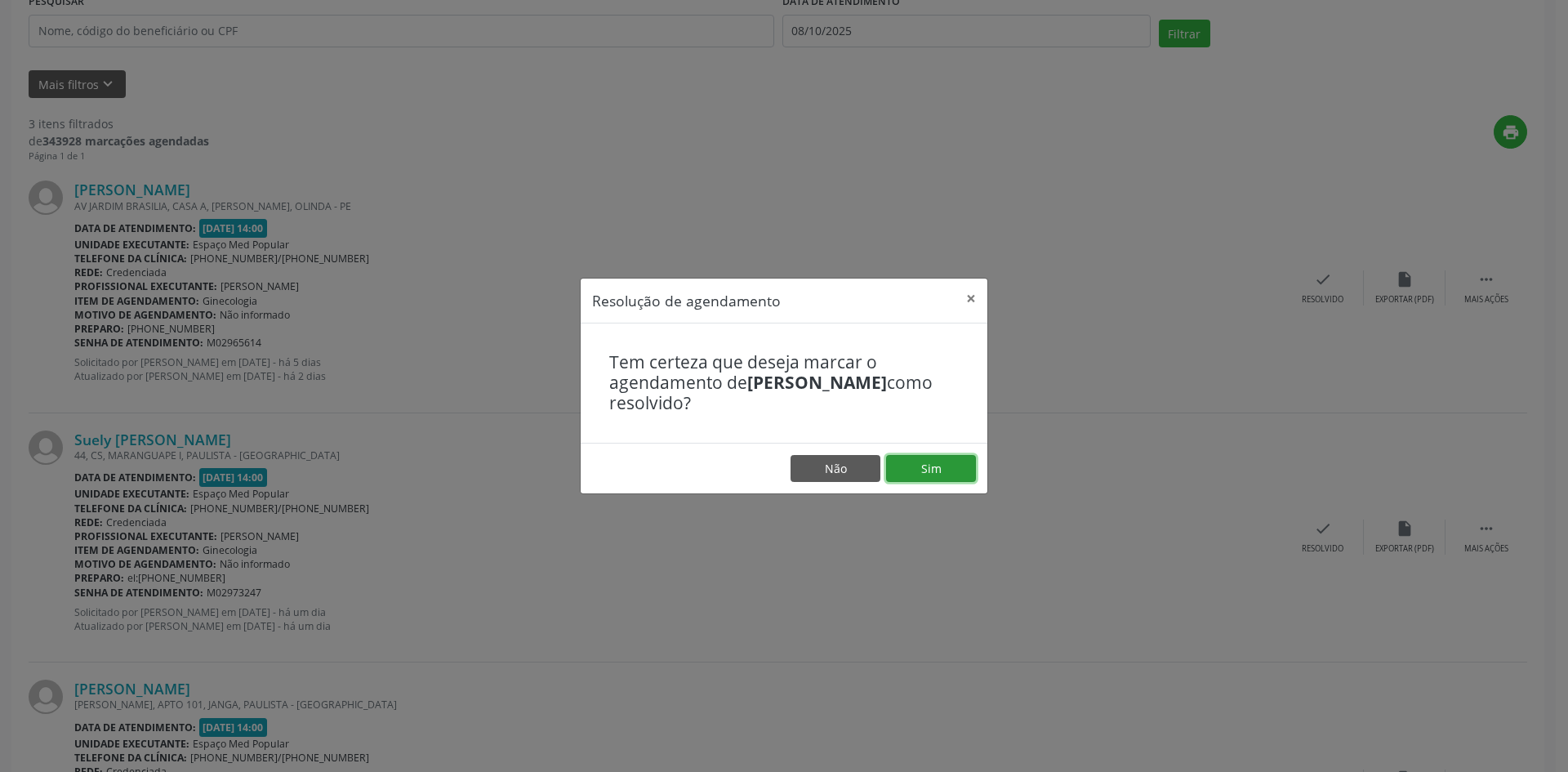
click at [942, 465] on button "Sim" at bounding box center [930, 468] width 90 height 27
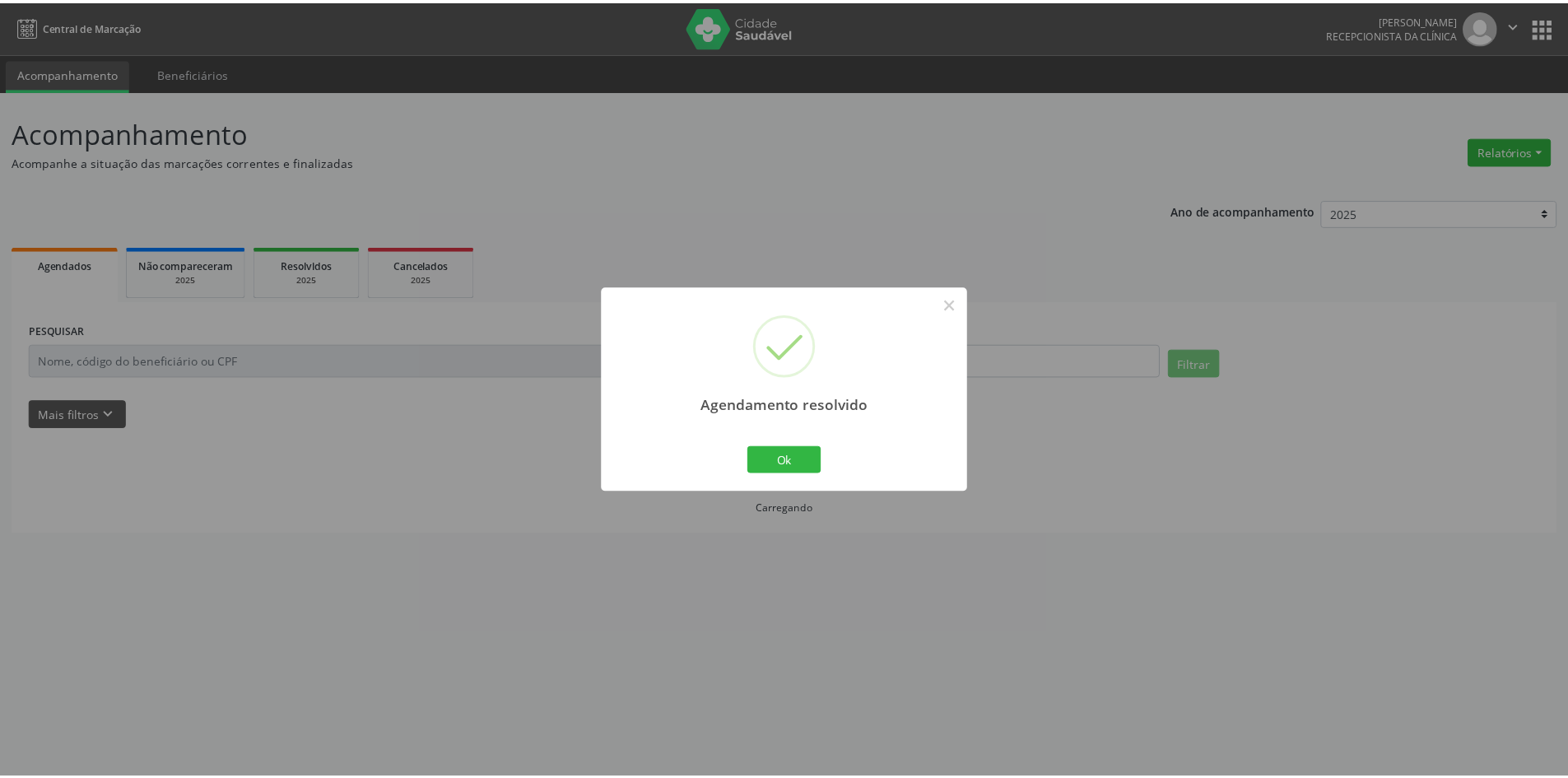
scroll to position [0, 0]
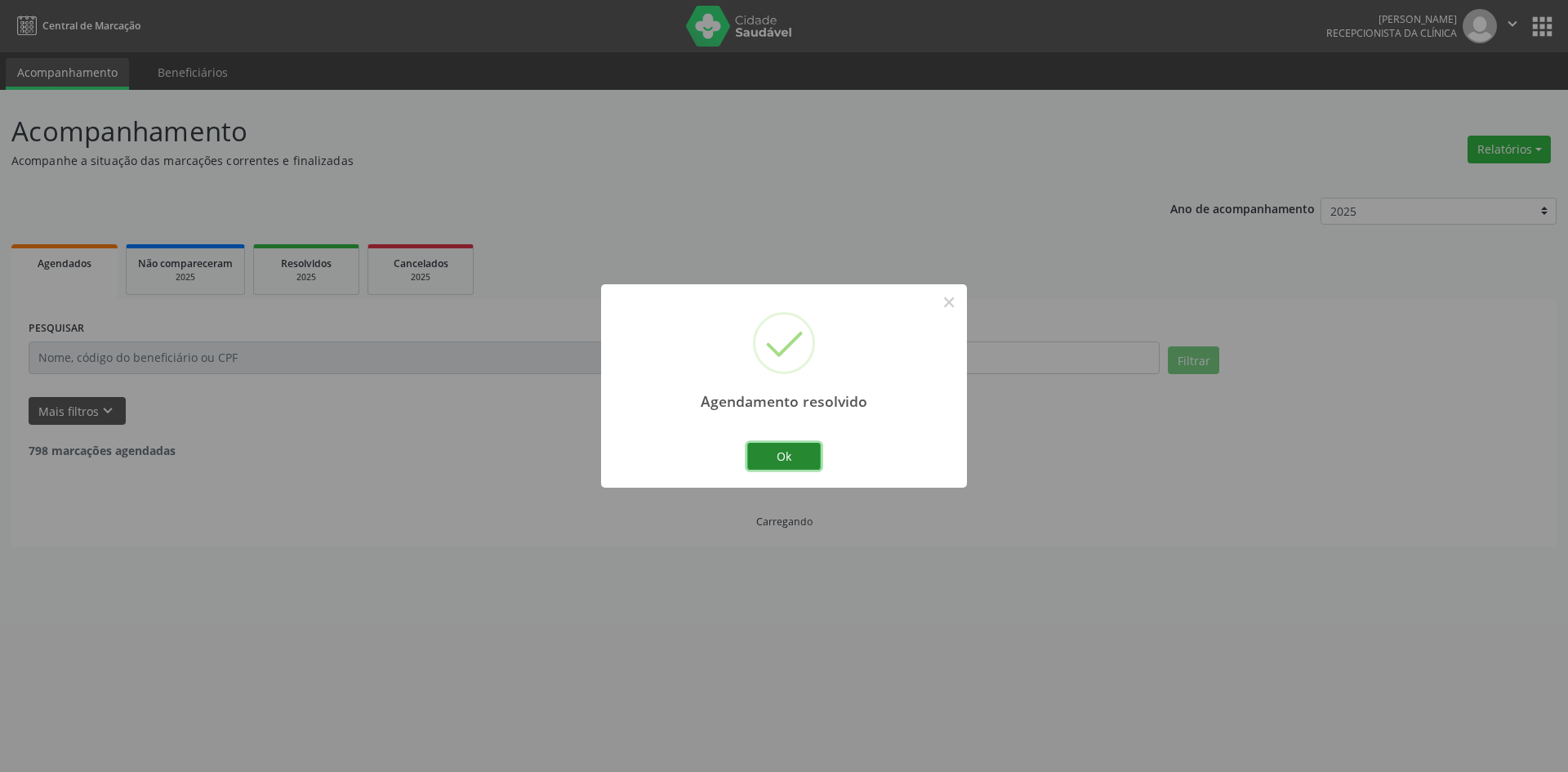
click at [788, 451] on button "Ok" at bounding box center [784, 456] width 74 height 27
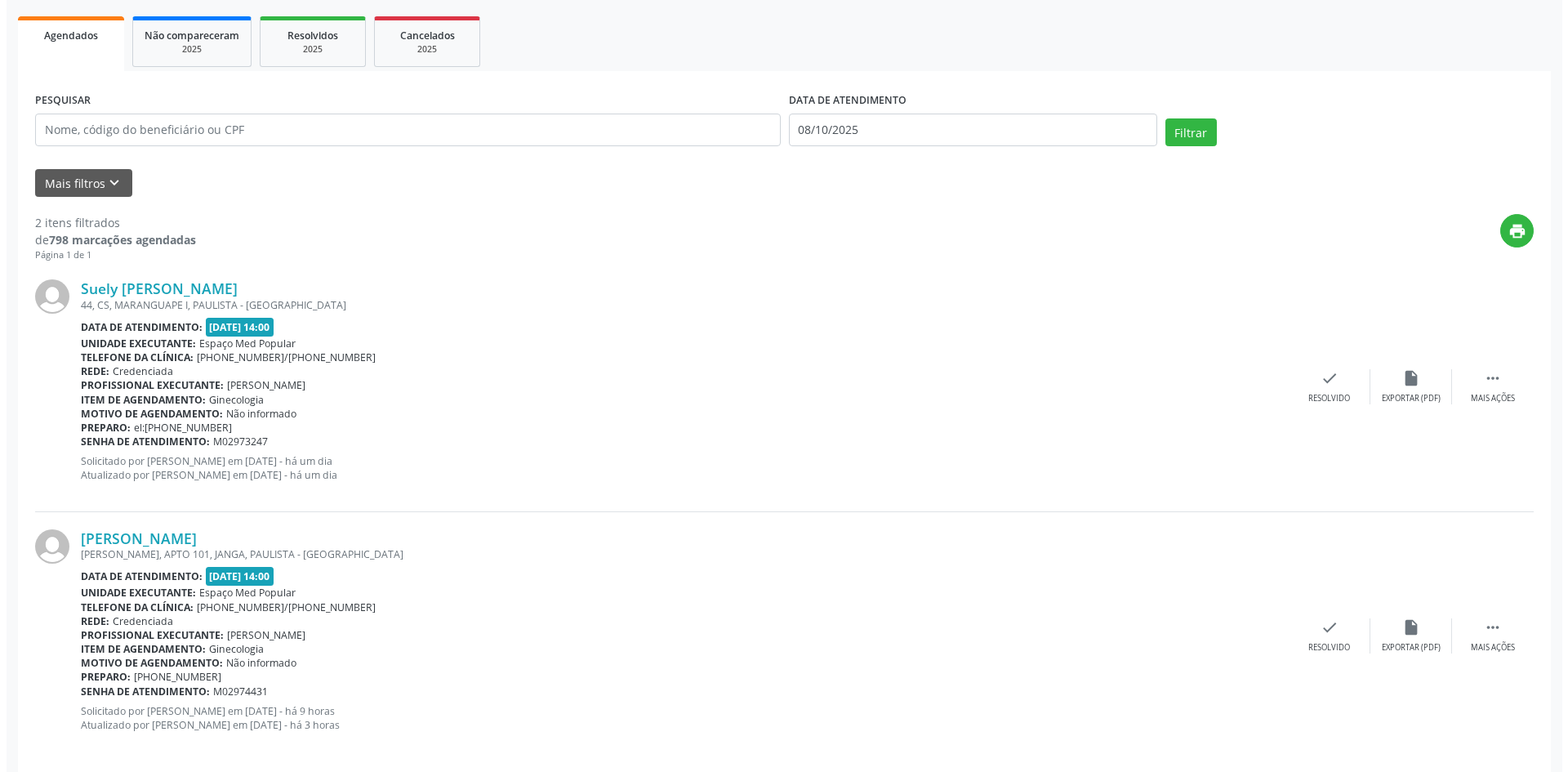
scroll to position [245, 0]
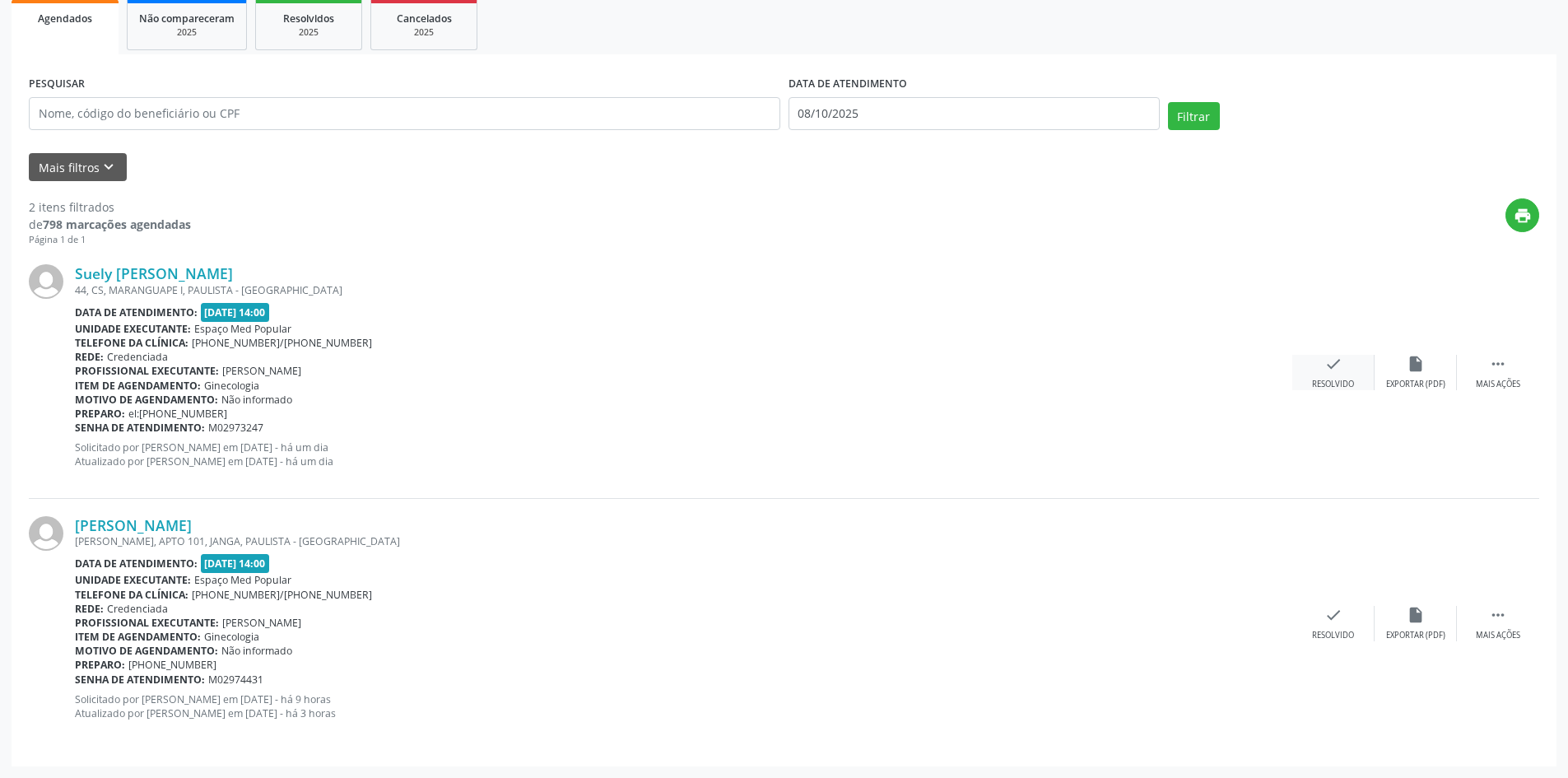
click at [1341, 380] on div "Resolvido" at bounding box center [1332, 385] width 42 height 11
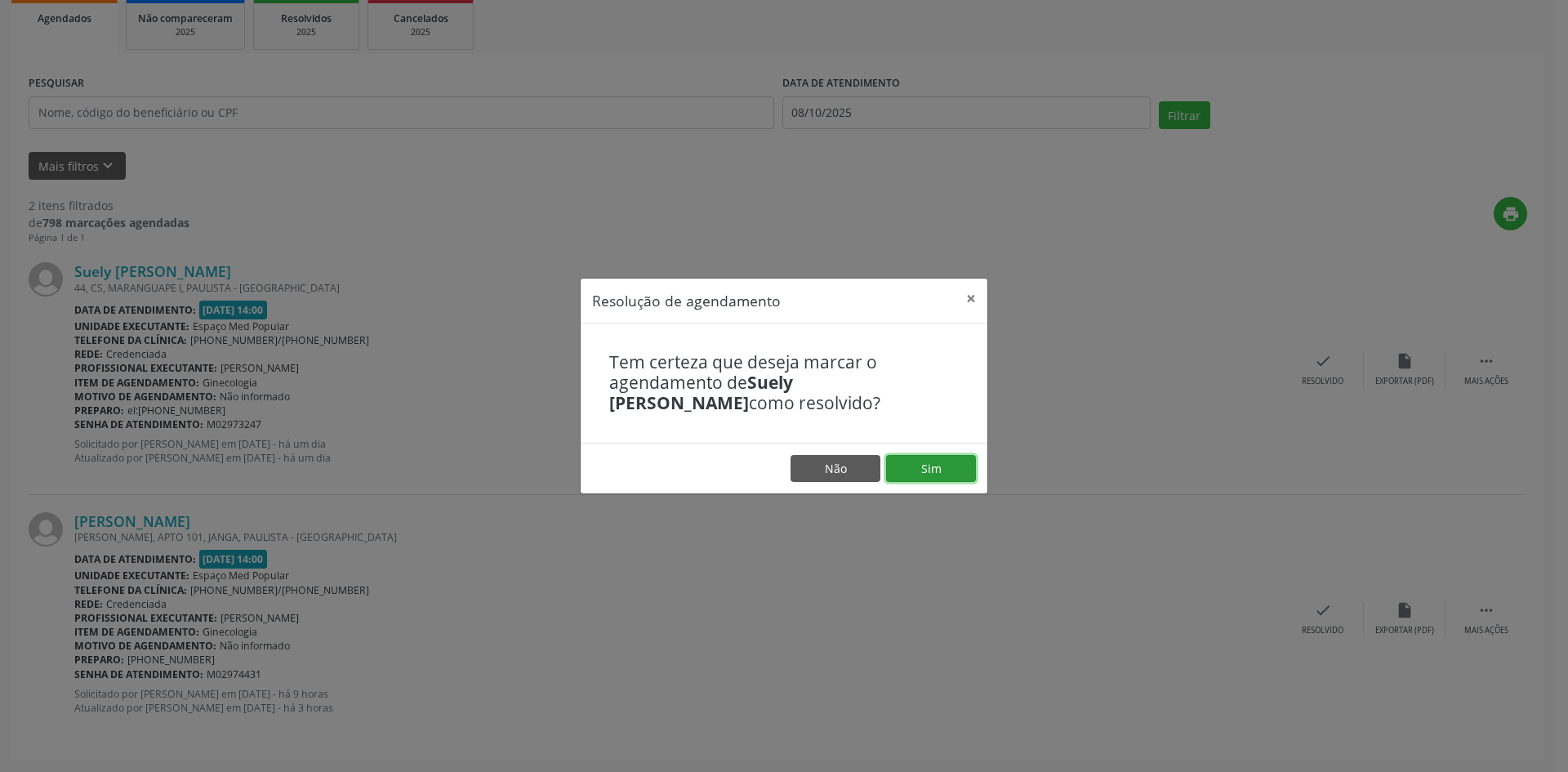
click at [946, 456] on button "Sim" at bounding box center [930, 468] width 90 height 27
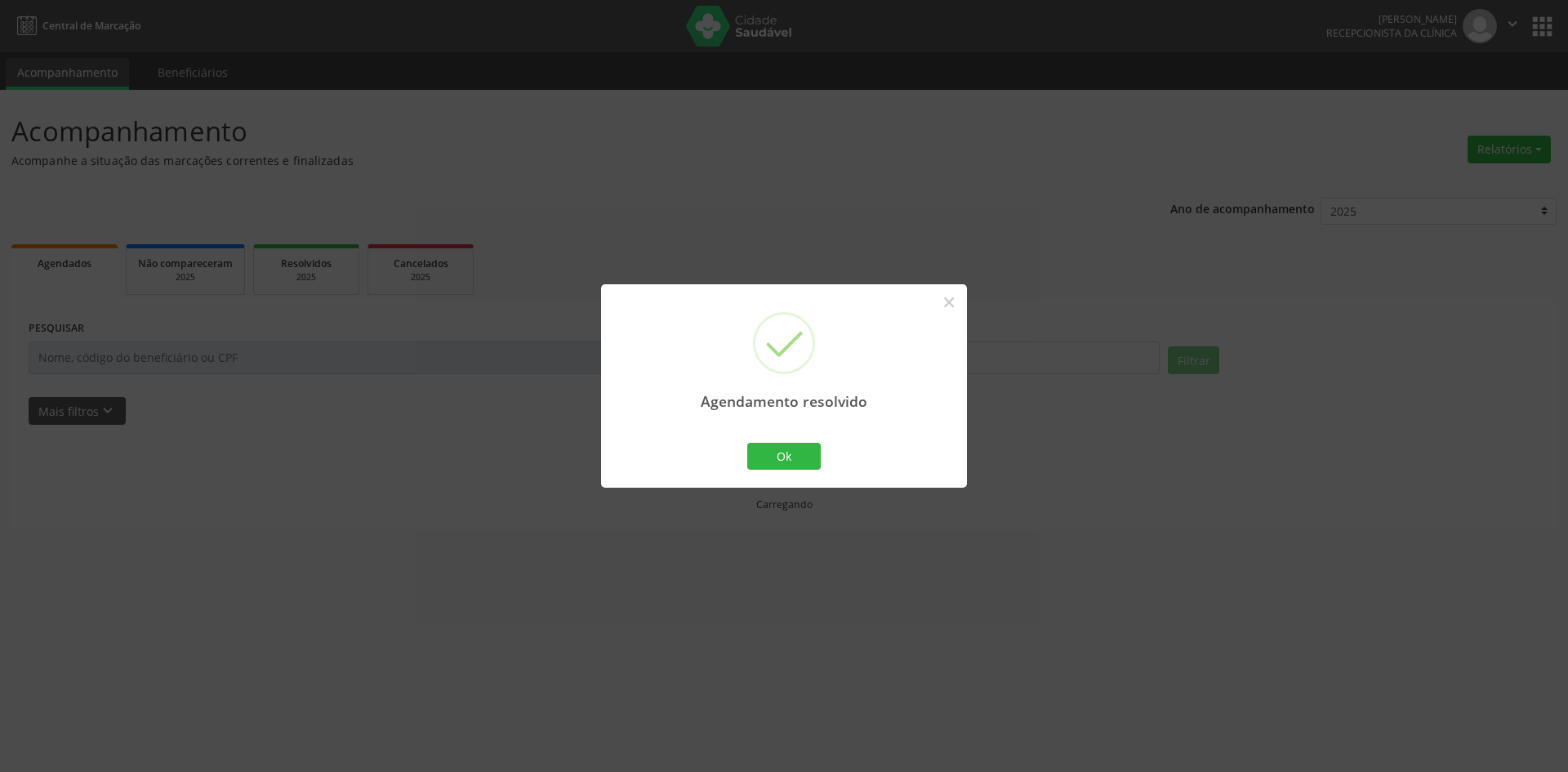
scroll to position [0, 0]
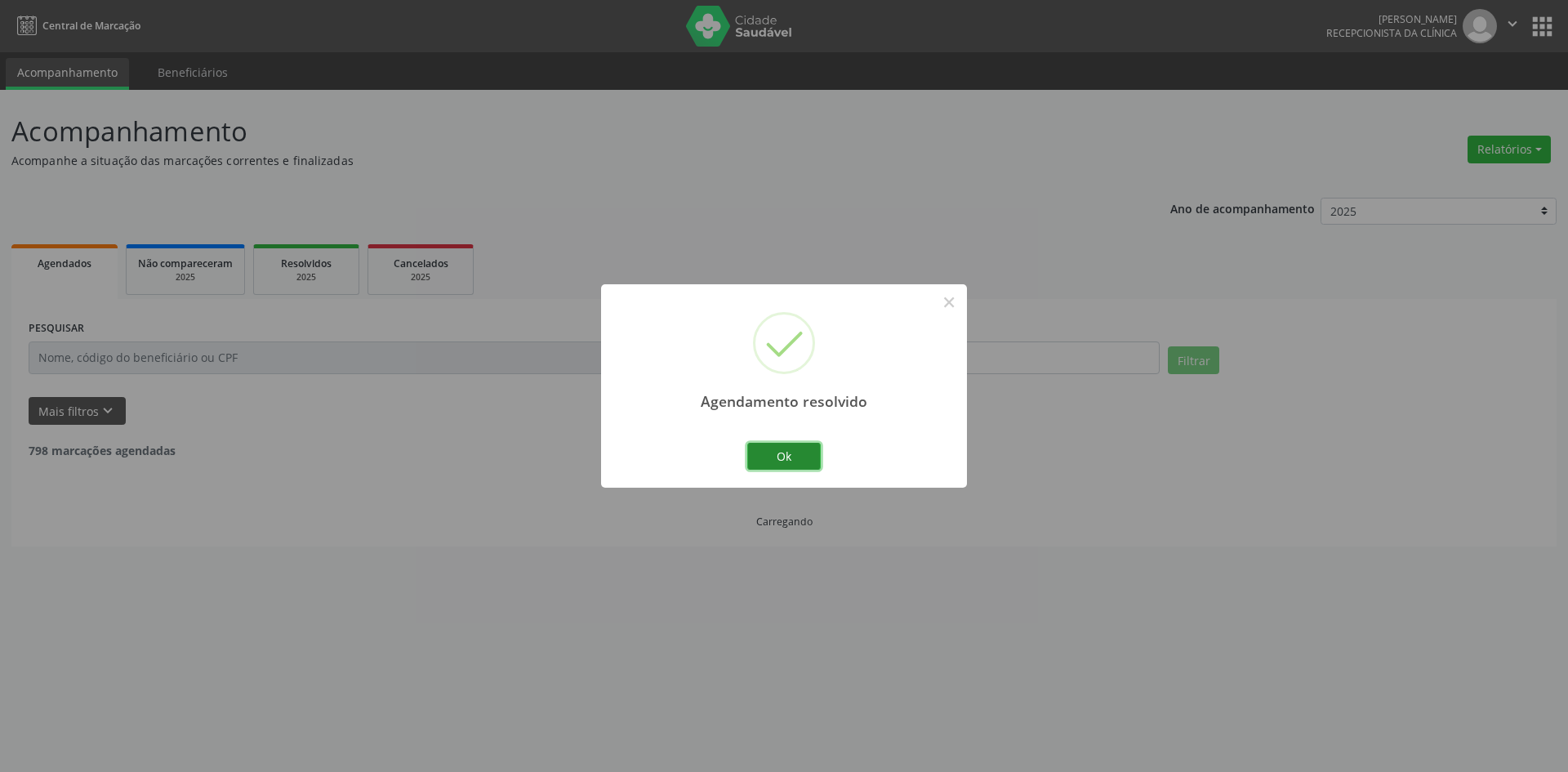
click at [798, 454] on button "Ok" at bounding box center [784, 456] width 74 height 27
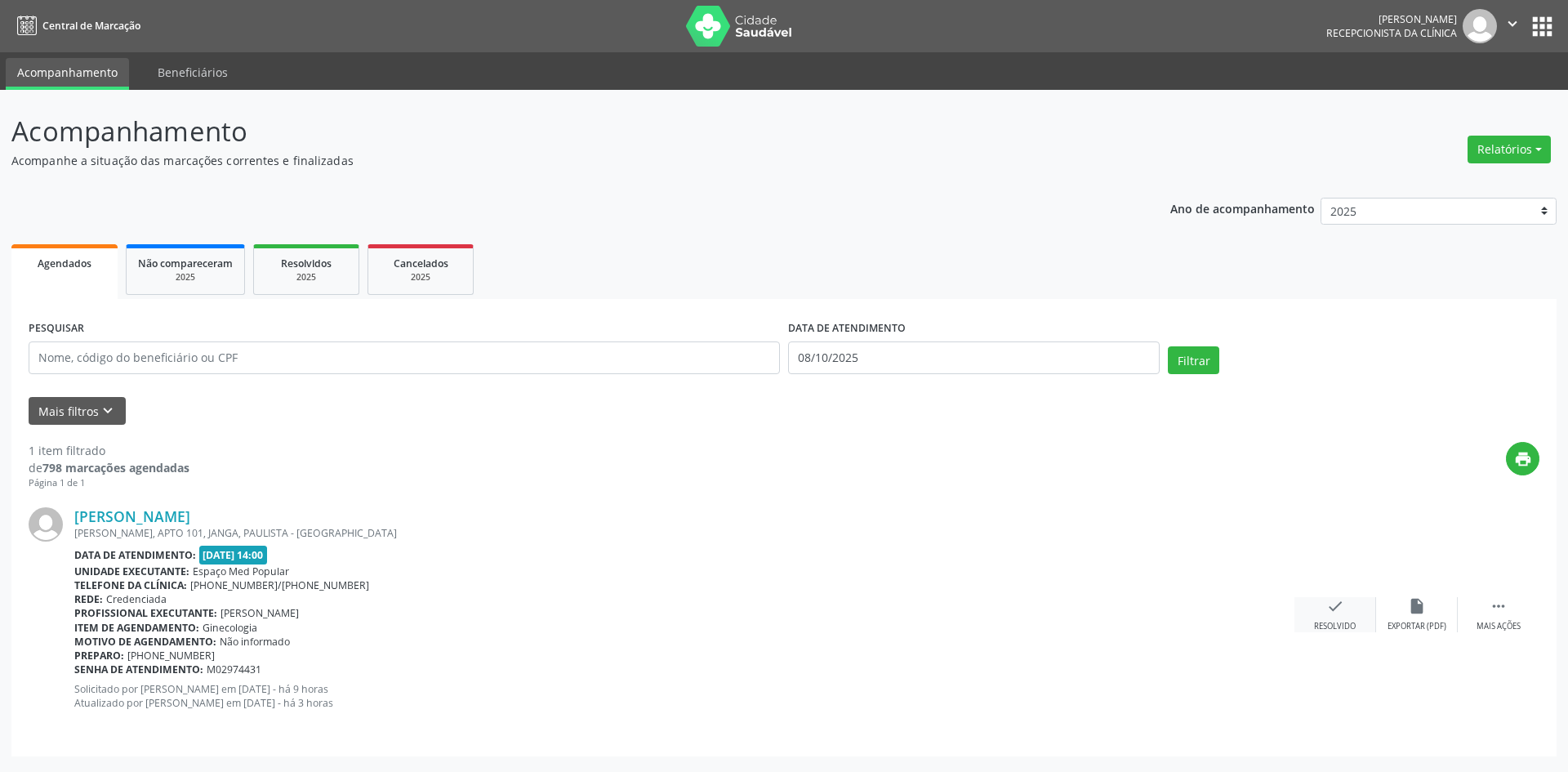
click at [1349, 610] on div "check Resolvido" at bounding box center [1336, 614] width 81 height 35
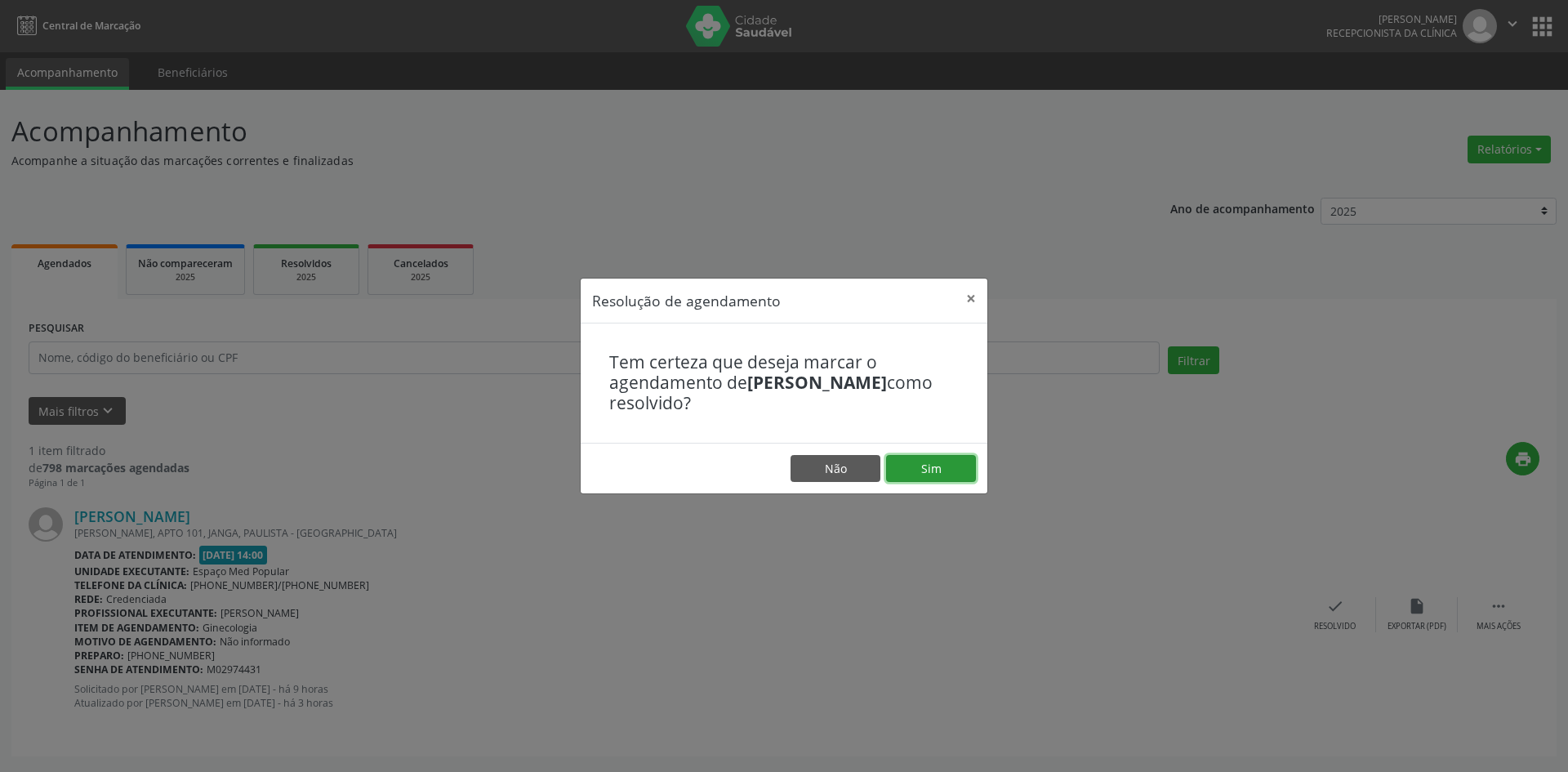
click at [946, 475] on button "Sim" at bounding box center [930, 468] width 90 height 27
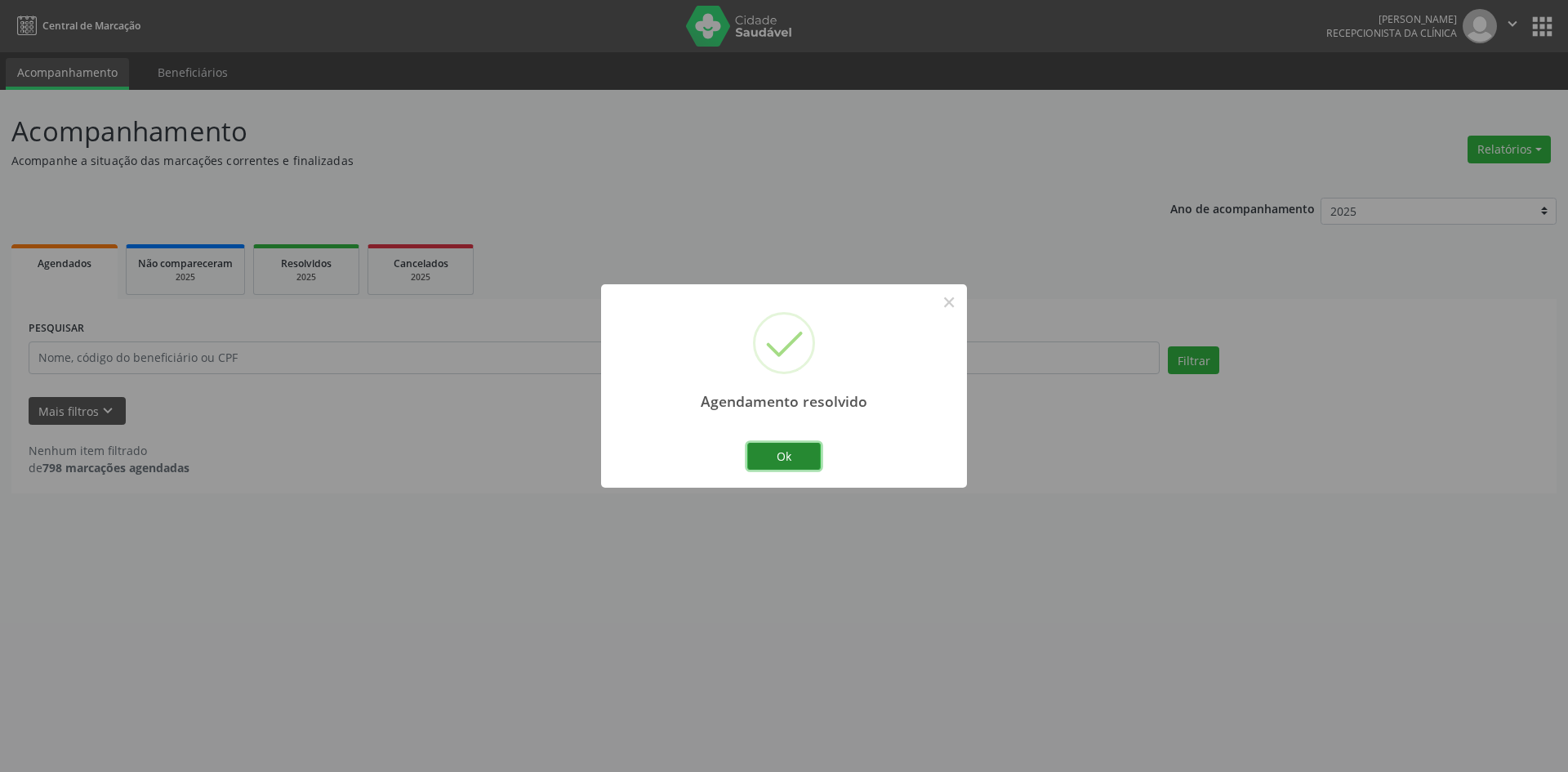
click at [768, 446] on button "Ok" at bounding box center [784, 456] width 74 height 27
